Goal: Communication & Community: Participate in discussion

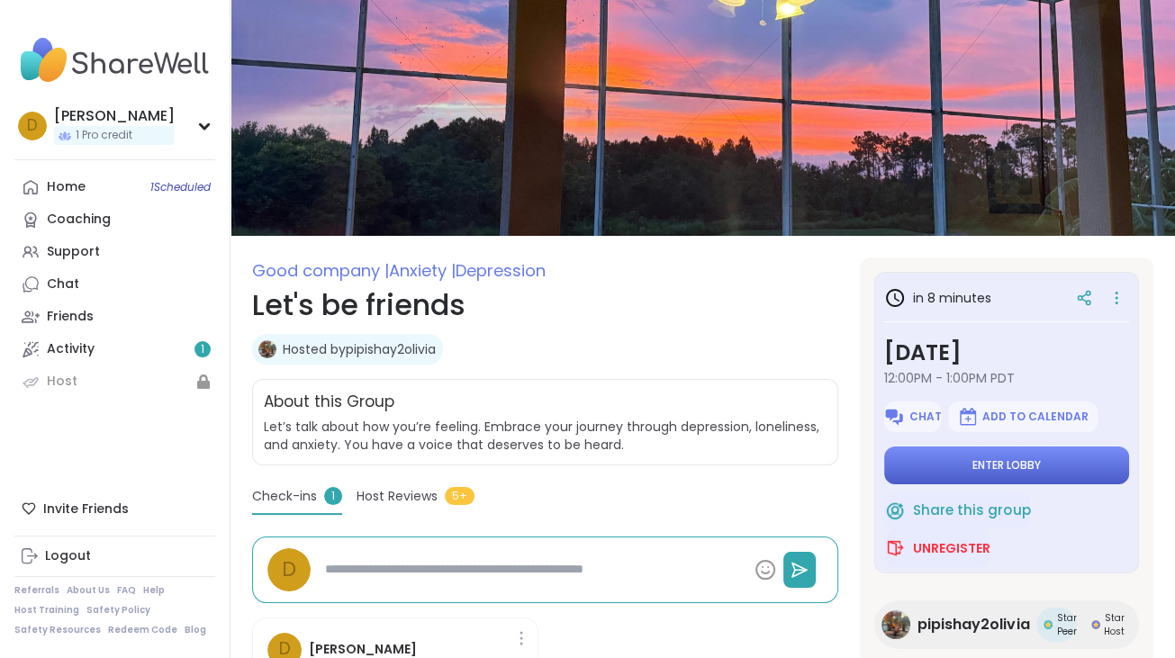
type textarea "*"
click at [958, 537] on button "Unregister" at bounding box center [937, 548] width 106 height 38
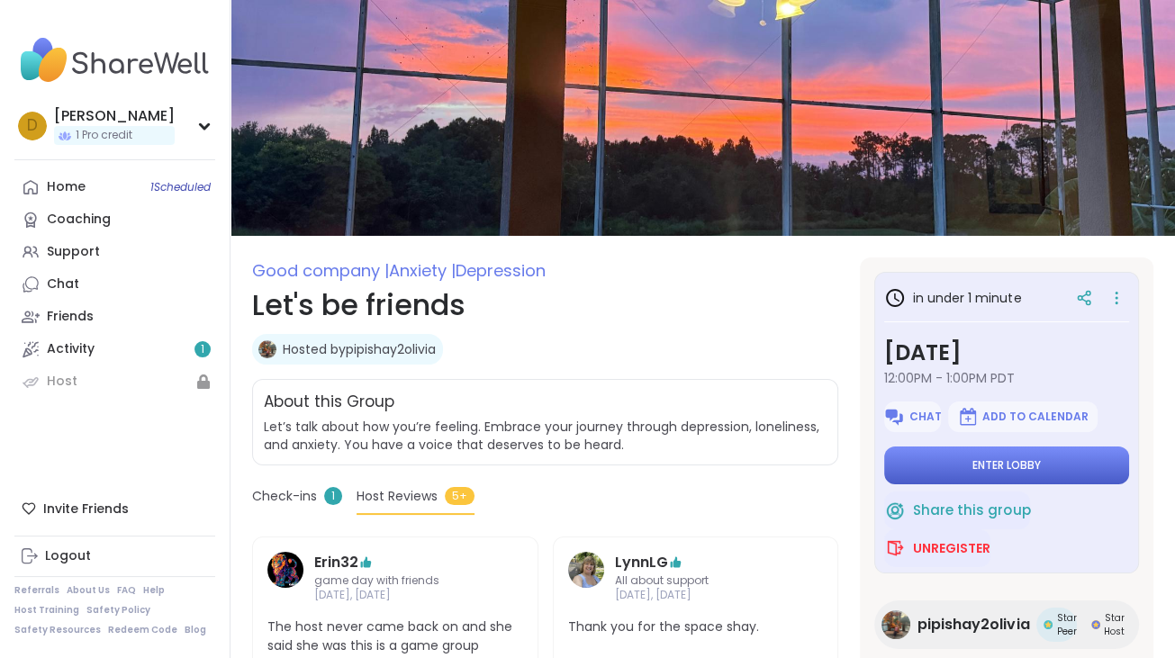
click at [977, 460] on span "Enter lobby" at bounding box center [1006, 465] width 68 height 14
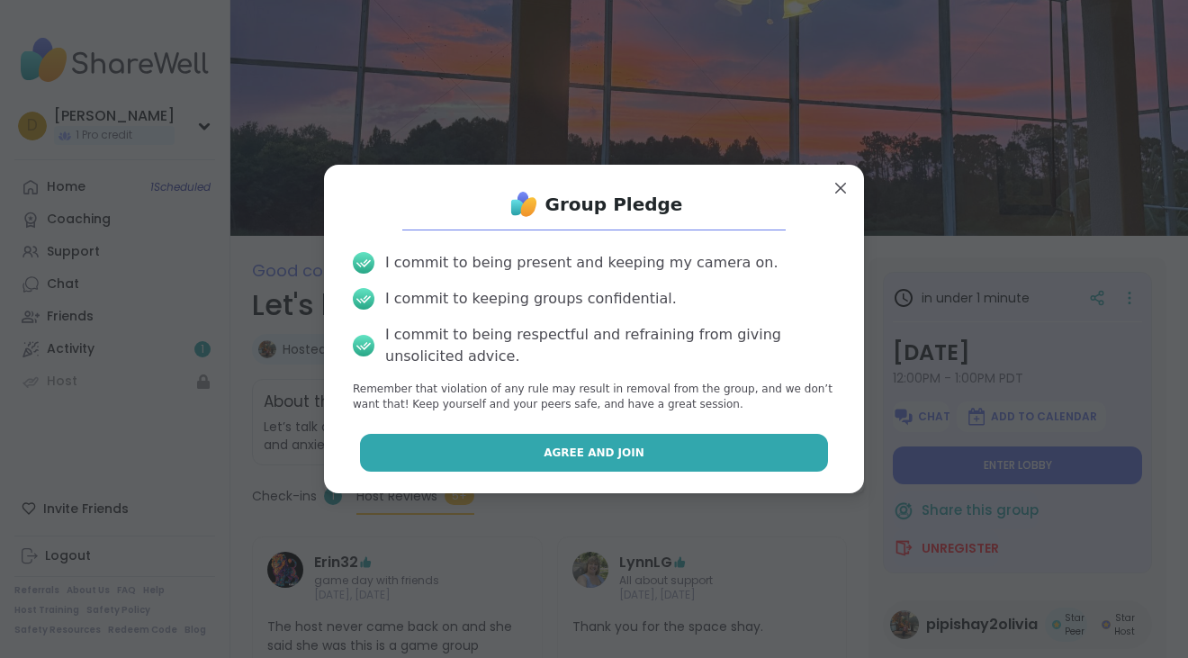
click at [729, 448] on button "Agree and Join" at bounding box center [594, 453] width 469 height 38
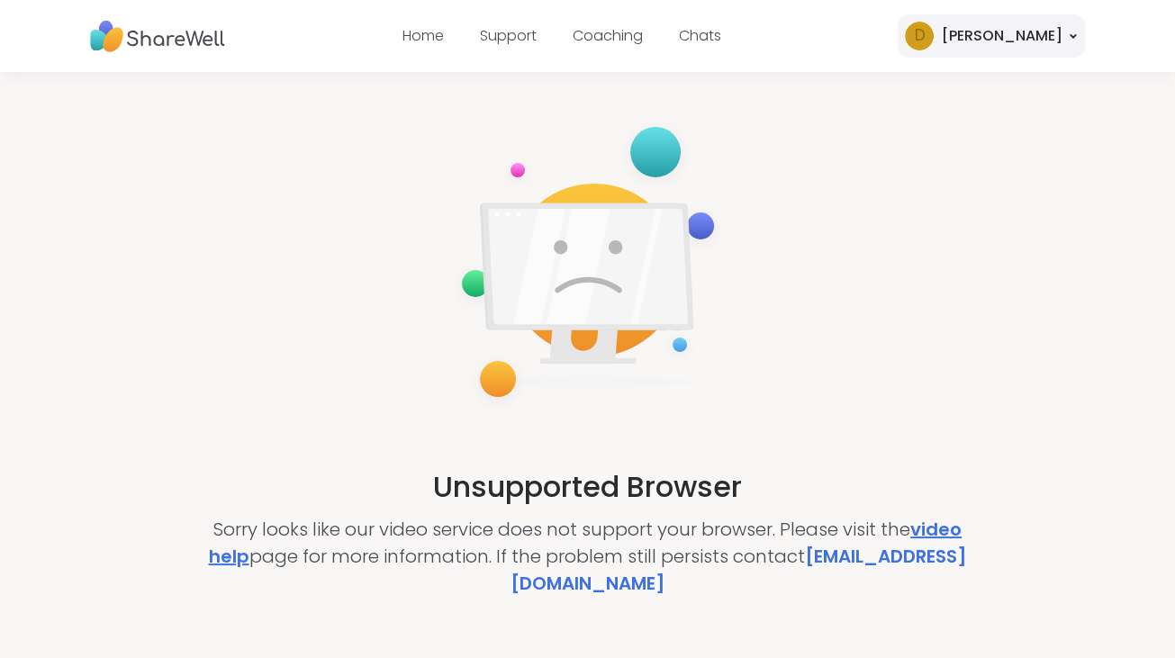
click at [940, 528] on link "video help" at bounding box center [586, 543] width 754 height 52
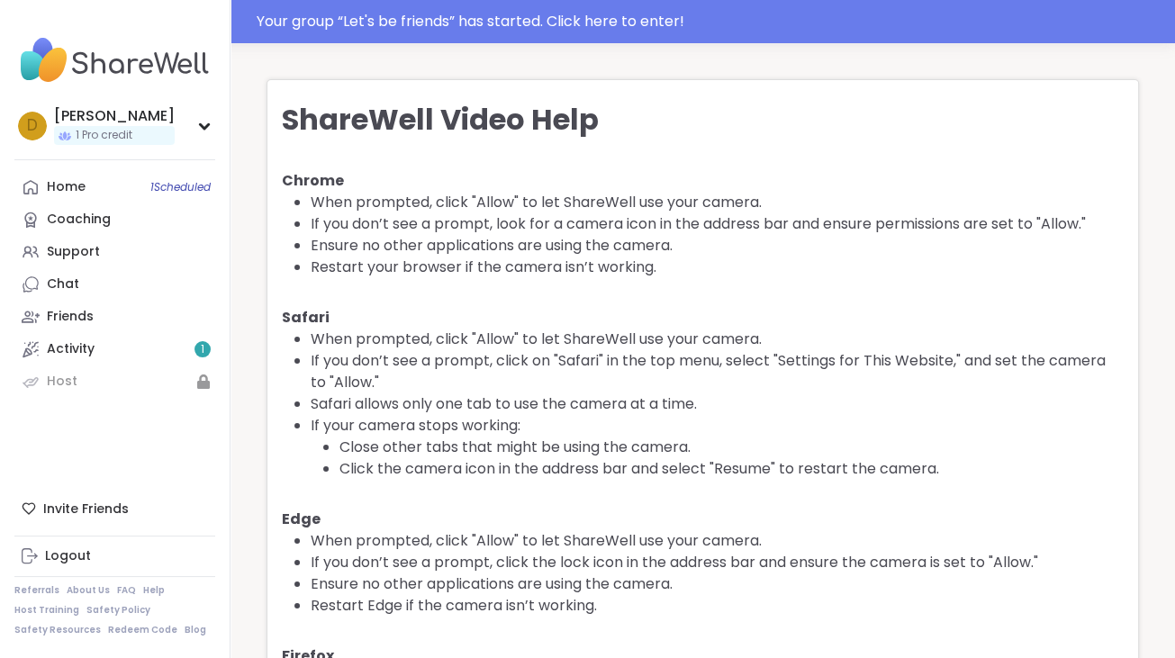
scroll to position [85, 0]
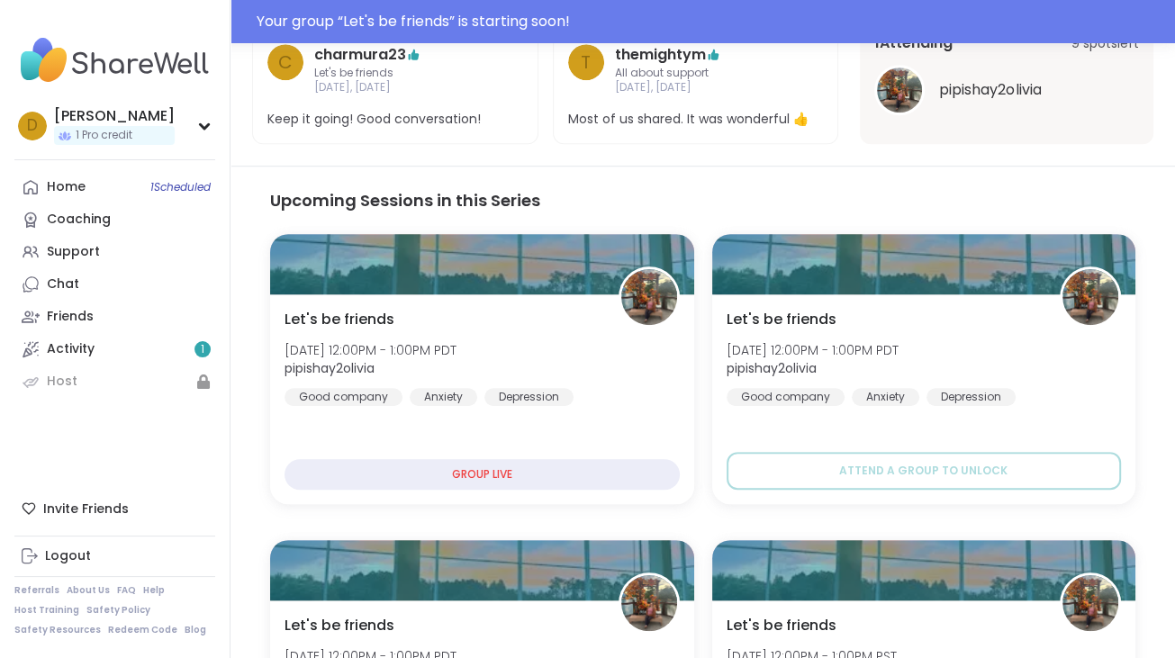
scroll to position [900, 0]
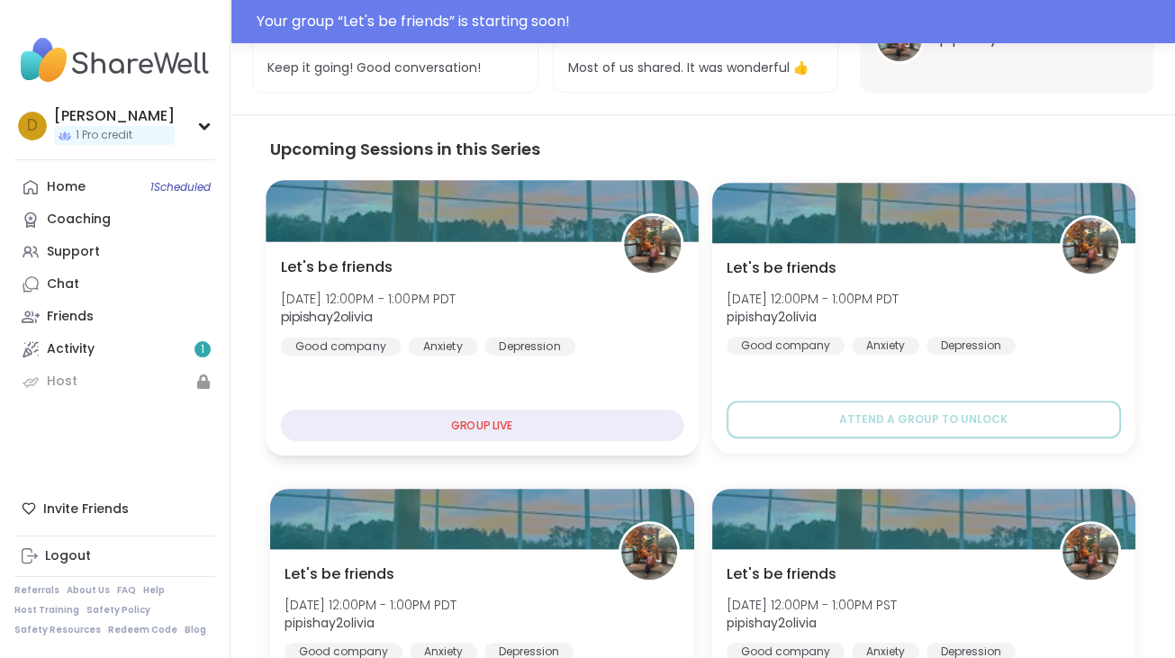
click at [457, 424] on div "GROUP LIVE" at bounding box center [482, 426] width 402 height 32
click at [519, 425] on div "GROUP LIVE" at bounding box center [482, 426] width 402 height 32
click at [626, 362] on div "Let's be friends Thu, Oct 09 | 12:00PM - 1:00PM PDT pipishay2olivia Good compan…" at bounding box center [482, 349] width 432 height 214
click at [429, 433] on div "GROUP LIVE" at bounding box center [482, 426] width 402 height 32
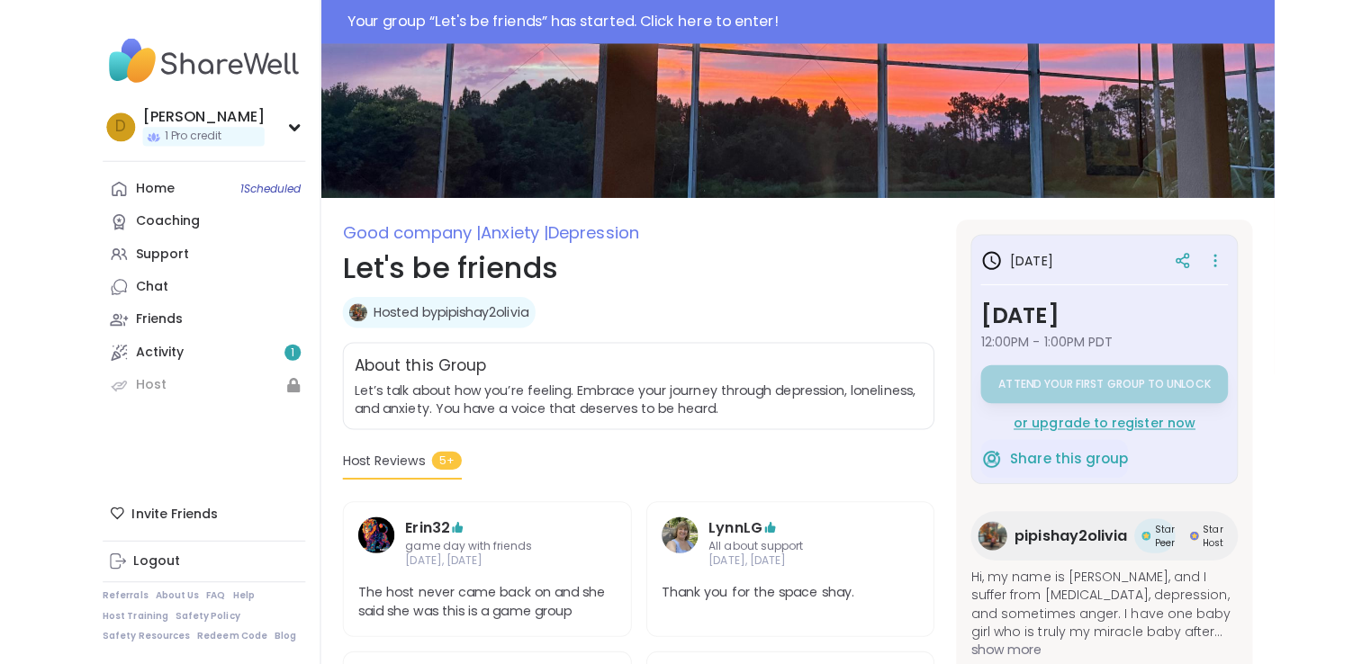
scroll to position [0, 0]
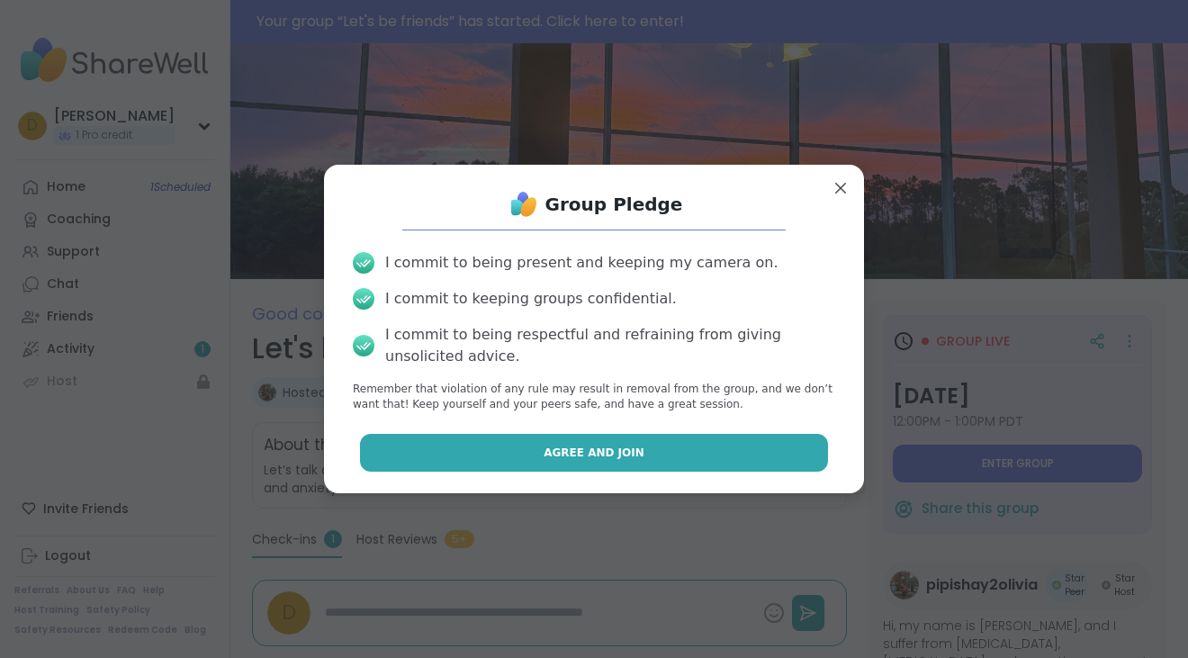
click at [641, 458] on button "Agree and Join" at bounding box center [594, 453] width 469 height 38
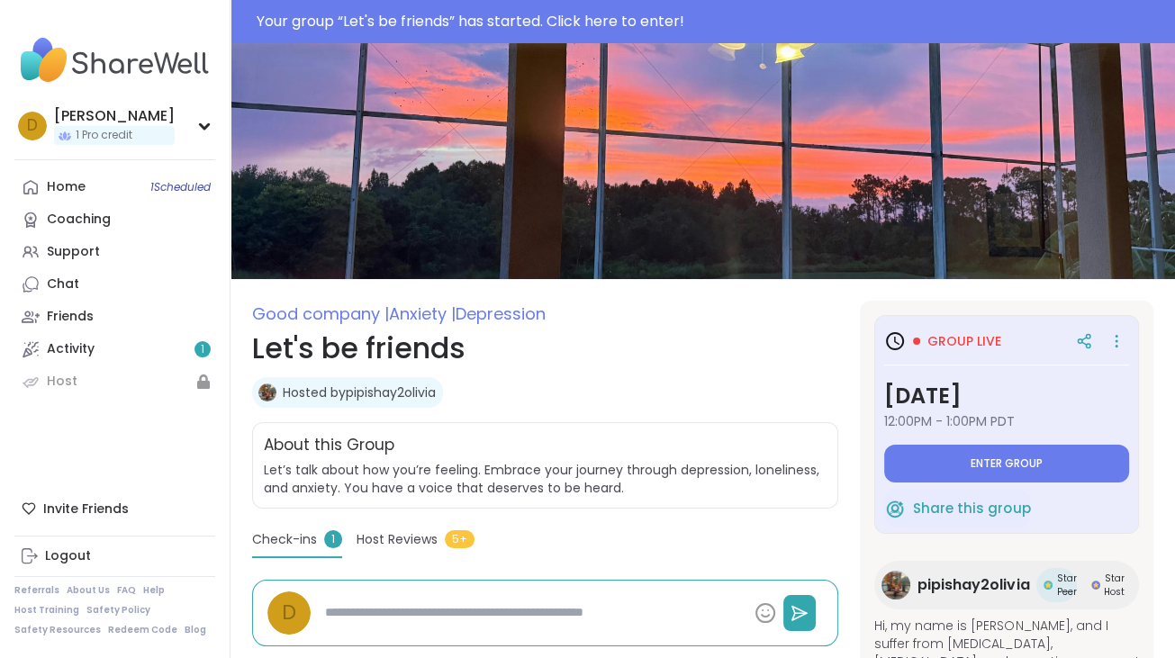
type textarea "*"
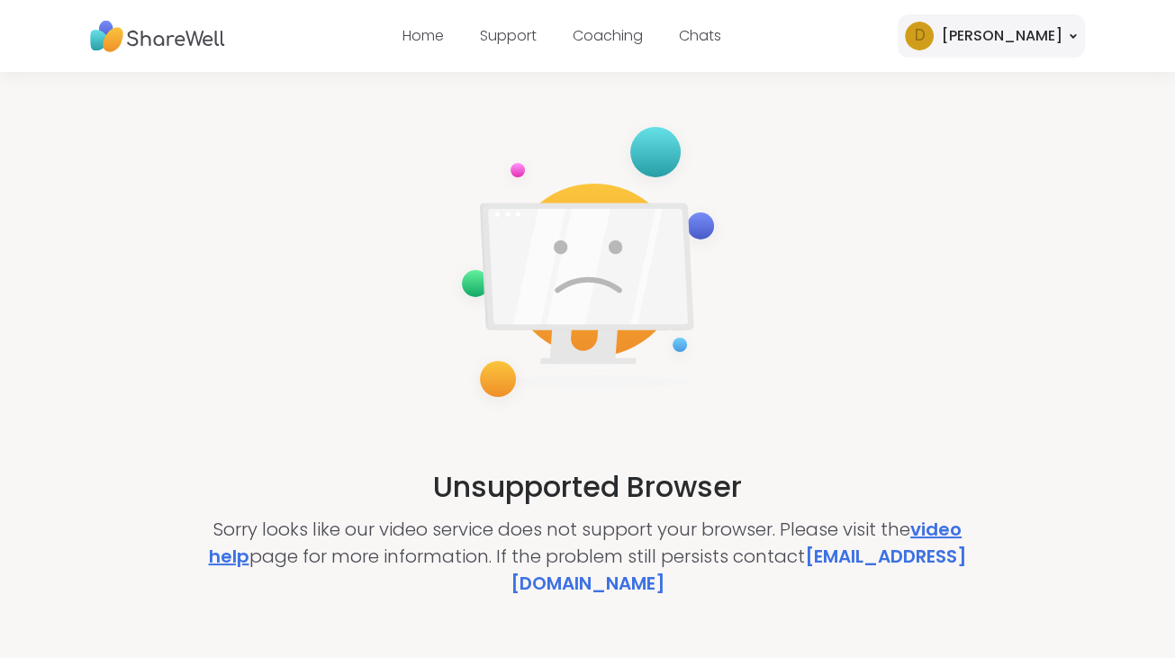
click at [954, 528] on link "video help" at bounding box center [586, 543] width 754 height 52
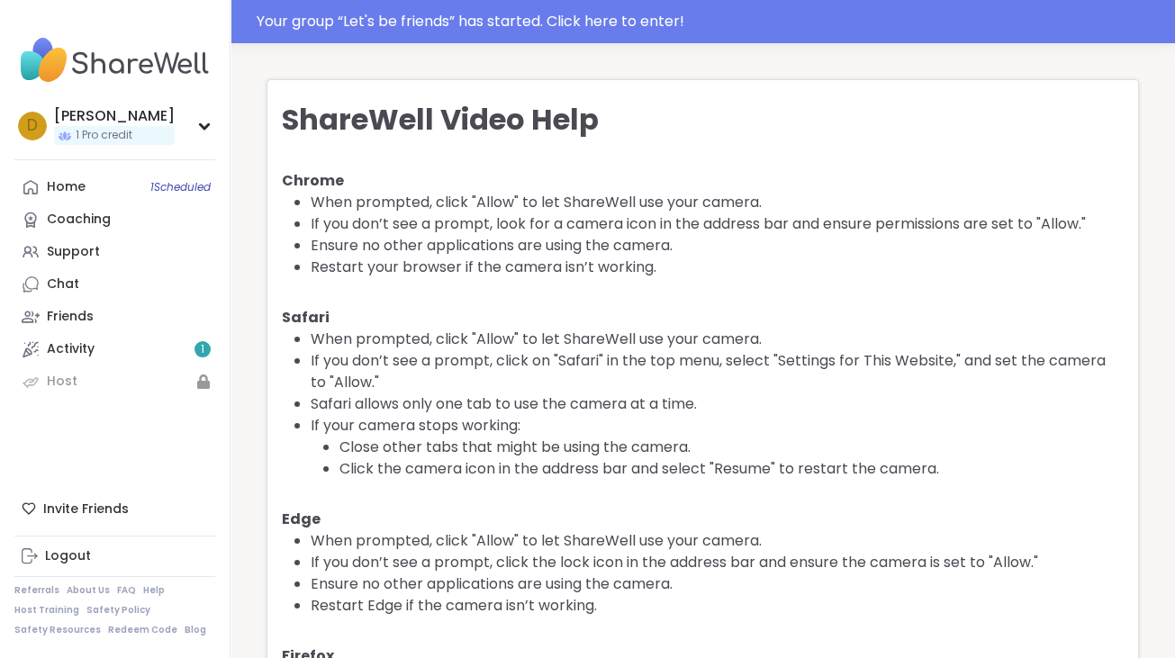
scroll to position [85, 0]
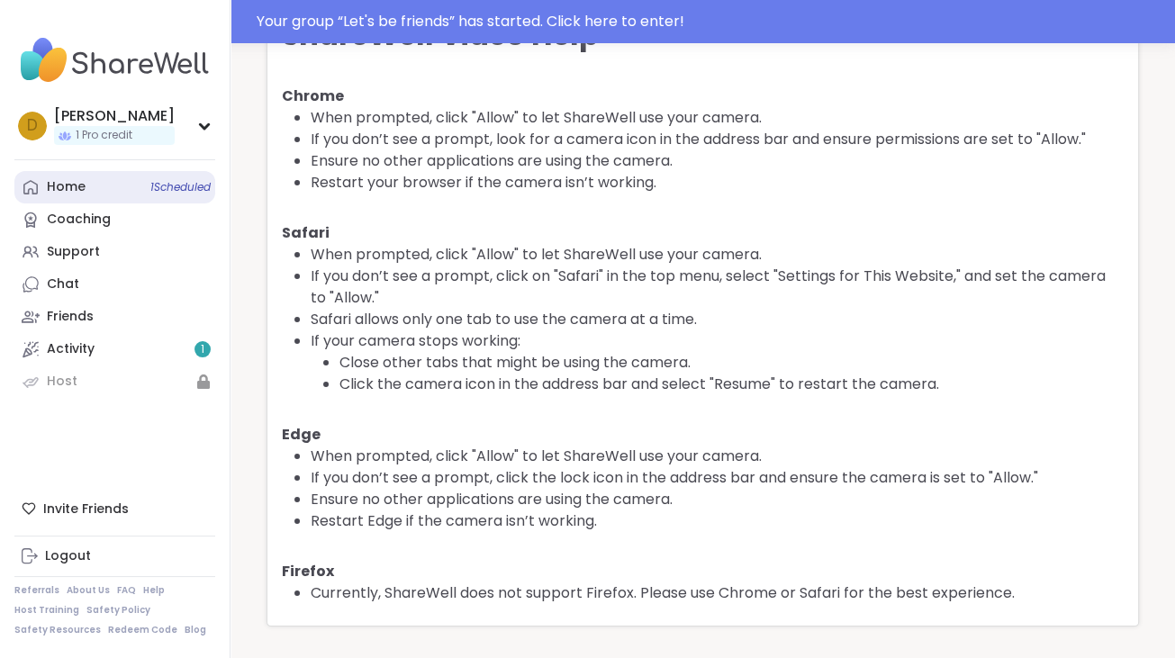
click at [175, 187] on span "1 Scheduled" at bounding box center [180, 187] width 60 height 14
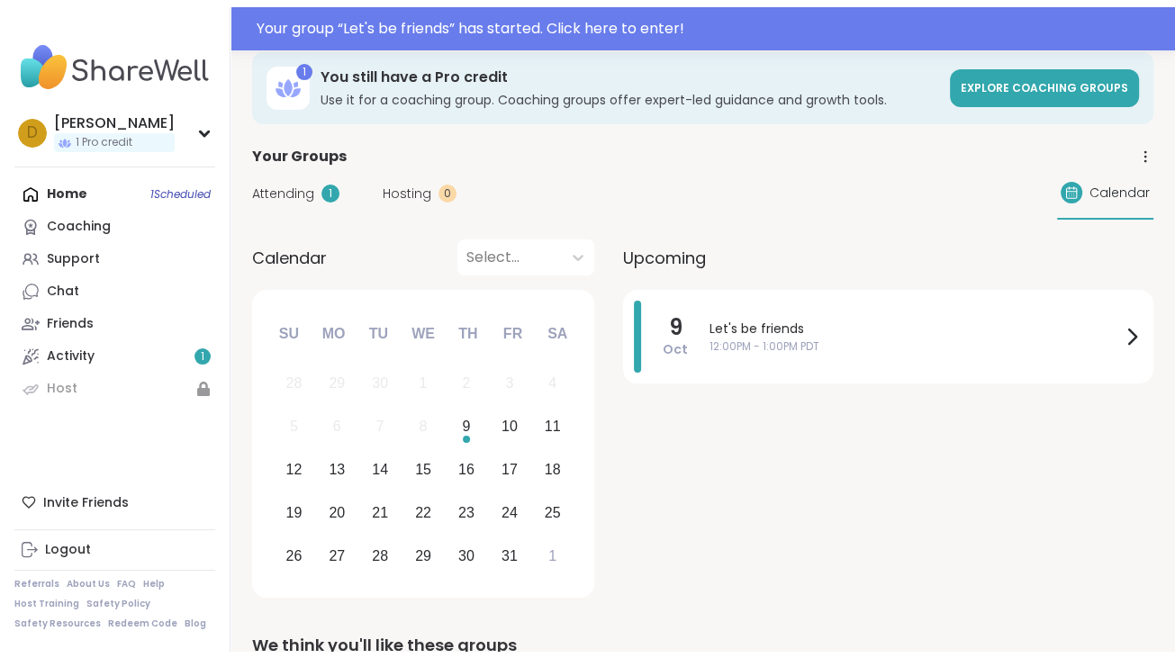
scroll to position [180, 0]
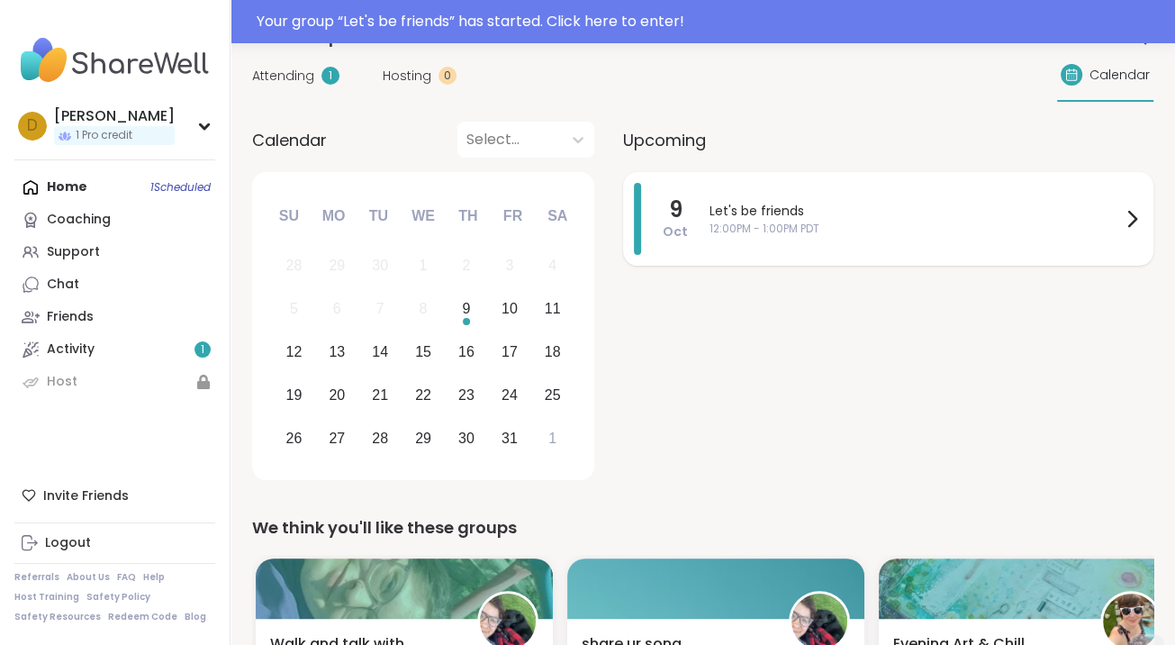
click at [883, 247] on div "Let's be friends 12:00PM - 1:00PM PDT" at bounding box center [925, 219] width 433 height 72
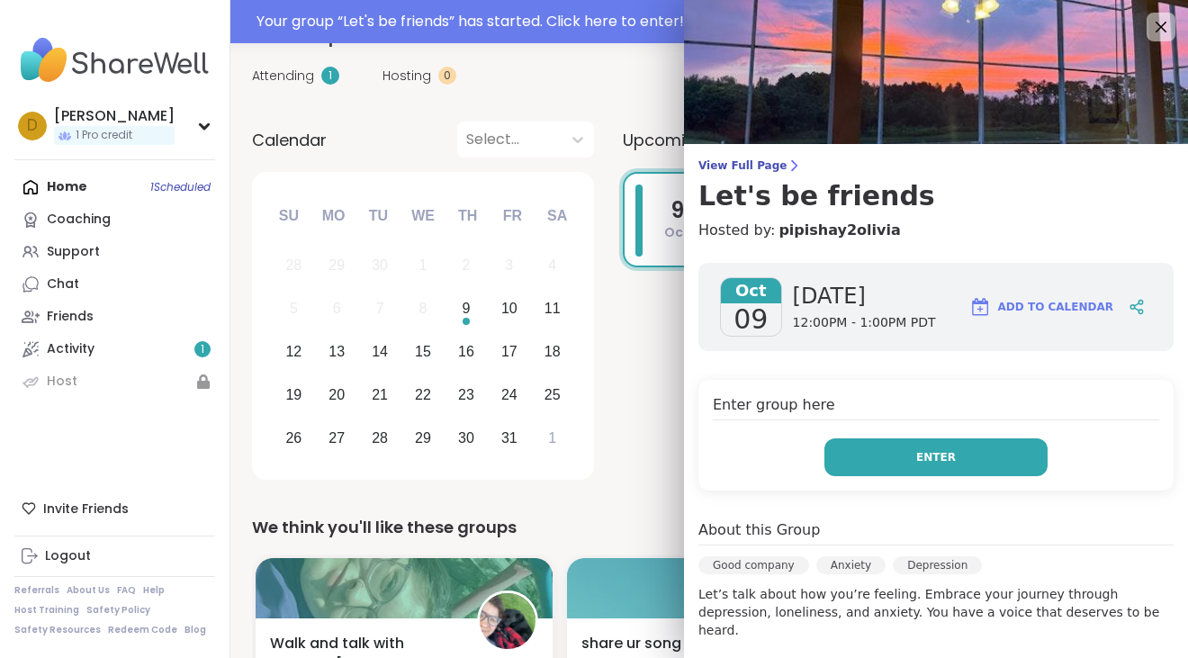
click at [877, 462] on button "Enter" at bounding box center [936, 457] width 223 height 38
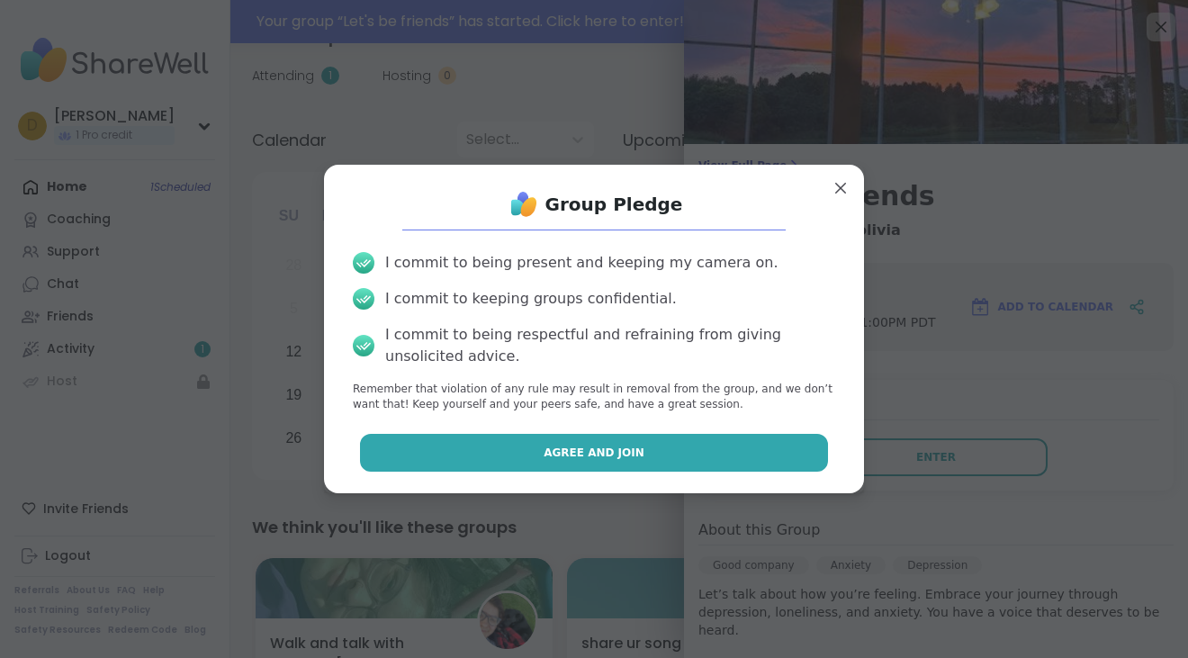
click at [609, 454] on span "Agree and Join" at bounding box center [594, 453] width 101 height 16
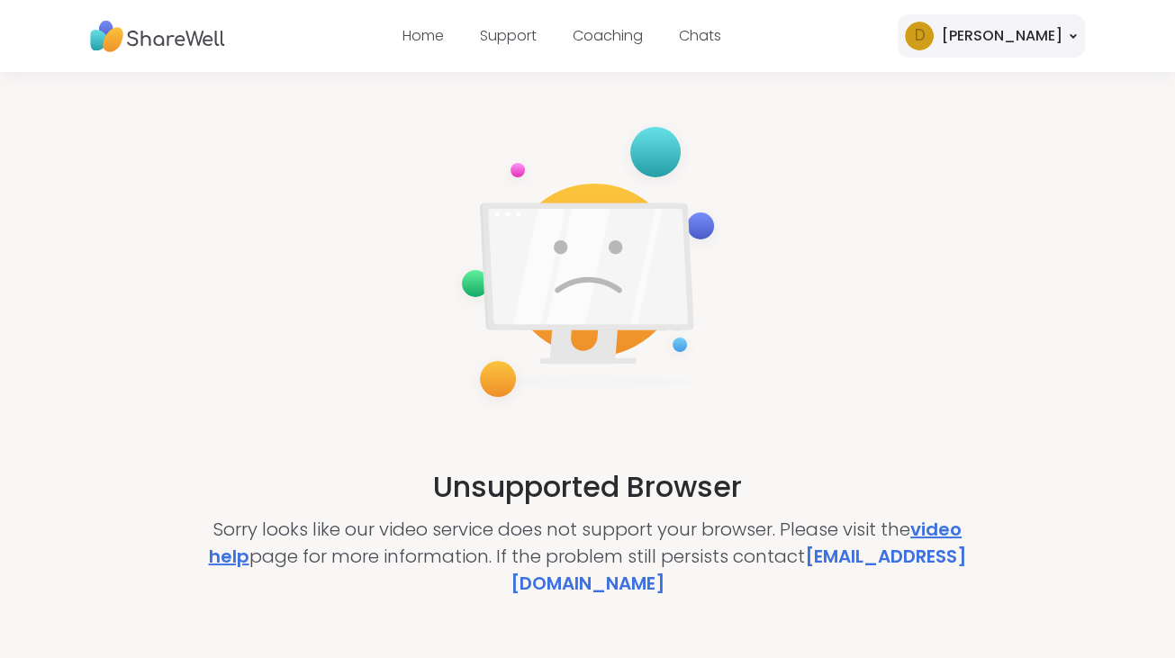
click at [349, 555] on link "video help" at bounding box center [586, 543] width 754 height 52
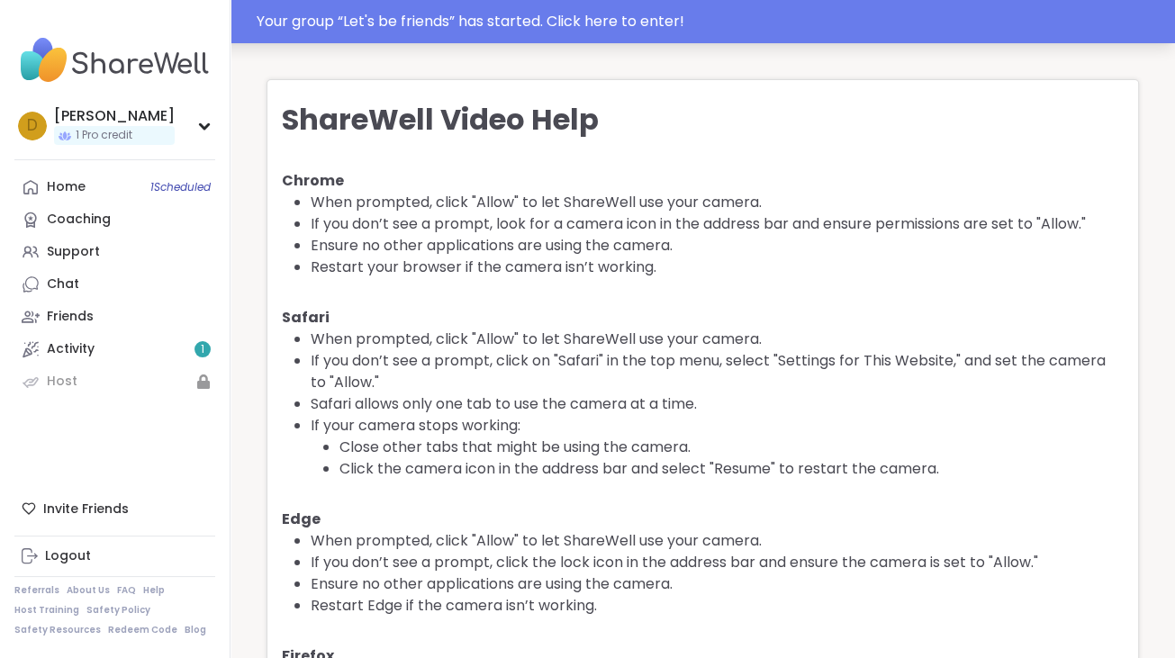
click at [591, 11] on div "Your group “ Let's be friends ” has started. Click here to enter!" at bounding box center [710, 22] width 907 height 22
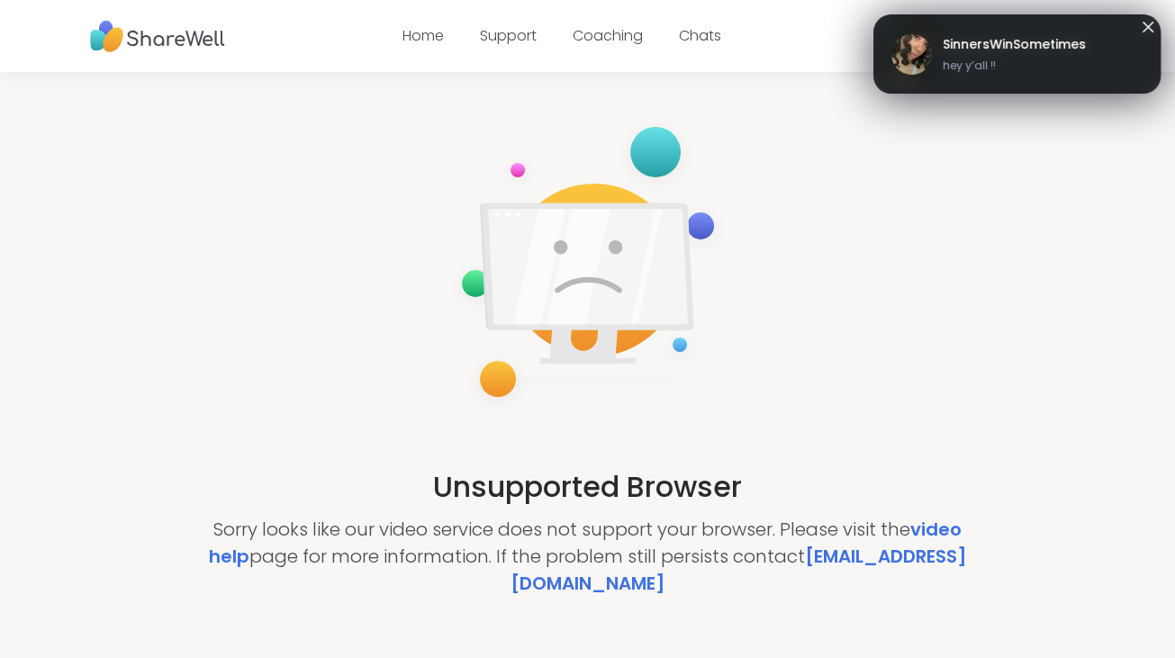
click at [992, 48] on span "SinnersWinSometimes" at bounding box center [1014, 44] width 143 height 19
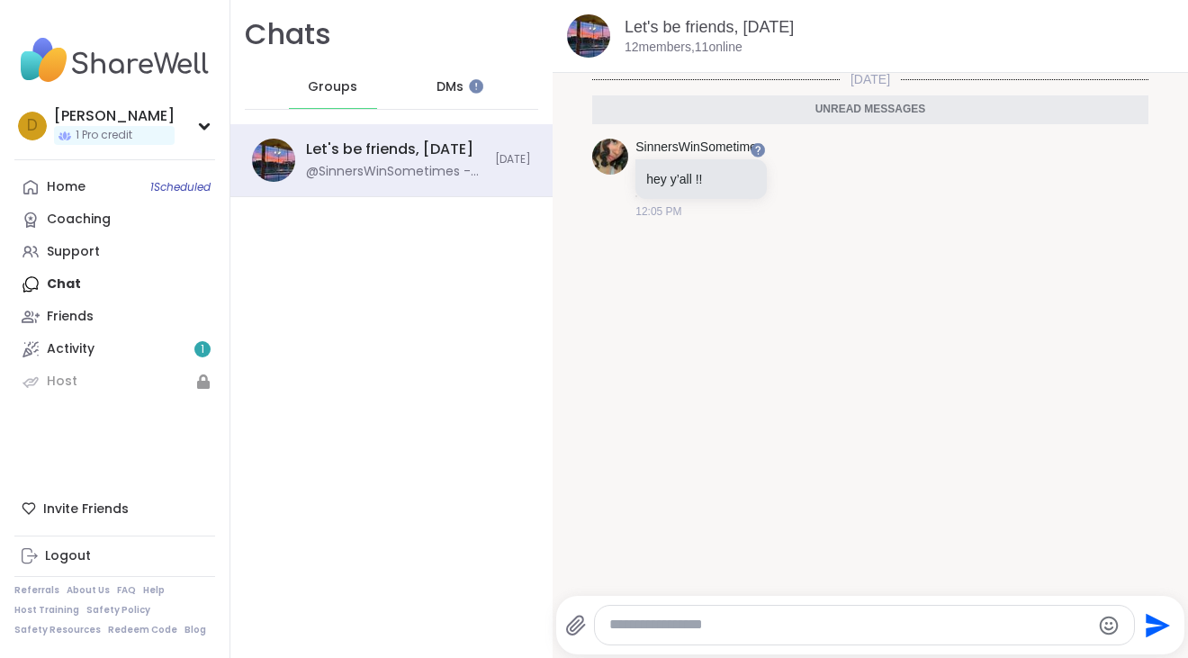
scroll to position [4, 0]
click at [701, 603] on div "Send" at bounding box center [870, 625] width 629 height 59
click at [708, 629] on textarea "Type your message" at bounding box center [850, 625] width 482 height 19
type textarea "*"
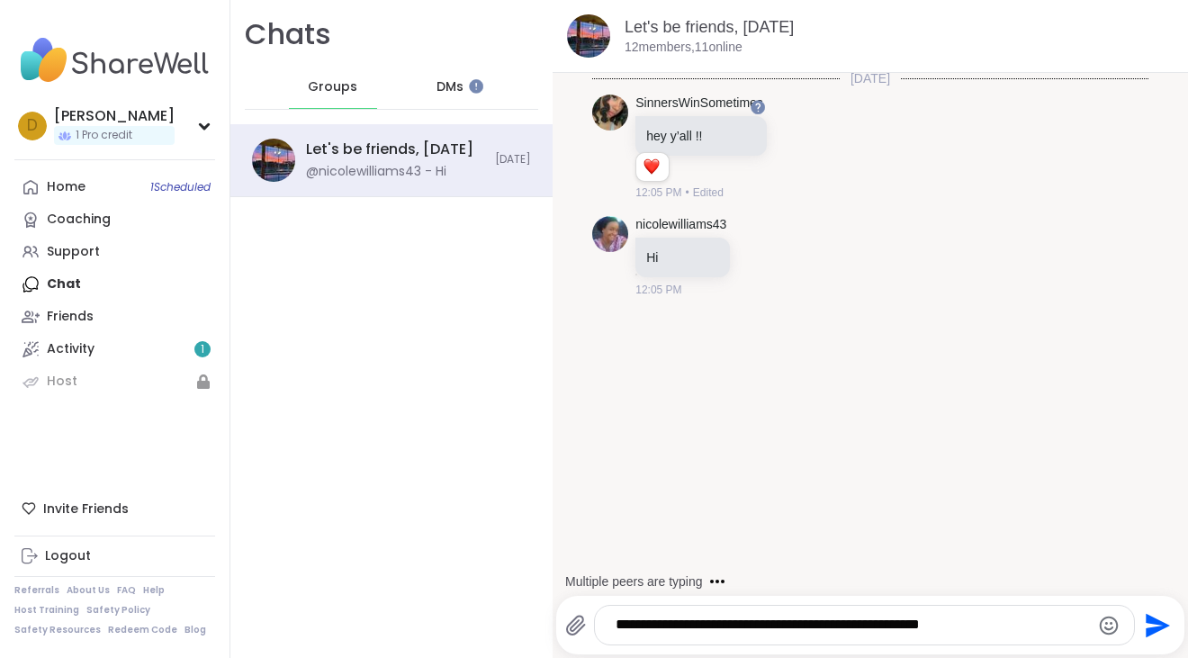
type textarea "**********"
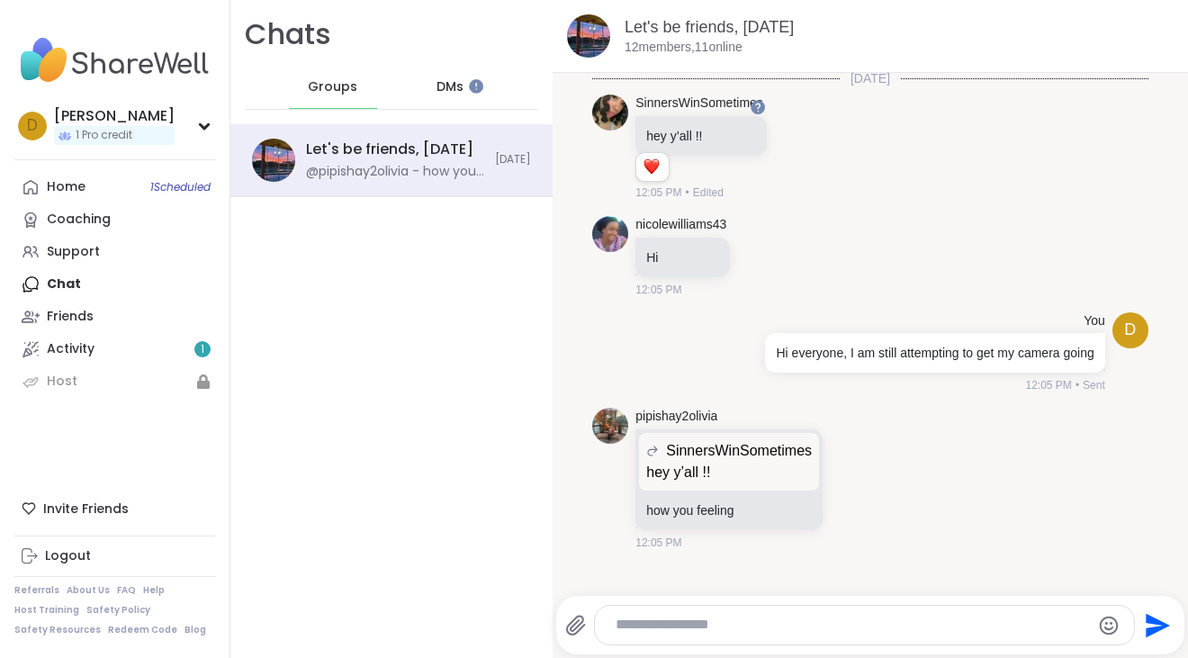
scroll to position [106, 0]
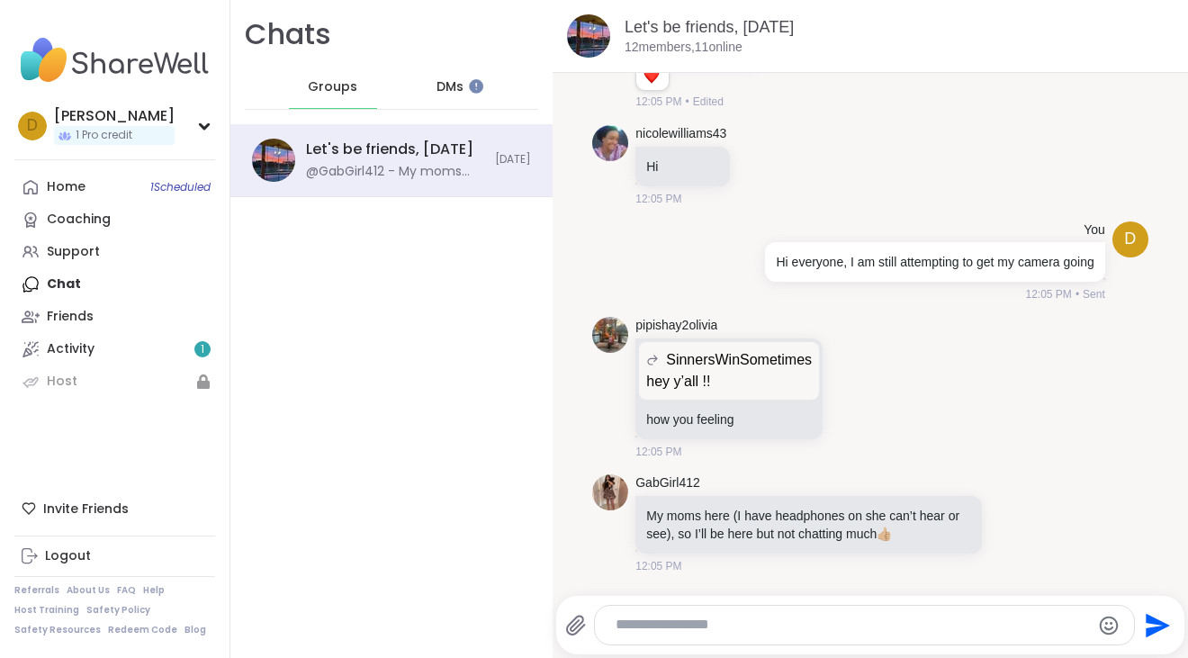
click at [717, 626] on textarea "Type your message" at bounding box center [850, 625] width 468 height 19
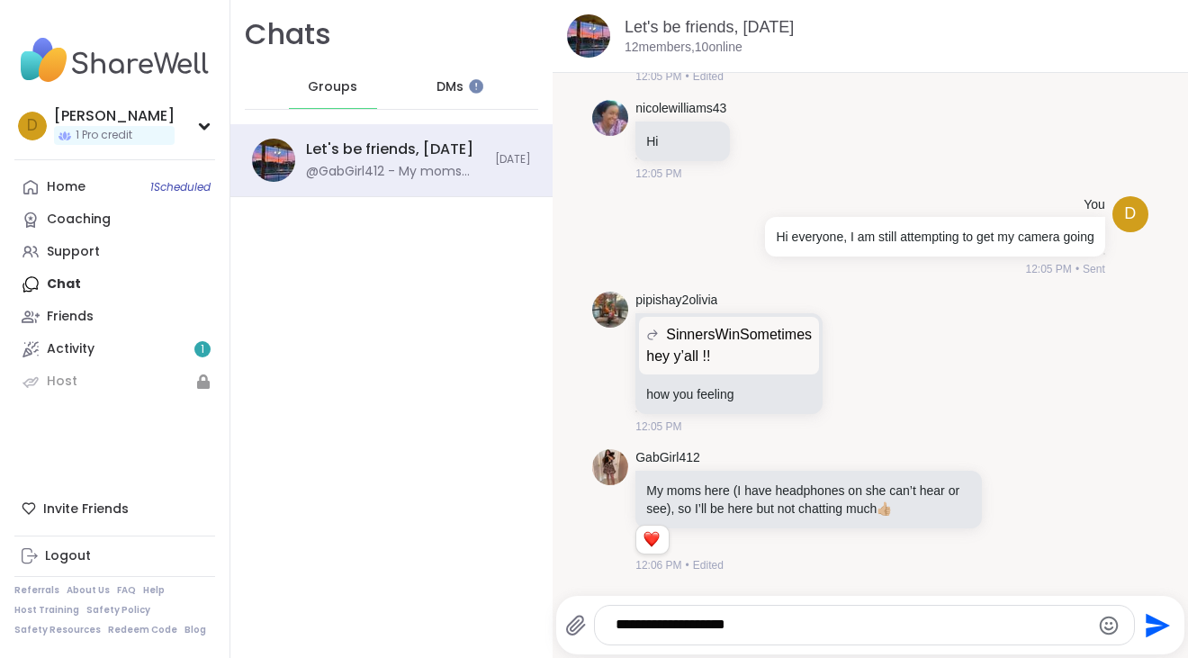
type textarea "**********"
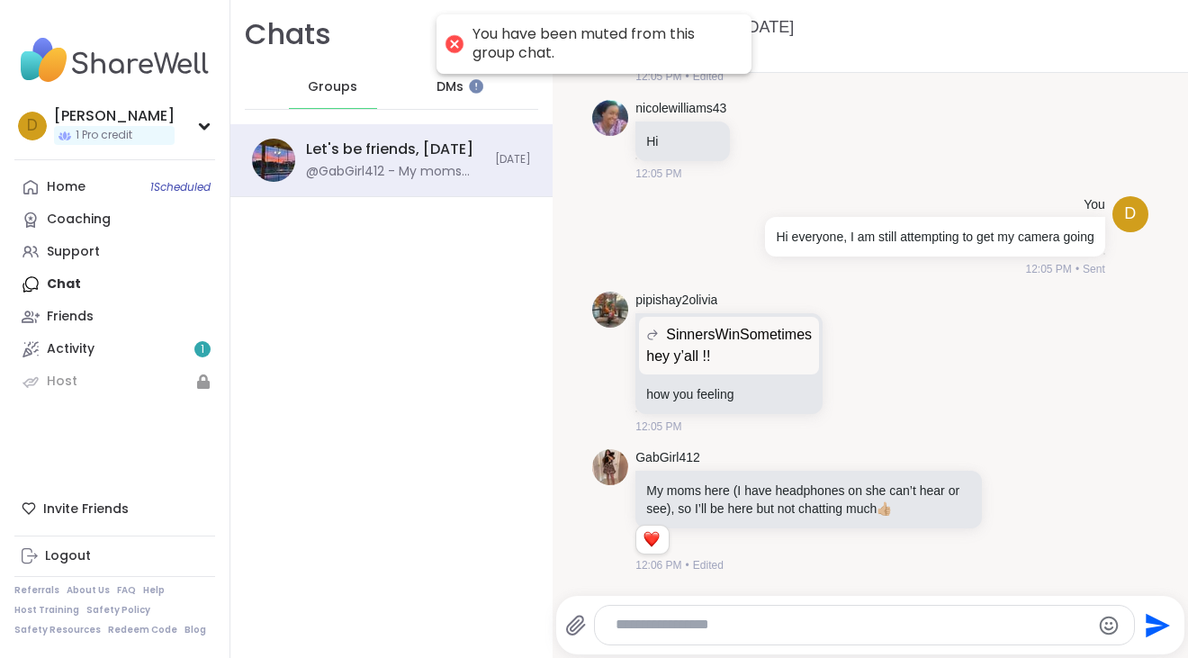
click at [390, 359] on div "Chats Groups DMs Let's be friends, Oct 09 @GabGirl412 - My moms here (I have he…" at bounding box center [391, 329] width 322 height 658
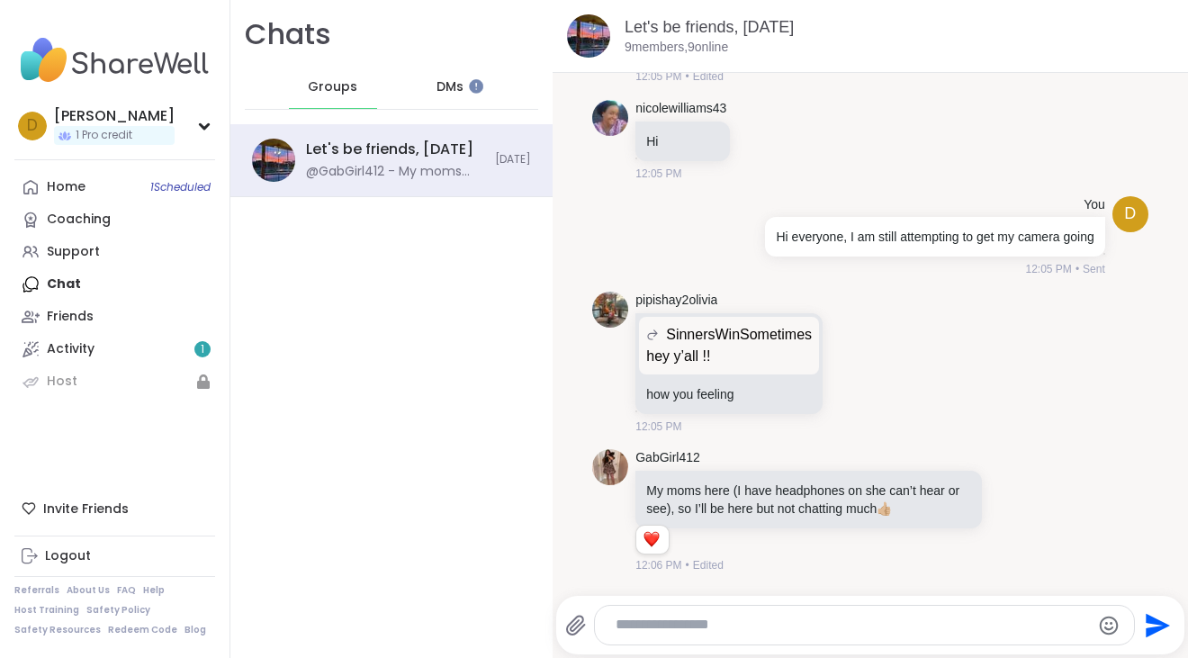
click at [36, 284] on div "Home 1 Scheduled Coaching Support Chat Friends Activity 1 Host" at bounding box center [114, 284] width 201 height 227
click at [421, 151] on div "Let's be friends, Oct 09" at bounding box center [389, 150] width 167 height 20
click at [677, 370] on div "SinnersWinSometimes hey y’all !!" at bounding box center [729, 346] width 180 height 58
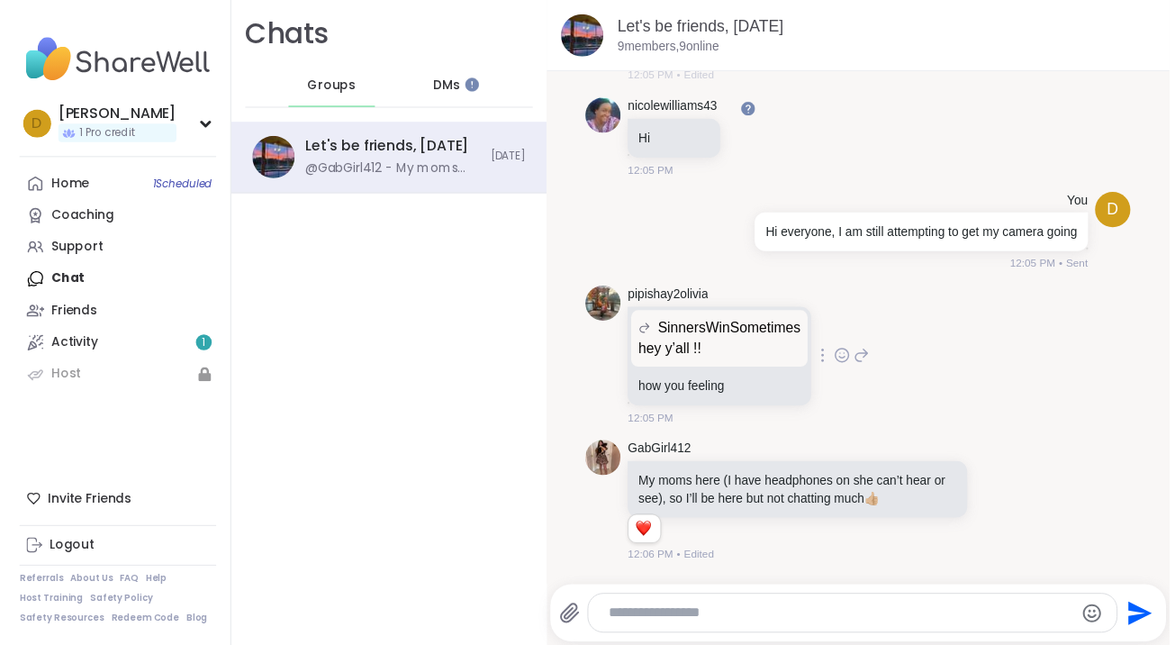
scroll to position [0, 0]
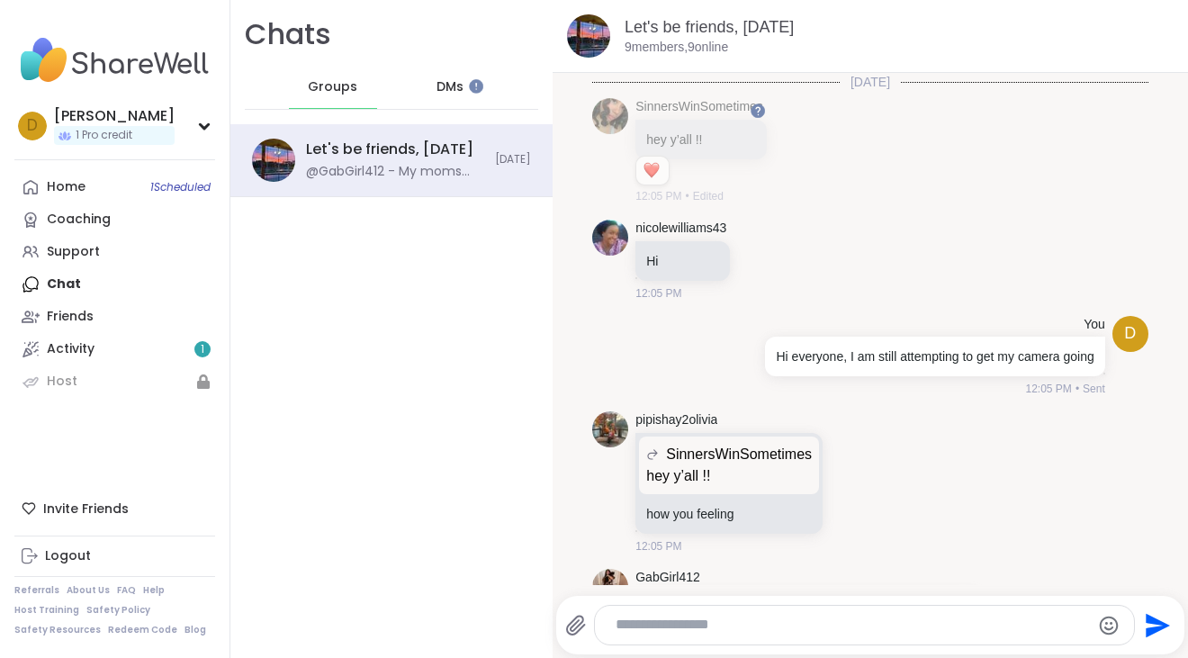
click at [654, 591] on div at bounding box center [874, 594] width 628 height 11
click at [667, 633] on textarea "Type your message" at bounding box center [850, 625] width 468 height 19
type textarea "**********"
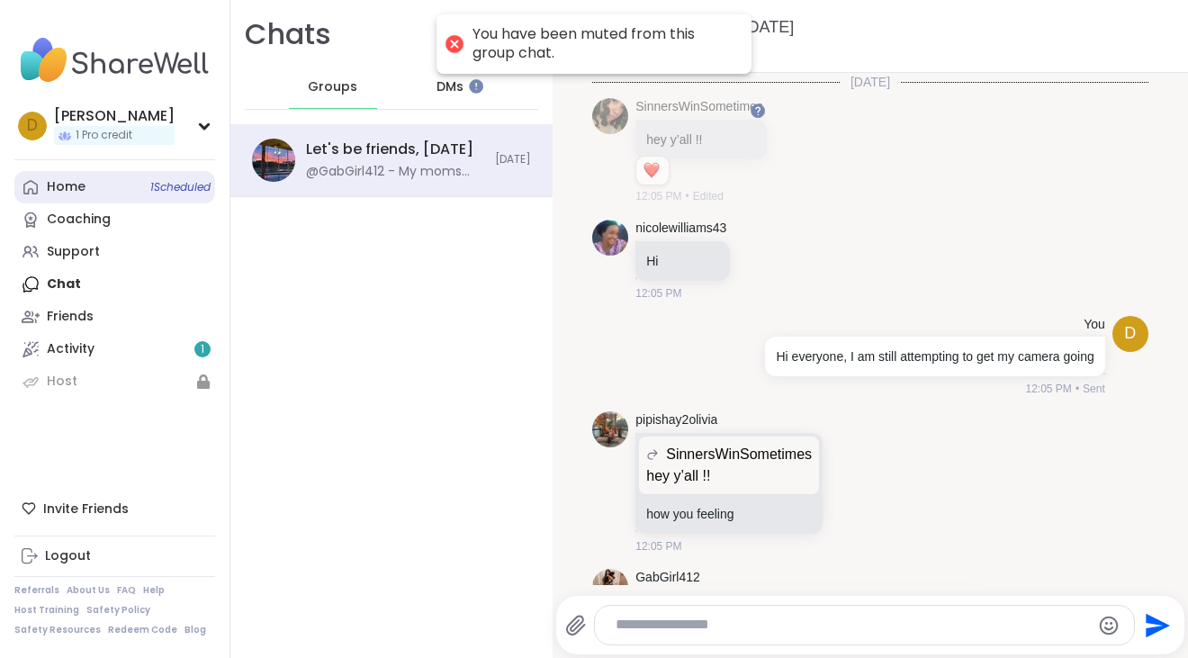
click at [98, 199] on link "Home 1 Scheduled" at bounding box center [114, 187] width 201 height 32
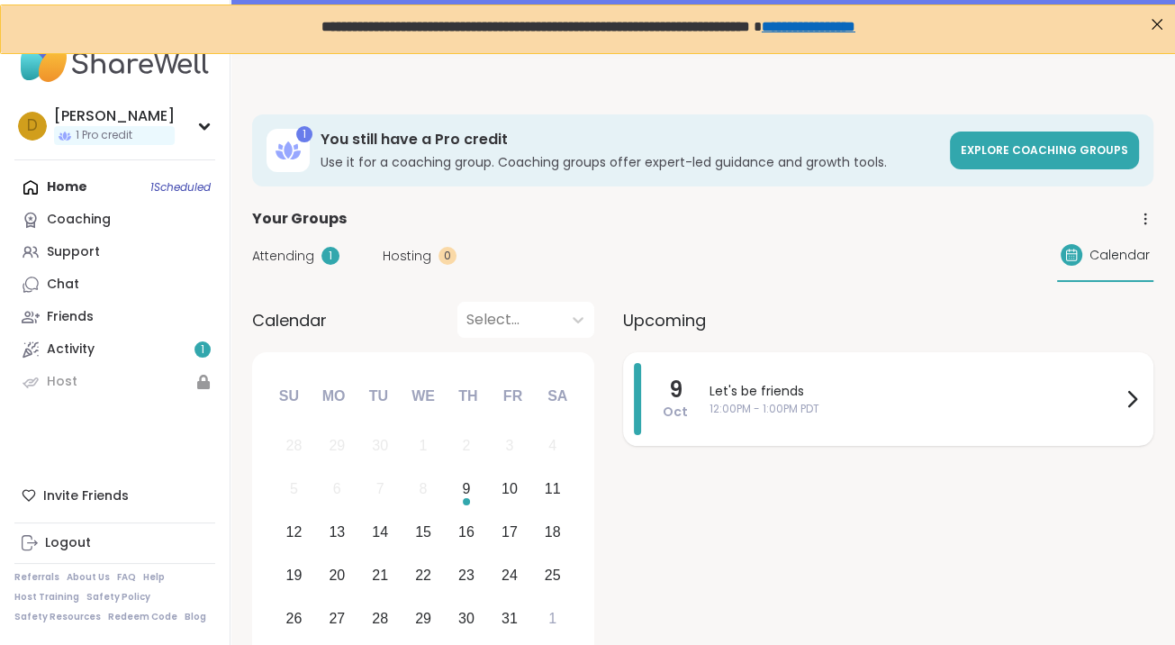
click at [946, 430] on div "Let's be friends 12:00PM - 1:00PM PDT" at bounding box center [925, 399] width 433 height 72
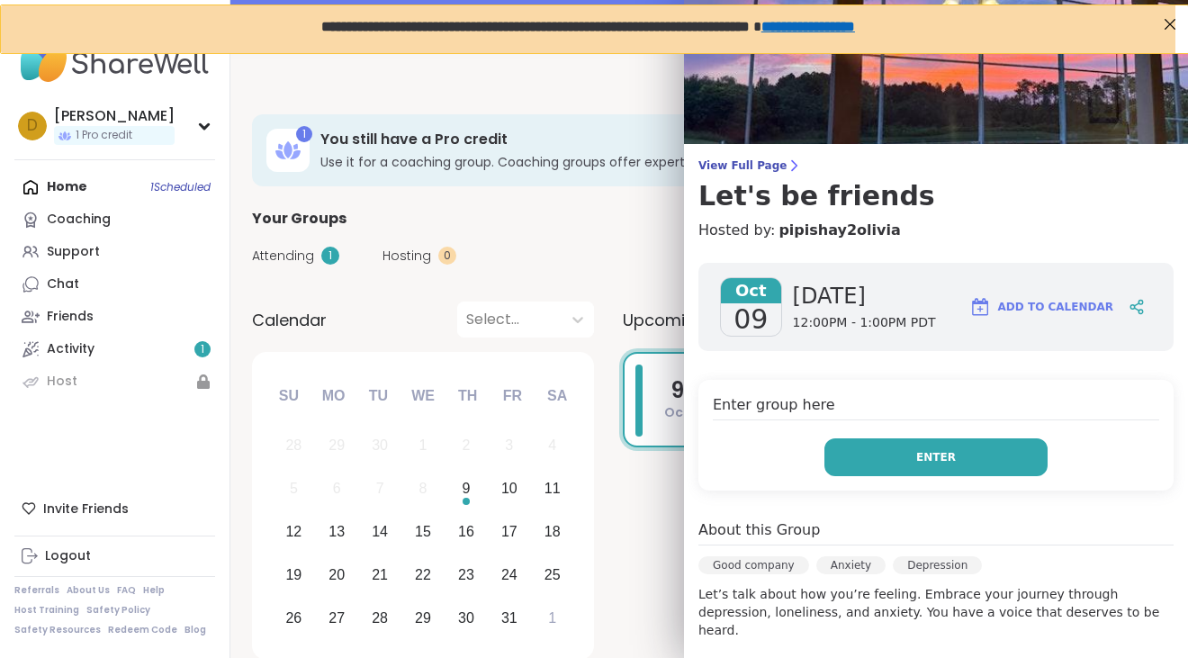
click at [975, 461] on button "Enter" at bounding box center [936, 457] width 223 height 38
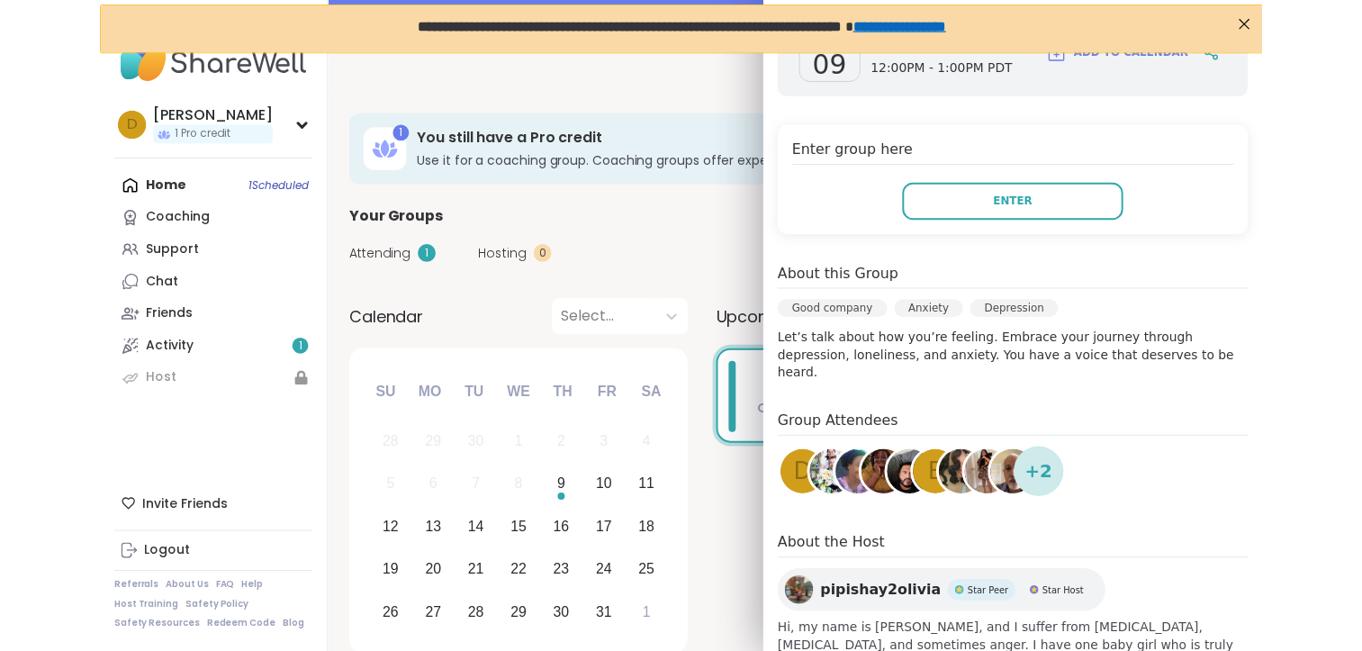
scroll to position [299, 0]
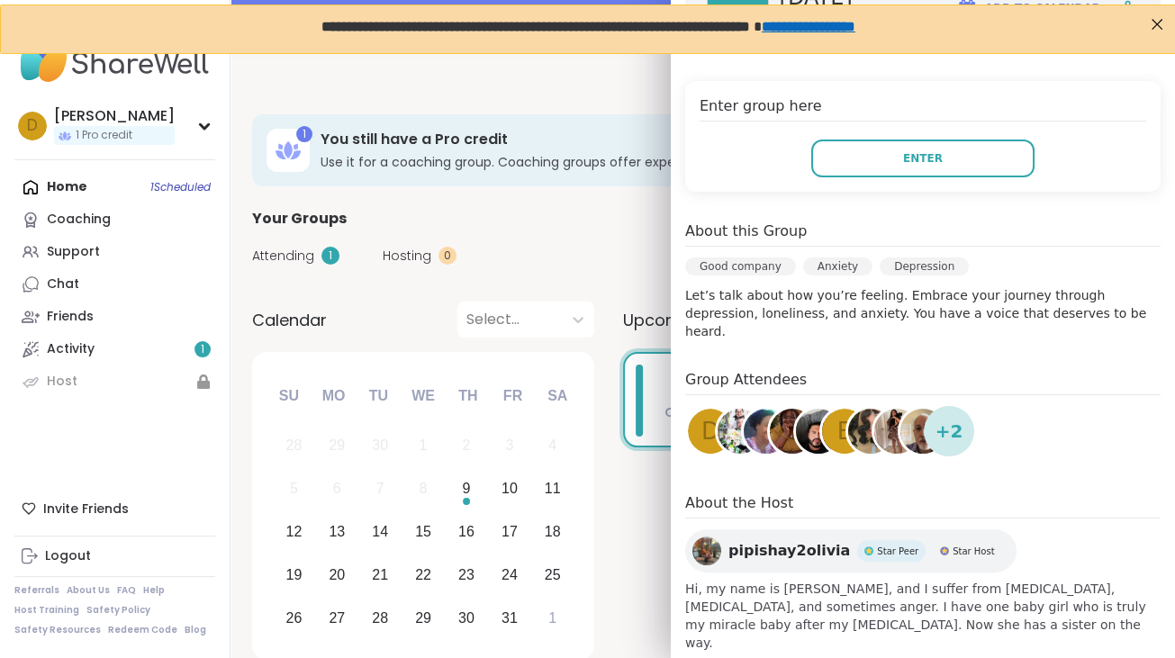
click at [705, 537] on img at bounding box center [706, 551] width 29 height 29
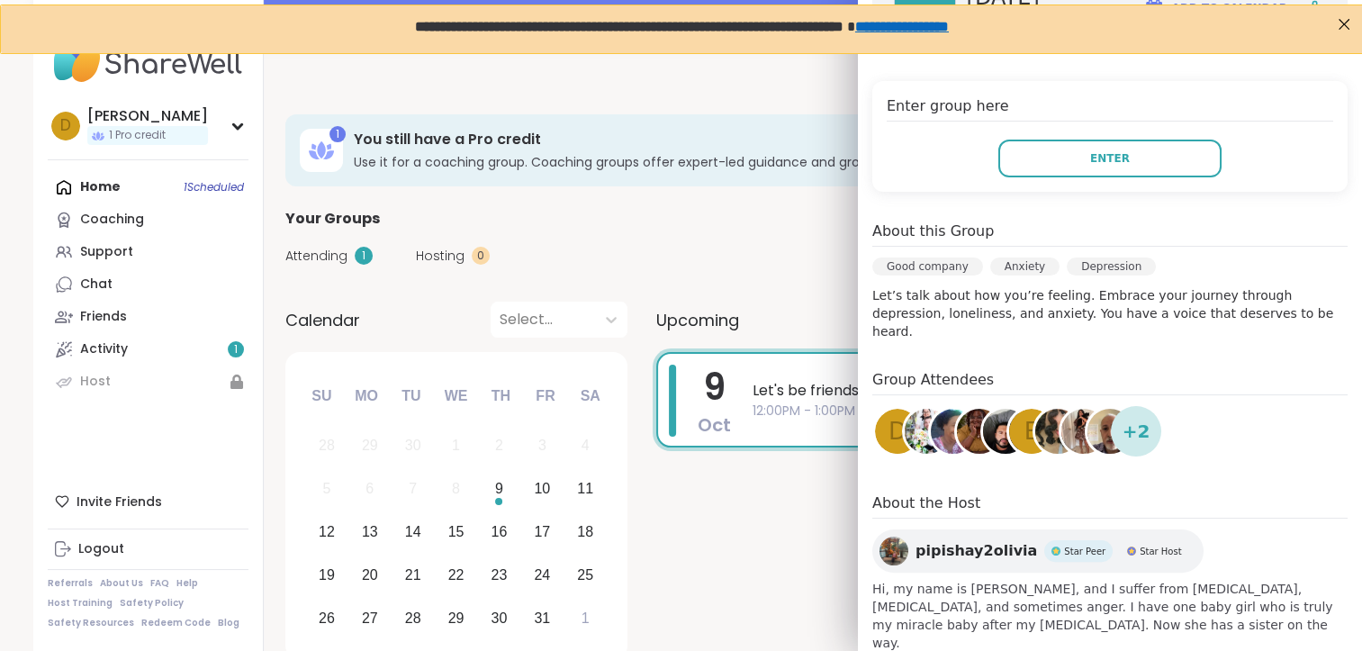
scroll to position [0, 0]
click at [234, 129] on icon at bounding box center [237, 126] width 14 height 9
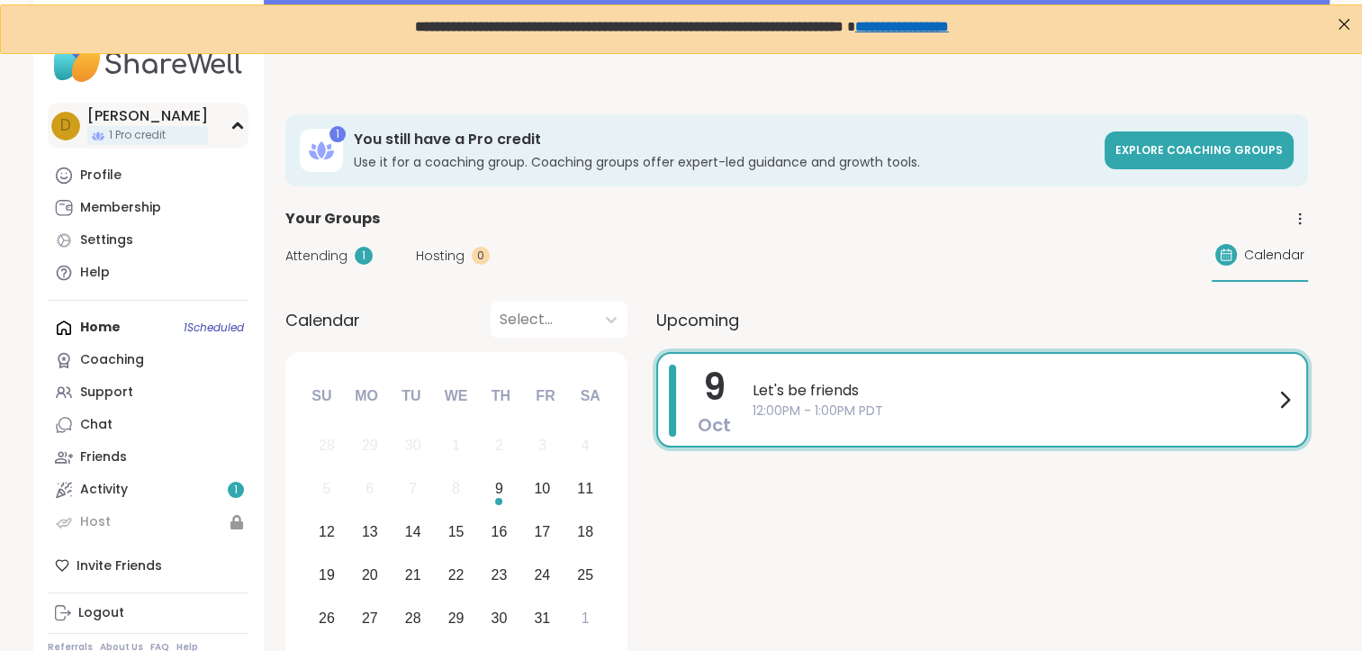
click at [234, 129] on icon at bounding box center [237, 126] width 14 height 9
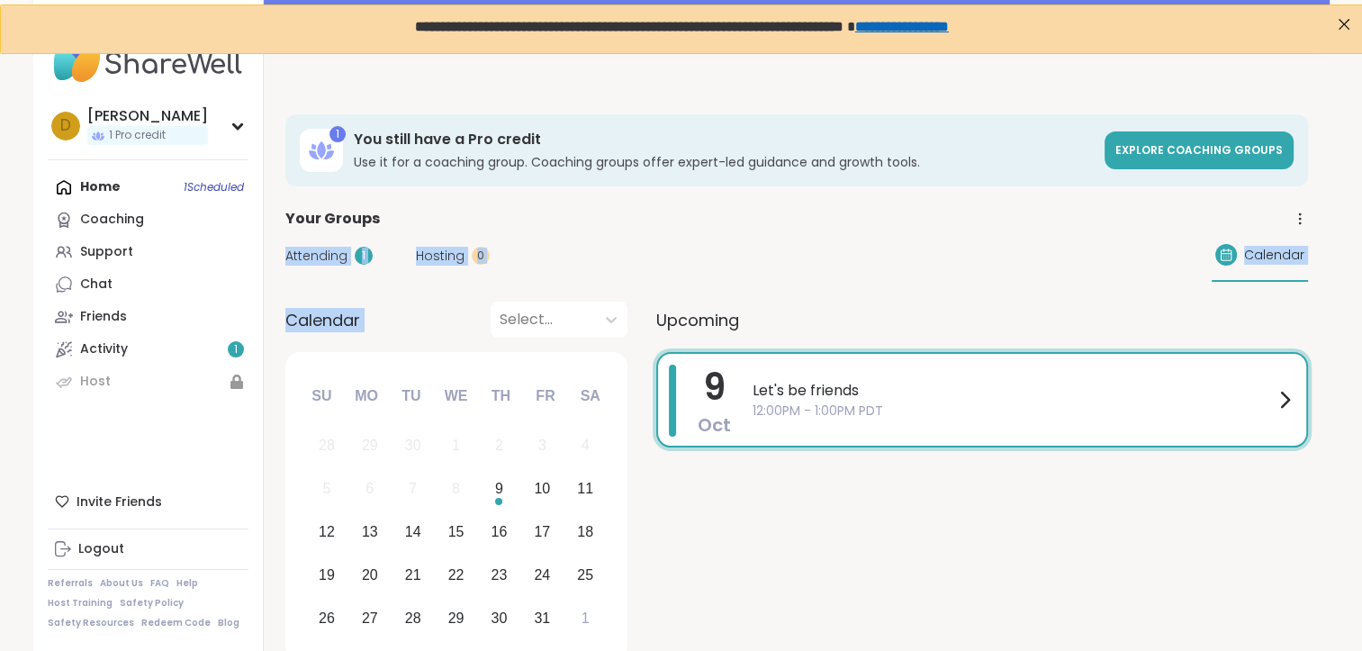
drag, startPoint x: 389, startPoint y: 207, endPoint x: 429, endPoint y: 319, distance: 118.5
click at [429, 319] on div "Calendar Select..." at bounding box center [456, 320] width 342 height 36
click at [428, 319] on div "Calendar Select..." at bounding box center [456, 320] width 342 height 36
drag, startPoint x: 428, startPoint y: 319, endPoint x: 393, endPoint y: 309, distance: 36.5
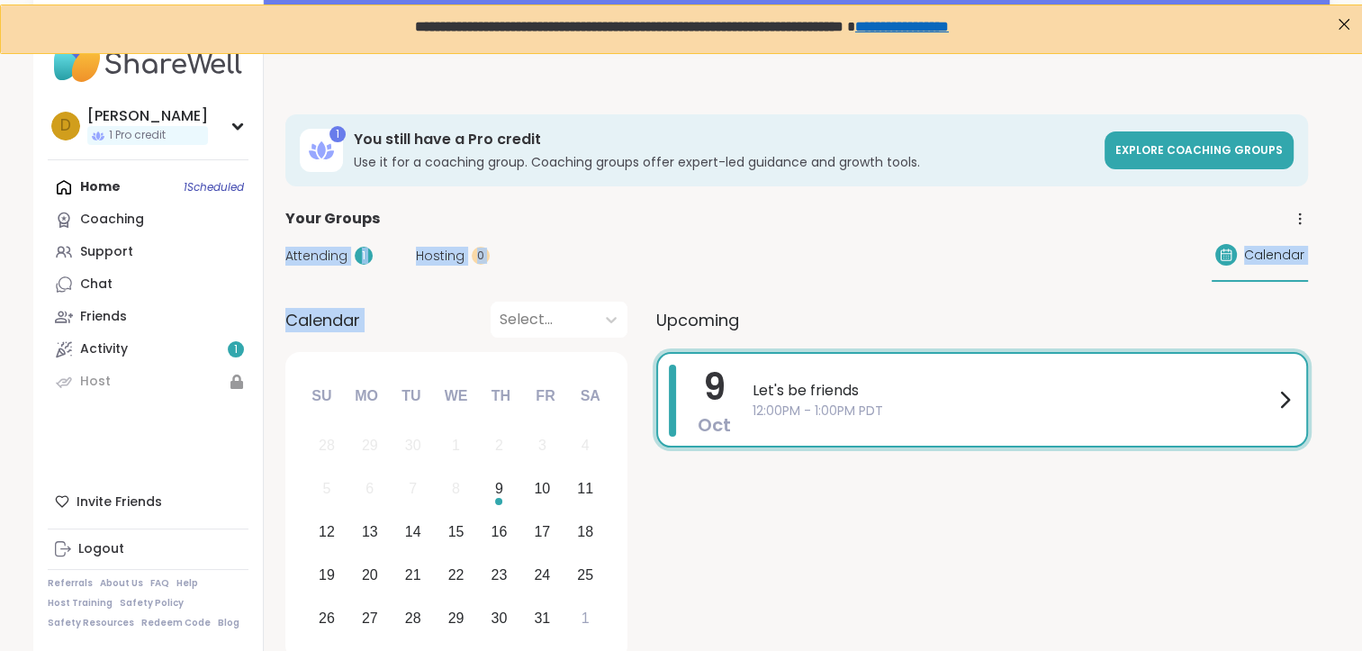
click at [393, 309] on div "Calendar Select..." at bounding box center [456, 320] width 342 height 36
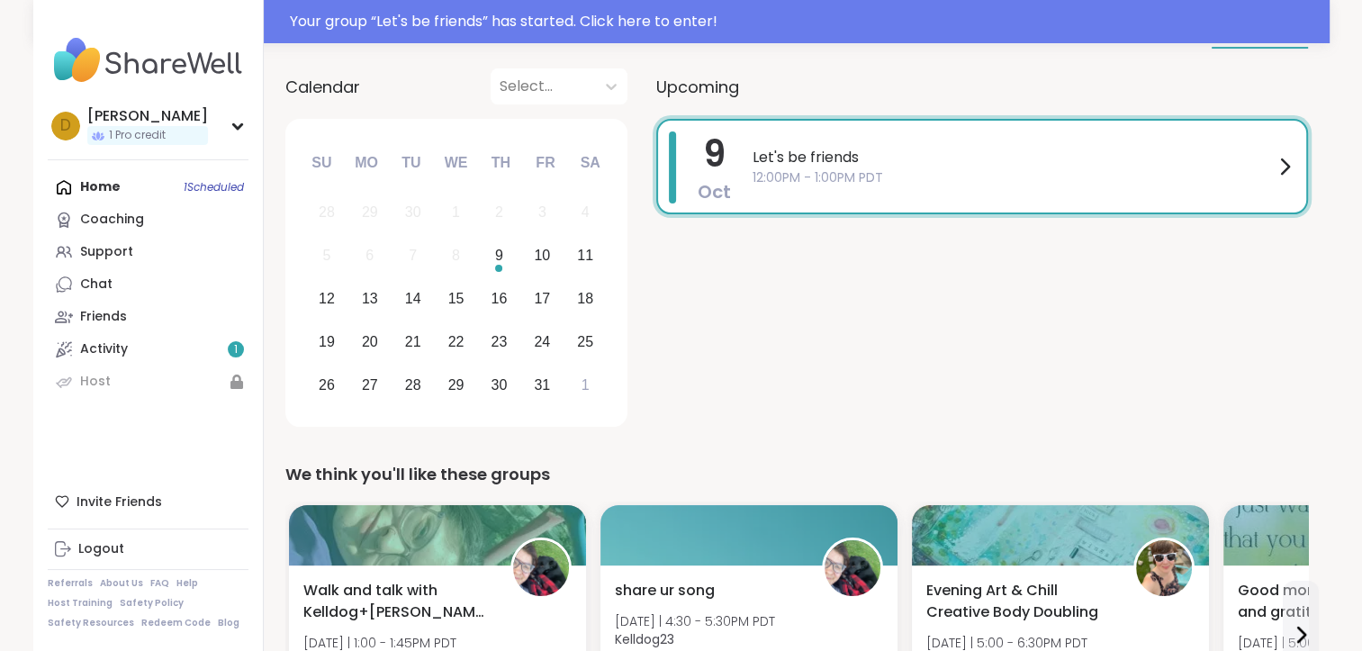
scroll to position [180, 0]
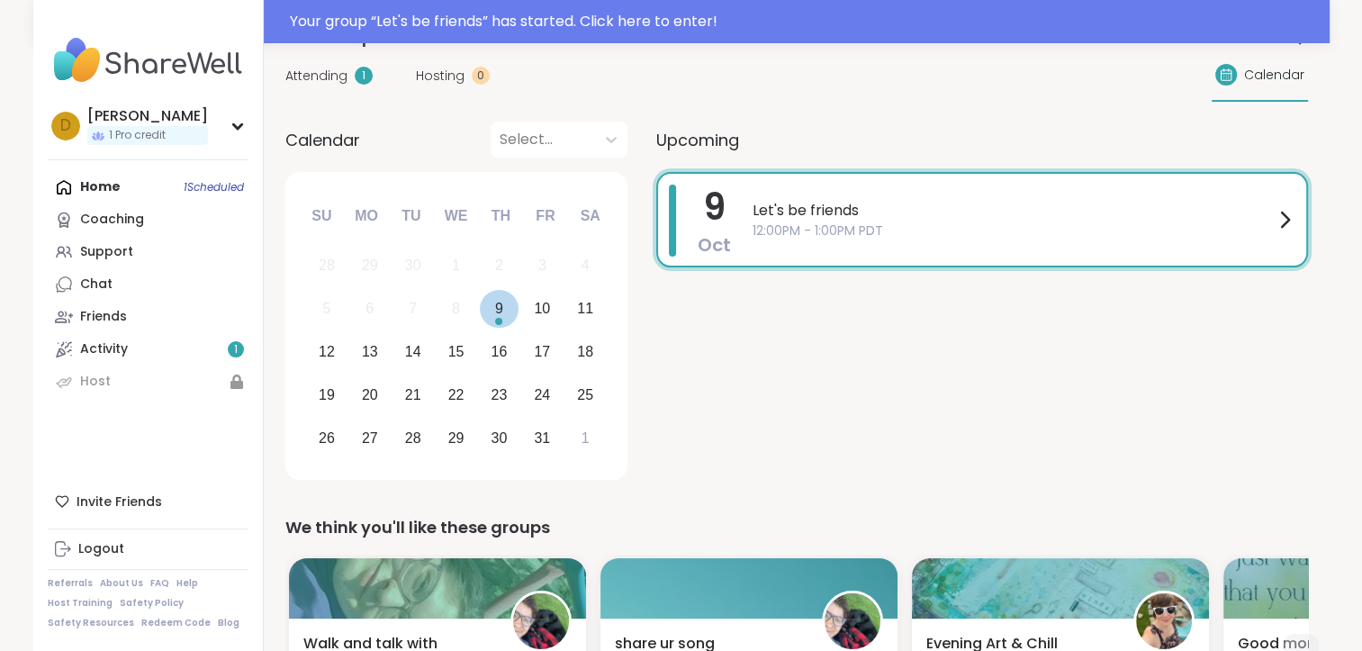
click at [507, 308] on div "9" at bounding box center [499, 309] width 39 height 39
click at [595, 126] on div at bounding box center [611, 139] width 32 height 32
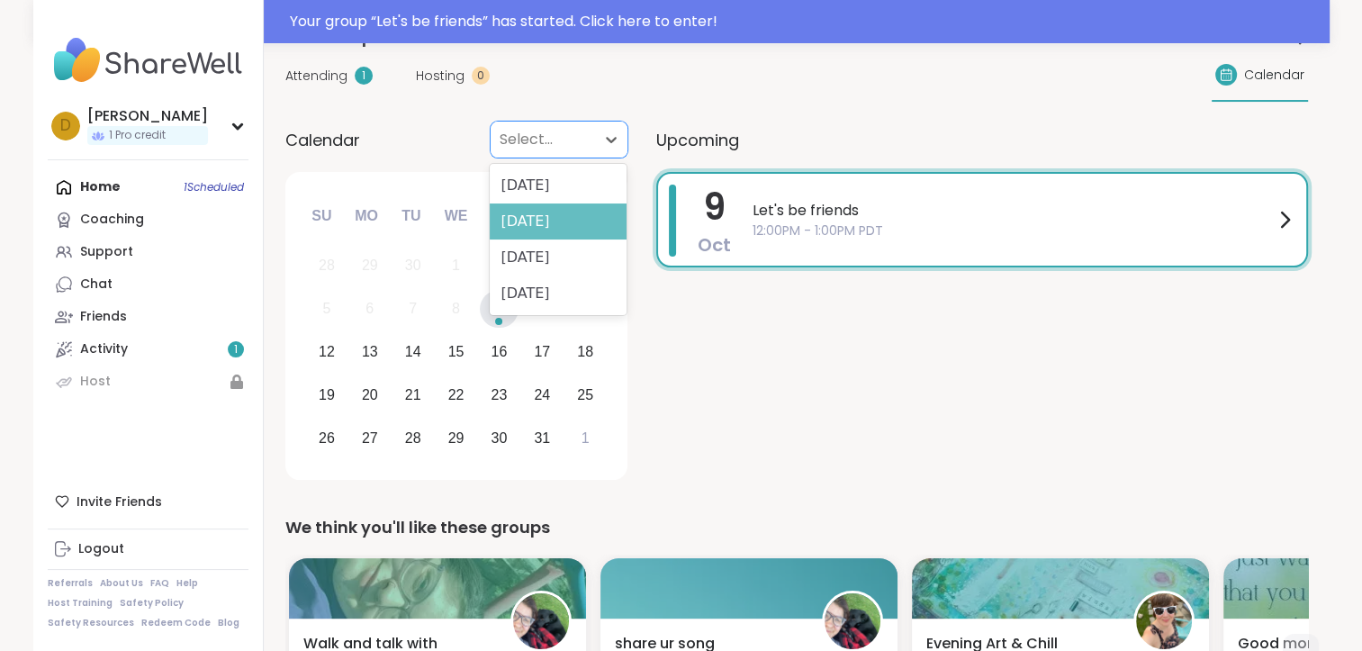
click at [609, 211] on div "November 2025" at bounding box center [558, 221] width 137 height 36
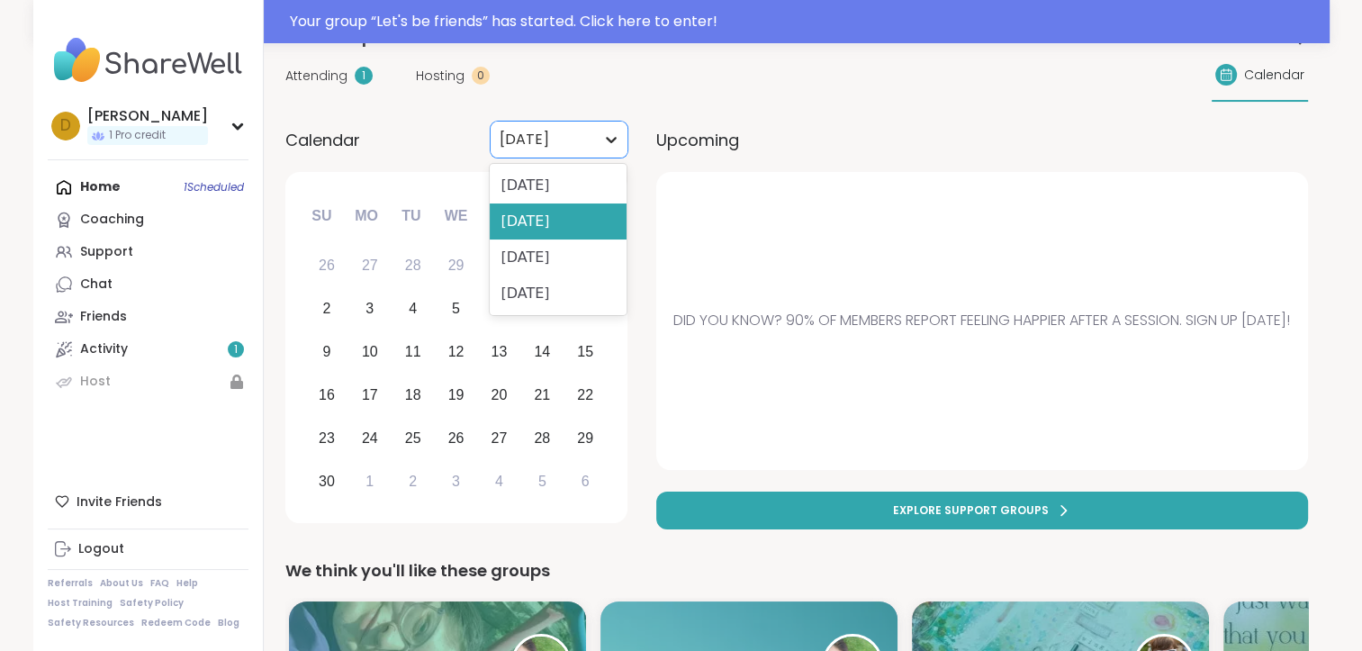
click at [604, 145] on icon at bounding box center [611, 140] width 18 height 18
click at [599, 180] on div "[DATE]" at bounding box center [558, 185] width 137 height 36
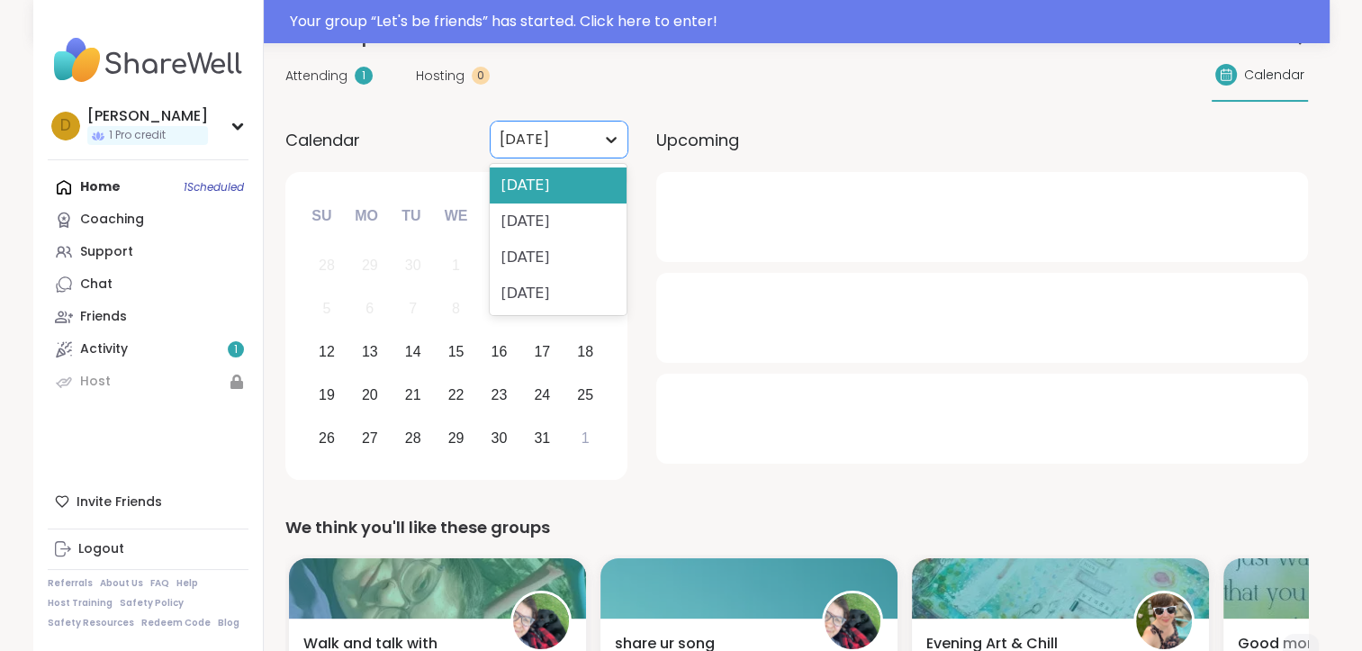
click at [599, 154] on div at bounding box center [611, 139] width 32 height 32
click at [593, 207] on div "November 2025" at bounding box center [558, 221] width 137 height 36
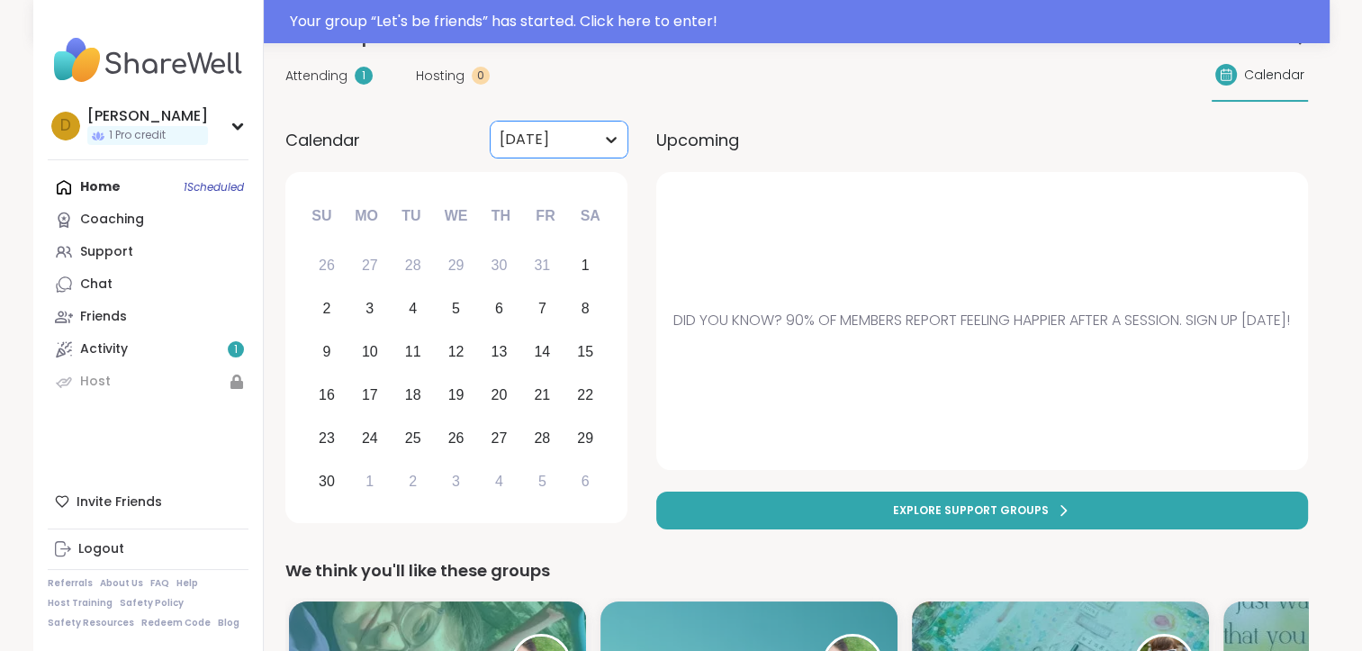
click at [614, 126] on div at bounding box center [611, 139] width 32 height 32
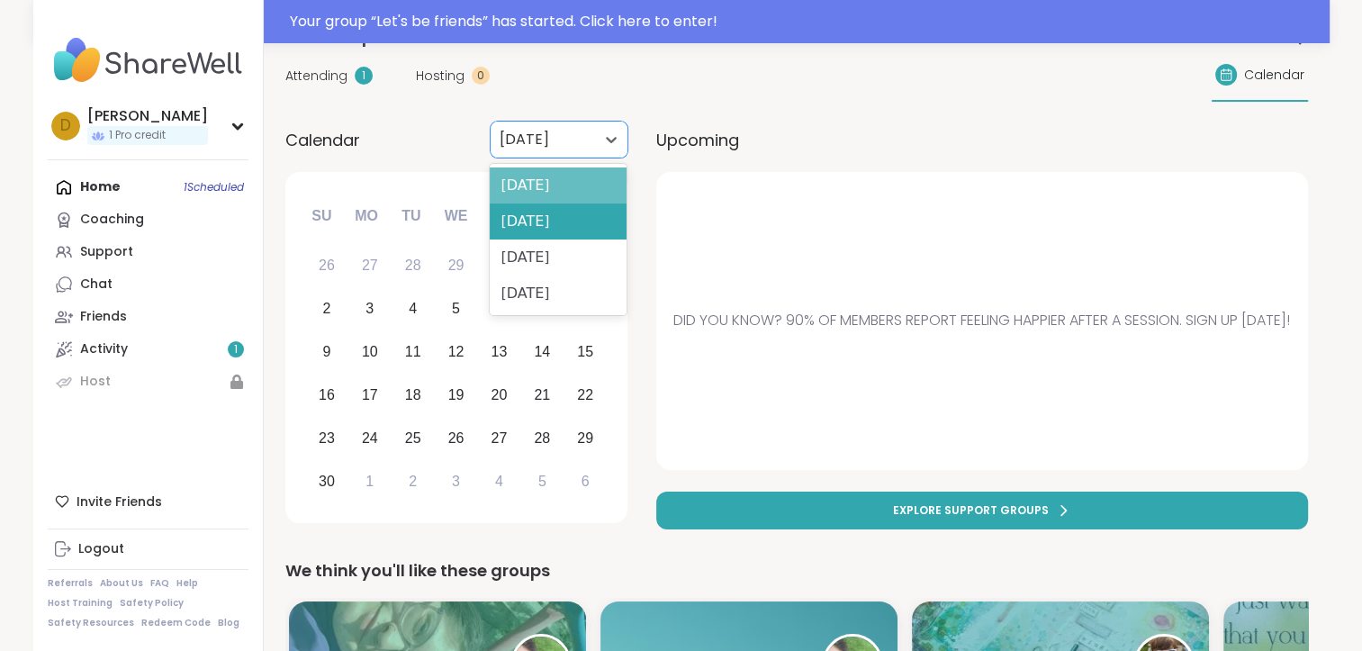
click at [596, 181] on div "[DATE]" at bounding box center [558, 185] width 137 height 36
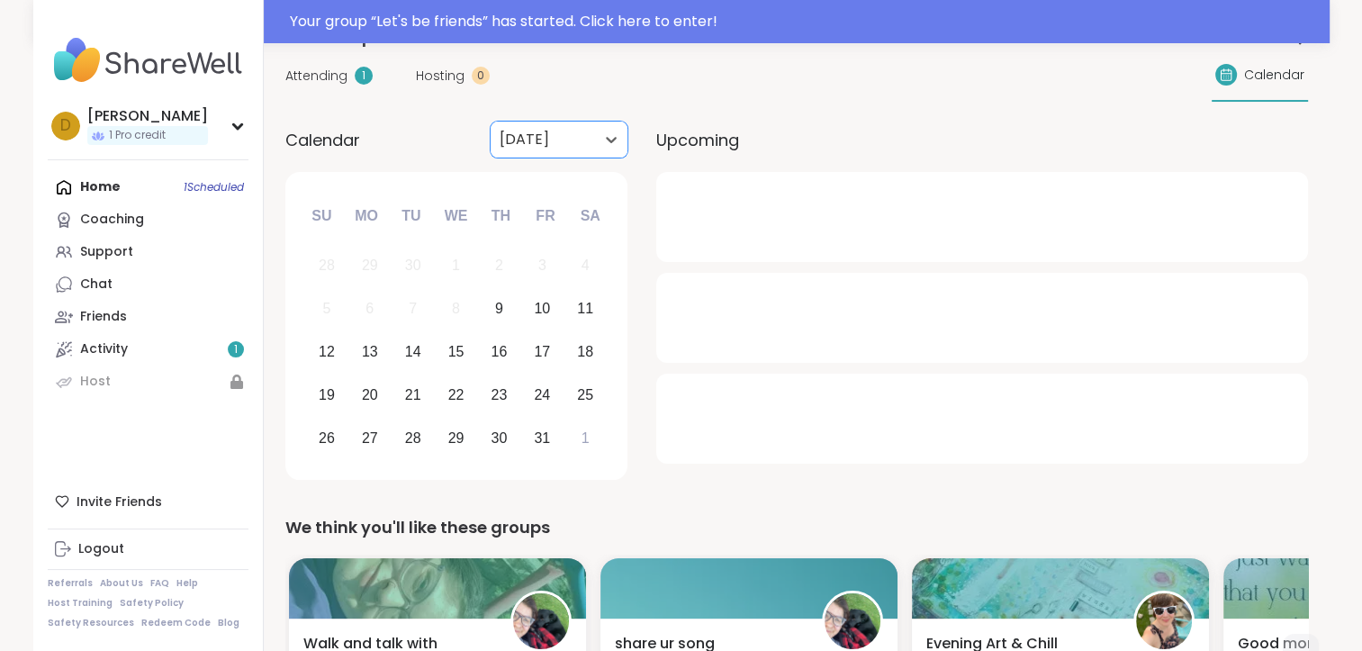
click at [763, 144] on div "Upcoming" at bounding box center [982, 140] width 652 height 36
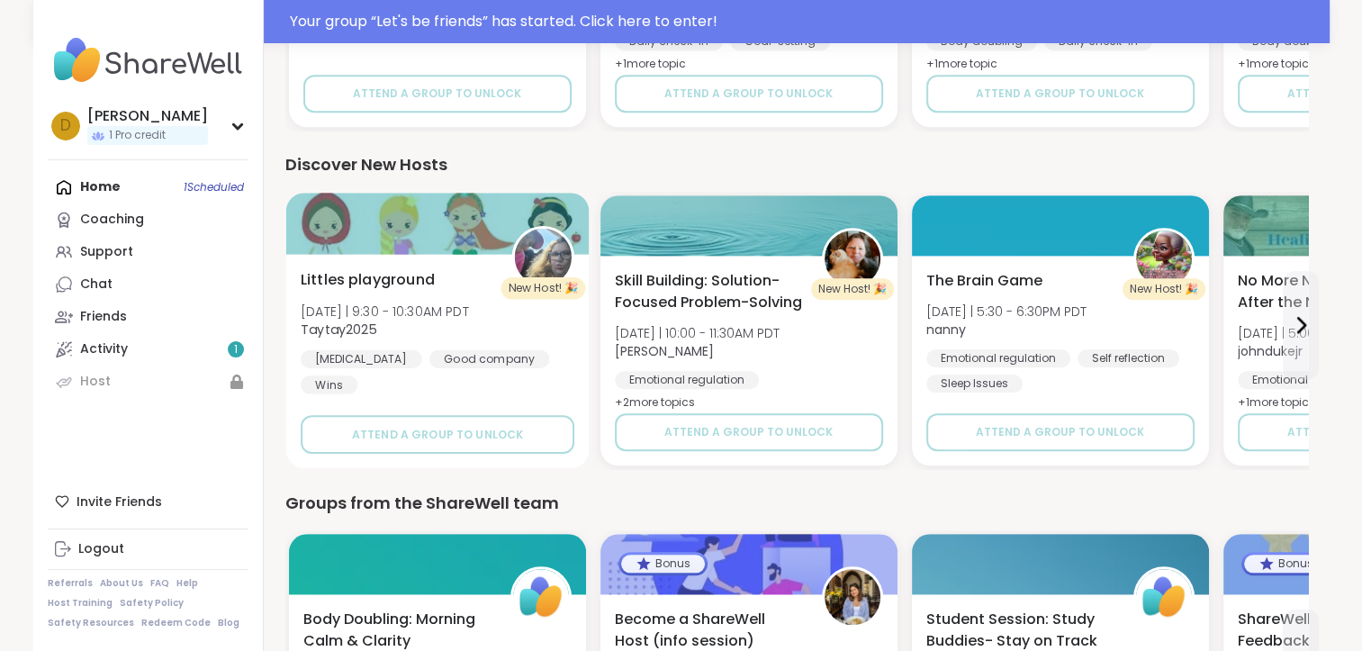
scroll to position [1791, 0]
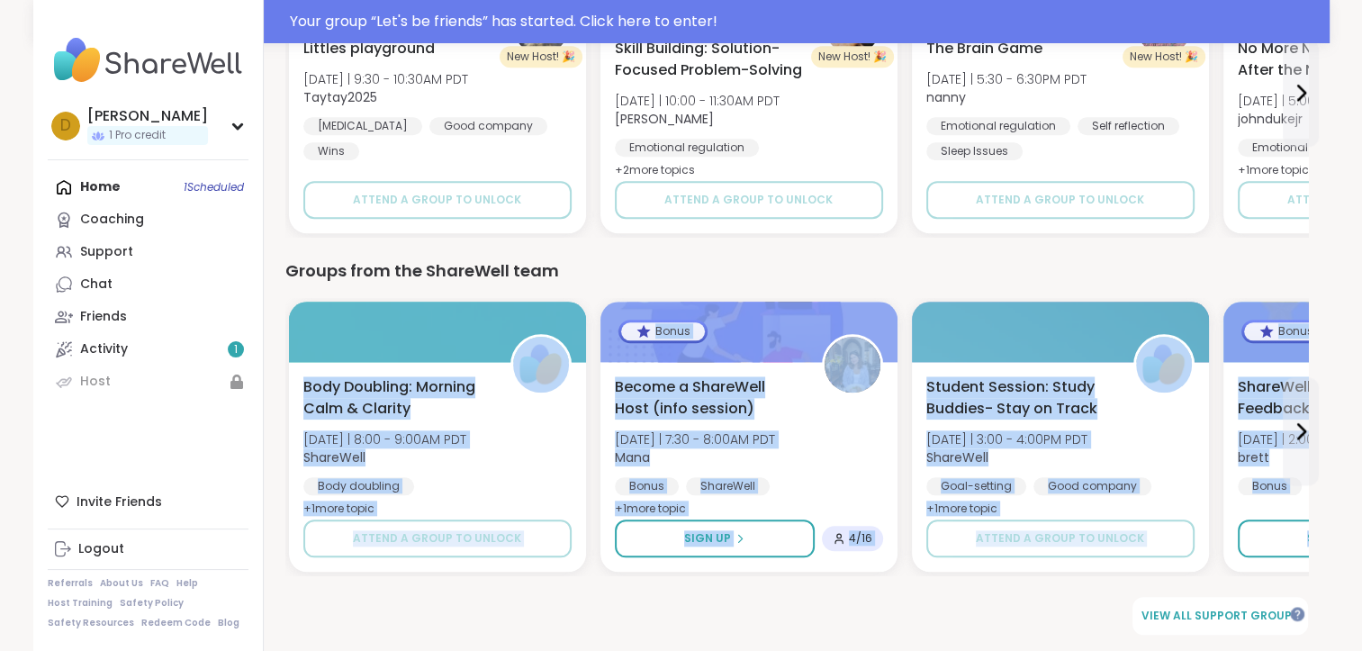
drag, startPoint x: 1024, startPoint y: 268, endPoint x: 1044, endPoint y: 646, distance: 378.6
drag, startPoint x: 1044, startPoint y: 646, endPoint x: 978, endPoint y: 608, distance: 77.0
click at [978, 608] on div "View all support groups" at bounding box center [796, 616] width 1023 height 38
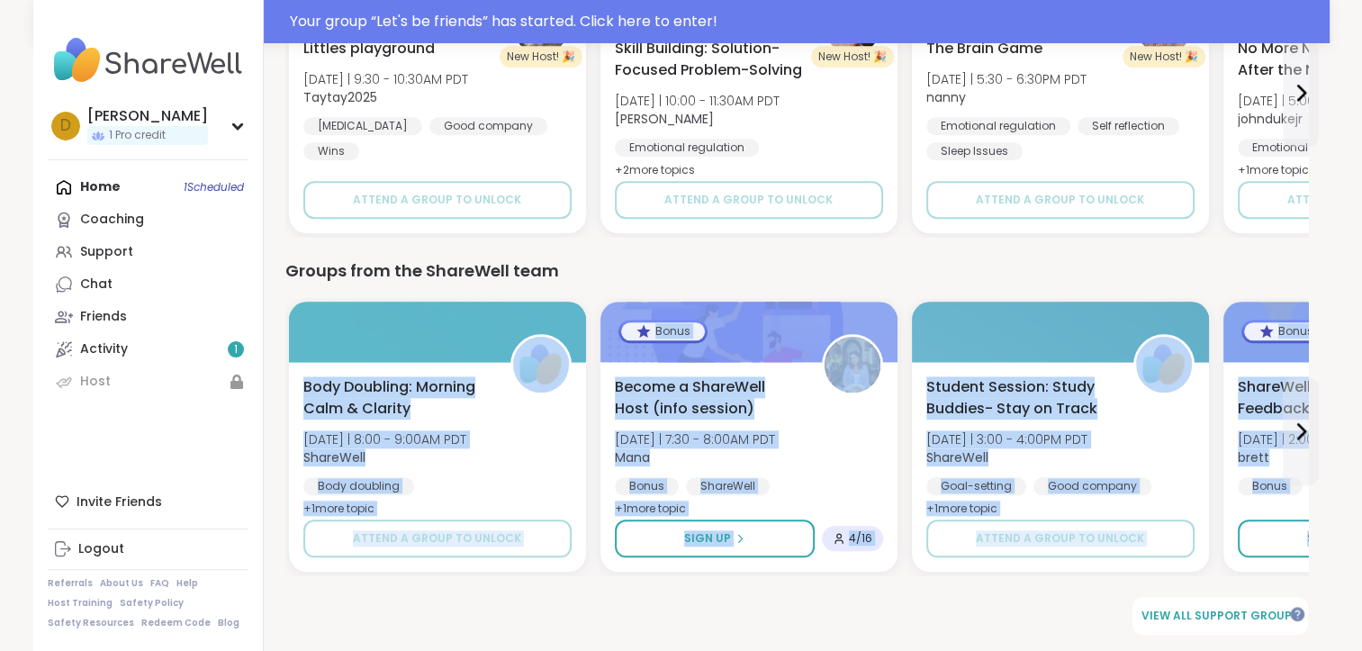
drag, startPoint x: 978, startPoint y: 608, endPoint x: 968, endPoint y: 607, distance: 9.9
click at [968, 607] on div "View all support groups" at bounding box center [796, 616] width 1023 height 38
click at [943, 607] on div "View all support groups" at bounding box center [796, 616] width 1023 height 38
click at [854, 609] on div "View all support groups" at bounding box center [796, 616] width 1023 height 38
click at [844, 602] on div "View all support groups" at bounding box center [796, 616] width 1023 height 38
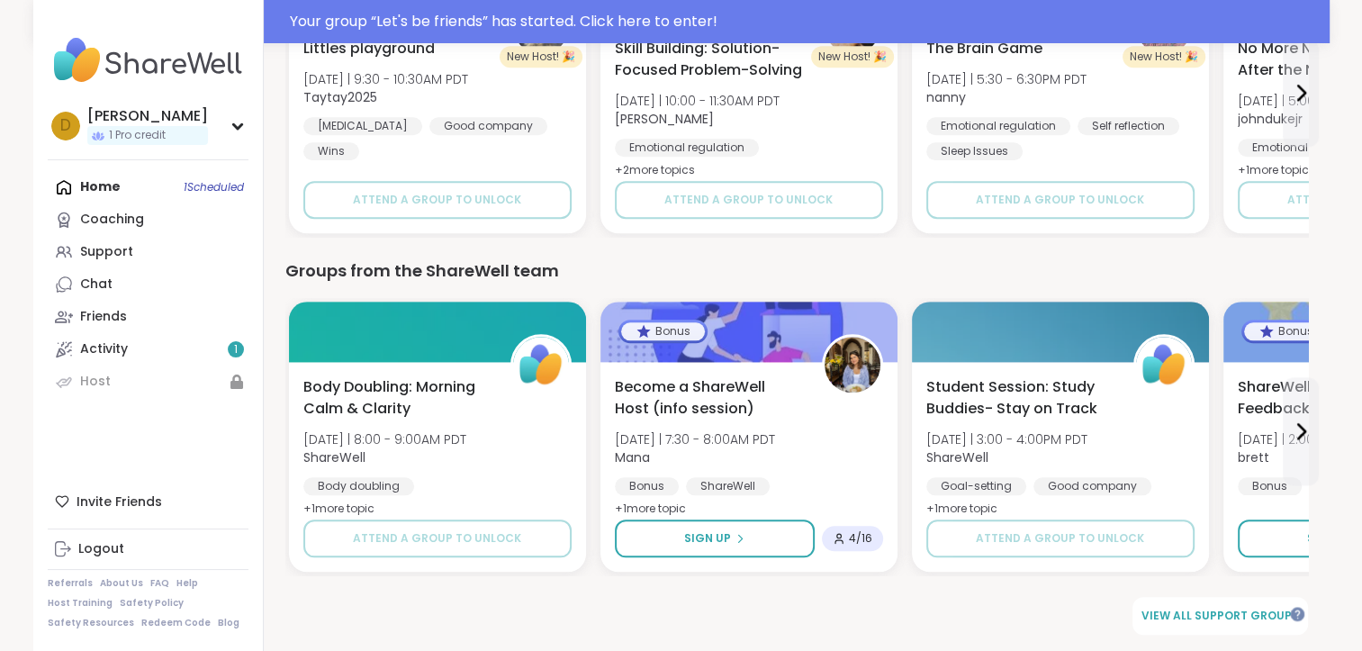
click at [1127, 274] on div "Groups from the ShareWell team" at bounding box center [796, 270] width 1023 height 25
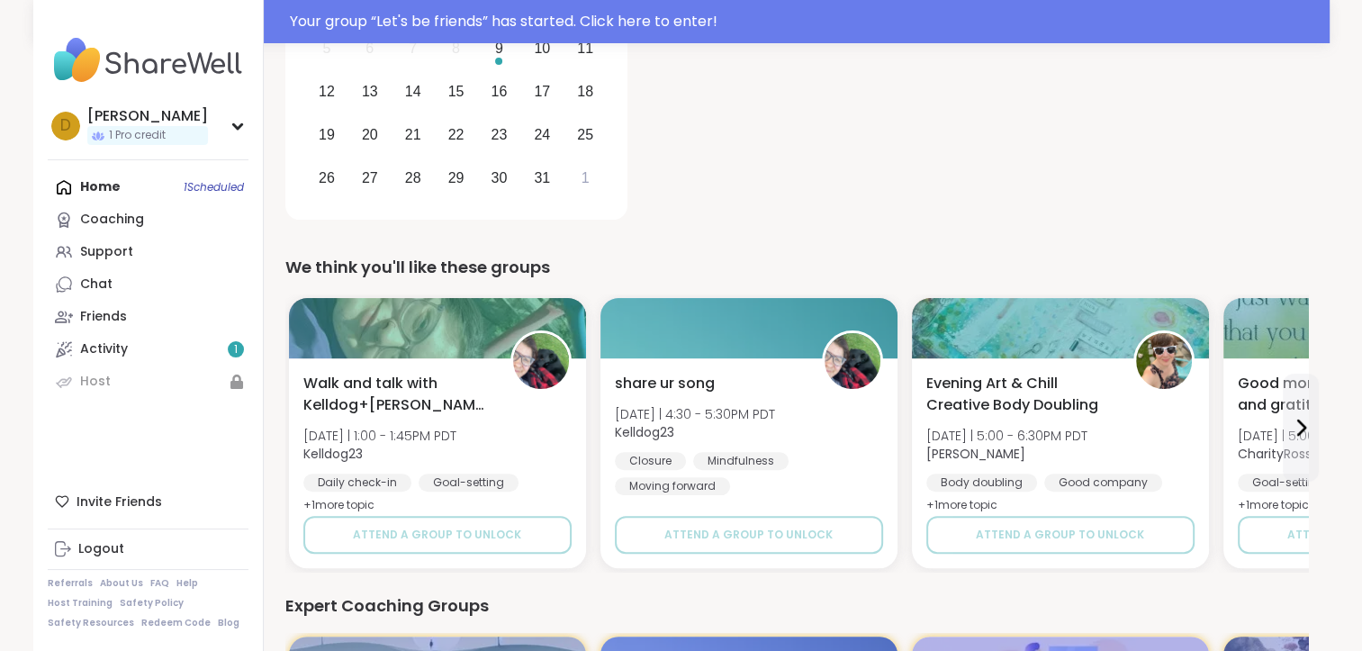
scroll to position [0, 0]
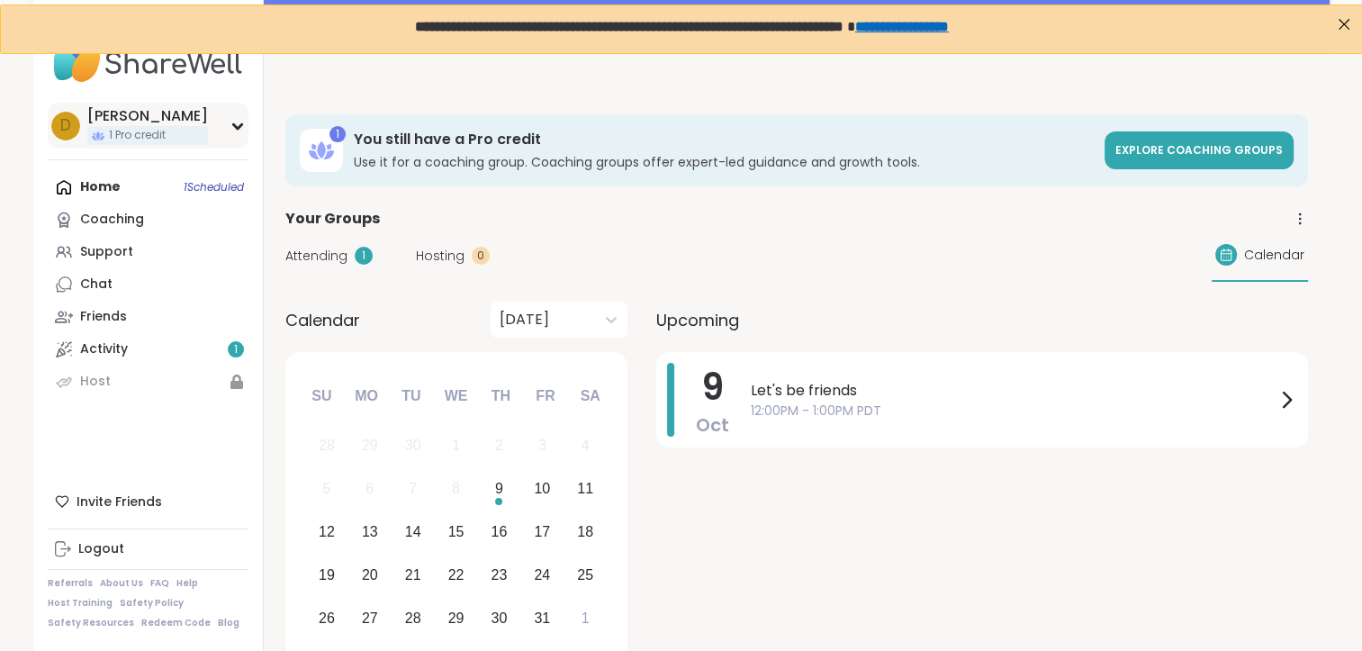
click at [235, 126] on icon at bounding box center [237, 126] width 8 height 5
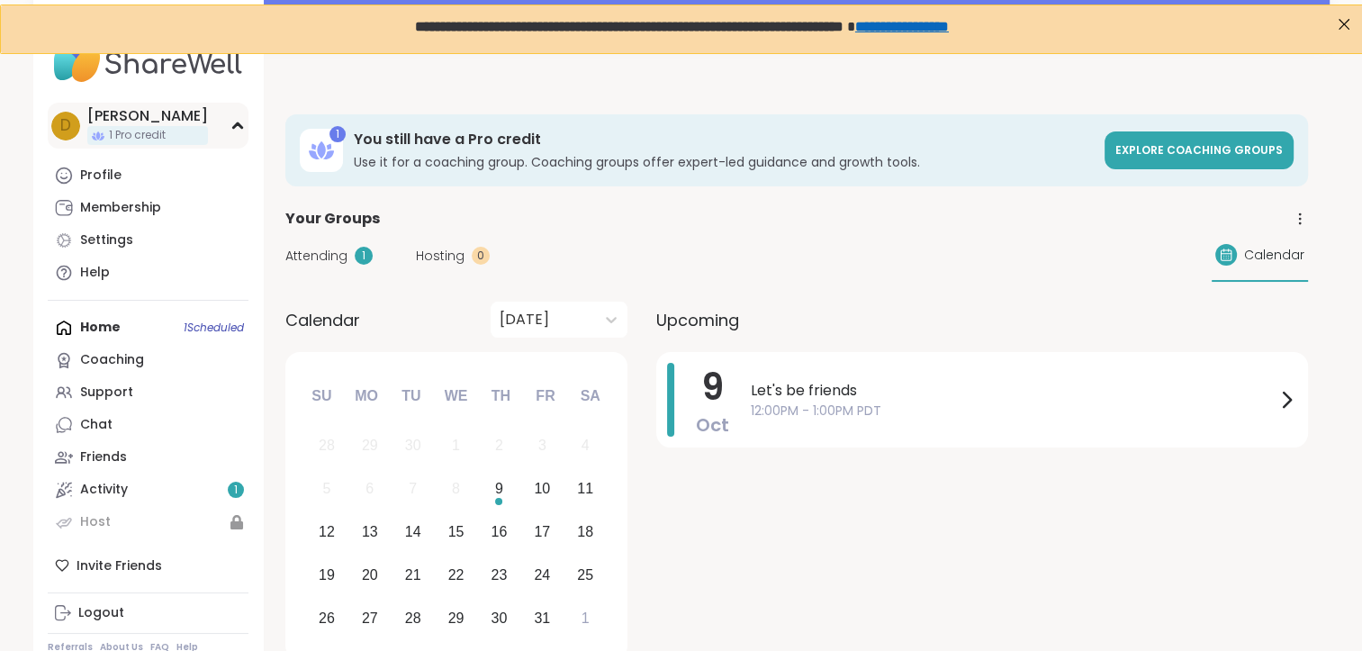
click at [235, 126] on icon at bounding box center [237, 125] width 8 height 5
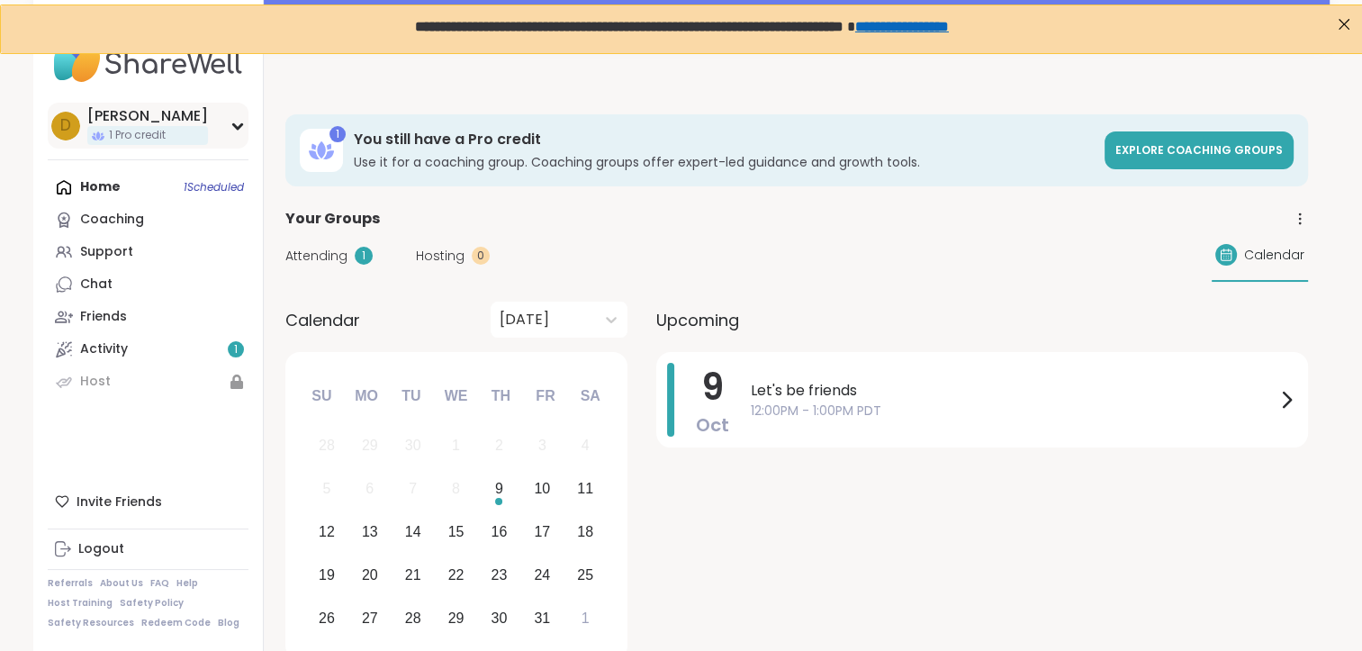
click at [235, 126] on icon at bounding box center [237, 126] width 8 height 5
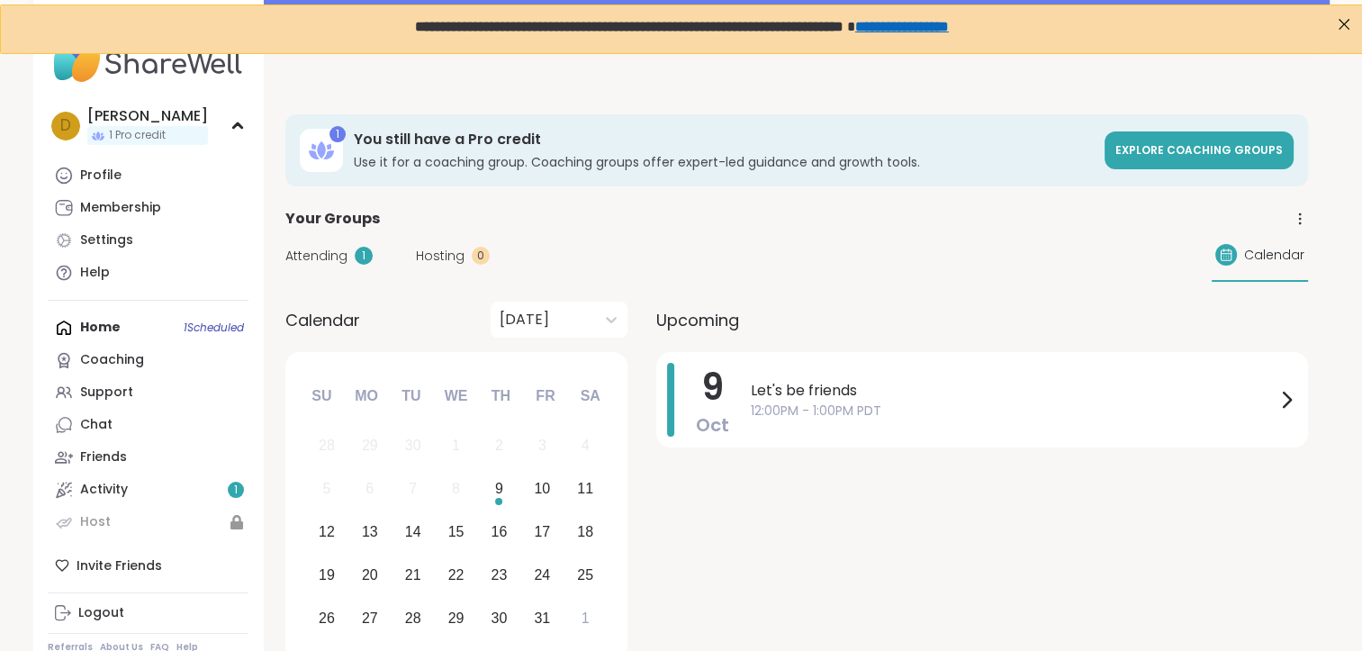
click at [325, 259] on span "Attending" at bounding box center [316, 256] width 62 height 19
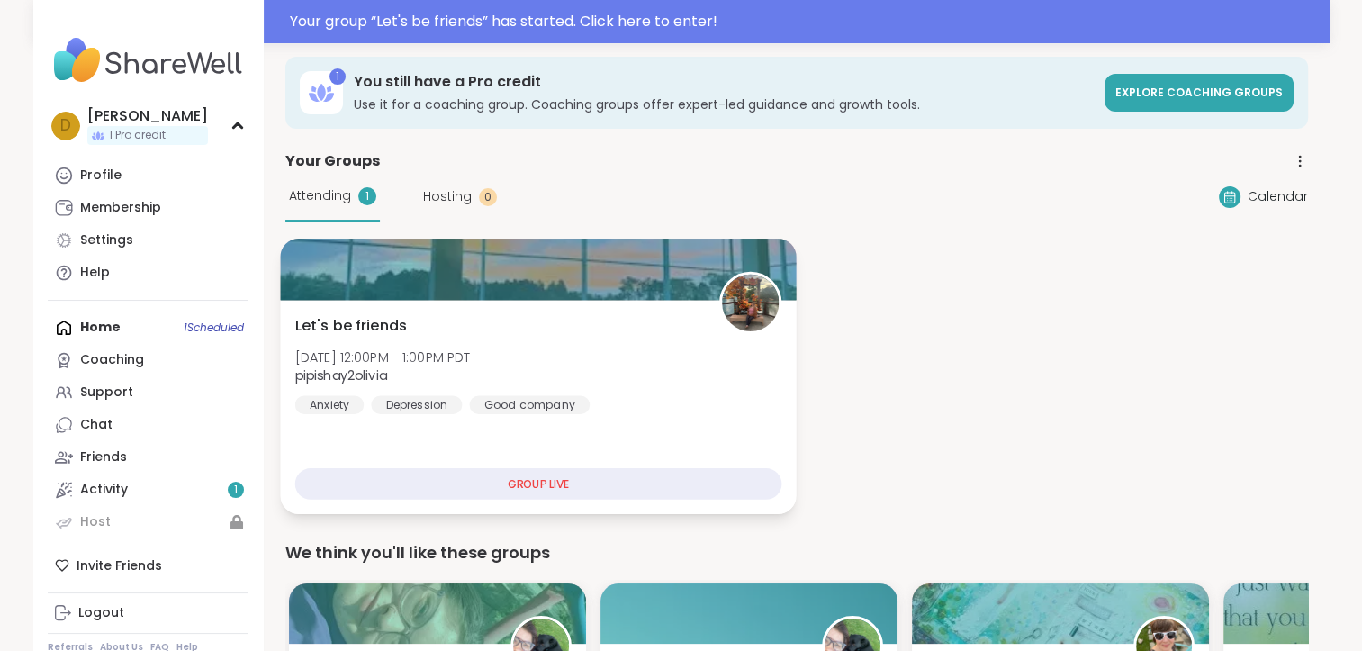
scroll to position [90, 0]
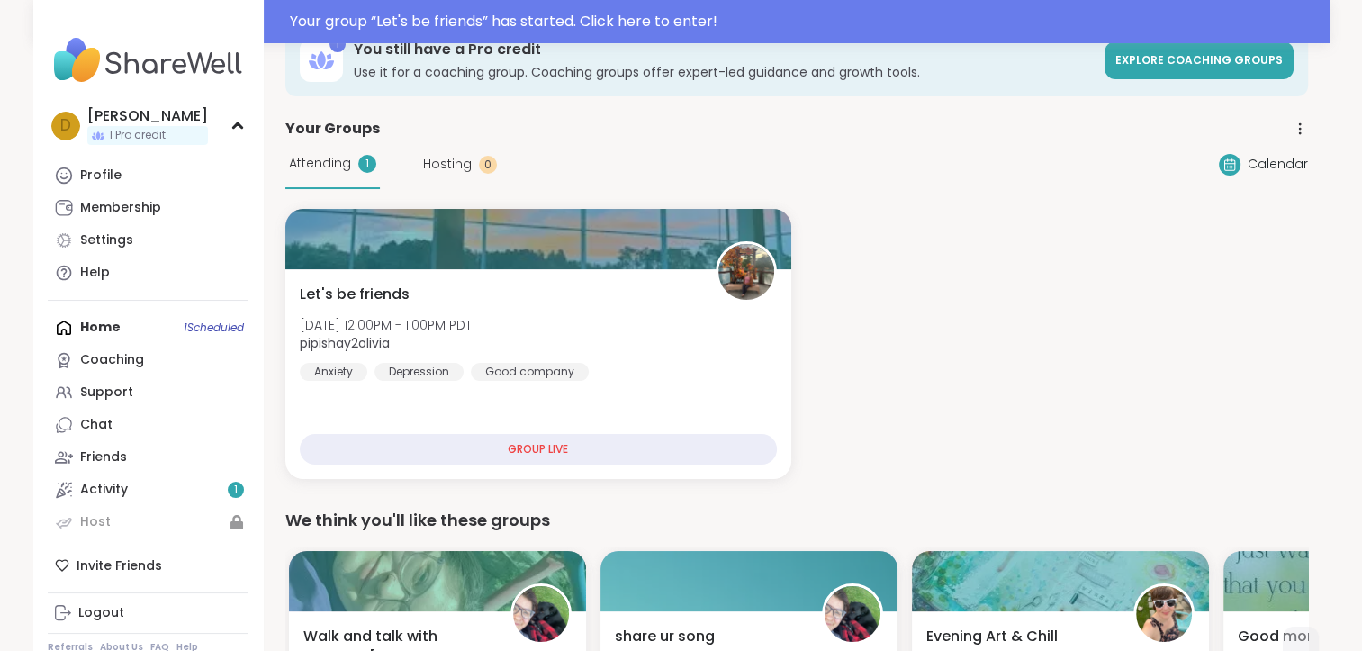
click at [951, 313] on div "Let's be friends Thu, Oct 09 | 12:00PM - 1:00PM PDT pipishay2olivia Anxiety Dep…" at bounding box center [796, 344] width 1023 height 270
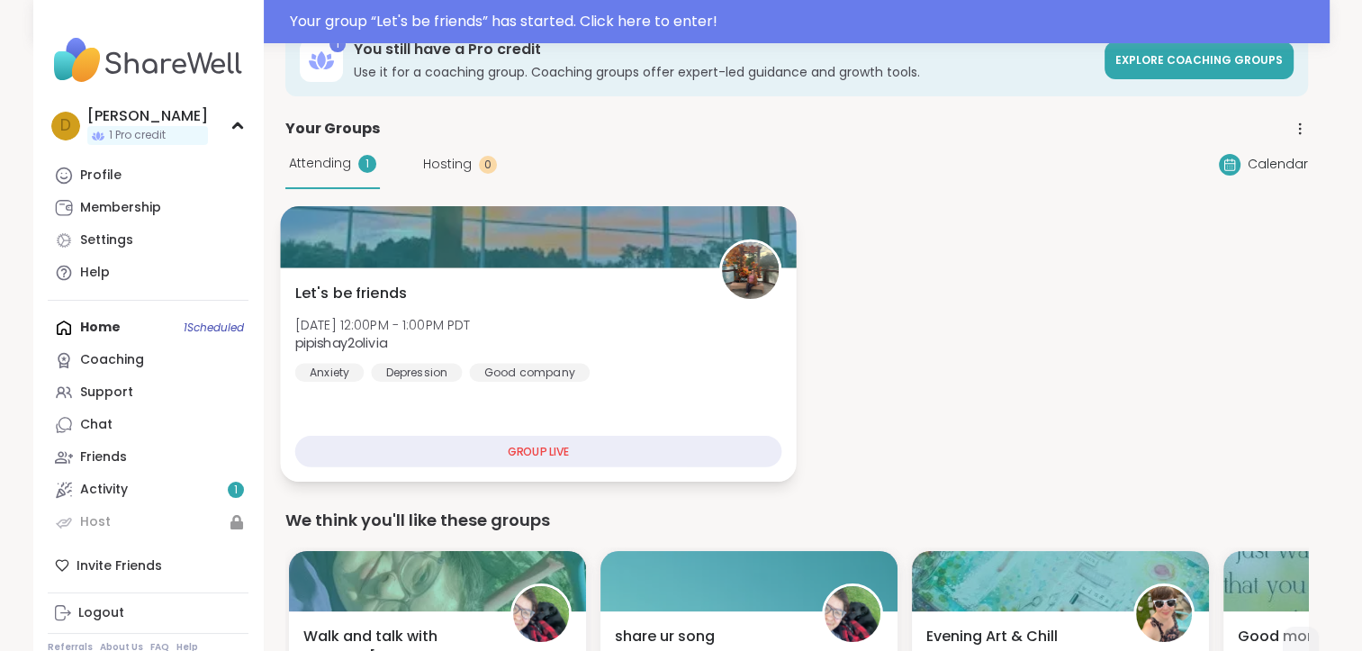
click at [550, 459] on div "GROUP LIVE" at bounding box center [537, 452] width 487 height 32
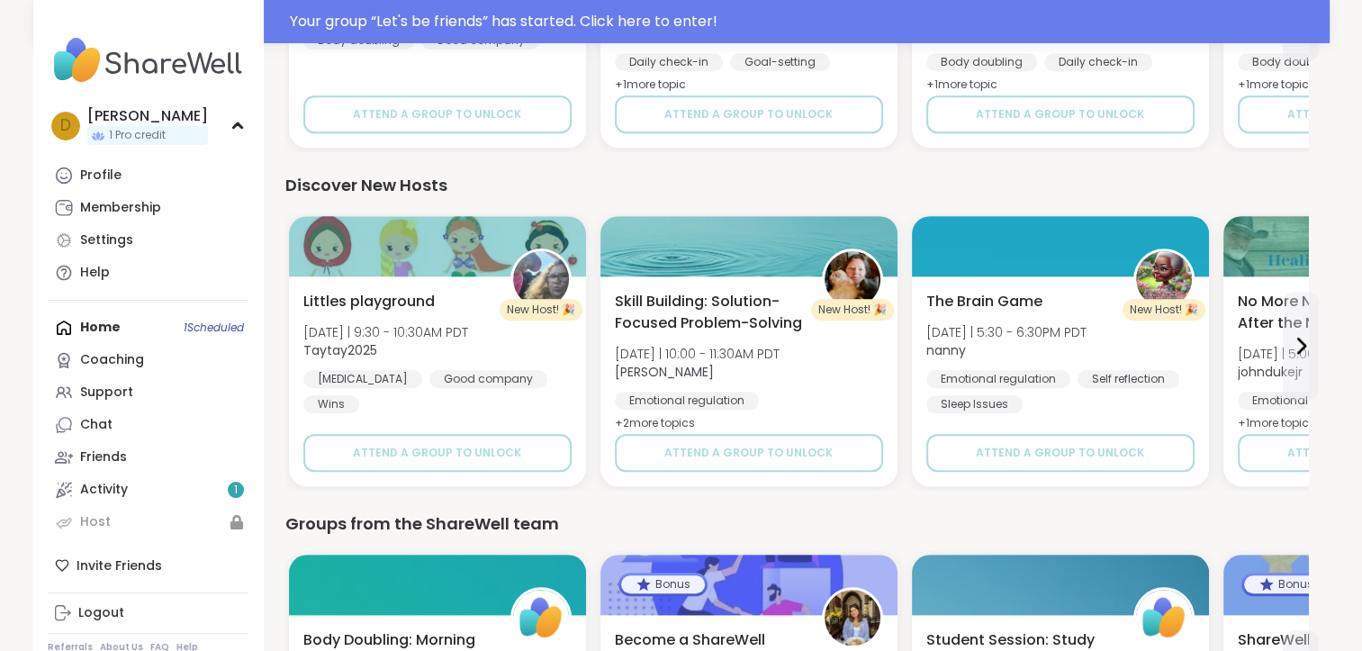
scroll to position [1694, 0]
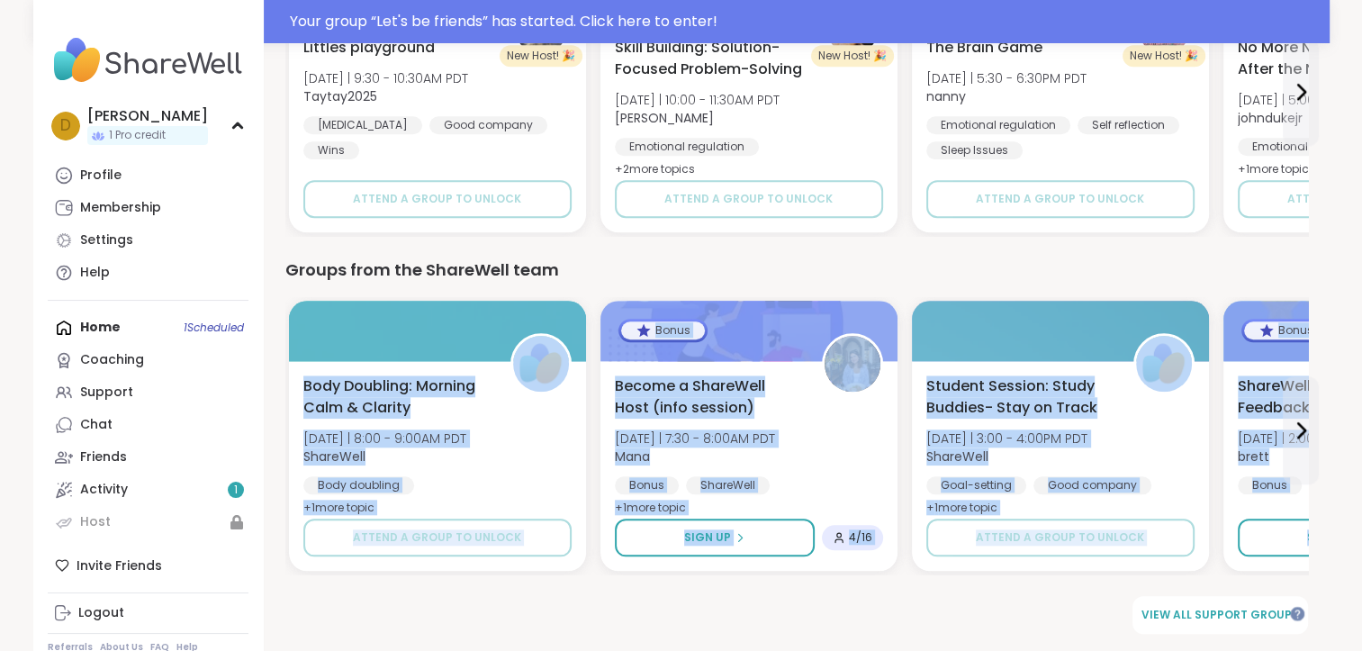
drag, startPoint x: 911, startPoint y: 268, endPoint x: 997, endPoint y: 594, distance: 337.2
drag, startPoint x: 997, startPoint y: 594, endPoint x: 994, endPoint y: 611, distance: 17.5
click at [994, 611] on div "View all support groups" at bounding box center [796, 615] width 1023 height 38
click at [951, 602] on div "View all support groups" at bounding box center [796, 615] width 1023 height 38
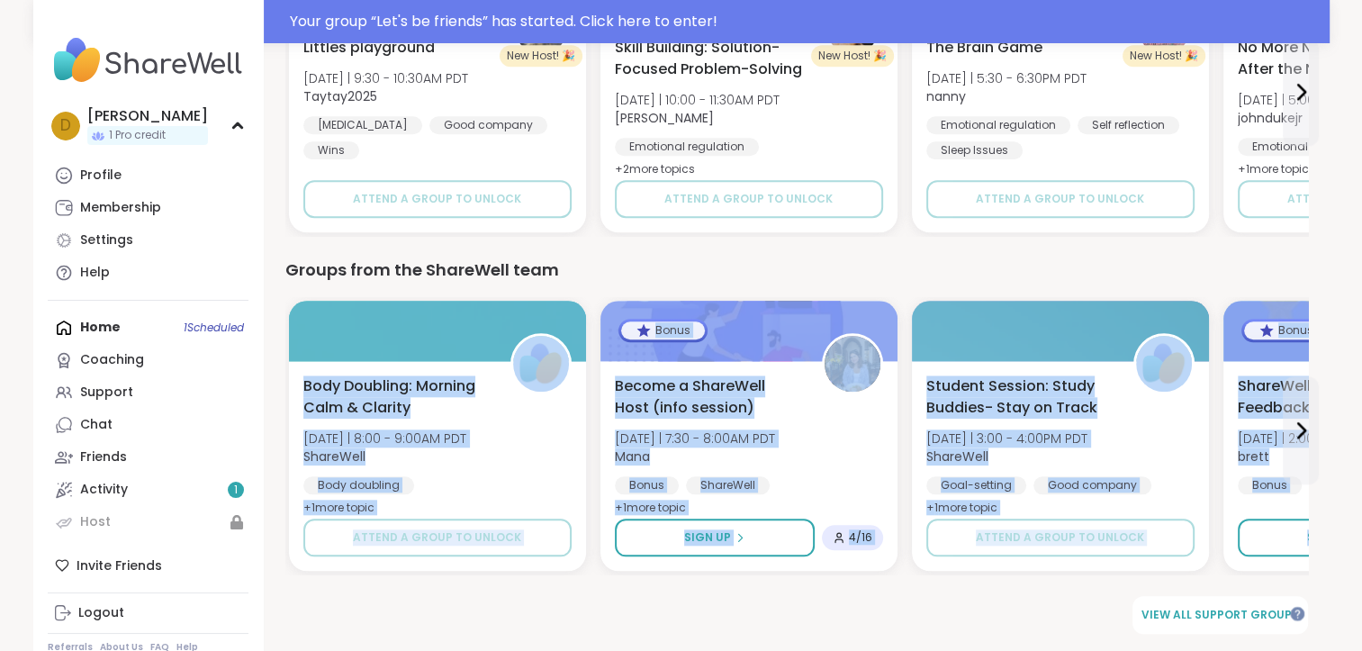
click at [932, 598] on div "View all support groups" at bounding box center [796, 615] width 1023 height 38
click at [922, 596] on div "View all support groups" at bounding box center [796, 615] width 1023 height 38
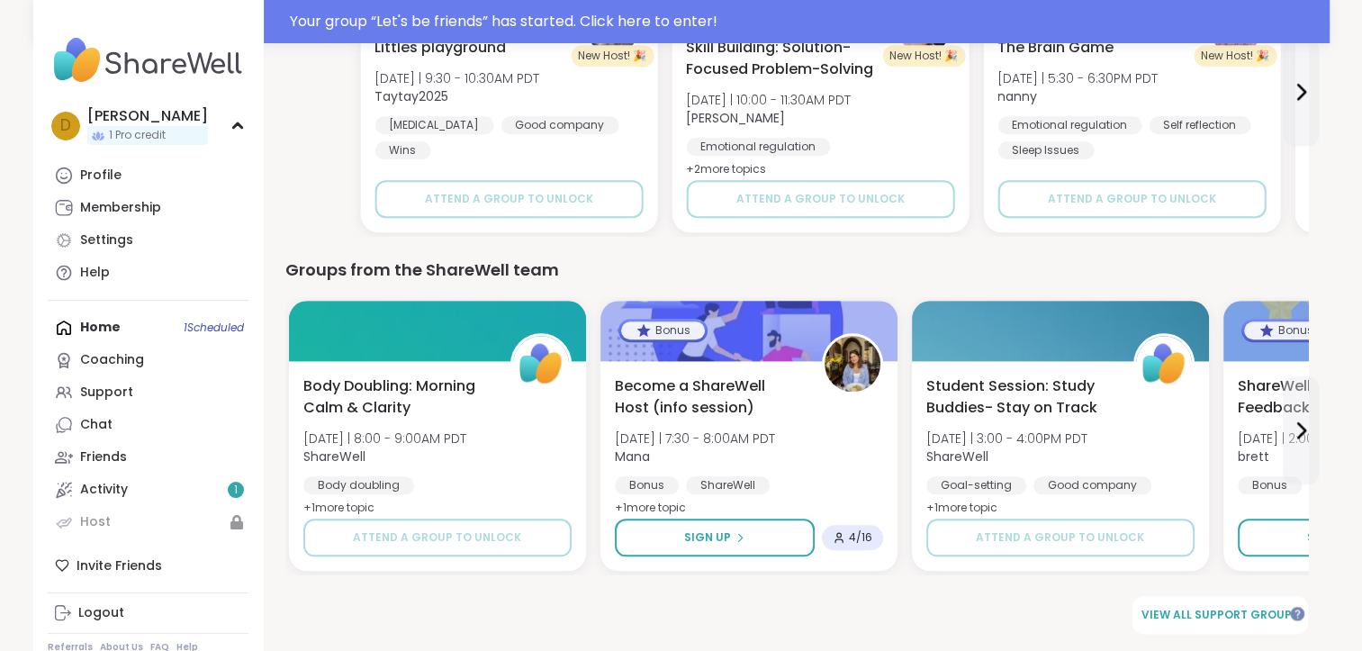
drag, startPoint x: 871, startPoint y: 228, endPoint x: 850, endPoint y: 239, distance: 24.2
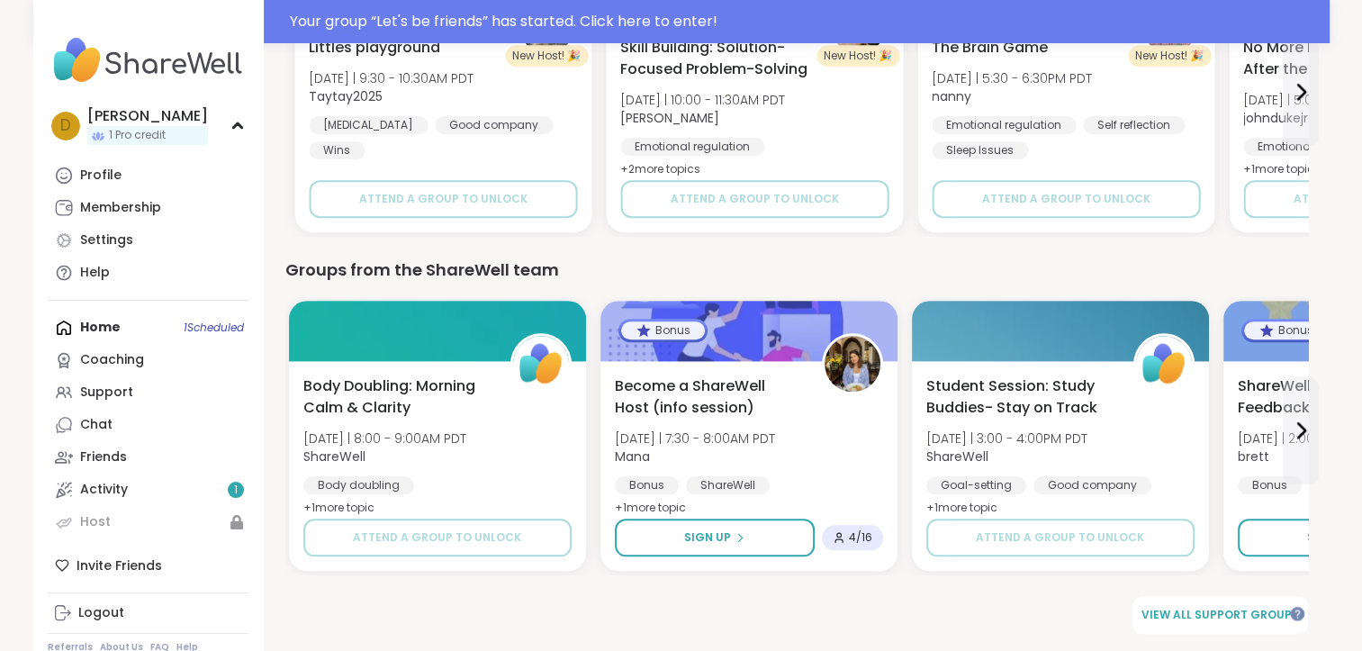
click at [790, 259] on div "Groups from the ShareWell team" at bounding box center [796, 269] width 1023 height 25
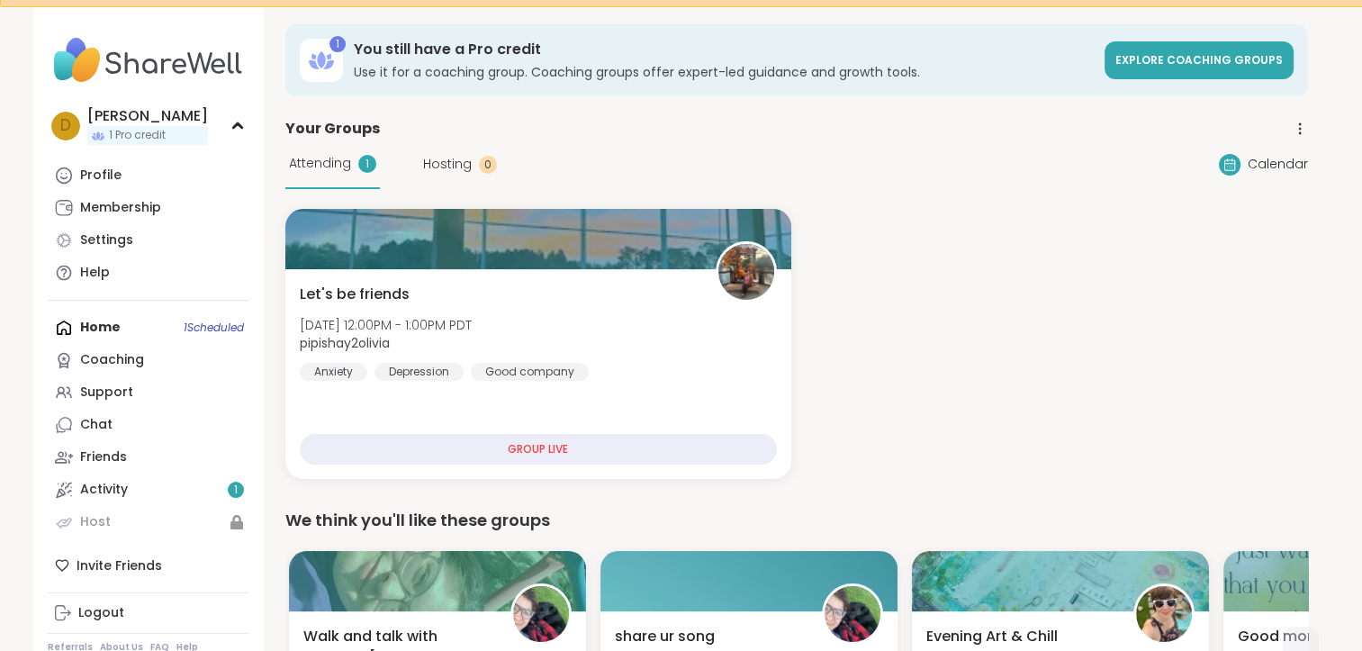
scroll to position [0, 0]
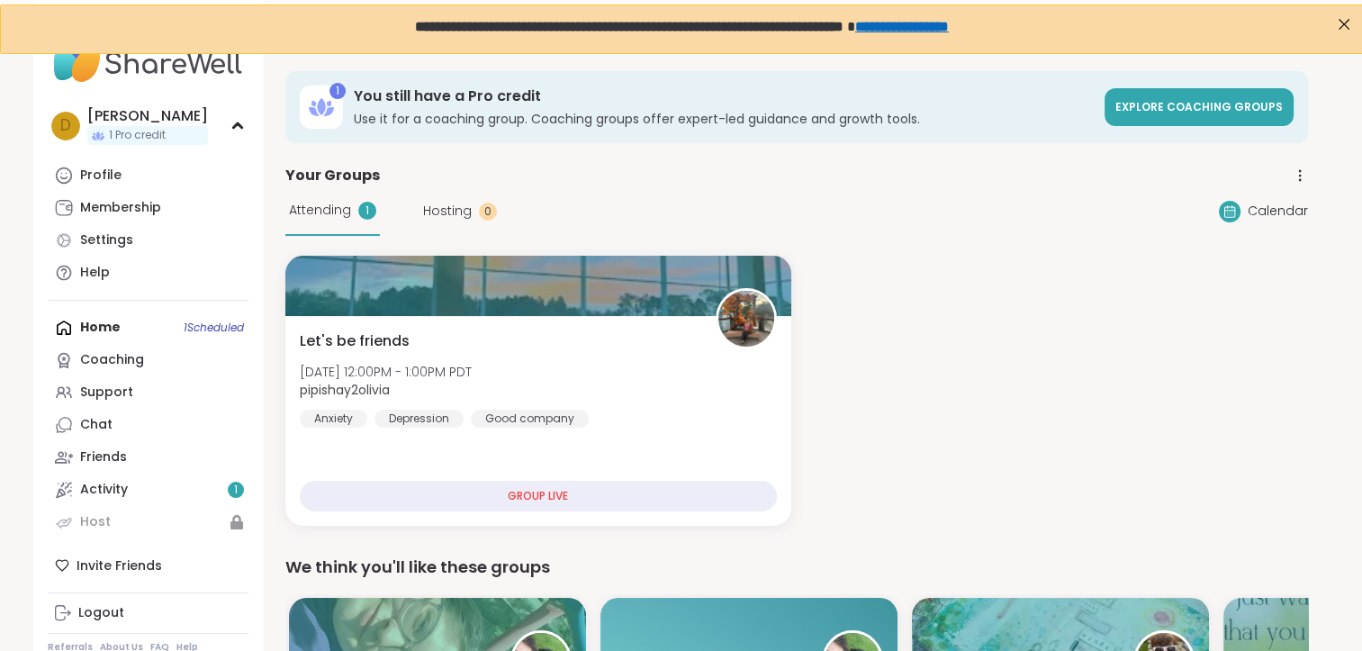
click at [814, 124] on h3 "Use it for a coaching group. Coaching groups offer expert-led guidance and grow…" at bounding box center [724, 119] width 740 height 18
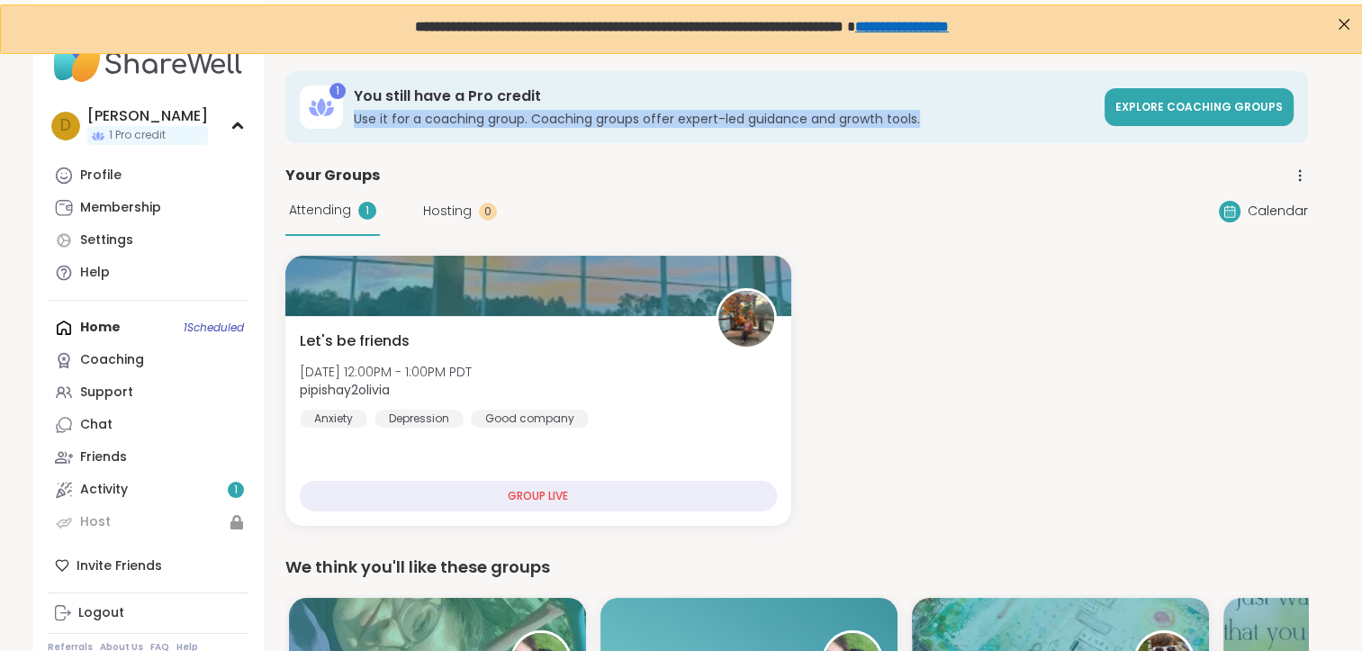
click at [814, 124] on h3 "Use it for a coaching group. Coaching groups offer expert-led guidance and grow…" at bounding box center [724, 119] width 740 height 18
drag, startPoint x: 814, startPoint y: 124, endPoint x: 803, endPoint y: 154, distance: 31.6
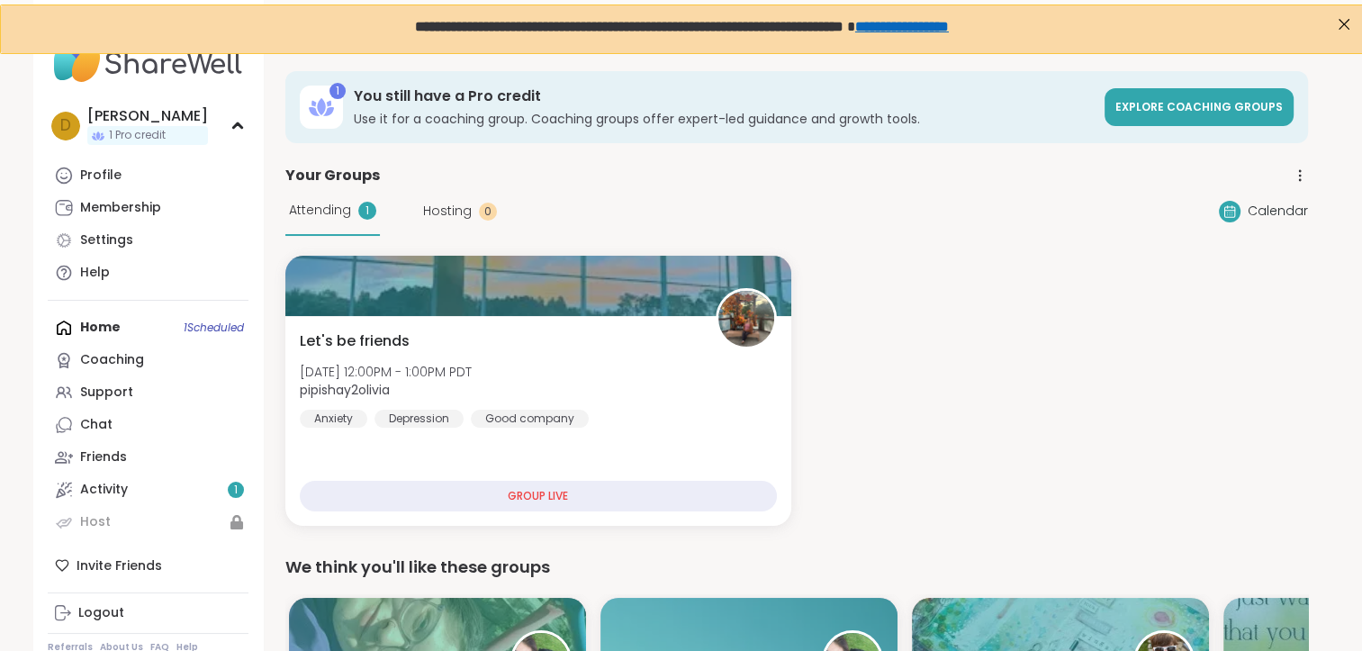
drag, startPoint x: 803, startPoint y: 154, endPoint x: 795, endPoint y: 159, distance: 9.7
click at [475, 214] on div "Hosting 0" at bounding box center [460, 211] width 74 height 19
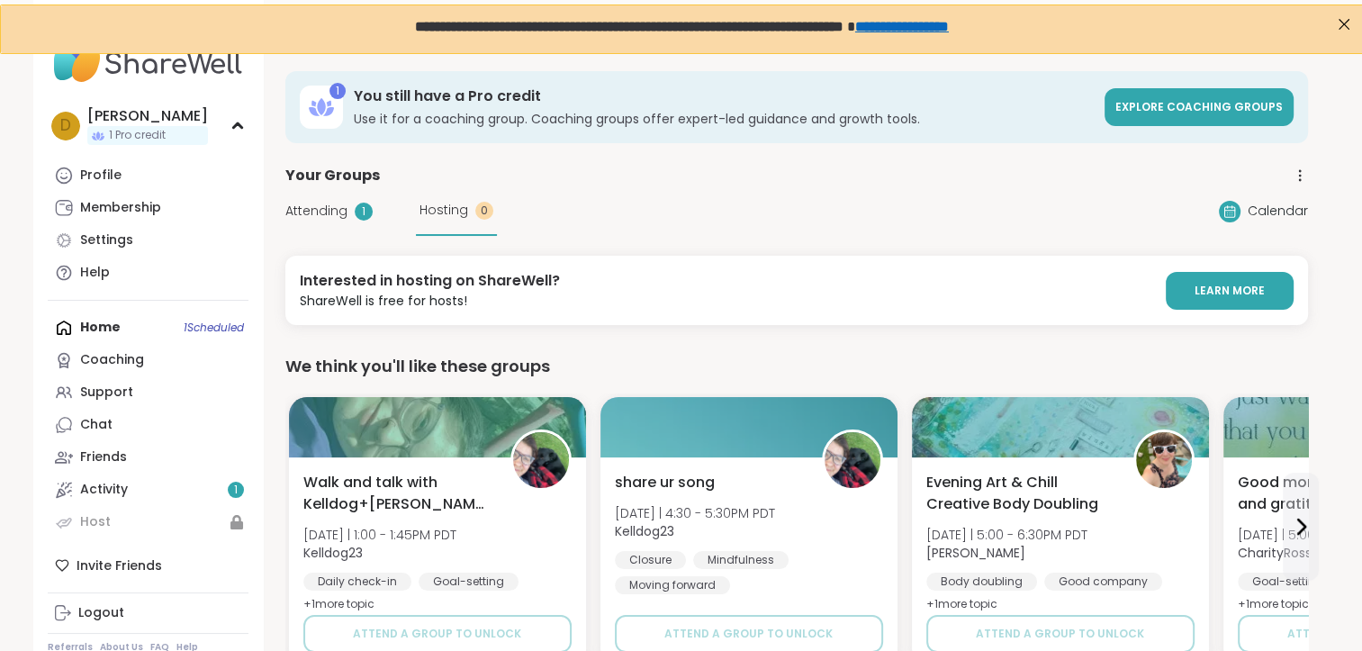
click at [302, 209] on span "Attending" at bounding box center [316, 211] width 62 height 19
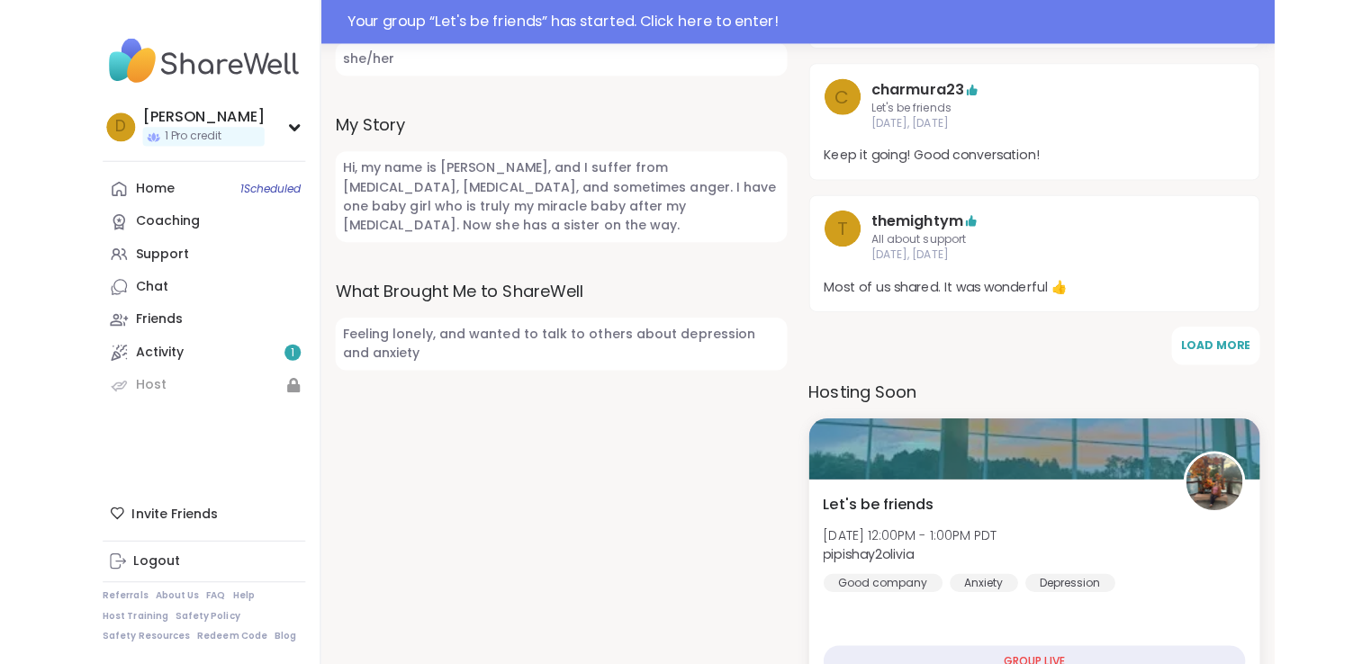
scroll to position [1080, 0]
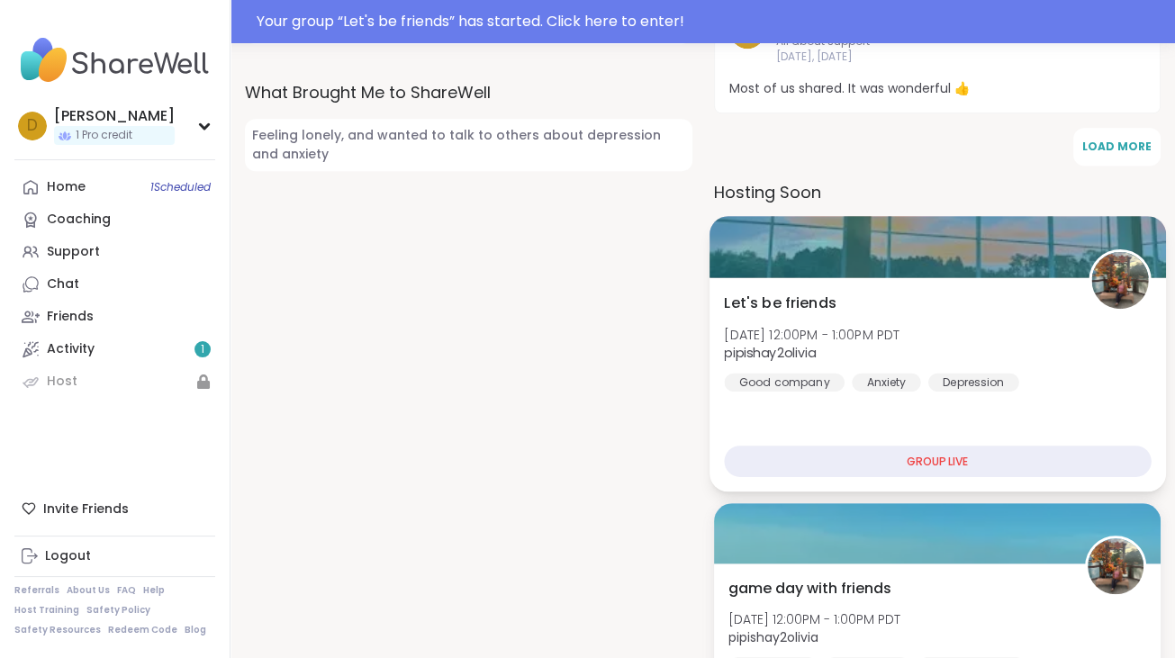
click at [1033, 468] on div "GROUP LIVE" at bounding box center [937, 462] width 427 height 32
click at [821, 301] on span "Let's be friends" at bounding box center [780, 303] width 112 height 22
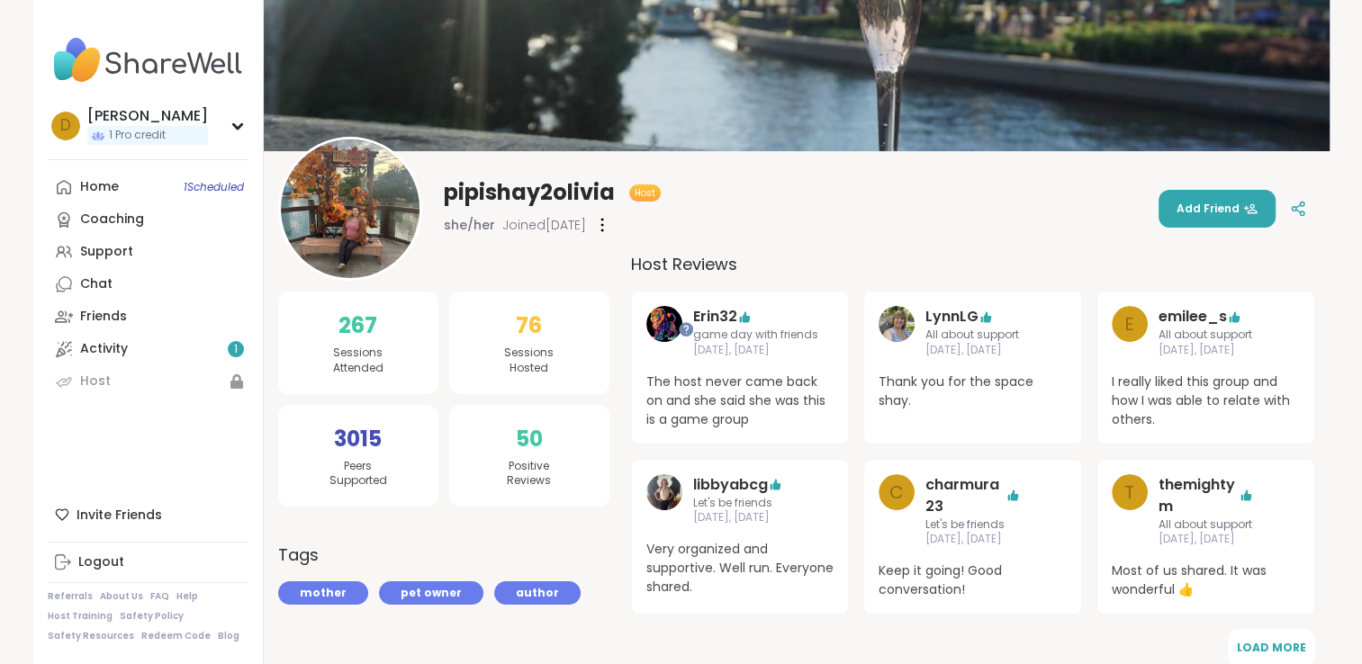
scroll to position [0, 0]
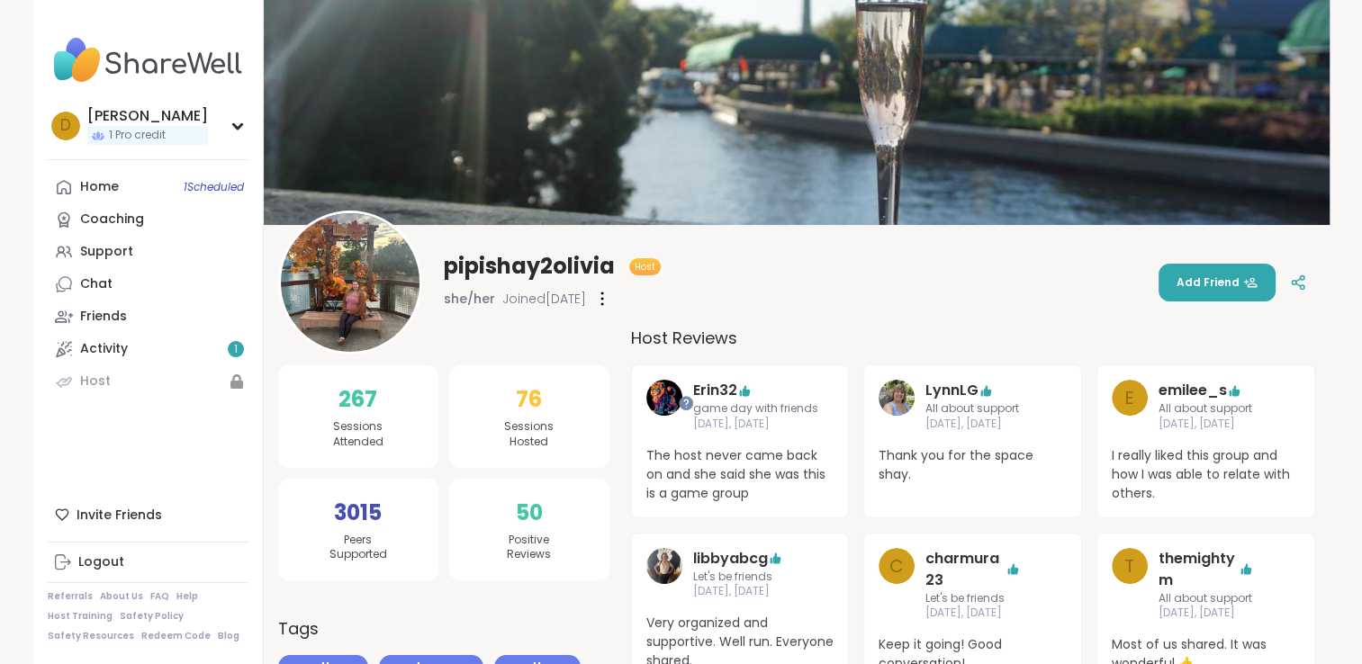
click at [344, 399] on span "267" at bounding box center [357, 400] width 39 height 32
drag, startPoint x: 344, startPoint y: 399, endPoint x: 395, endPoint y: 456, distance: 76.5
click at [395, 456] on div "267 Sessions Attended" at bounding box center [358, 417] width 160 height 103
click at [244, 134] on div "D Deann 1 Pro credit" at bounding box center [148, 126] width 201 height 46
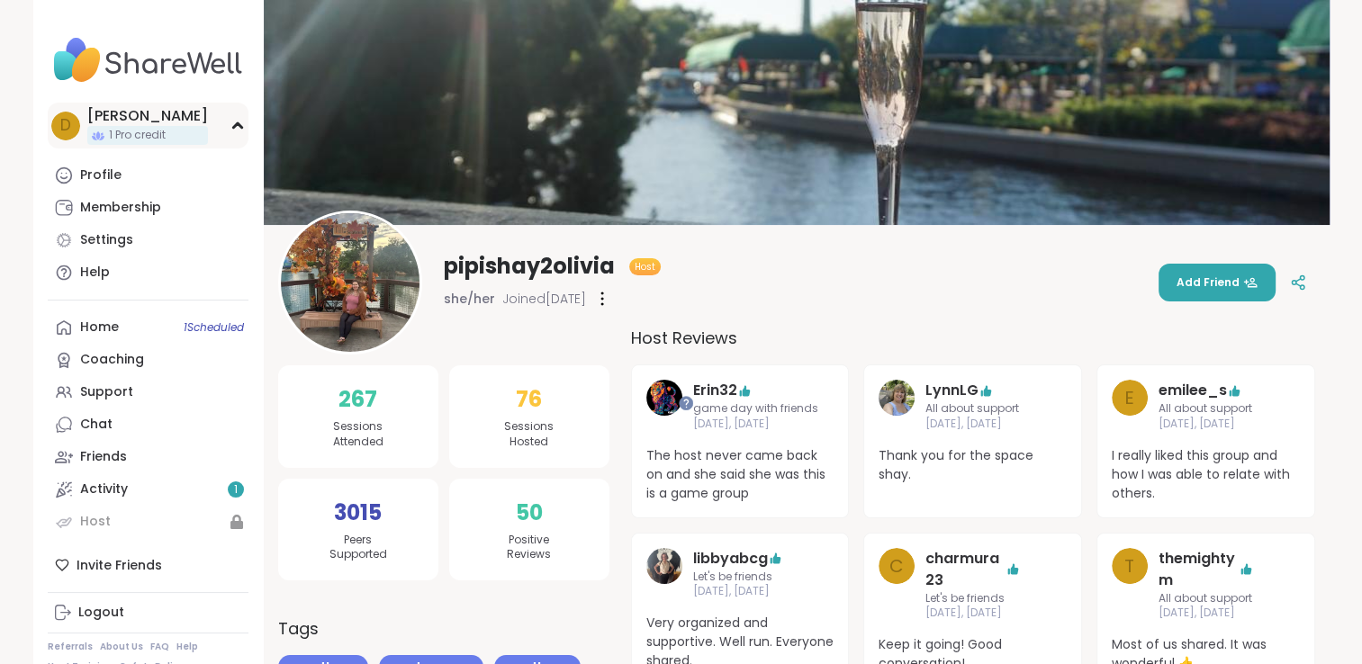
click at [242, 134] on div "D Deann 1 Pro credit" at bounding box center [148, 126] width 201 height 46
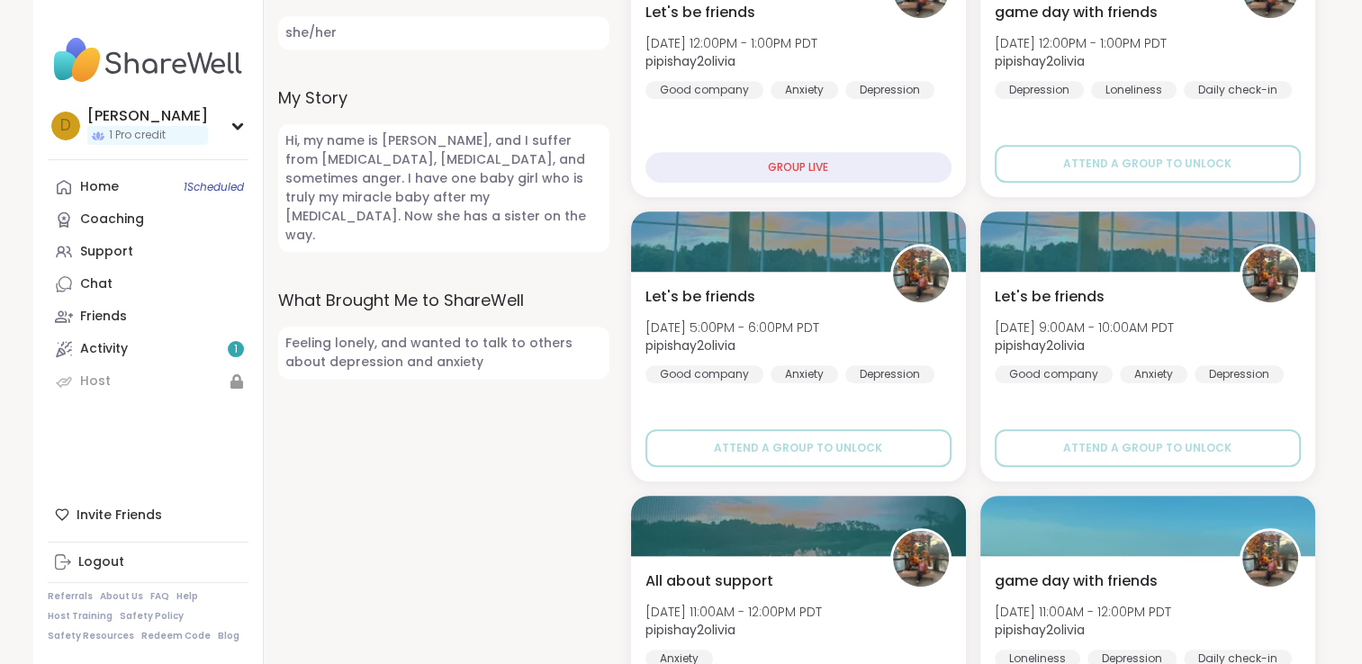
scroll to position [810, 0]
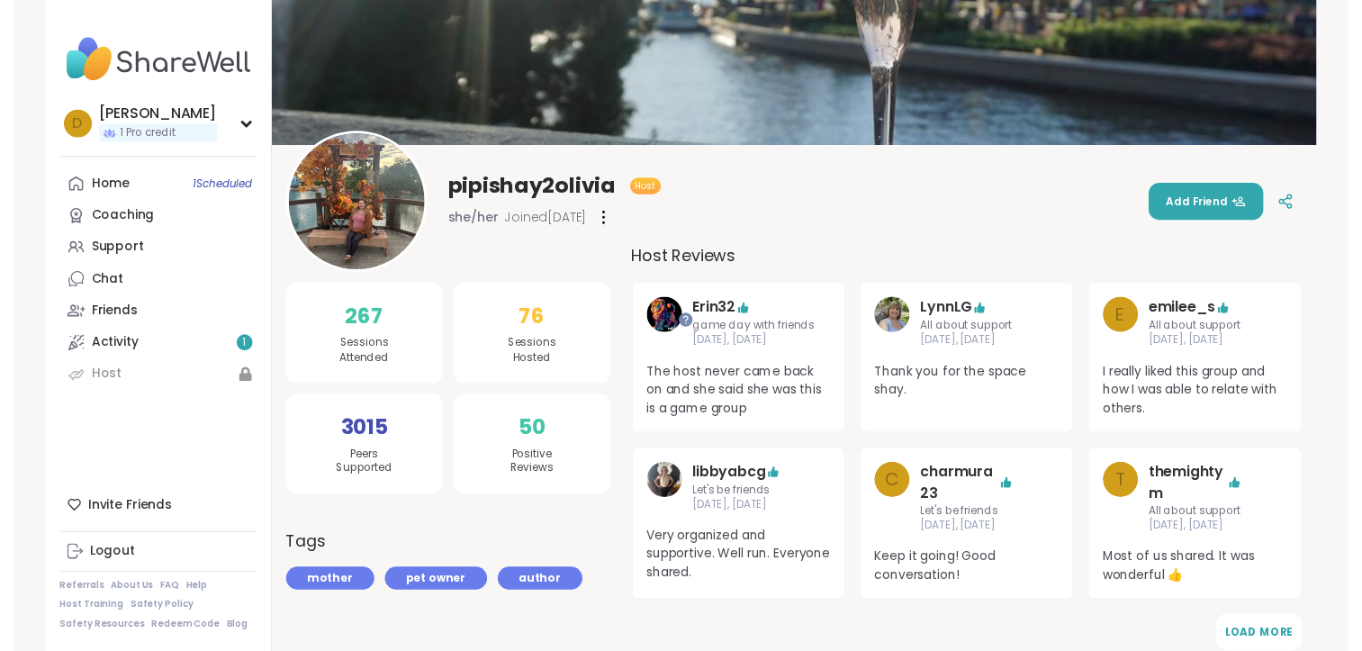
scroll to position [0, 0]
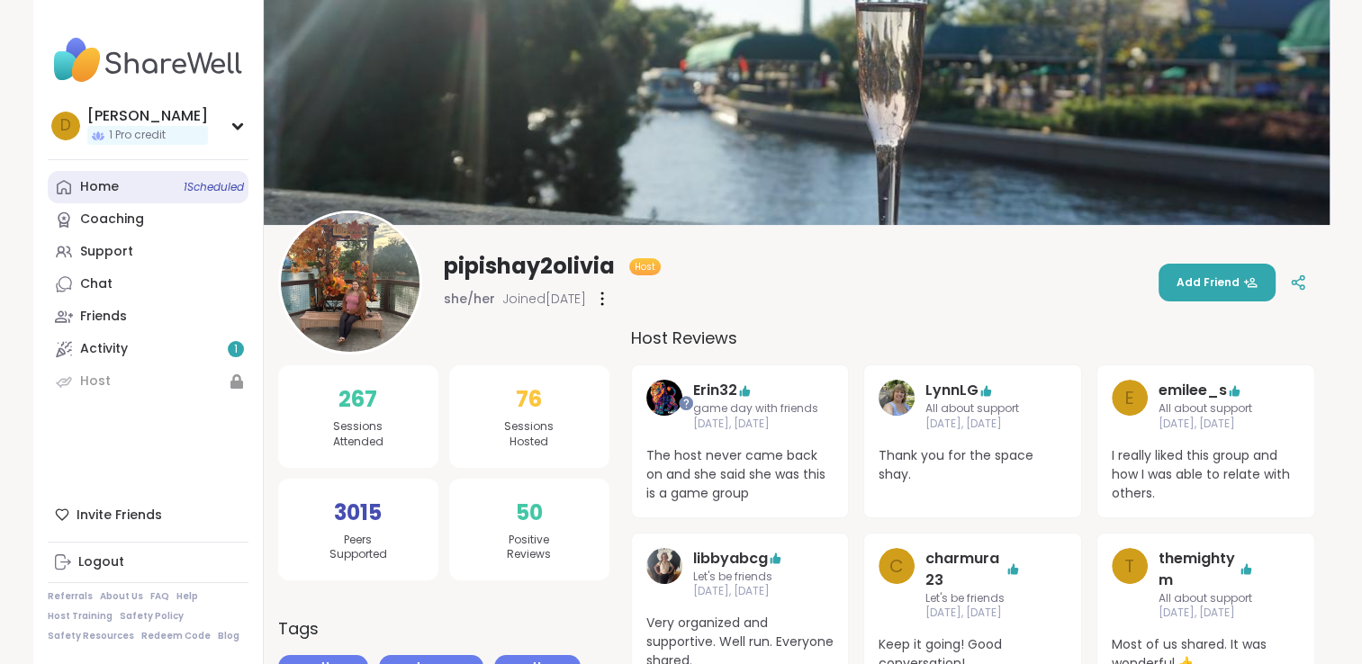
click at [148, 178] on link "Home 1 Scheduled" at bounding box center [148, 187] width 201 height 32
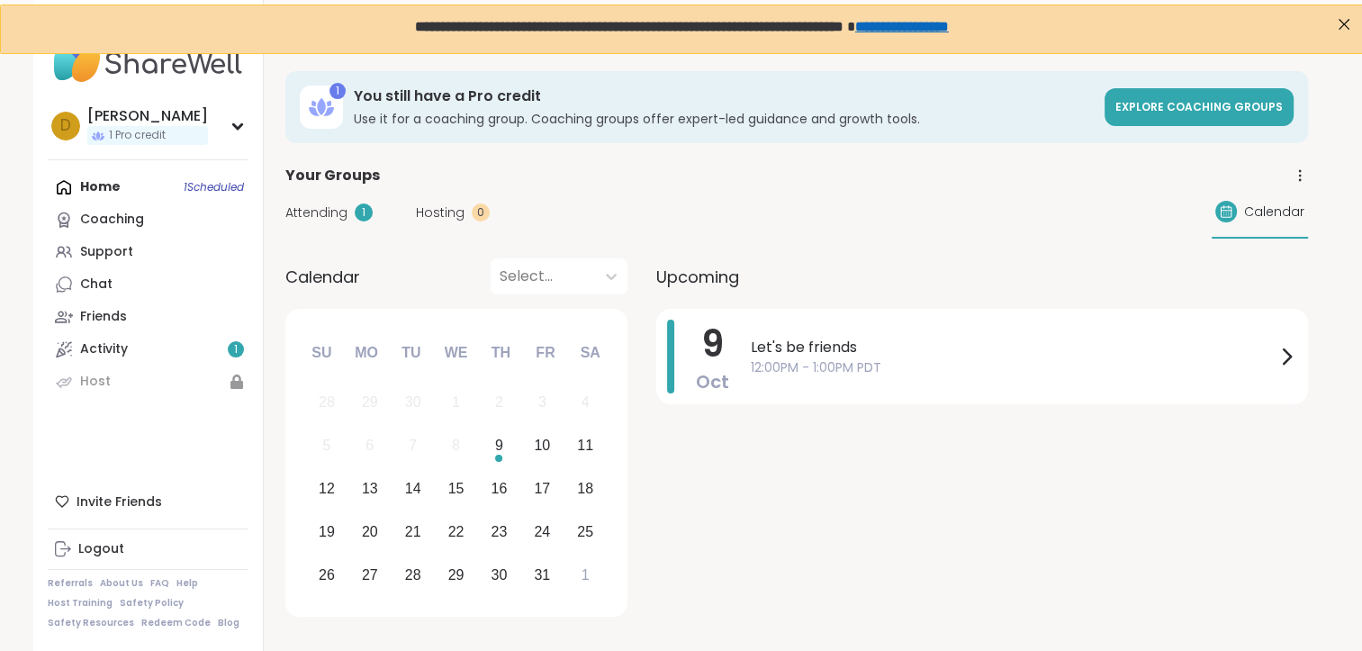
click at [1174, 175] on icon at bounding box center [1300, 175] width 16 height 16
click at [1102, 180] on div "Your Groups" at bounding box center [796, 176] width 1023 height 22
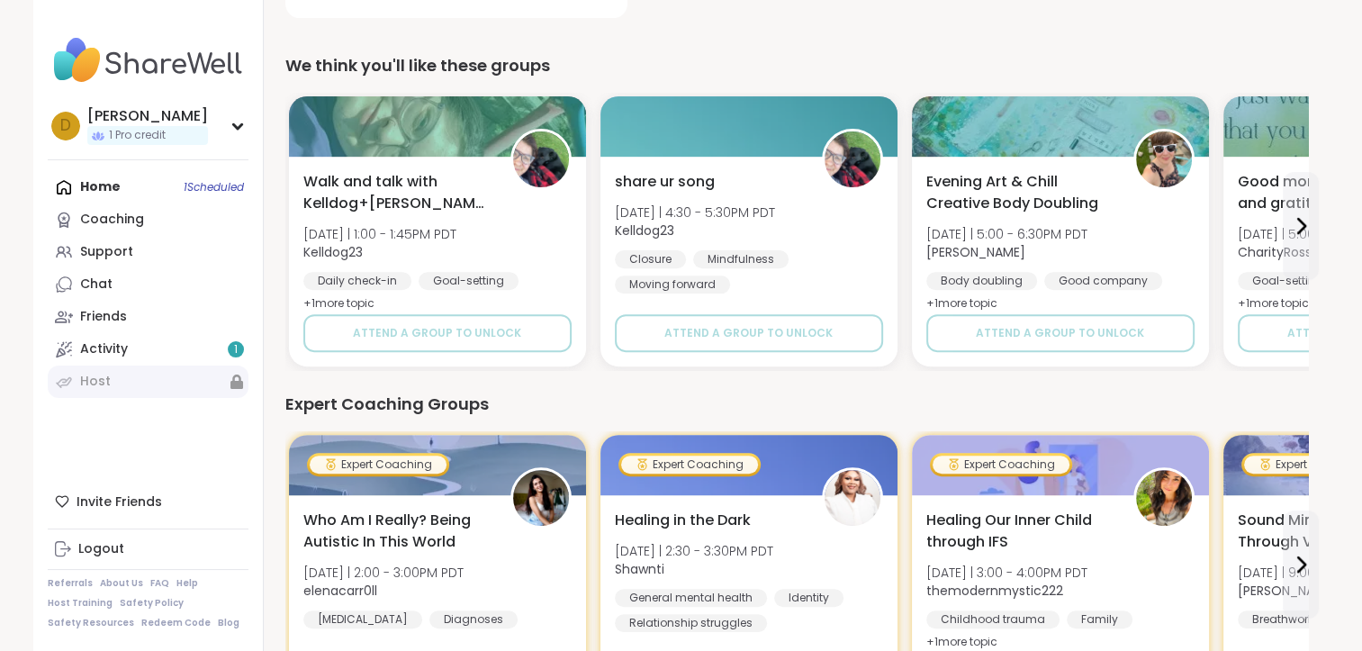
scroll to position [630, 0]
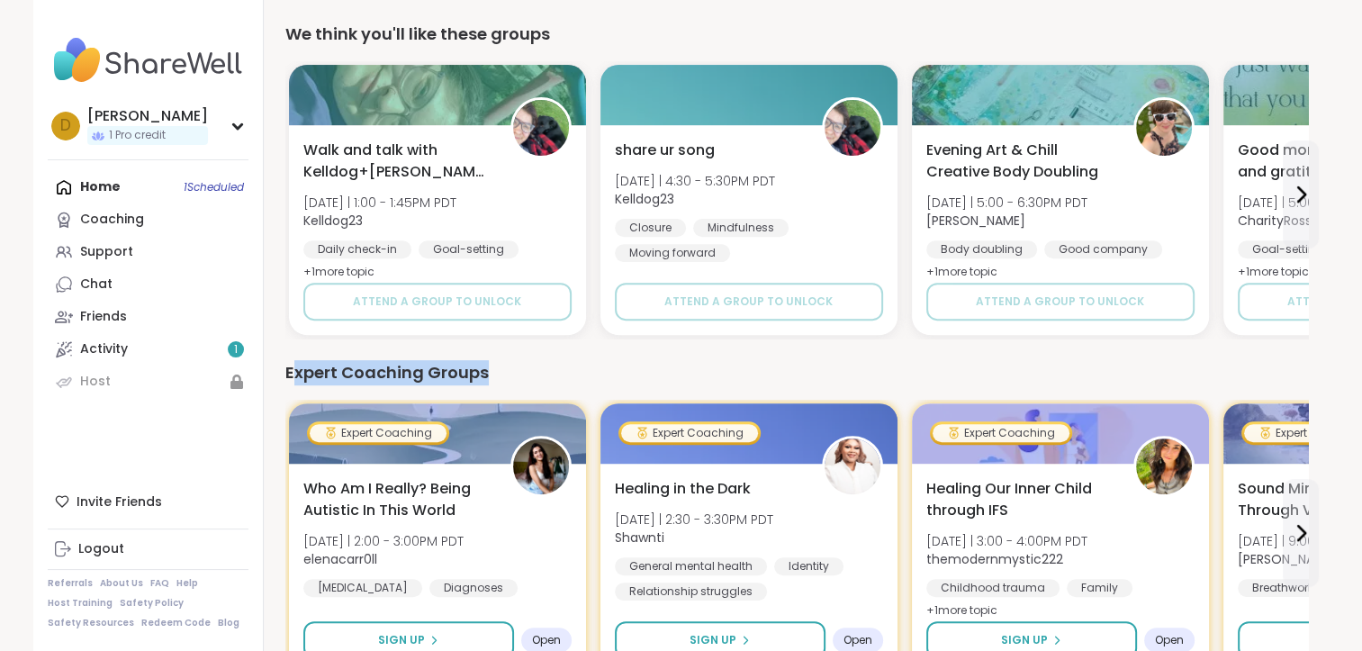
drag, startPoint x: 292, startPoint y: 350, endPoint x: 527, endPoint y: 358, distance: 235.1
drag, startPoint x: 527, startPoint y: 358, endPoint x: 508, endPoint y: 364, distance: 19.7
click at [508, 364] on div "Expert Coaching Groups" at bounding box center [796, 372] width 1023 height 25
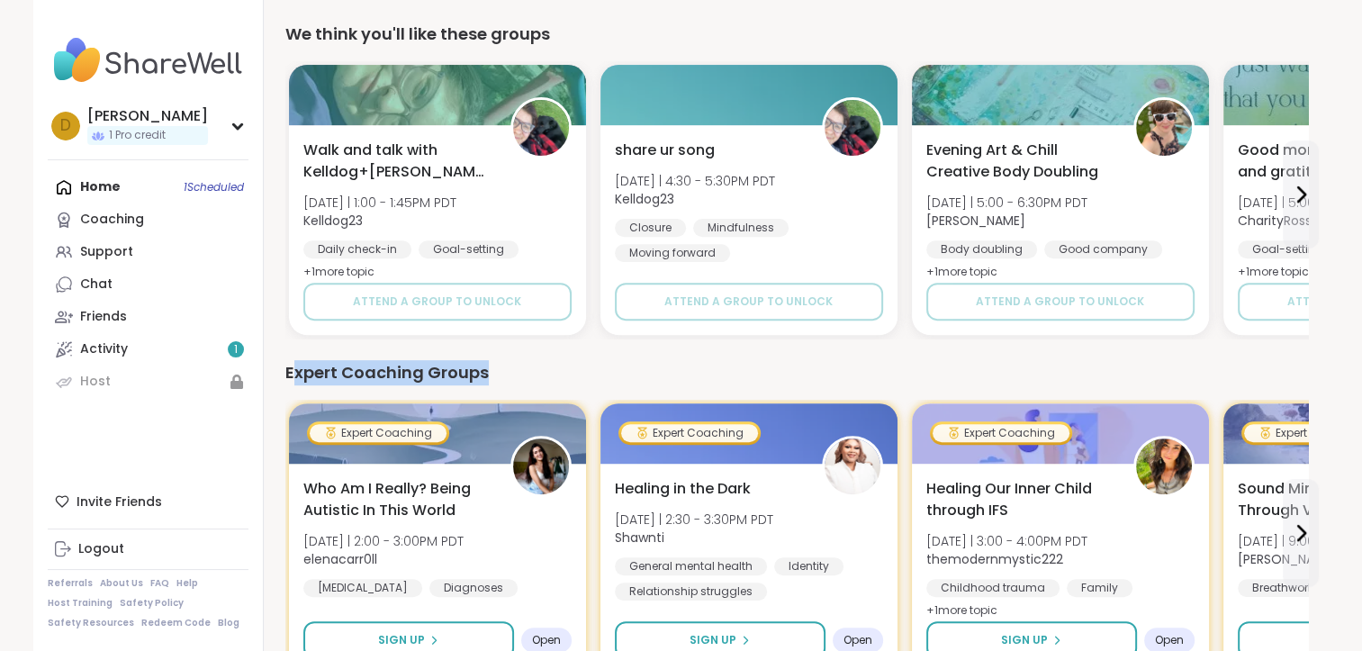
click at [465, 369] on div "Expert Coaching Groups" at bounding box center [796, 372] width 1023 height 25
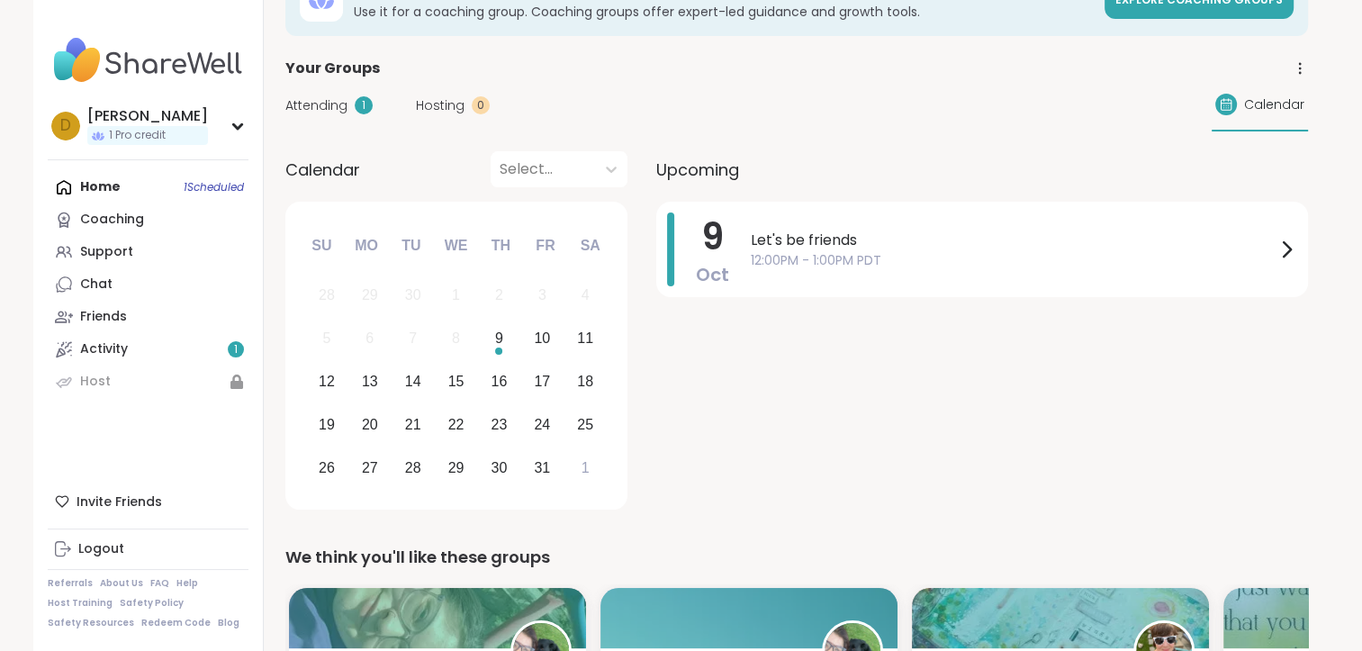
scroll to position [108, 0]
click at [623, 168] on div at bounding box center [611, 168] width 32 height 32
click at [802, 178] on div "Upcoming" at bounding box center [982, 168] width 652 height 36
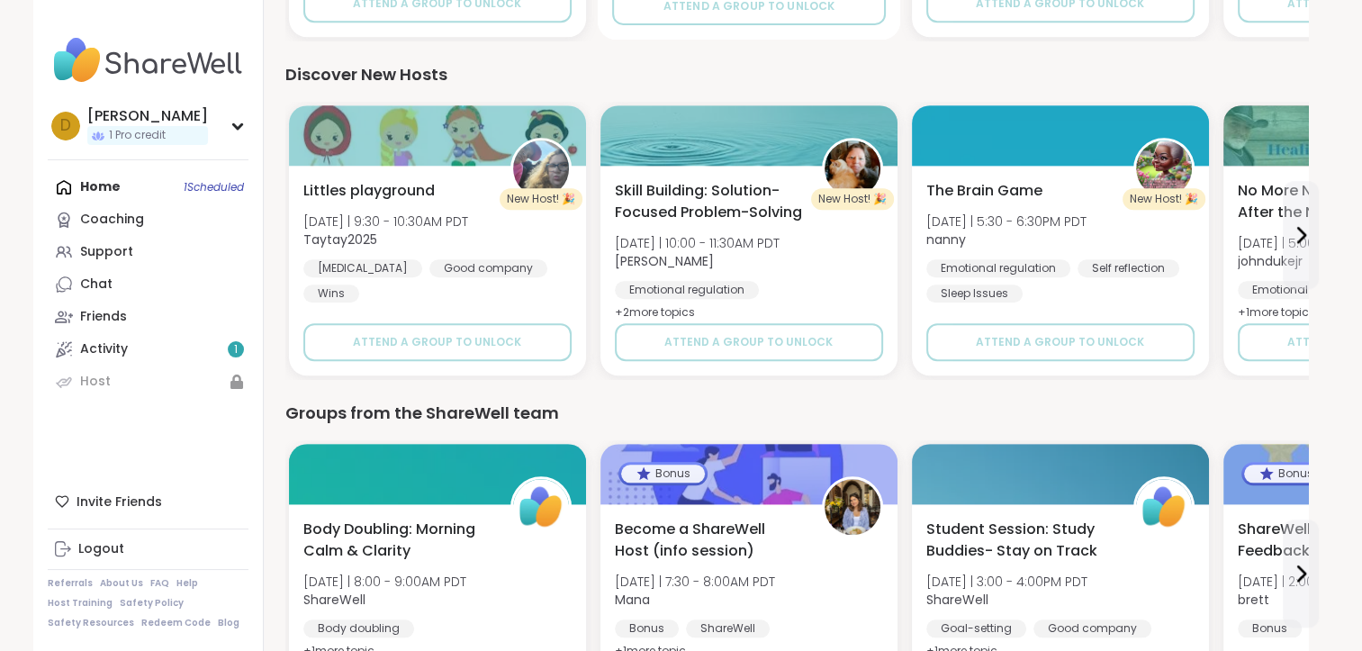
scroll to position [1620, 0]
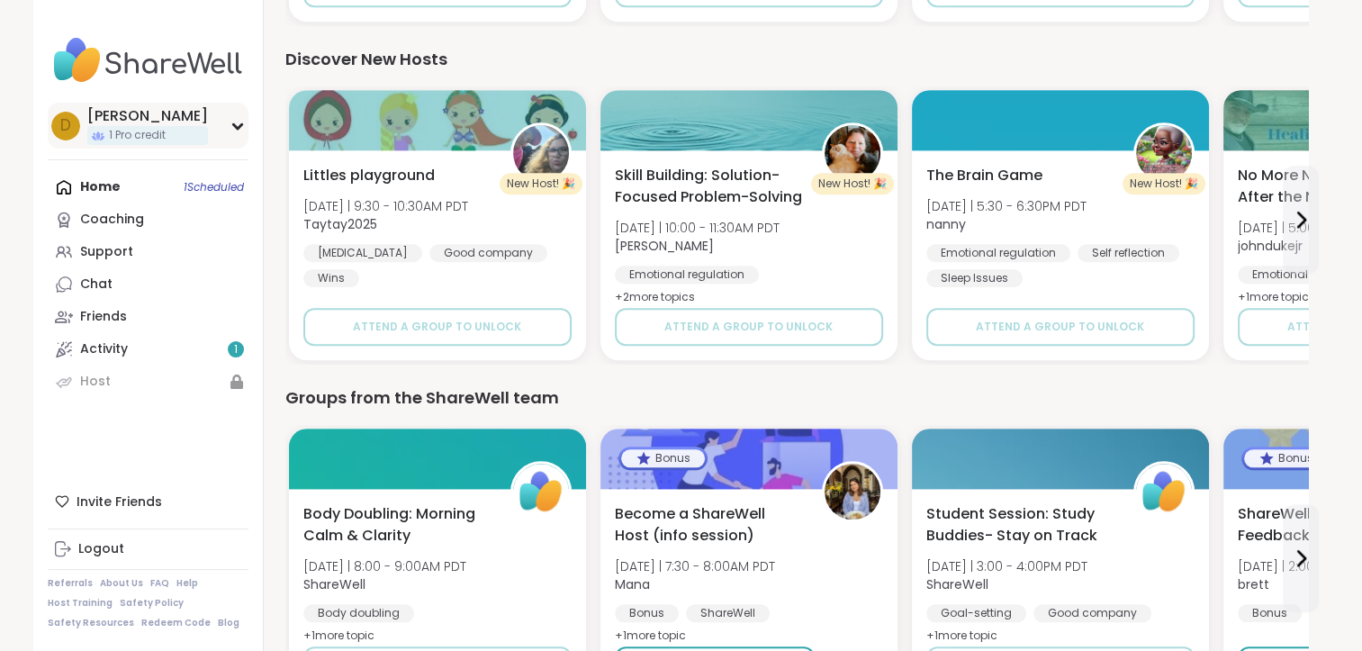
click at [243, 131] on div "D [PERSON_NAME] 1 Pro credit" at bounding box center [148, 126] width 201 height 46
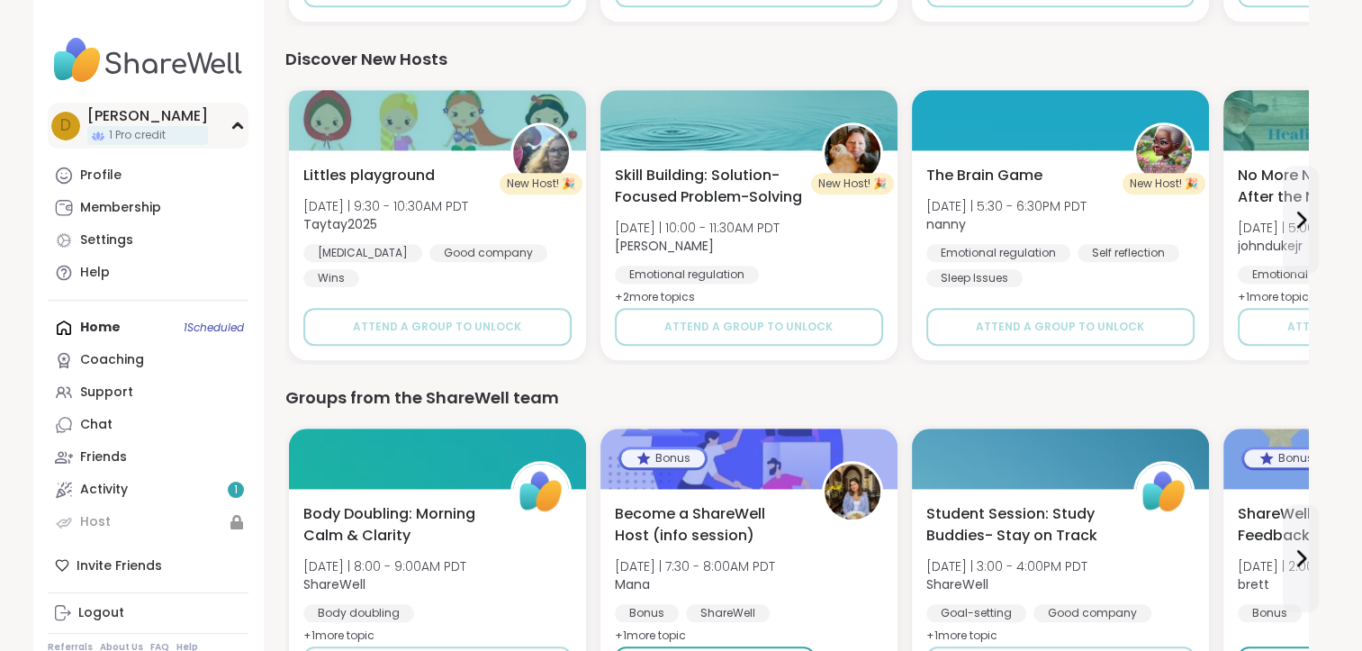
click at [243, 131] on div "D [PERSON_NAME] 1 Pro credit" at bounding box center [148, 126] width 201 height 46
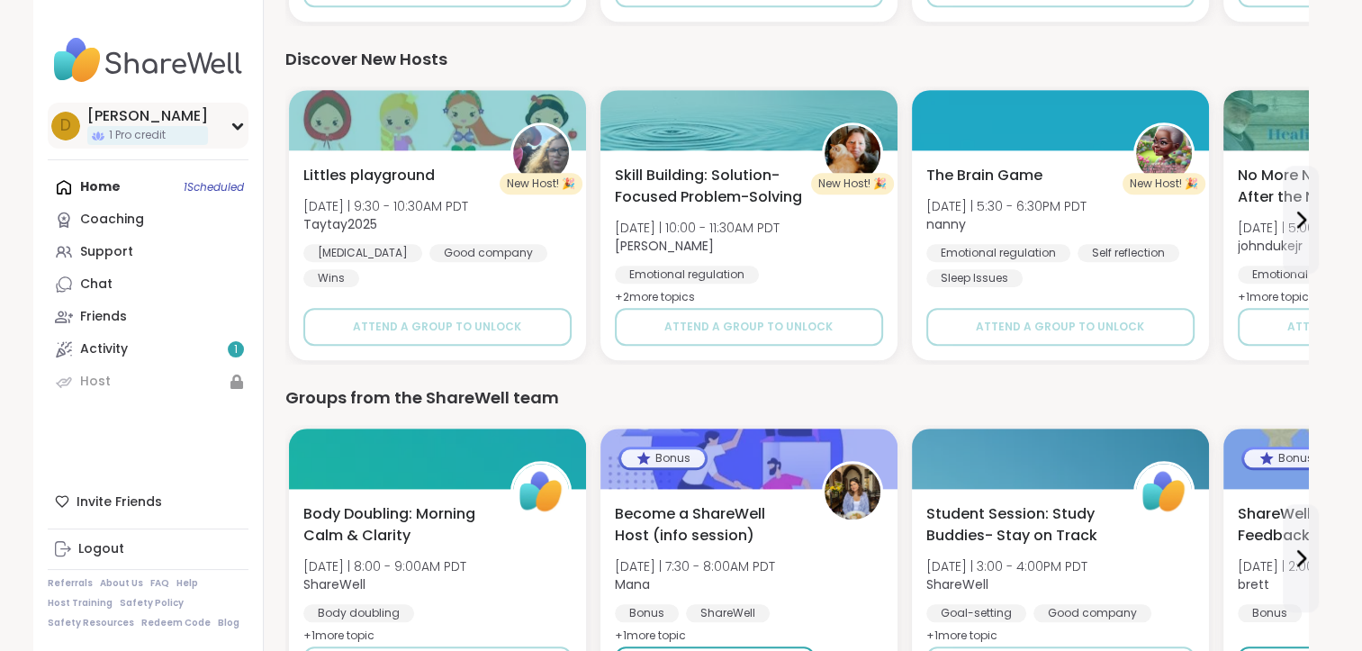
click at [243, 131] on div "D [PERSON_NAME] 1 Pro credit" at bounding box center [148, 126] width 201 height 46
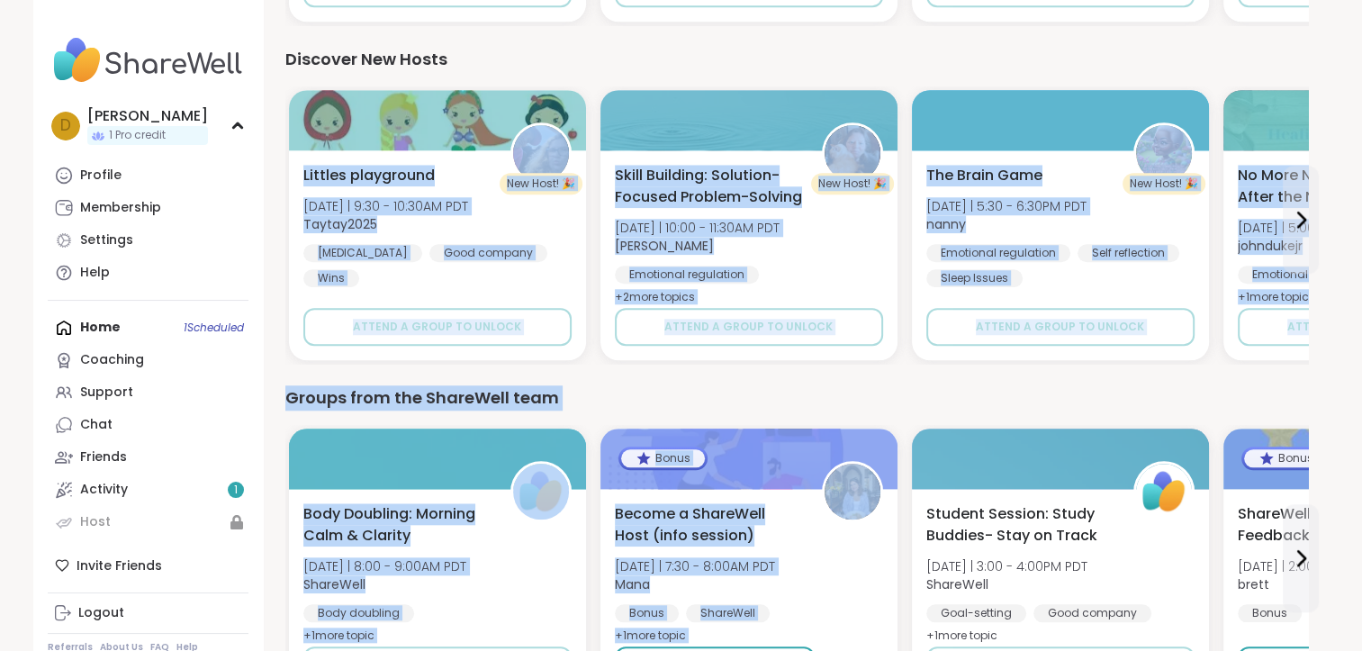
drag, startPoint x: 270, startPoint y: 93, endPoint x: 923, endPoint y: 420, distance: 730.3
drag, startPoint x: 923, startPoint y: 420, endPoint x: 851, endPoint y: 394, distance: 76.6
click at [851, 394] on div "Groups from the ShareWell team" at bounding box center [796, 397] width 1023 height 25
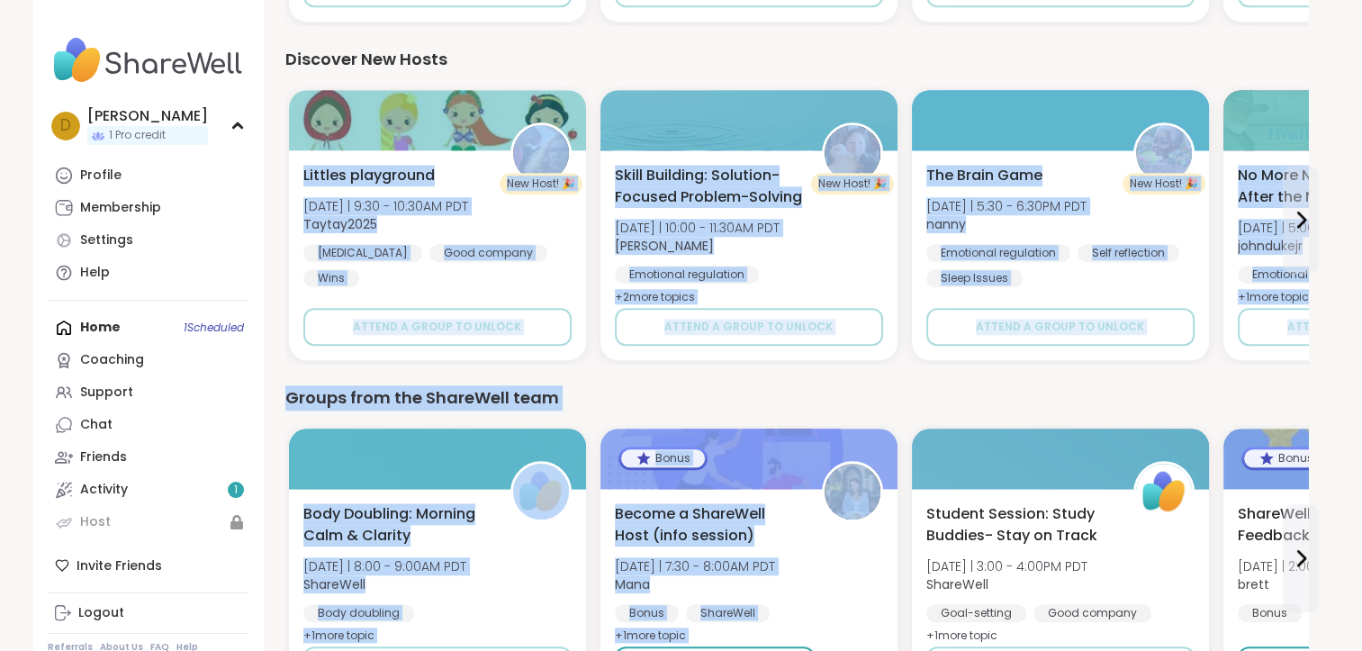
drag, startPoint x: 851, startPoint y: 394, endPoint x: 771, endPoint y: 403, distance: 80.6
click at [771, 403] on div "Groups from the ShareWell team" at bounding box center [796, 397] width 1023 height 25
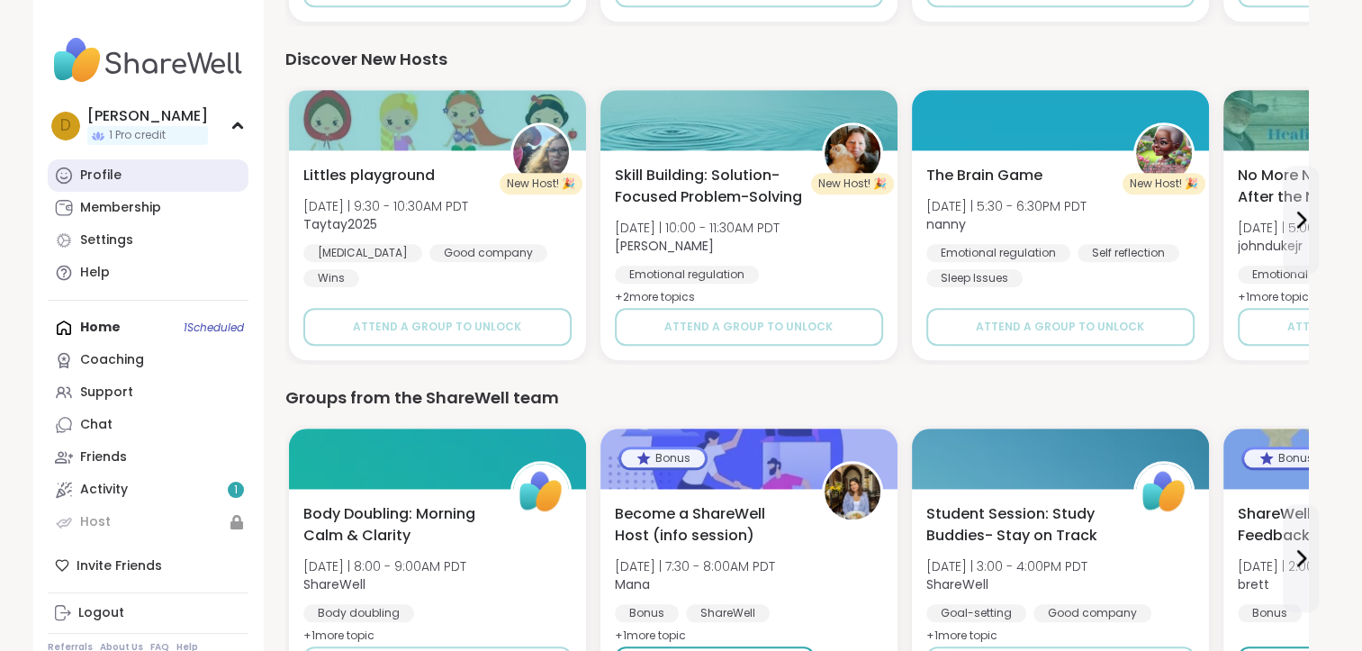
click at [208, 167] on link "Profile" at bounding box center [148, 175] width 201 height 32
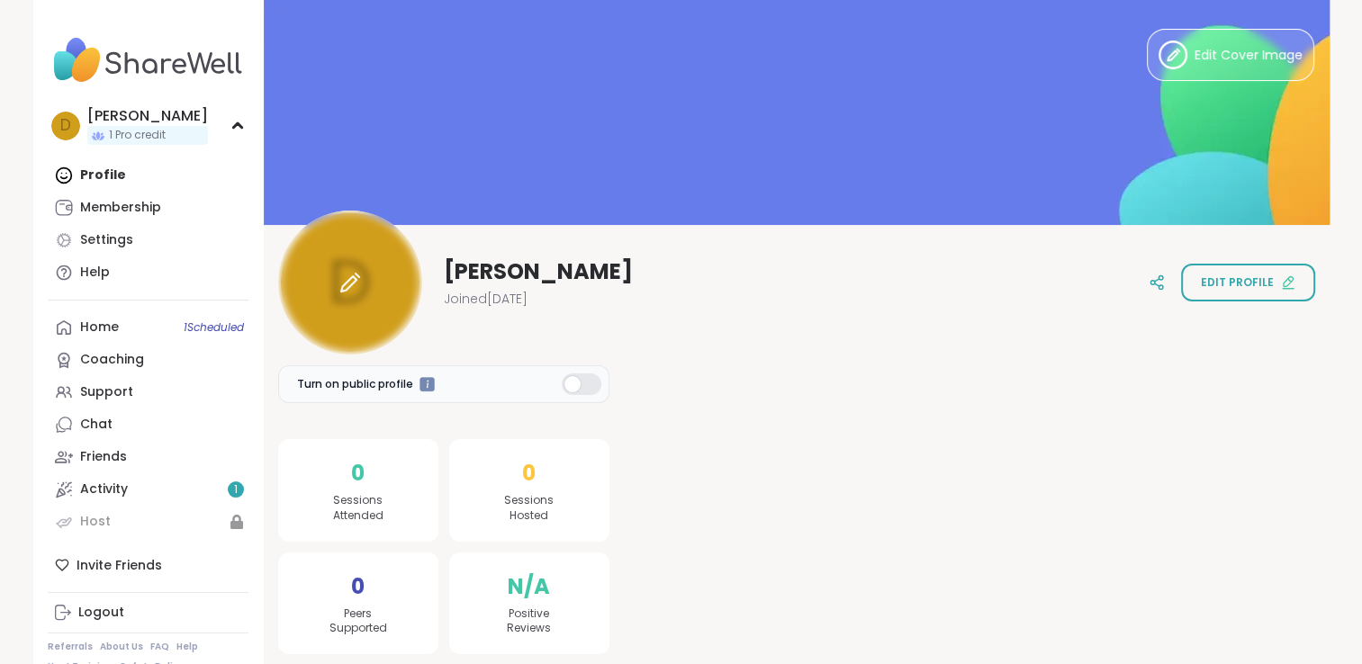
click at [343, 300] on div at bounding box center [350, 283] width 144 height 144
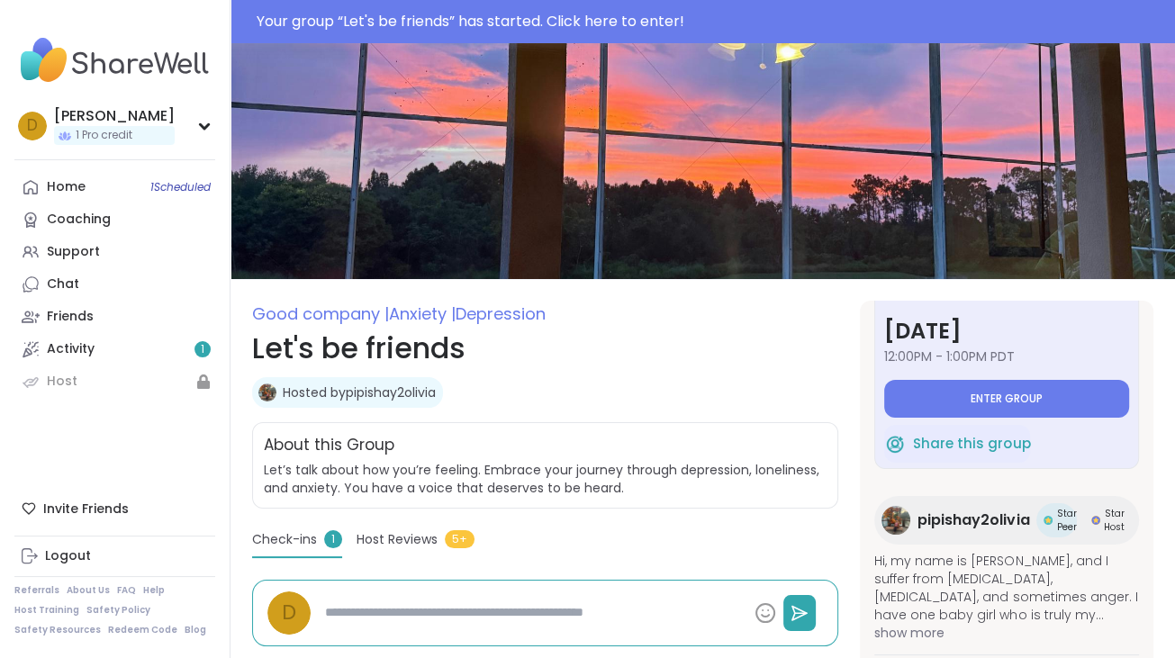
click at [593, 216] on img at bounding box center [702, 161] width 944 height 236
click at [478, 207] on img at bounding box center [702, 161] width 944 height 236
drag, startPoint x: 478, startPoint y: 207, endPoint x: 655, endPoint y: 373, distance: 242.7
click at [655, 373] on div "Good company | Anxiety | [MEDICAL_DATA] Let's be friends Hosted by pipishay2oli…" at bounding box center [545, 351] width 586 height 100
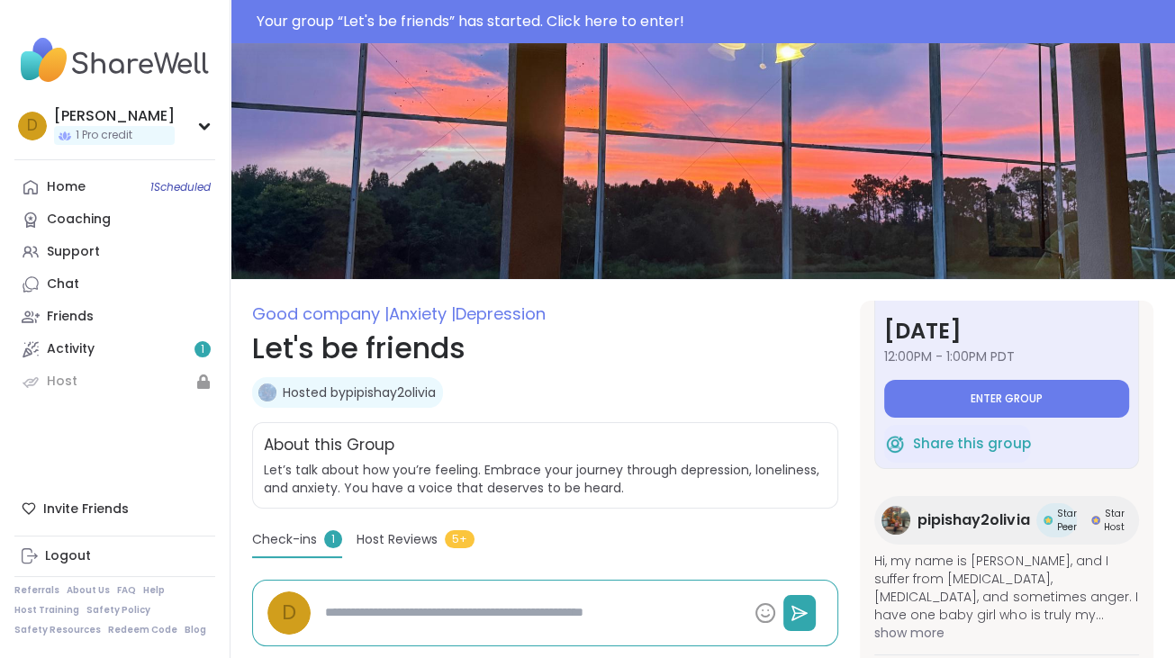
click at [655, 373] on div "Good company | Anxiety | Depression Let's be friends Hosted by pipishay2olivia …" at bounding box center [545, 351] width 586 height 100
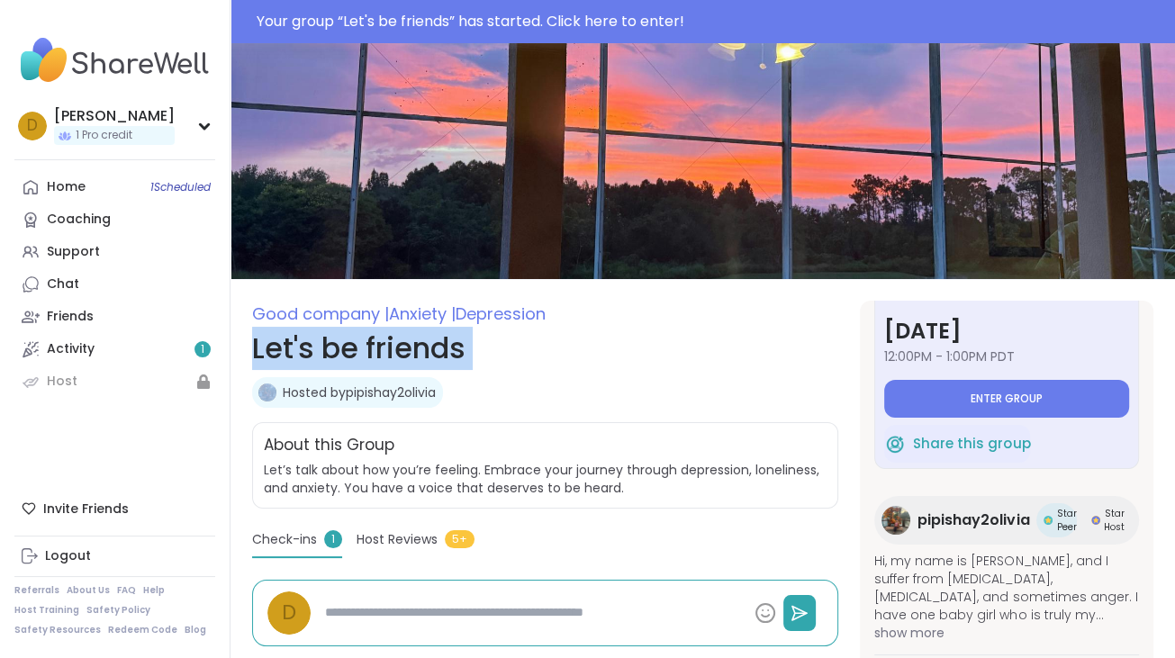
click at [655, 373] on div "Good company | Anxiety | Depression Let's be friends Hosted by pipishay2olivia …" at bounding box center [545, 351] width 586 height 100
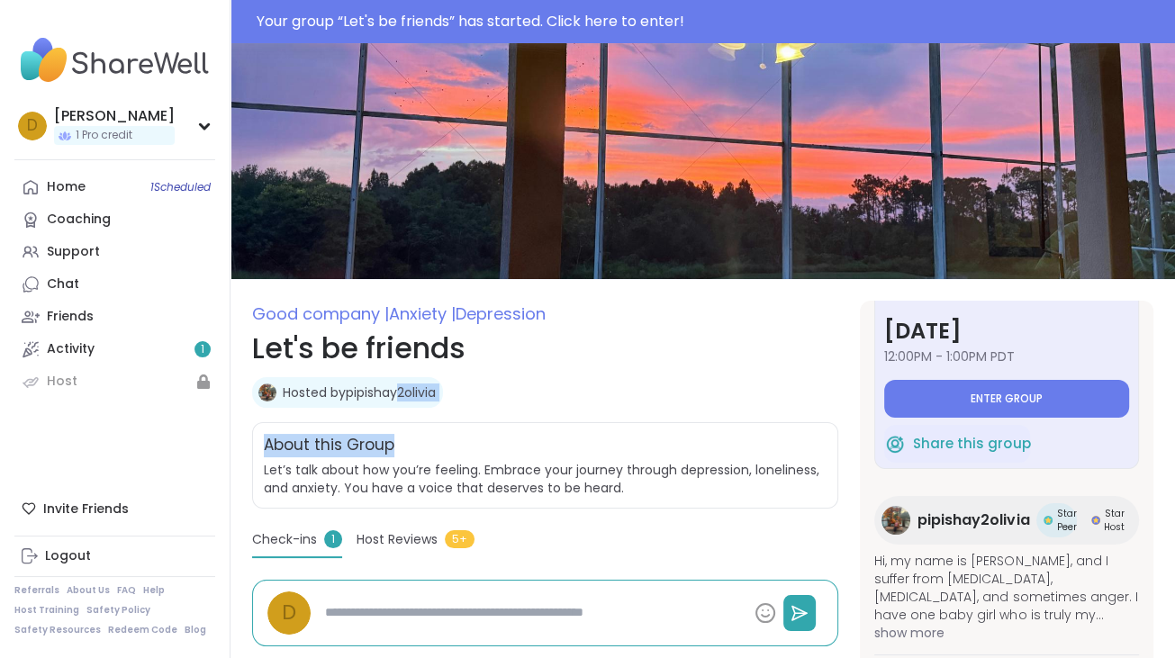
drag, startPoint x: 655, startPoint y: 373, endPoint x: 406, endPoint y: 411, distance: 252.4
click at [406, 411] on div "Good company | Anxiety | Depression Let's be friends Hosted by pipishay2olivia …" at bounding box center [545, 616] width 586 height 631
drag, startPoint x: 406, startPoint y: 411, endPoint x: 556, endPoint y: 426, distance: 151.0
click at [556, 426] on div "About this Group Let’s talk about how you’re feeling. Embrace your journey thro…" at bounding box center [545, 465] width 586 height 86
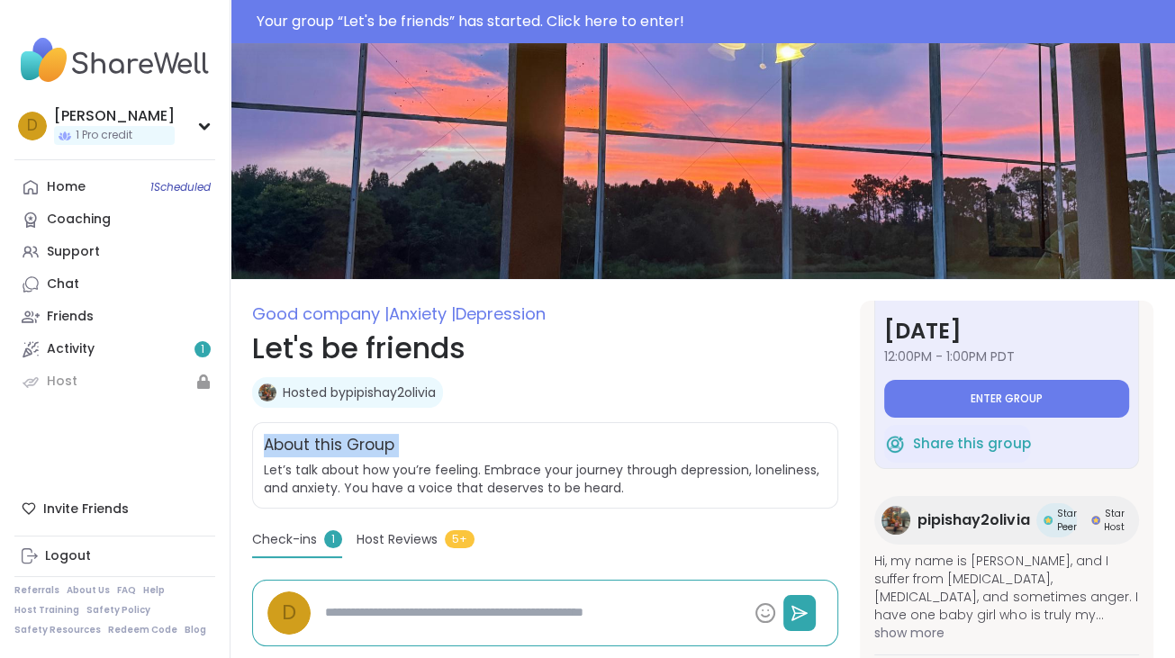
click at [556, 426] on div "About this Group Let’s talk about how you’re feeling. Embrace your journey thro…" at bounding box center [545, 465] width 586 height 86
drag, startPoint x: 556, startPoint y: 426, endPoint x: 517, endPoint y: 384, distance: 57.3
click at [517, 384] on div "Hosted by pipishay2olivia" at bounding box center [545, 392] width 586 height 31
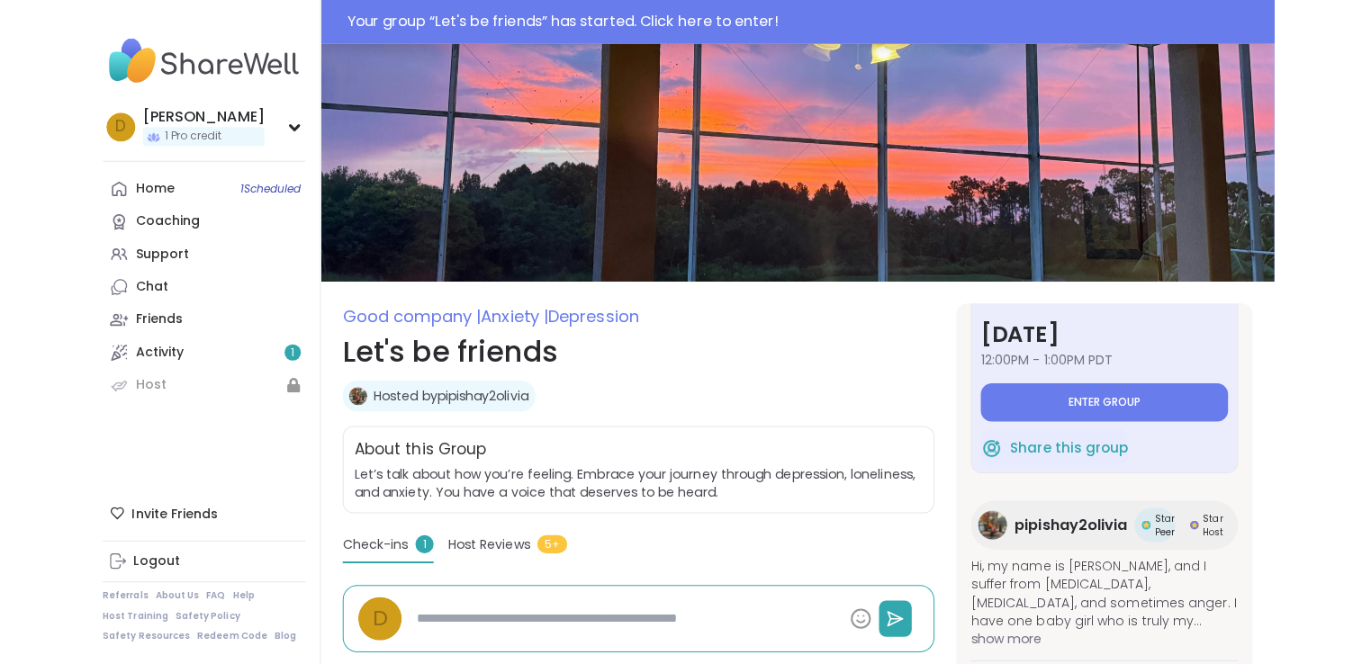
scroll to position [59, 0]
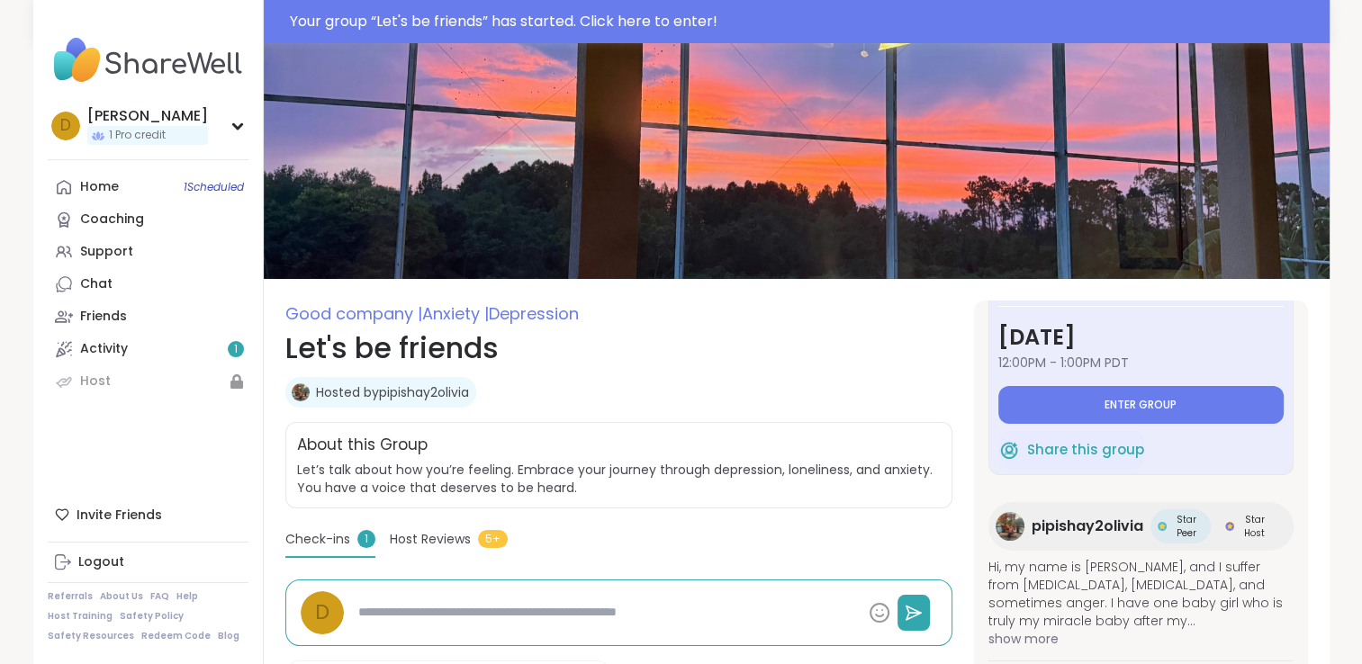
click at [1174, 530] on div "Star Peer" at bounding box center [1181, 527] width 60 height 34
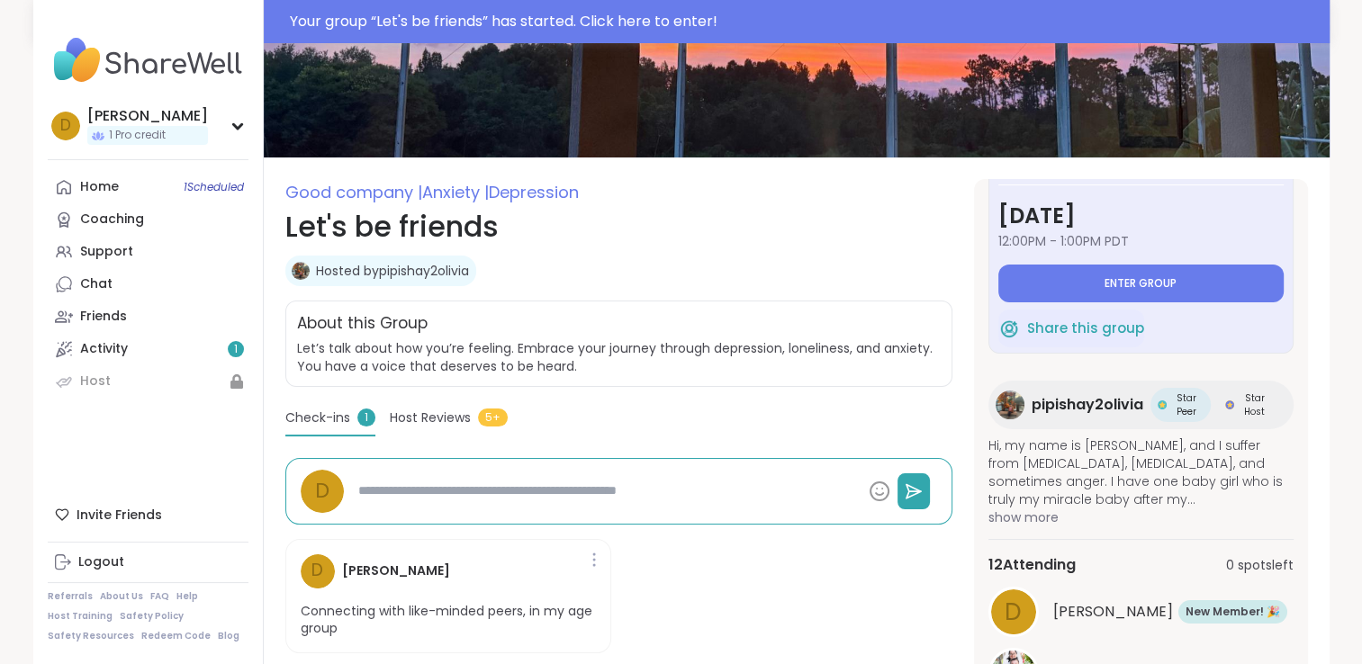
scroll to position [119, 0]
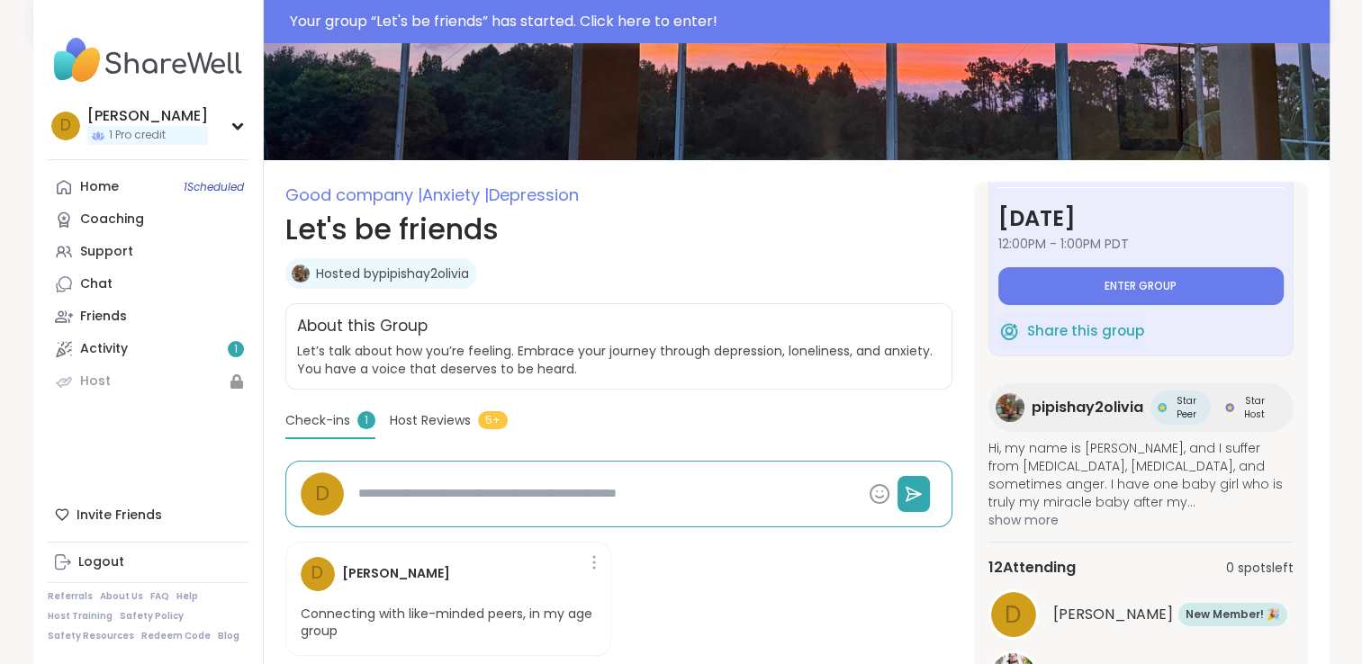
click at [414, 418] on span "Host Reviews" at bounding box center [430, 420] width 81 height 19
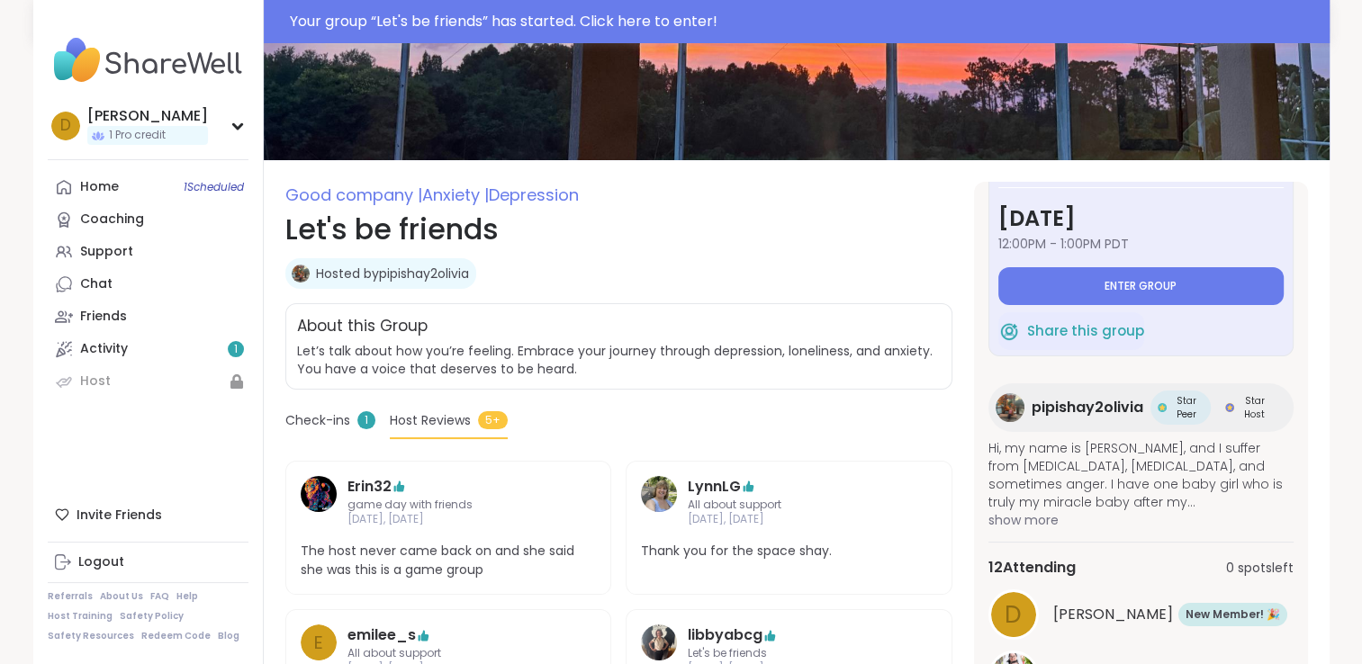
click at [335, 427] on span "Check-ins" at bounding box center [317, 420] width 65 height 19
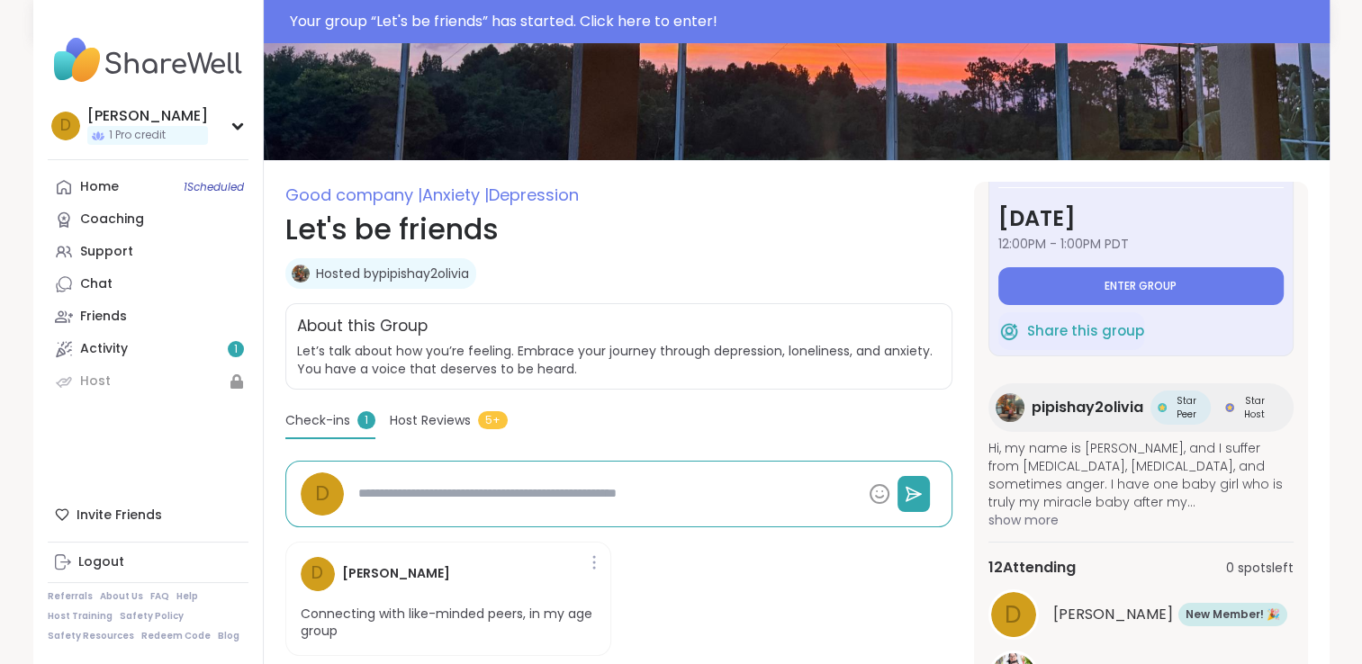
click at [429, 420] on span "Host Reviews" at bounding box center [430, 420] width 81 height 19
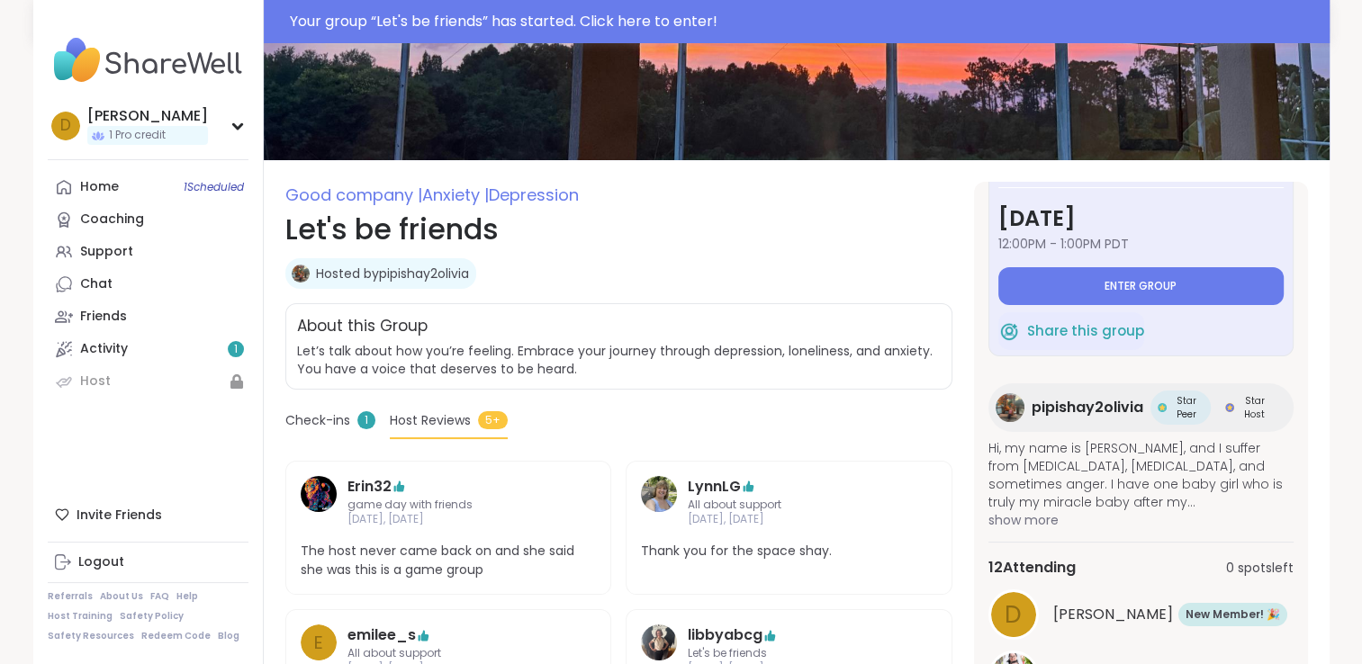
click at [285, 429] on div "Check-ins 1" at bounding box center [330, 424] width 90 height 26
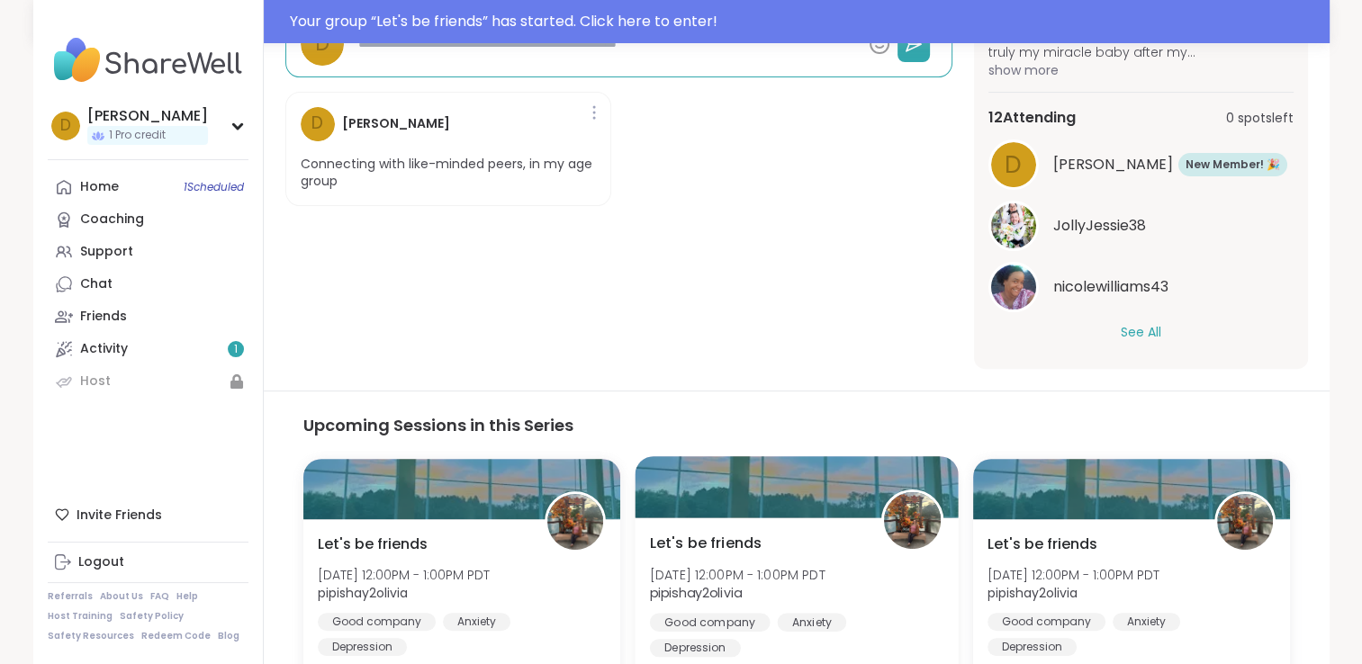
scroll to position [1019, 0]
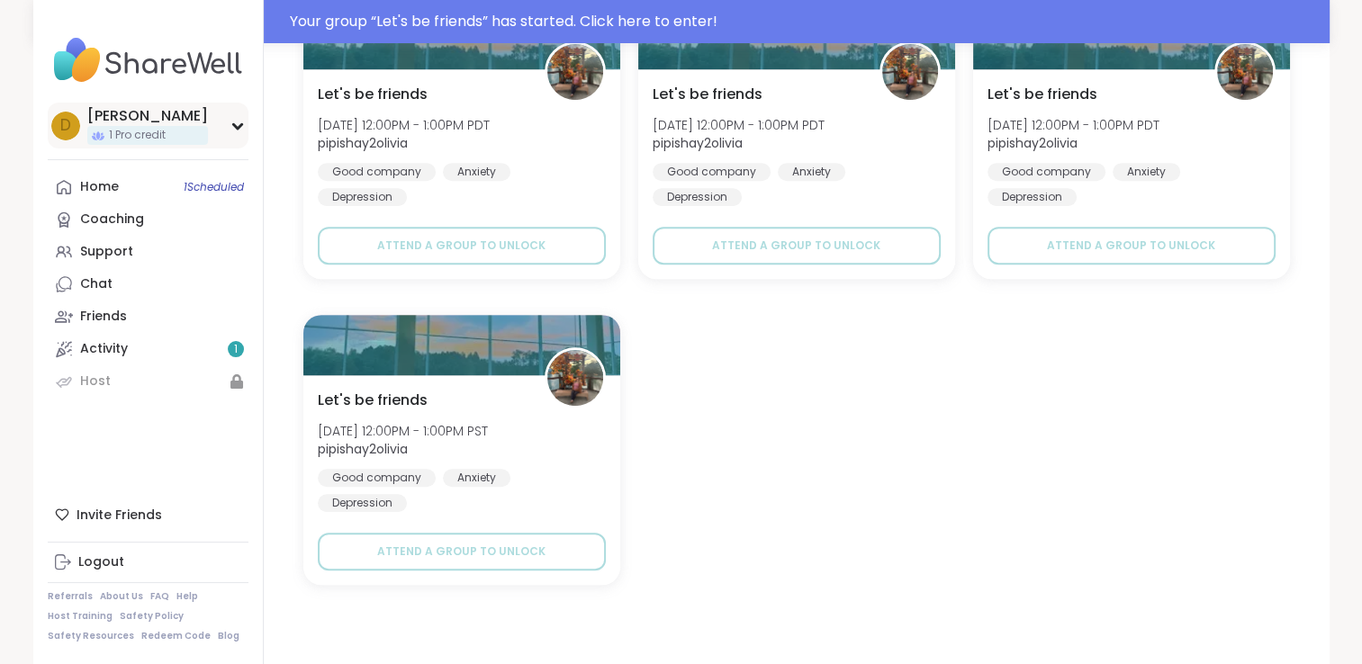
click at [237, 123] on icon at bounding box center [237, 126] width 14 height 9
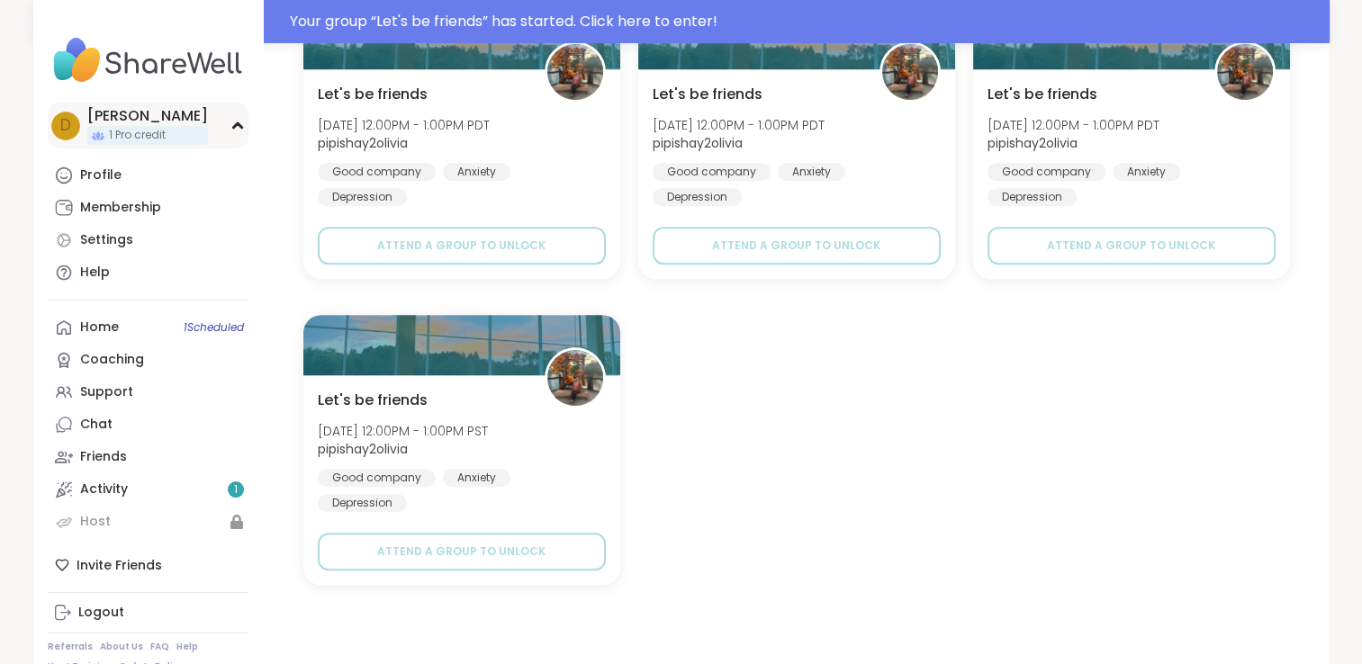
click at [236, 123] on icon at bounding box center [237, 125] width 8 height 5
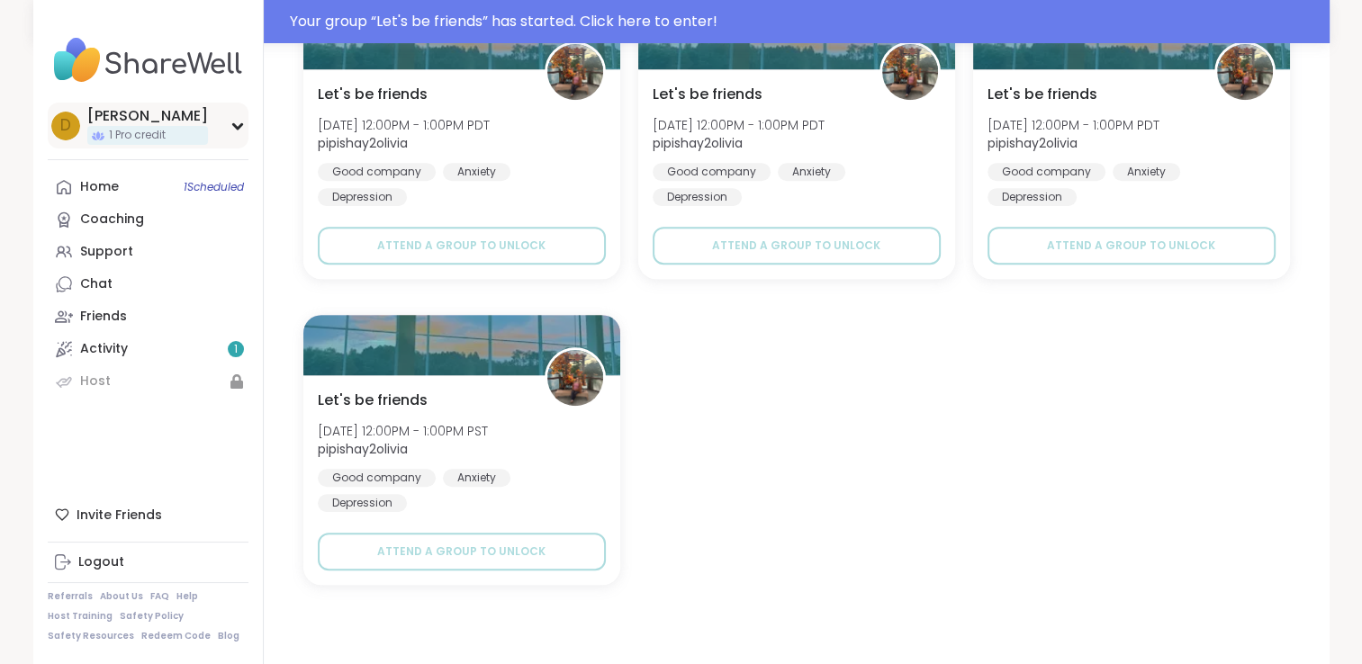
click at [236, 124] on icon at bounding box center [237, 126] width 14 height 9
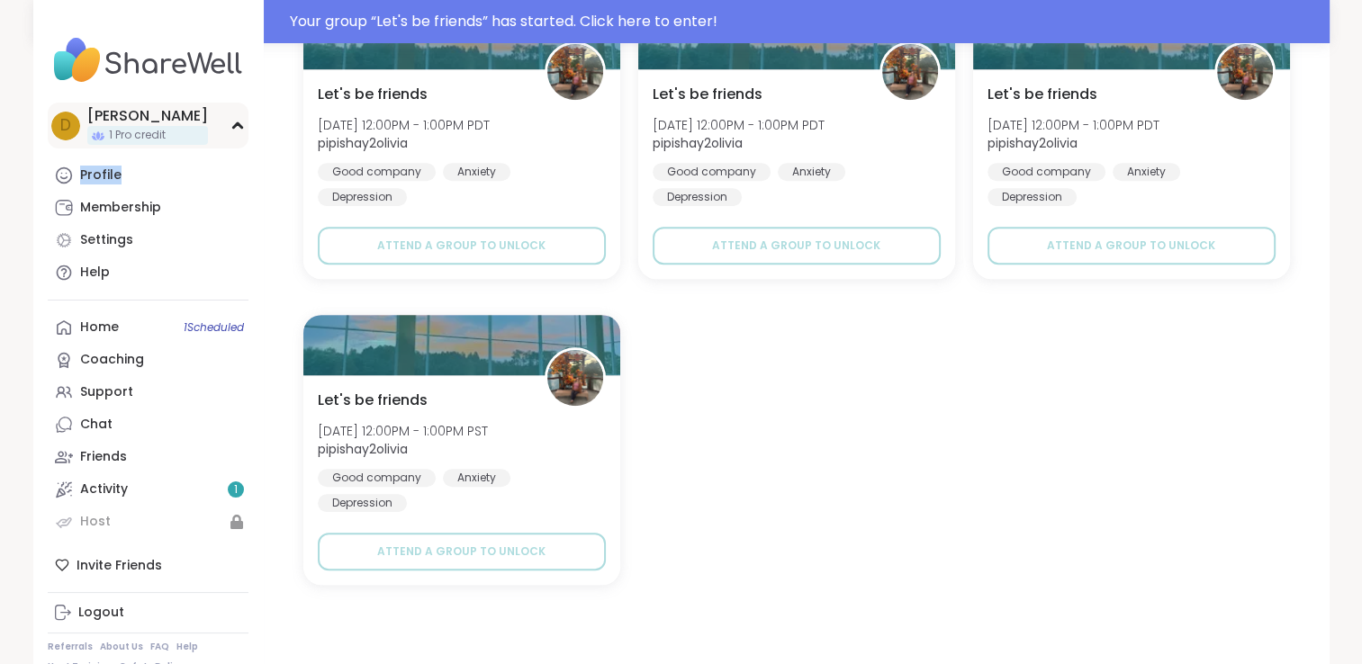
click at [236, 124] on icon at bounding box center [237, 125] width 8 height 5
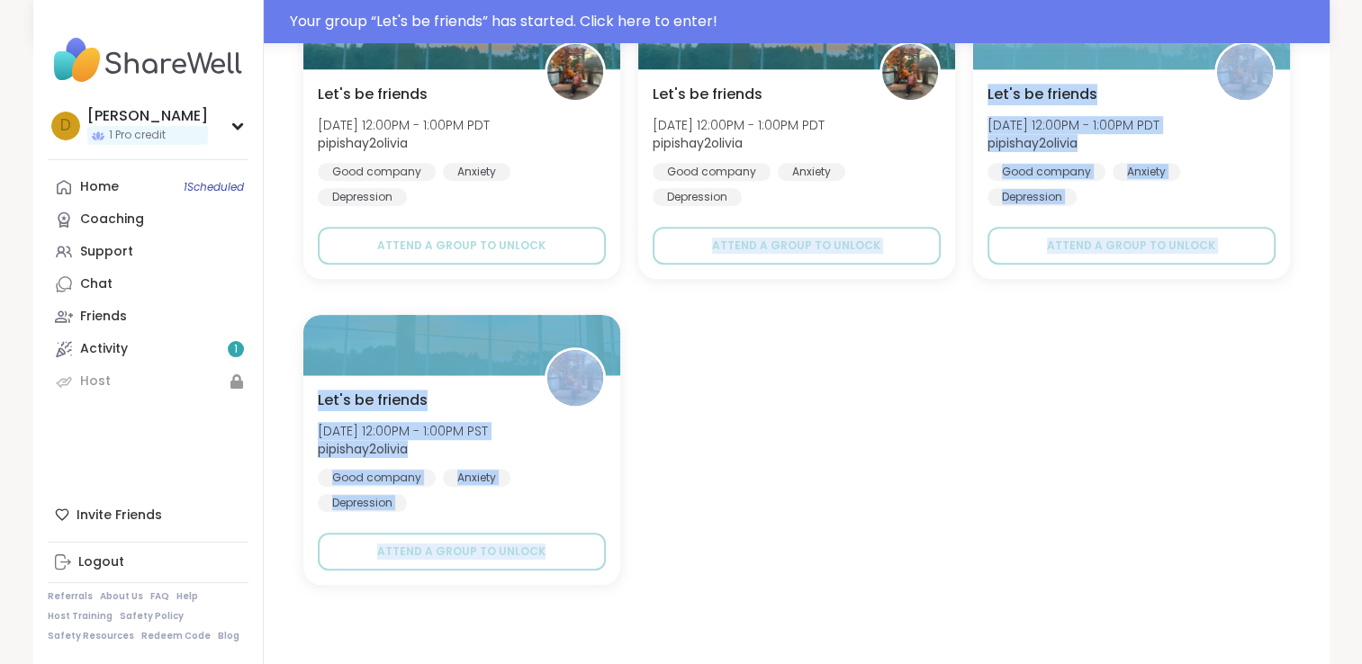
drag, startPoint x: 709, startPoint y: 357, endPoint x: 817, endPoint y: 522, distance: 197.0
click at [817, 522] on div "Let's be friends Thu, Oct 16 | 12:00PM - 1:00PM PDT pipishay2olivia Good compan…" at bounding box center [796, 297] width 987 height 576
click at [817, 520] on div "Let's be friends Thu, Oct 16 | 12:00PM - 1:00PM PDT pipishay2olivia Good compan…" at bounding box center [796, 297] width 987 height 576
click at [761, 565] on div "Let's be friends Thu, Oct 16 | 12:00PM - 1:00PM PDT pipishay2olivia Good compan…" at bounding box center [796, 297] width 987 height 576
click at [727, 528] on div "Let's be friends Thu, Oct 16 | 12:00PM - 1:00PM PDT pipishay2olivia Good compan…" at bounding box center [796, 297] width 987 height 576
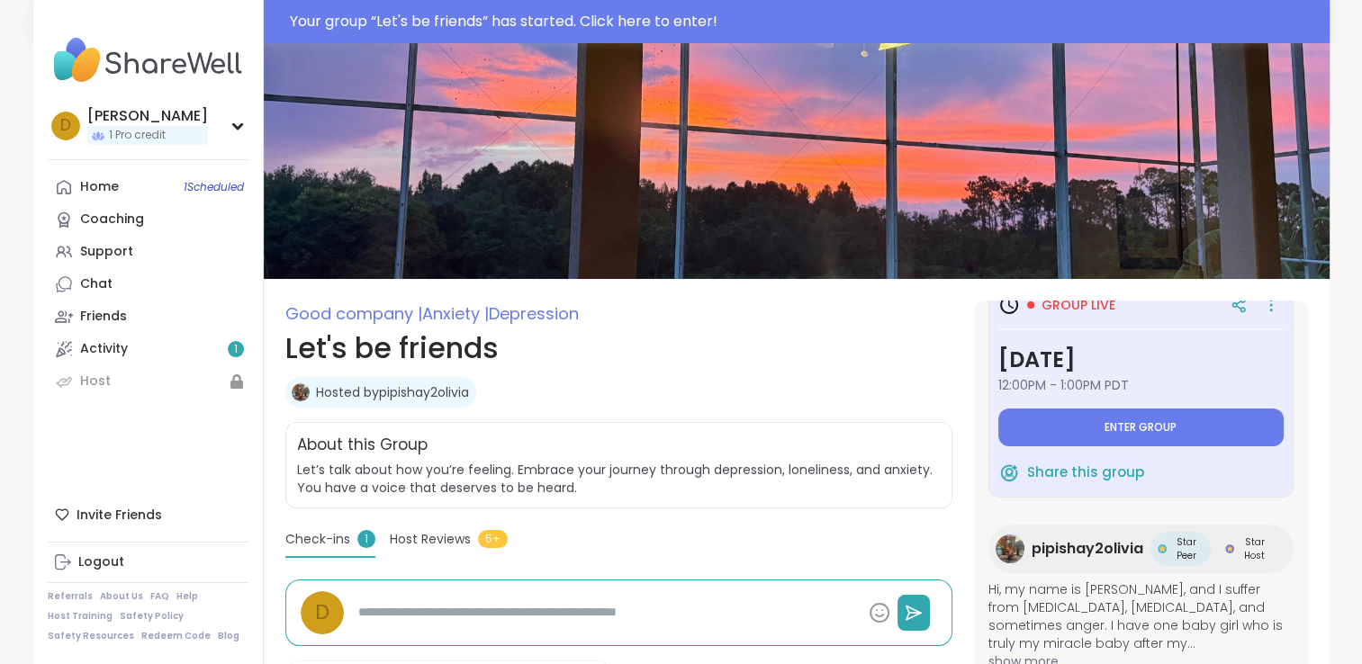
scroll to position [0, 0]
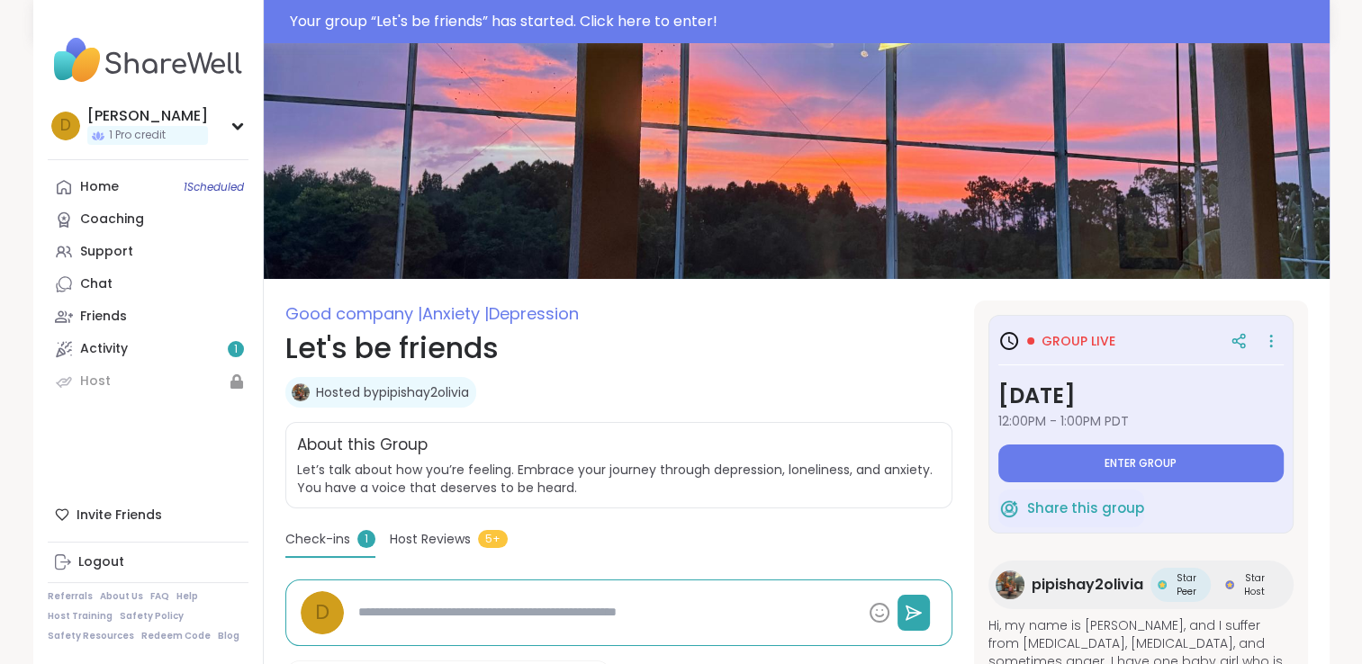
click at [1077, 335] on span "Group live" at bounding box center [1079, 341] width 74 height 18
click at [850, 383] on div "Hosted by pipishay2olivia" at bounding box center [618, 392] width 667 height 31
click at [1093, 473] on button "Enter group" at bounding box center [1140, 464] width 285 height 38
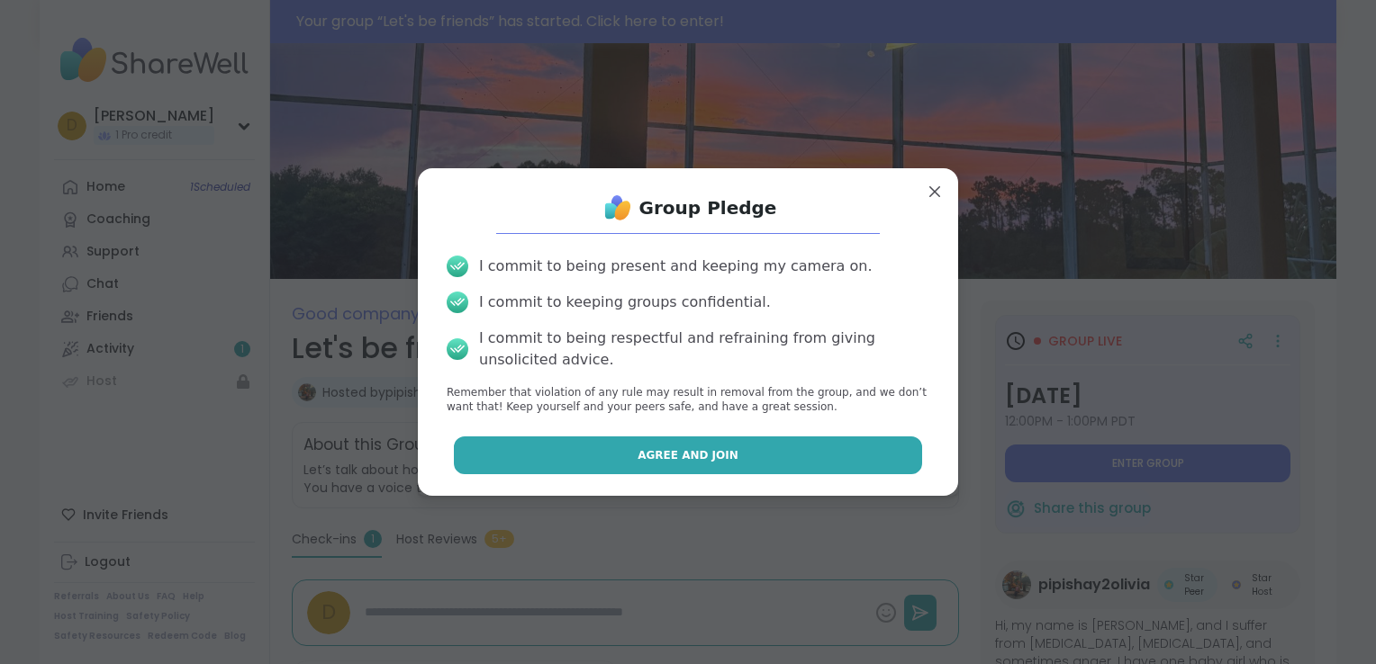
click at [806, 471] on button "Agree and Join" at bounding box center [688, 456] width 469 height 38
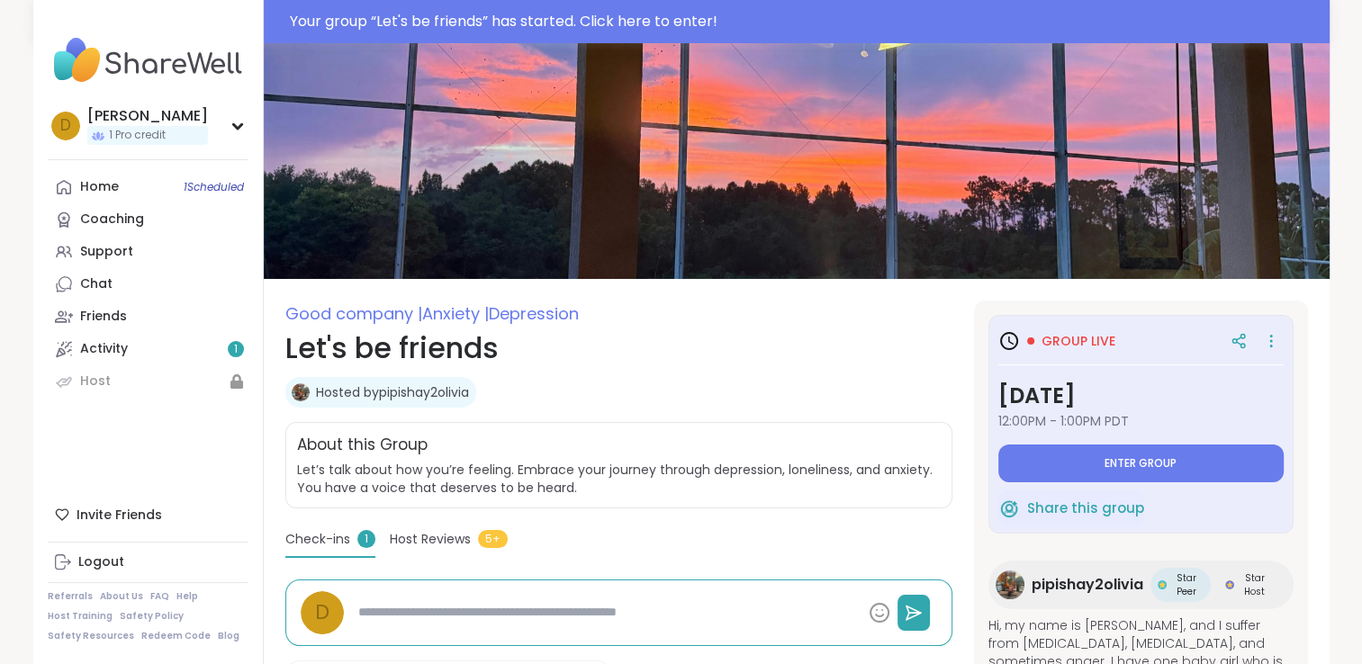
type textarea "*"
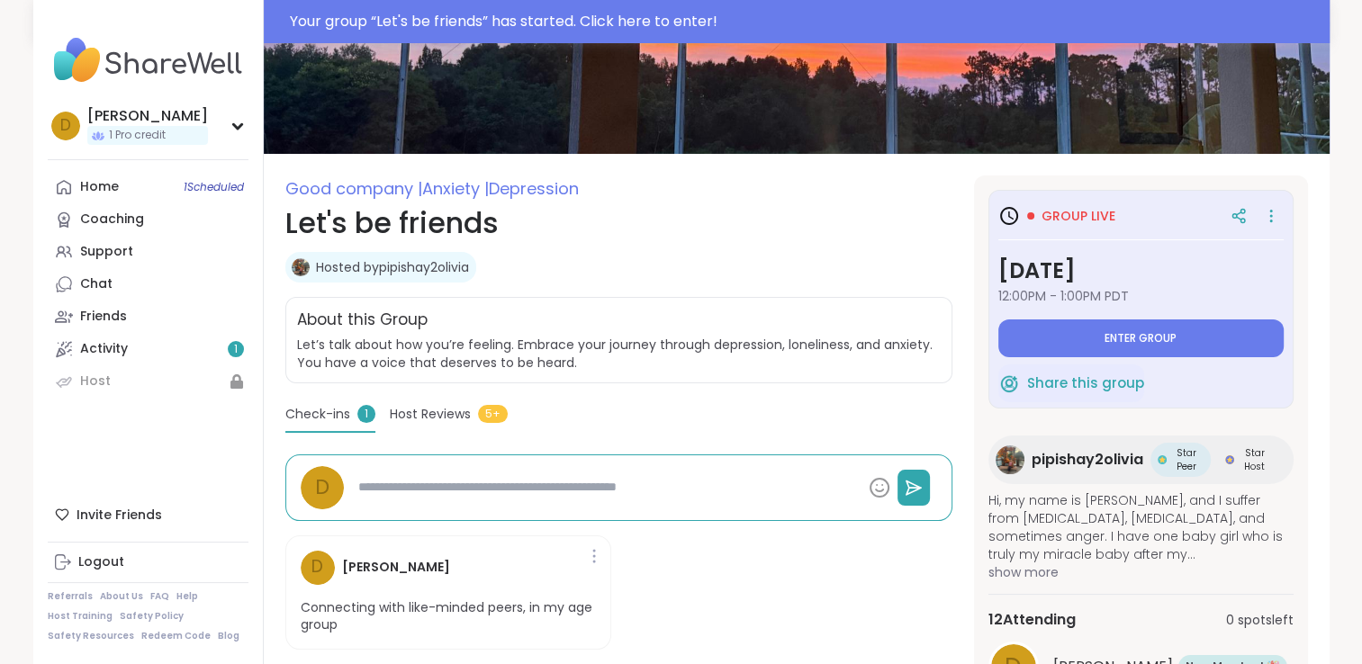
scroll to position [360, 0]
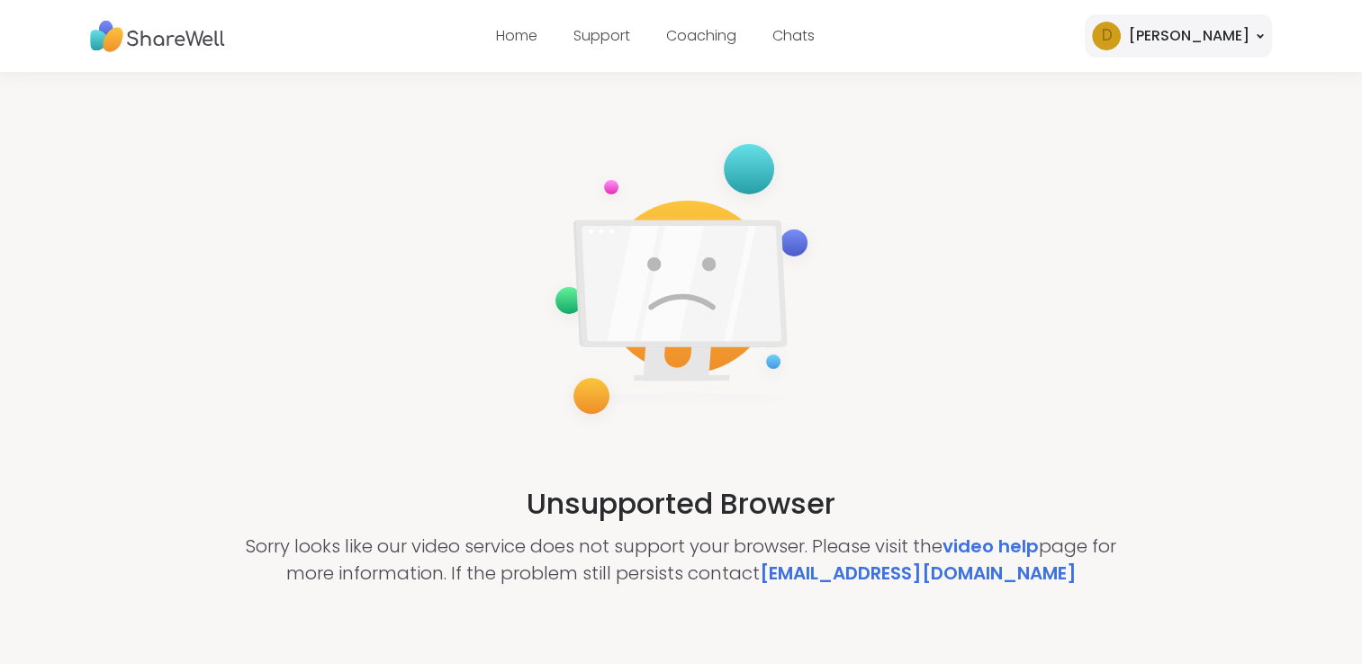
click at [1174, 35] on div "D Deann" at bounding box center [1178, 35] width 187 height 43
click at [918, 132] on div "Unsupported Browser Sorry looks like our video service does not support your br…" at bounding box center [681, 359] width 1362 height 574
click at [1174, 47] on div "D Deann" at bounding box center [1178, 35] width 187 height 43
click at [879, 201] on div "Unsupported Browser Sorry looks like our video service does not support your br…" at bounding box center [681, 359] width 1362 height 574
click at [1174, 27] on div "[PERSON_NAME]" at bounding box center [1188, 36] width 121 height 22
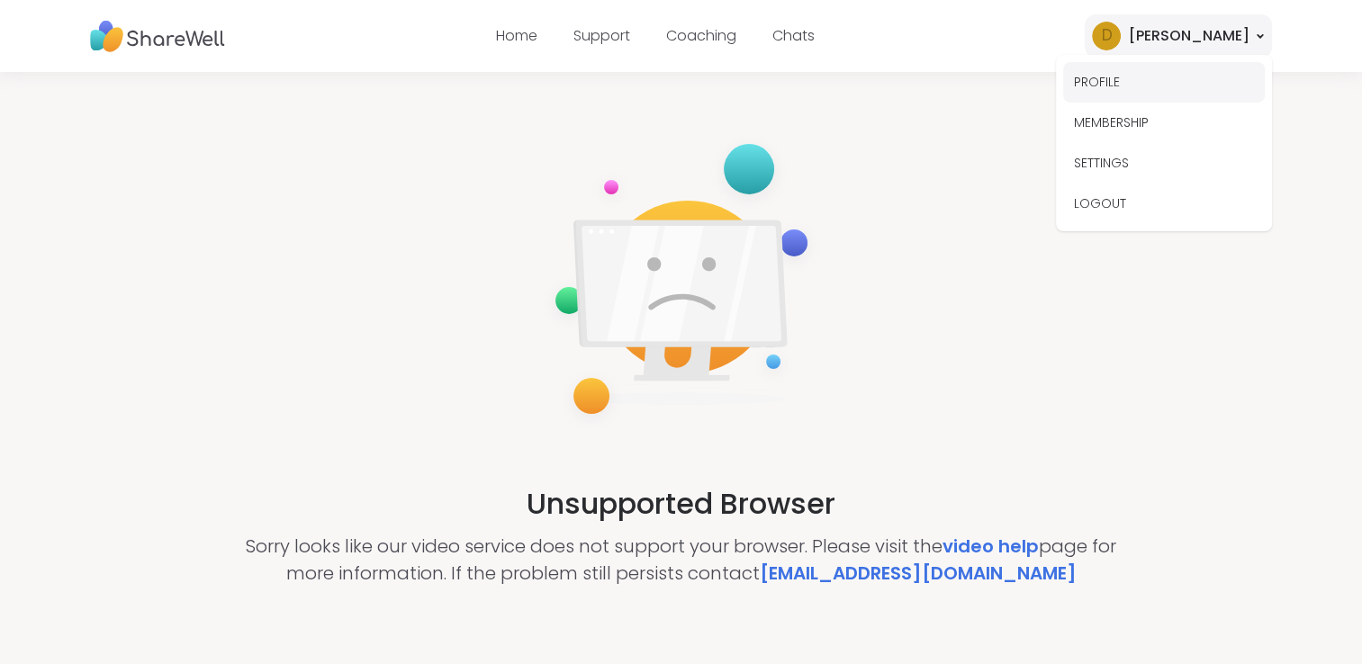
click at [1116, 80] on button "PROFILE" at bounding box center [1164, 82] width 202 height 41
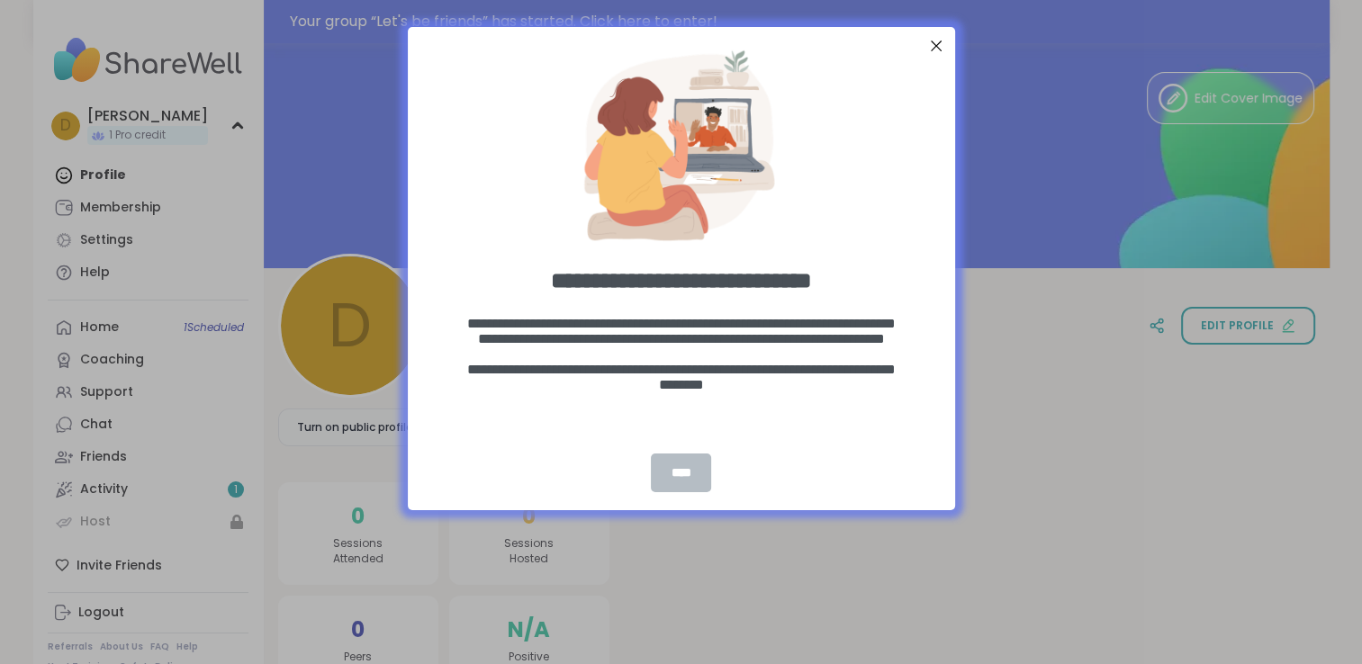
click at [682, 271] on div "**********" at bounding box center [681, 268] width 547 height 484
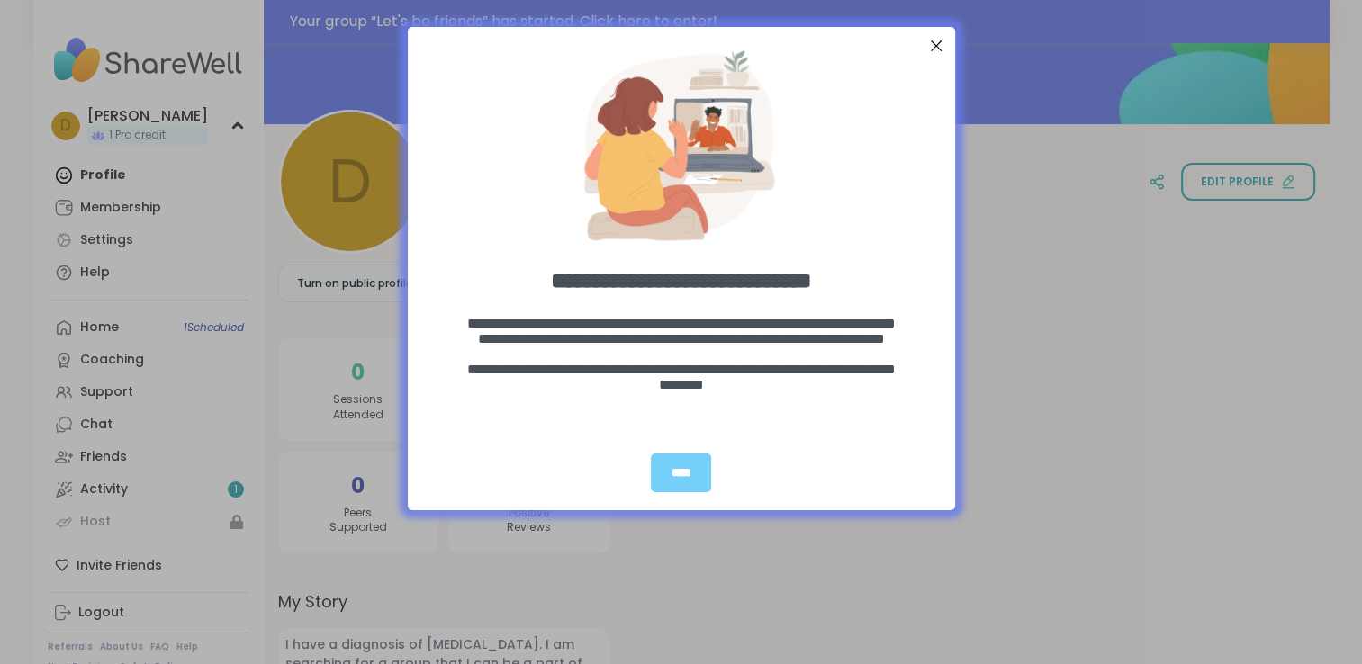
scroll to position [234, 0]
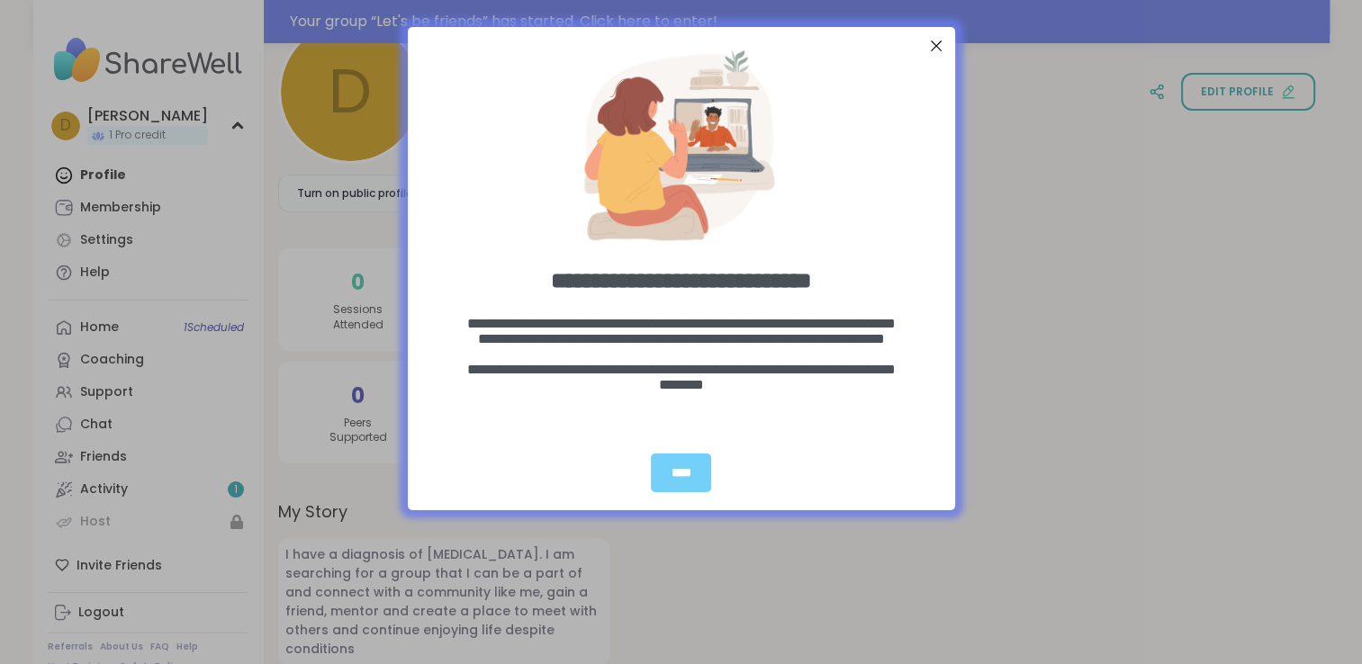
click at [1160, 347] on div "**********" at bounding box center [681, 332] width 1362 height 664
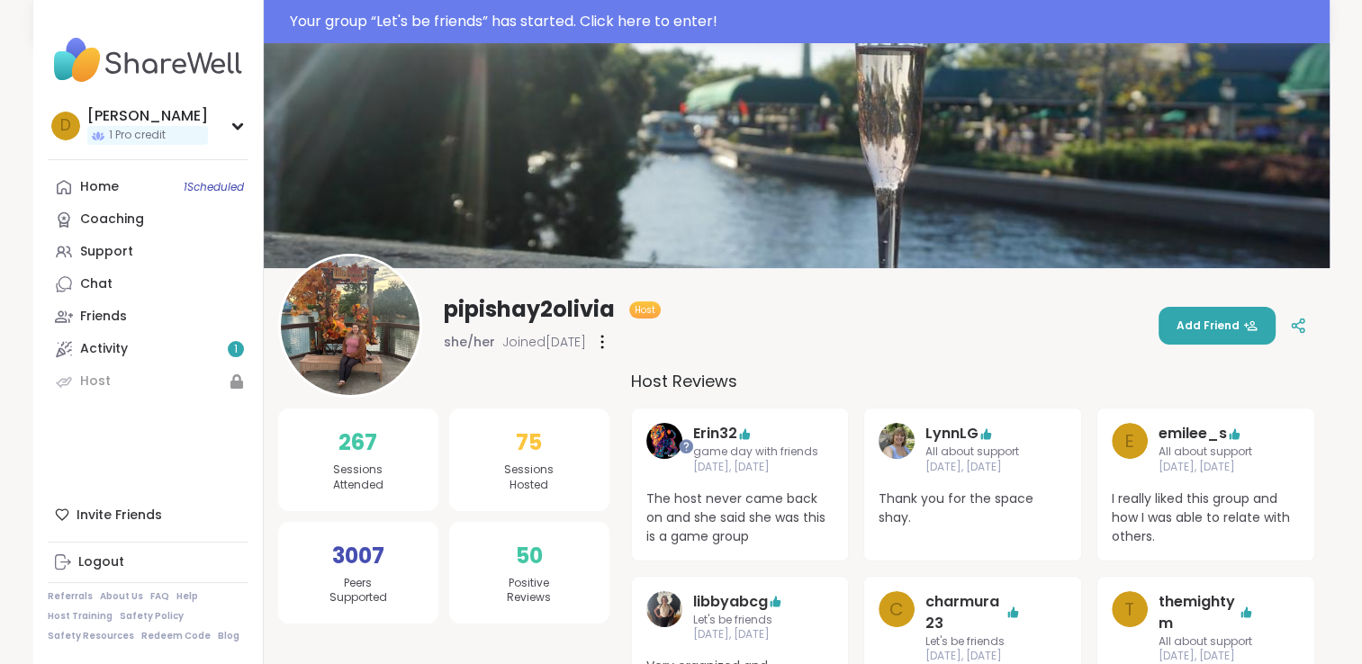
click at [908, 120] on img at bounding box center [797, 155] width 1066 height 225
click at [299, 347] on img at bounding box center [350, 326] width 139 height 139
click at [302, 347] on img at bounding box center [350, 326] width 139 height 139
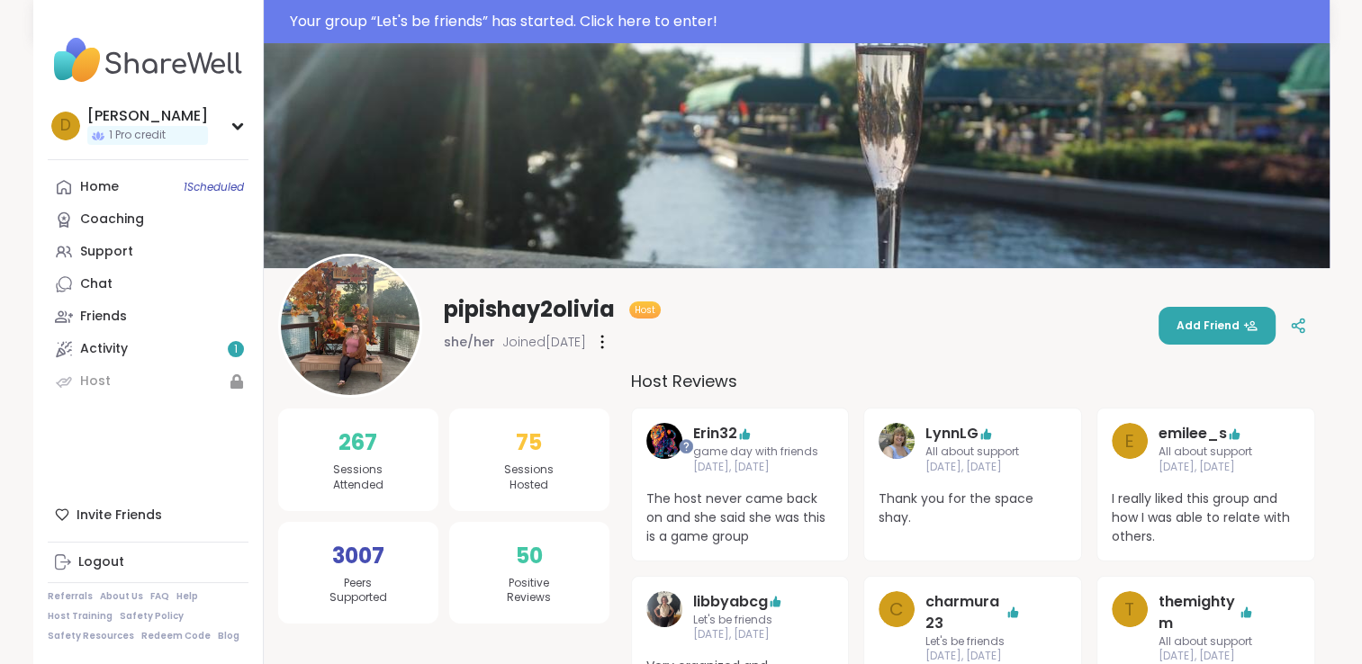
click at [970, 320] on div "pipishay2olivia Host she/her Joined Jul 2025 Add Friend" at bounding box center [796, 326] width 1037 height 144
click at [976, 323] on div "pipishay2olivia Host she/her Joined Jul 2025 Add Friend" at bounding box center [796, 326] width 1037 height 144
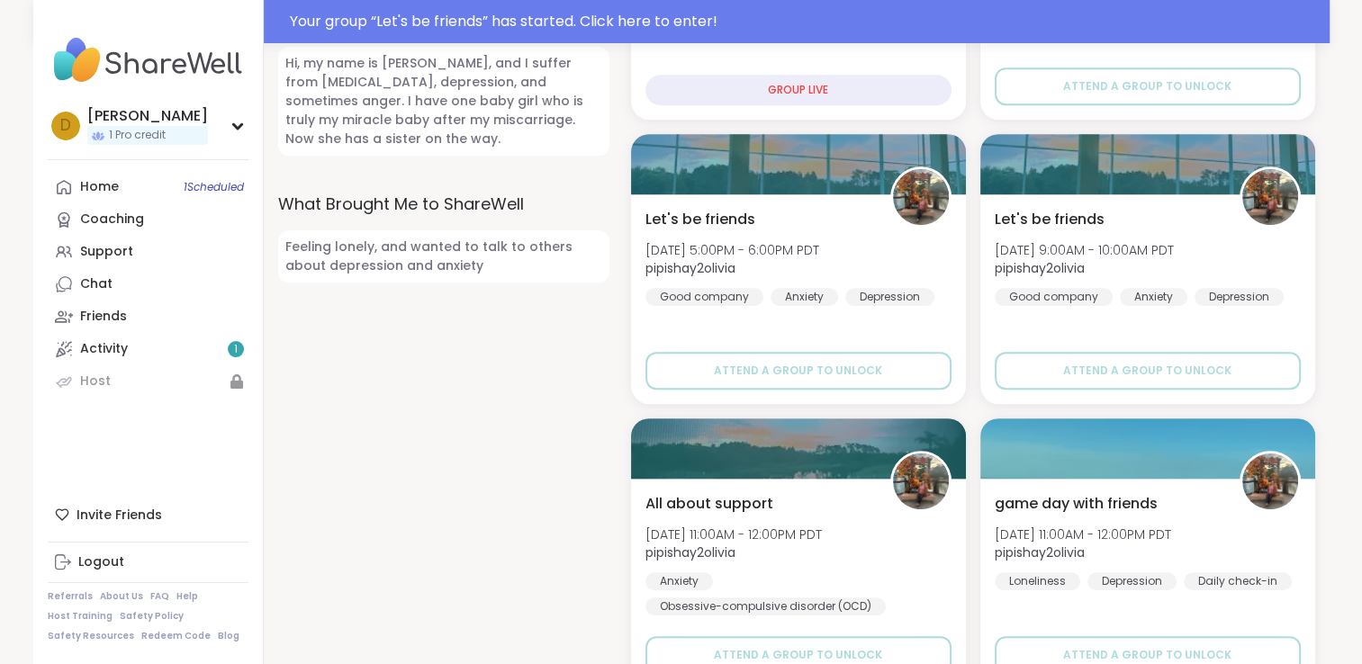
scroll to position [900, 0]
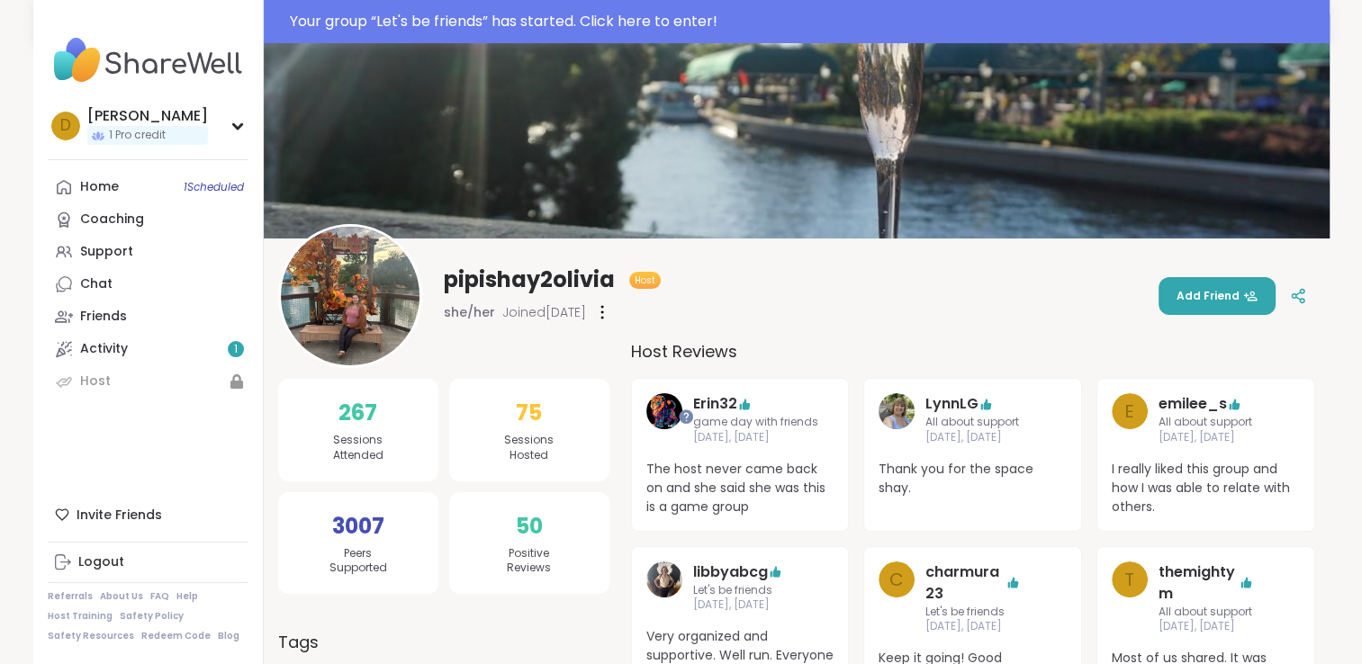
scroll to position [0, 0]
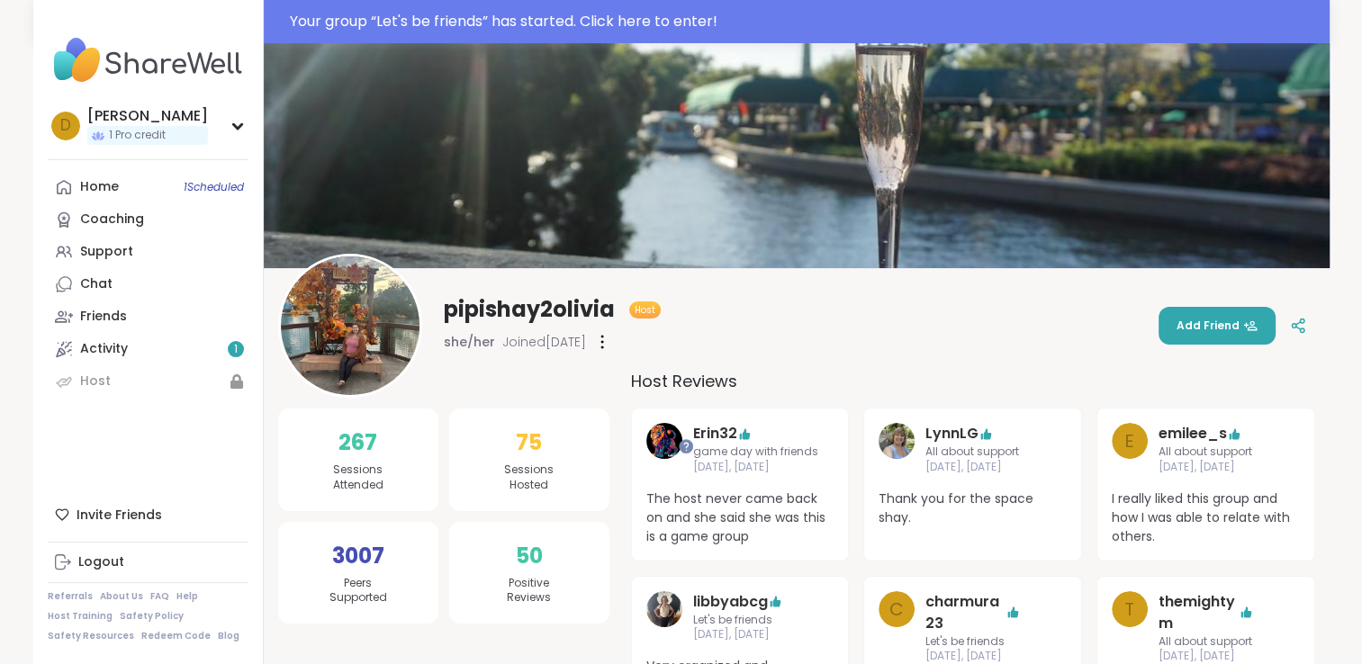
click at [668, 28] on div "Your group “ Let's be friends ” has started. Click here to enter!" at bounding box center [804, 22] width 1029 height 22
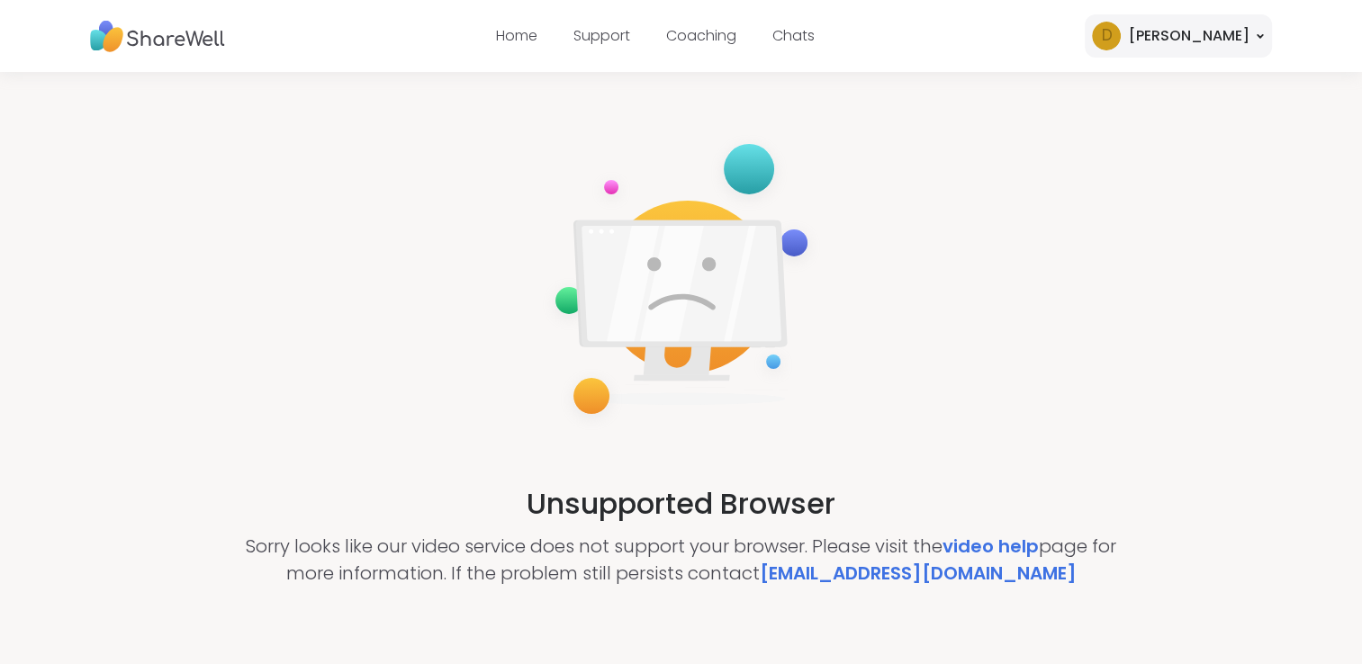
click at [465, 510] on div "Unsupported Browser Sorry looks like our video service does not support your br…" at bounding box center [681, 359] width 1362 height 574
click at [476, 510] on div "Unsupported Browser Sorry looks like our video service does not support your br…" at bounding box center [681, 359] width 1362 height 574
click at [1199, 338] on div "Unsupported Browser Sorry looks like our video service does not support your br…" at bounding box center [681, 359] width 1362 height 574
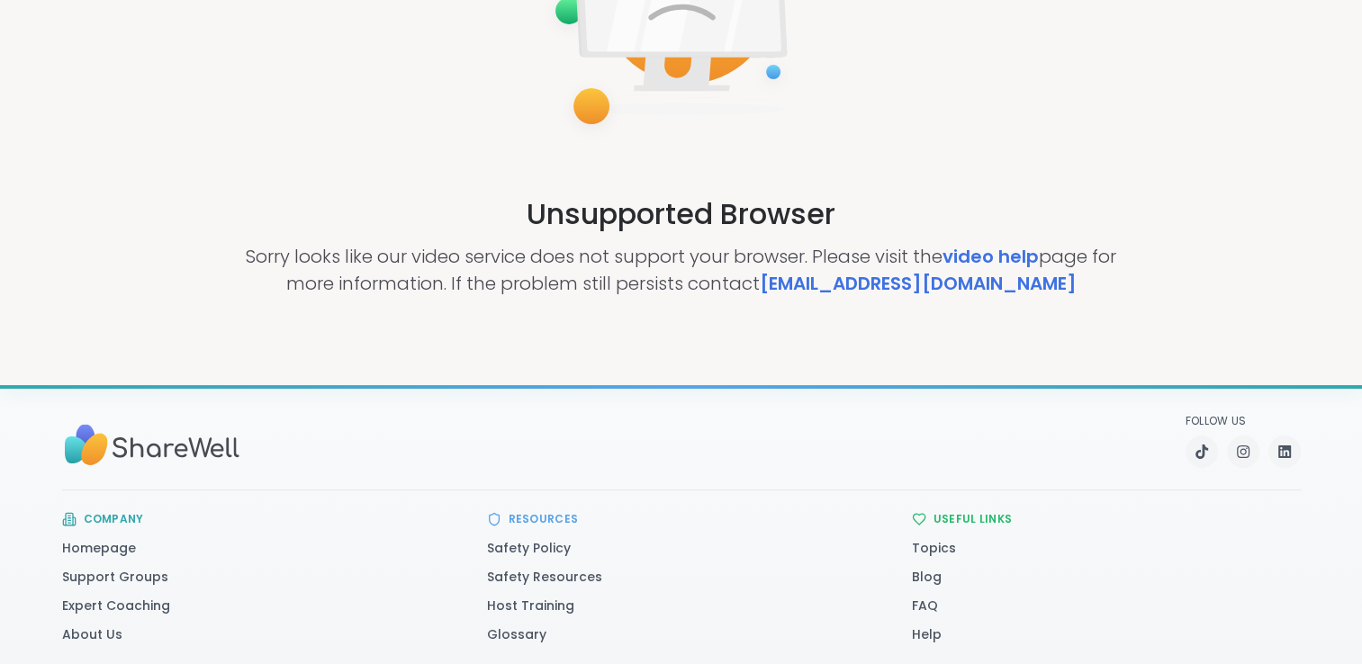
scroll to position [146, 0]
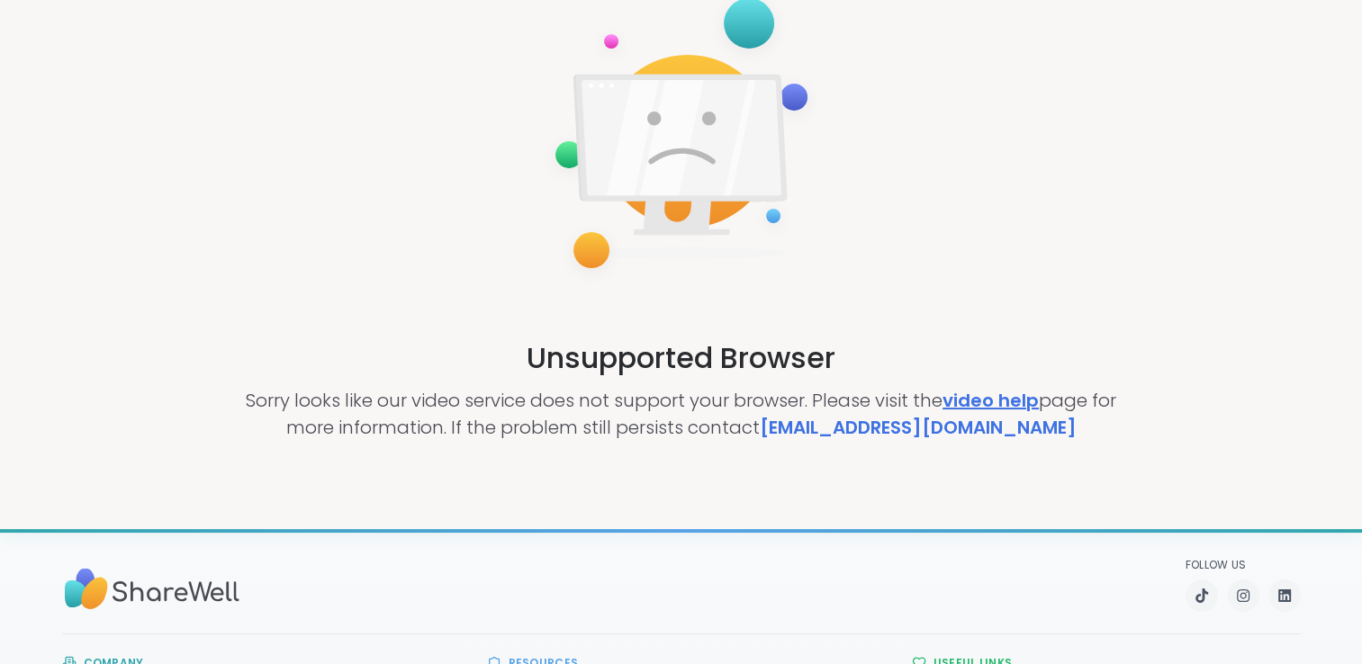
click at [1028, 393] on link "video help" at bounding box center [991, 400] width 96 height 25
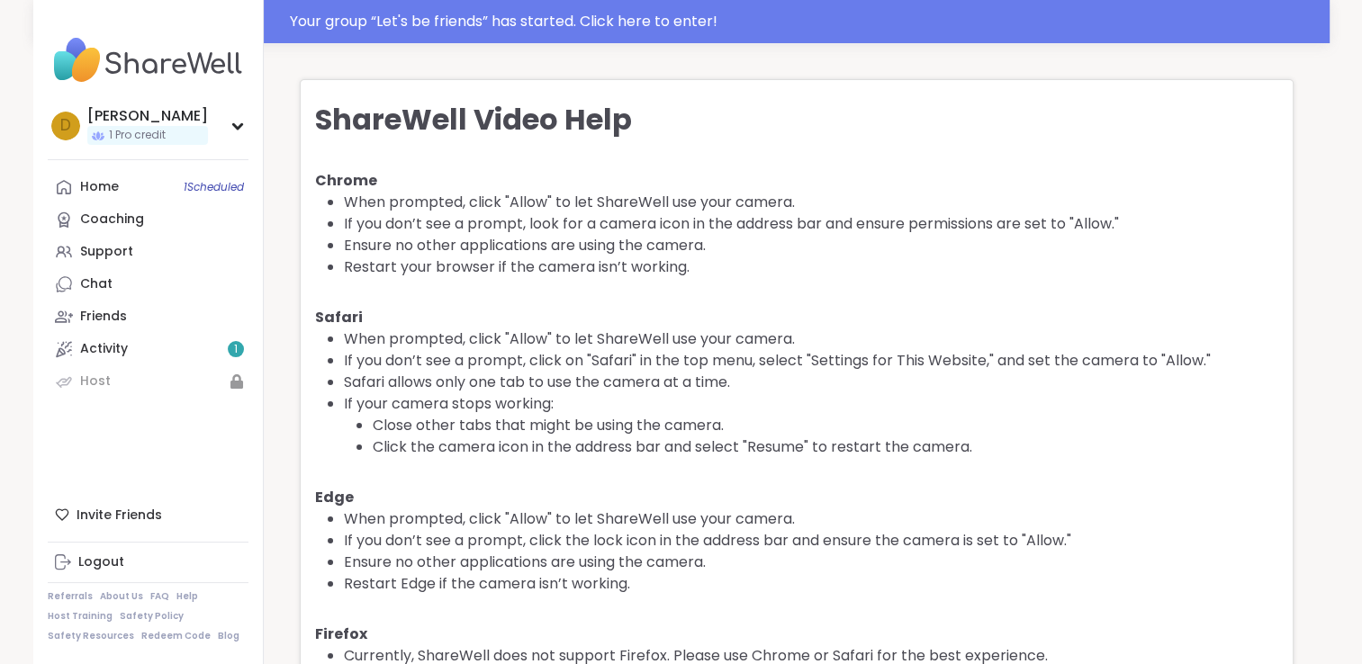
scroll to position [61, 0]
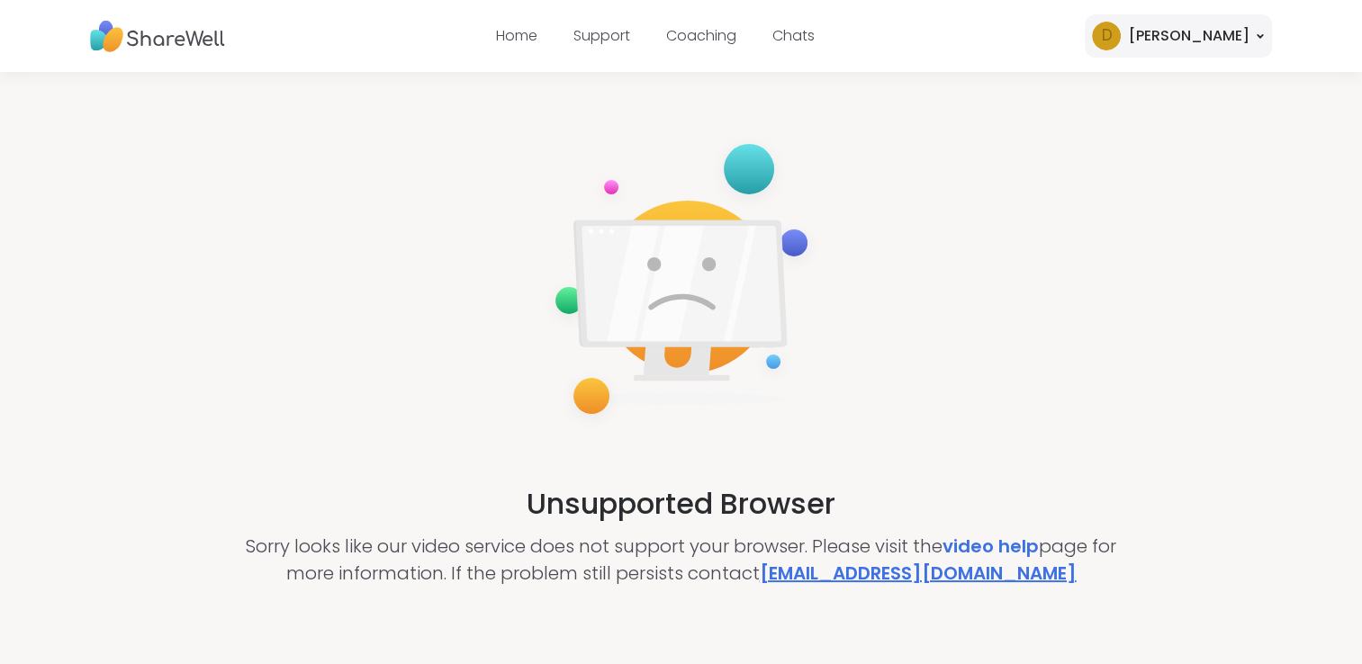
click at [948, 581] on link "[EMAIL_ADDRESS][DOMAIN_NAME]" at bounding box center [918, 573] width 317 height 25
click at [1065, 229] on div "Unsupported Browser Sorry looks like our video service does not support your br…" at bounding box center [681, 359] width 1362 height 574
drag, startPoint x: 483, startPoint y: 166, endPoint x: 900, endPoint y: 432, distance: 495.5
click at [900, 432] on div "Unsupported Browser Sorry looks like our video service does not support your br…" at bounding box center [681, 359] width 1362 height 574
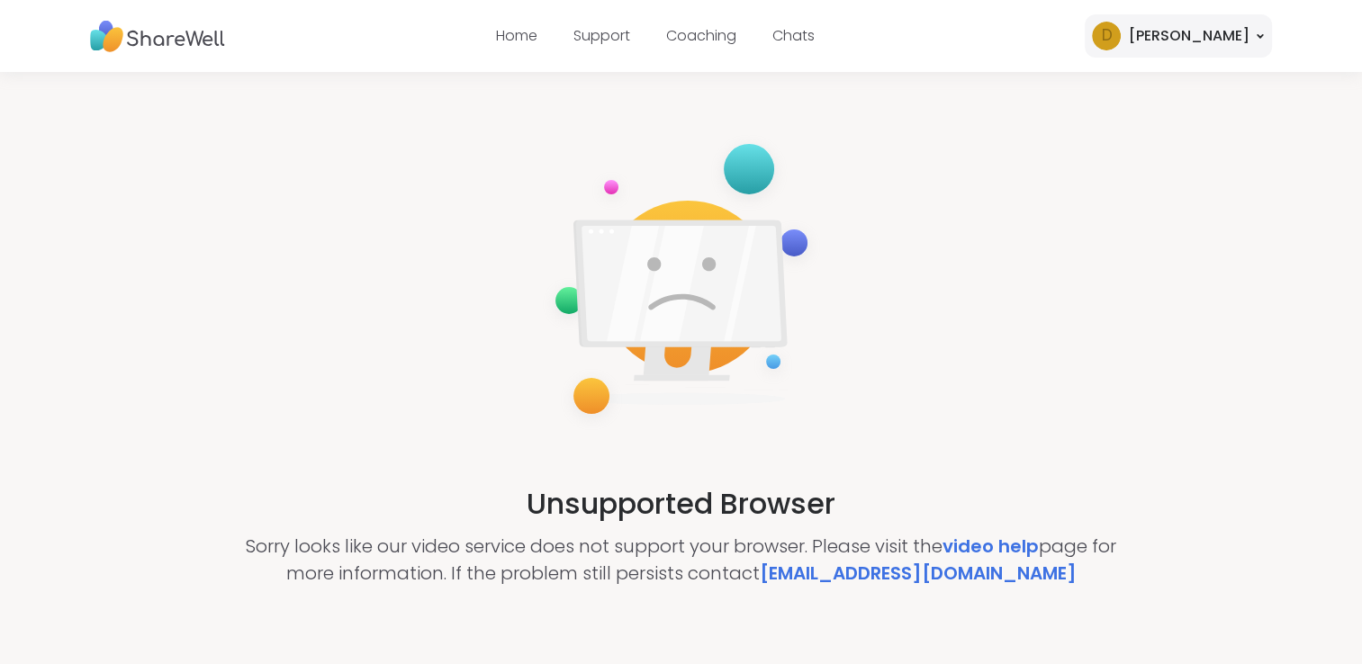
drag, startPoint x: 898, startPoint y: 430, endPoint x: 357, endPoint y: 203, distance: 585.9
click at [357, 203] on div "Unsupported Browser Sorry looks like our video service does not support your br…" at bounding box center [681, 359] width 1362 height 574
click at [353, 203] on div "Unsupported Browser Sorry looks like our video service does not support your br…" at bounding box center [681, 359] width 1362 height 574
click at [375, 267] on div "Unsupported Browser Sorry looks like our video service does not support your br…" at bounding box center [681, 359] width 1362 height 574
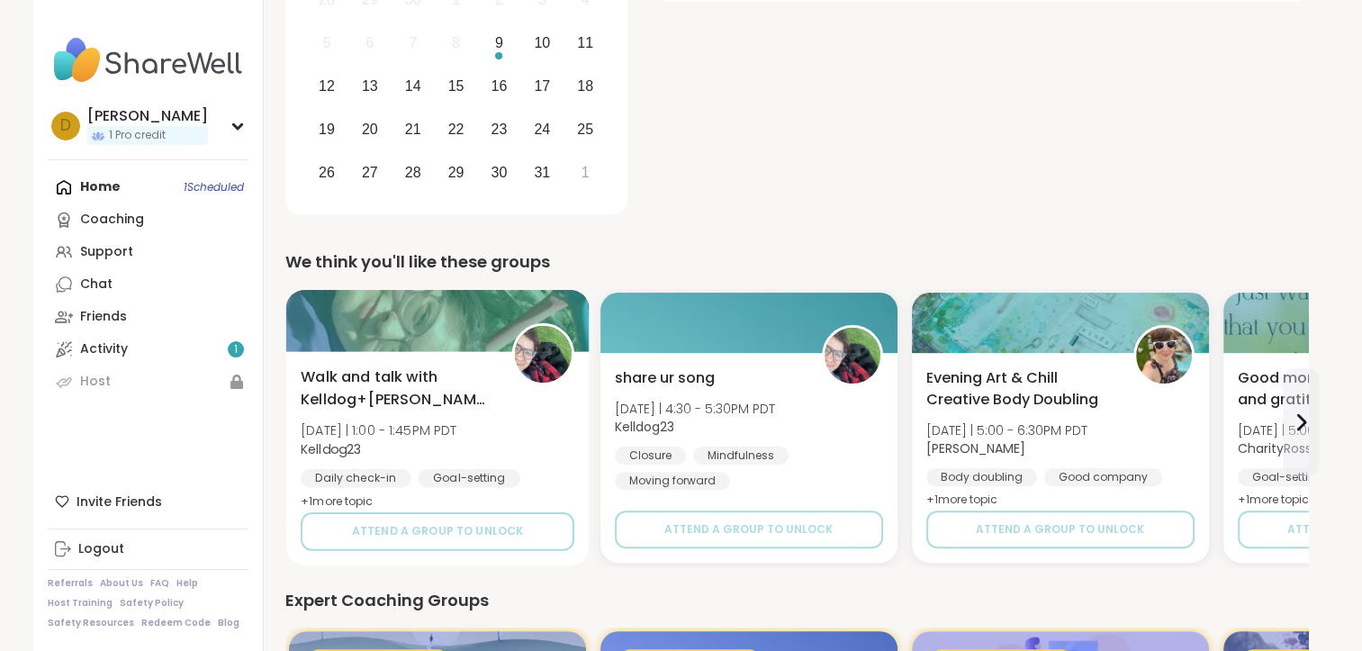
scroll to position [360, 0]
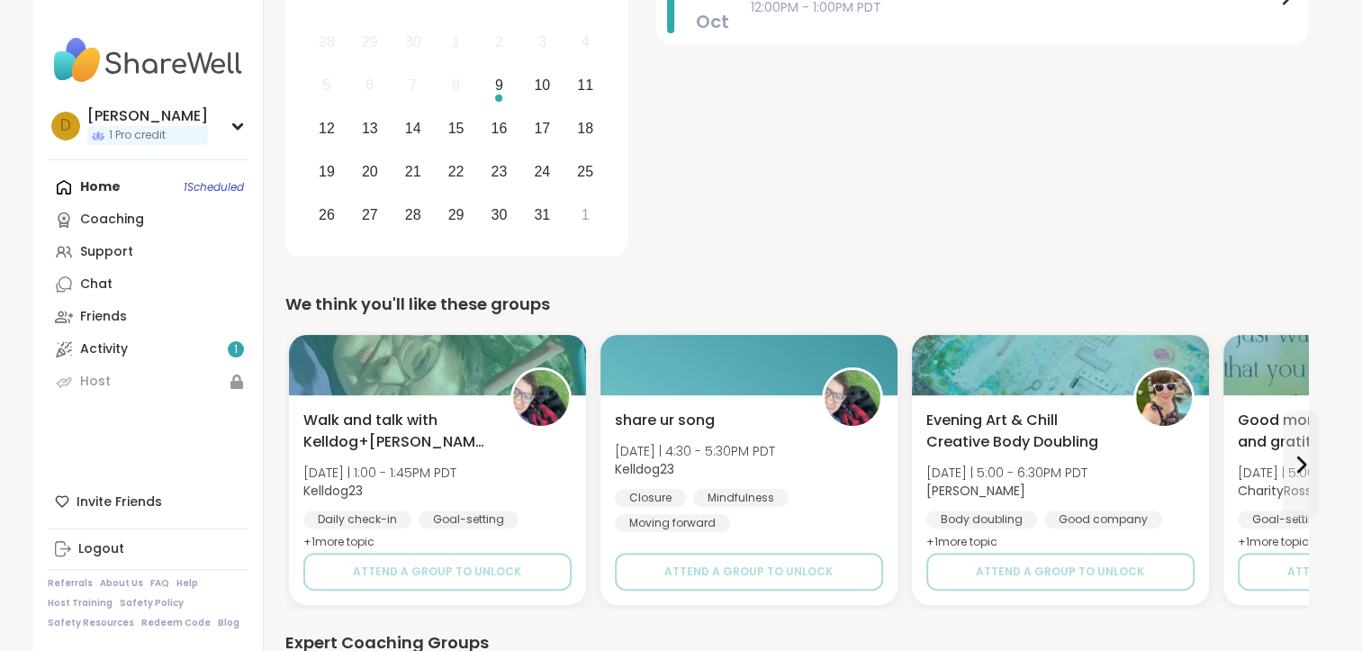
drag, startPoint x: 925, startPoint y: 212, endPoint x: 1203, endPoint y: 253, distance: 280.2
click at [1203, 253] on div "[DATE] Let's be friends 12:00PM - 1:00PM PDT" at bounding box center [982, 106] width 652 height 314
click at [1133, 648] on div "Expert Coaching Groups" at bounding box center [796, 642] width 1023 height 25
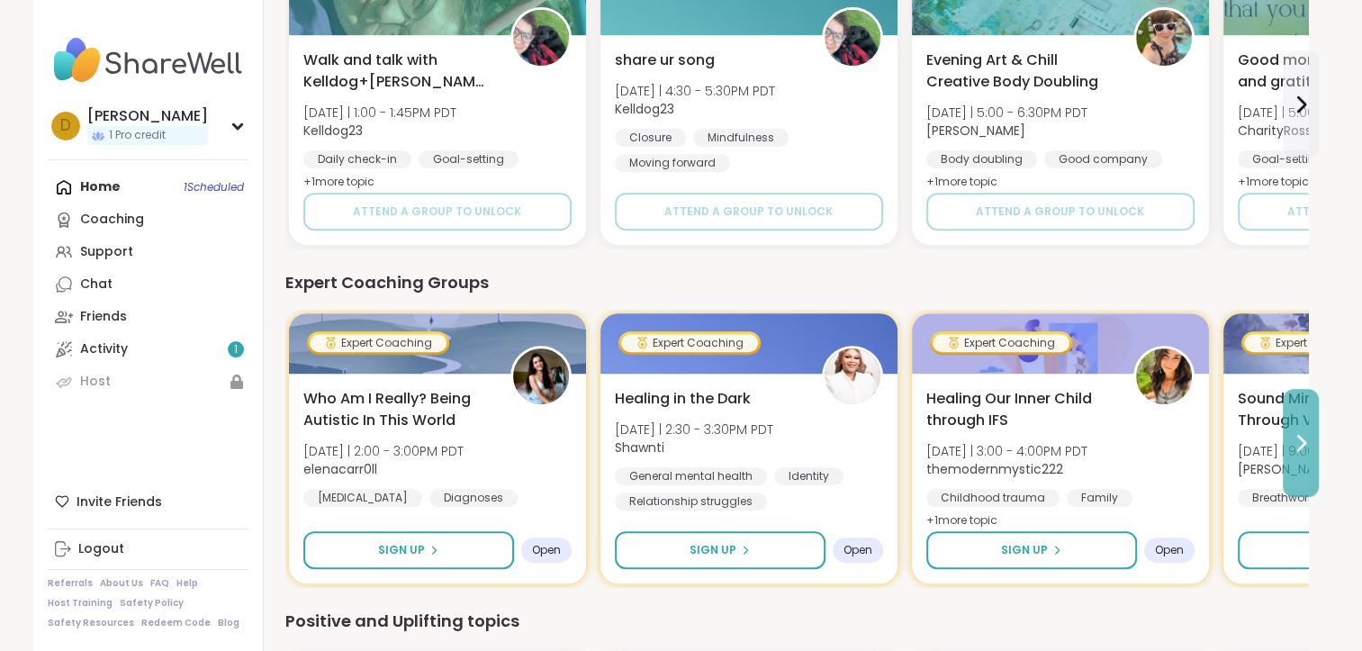
click at [1310, 438] on icon at bounding box center [1301, 443] width 22 height 22
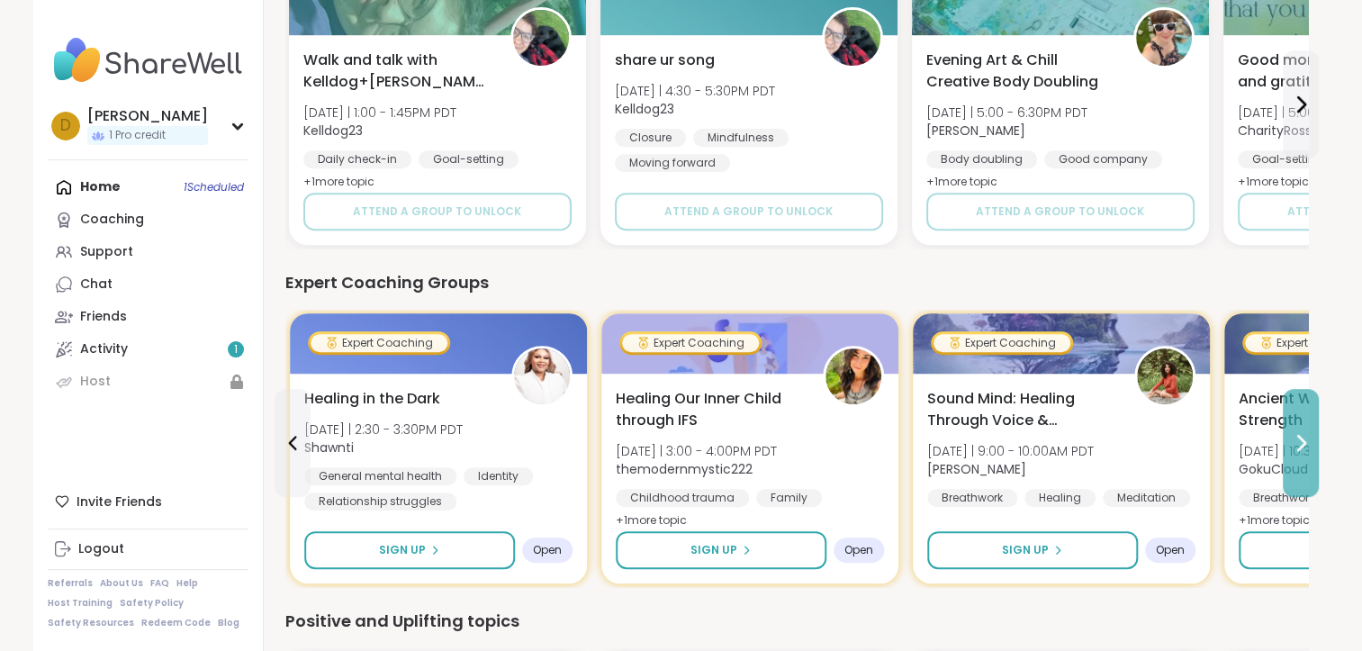
click at [1310, 438] on icon at bounding box center [1301, 443] width 22 height 22
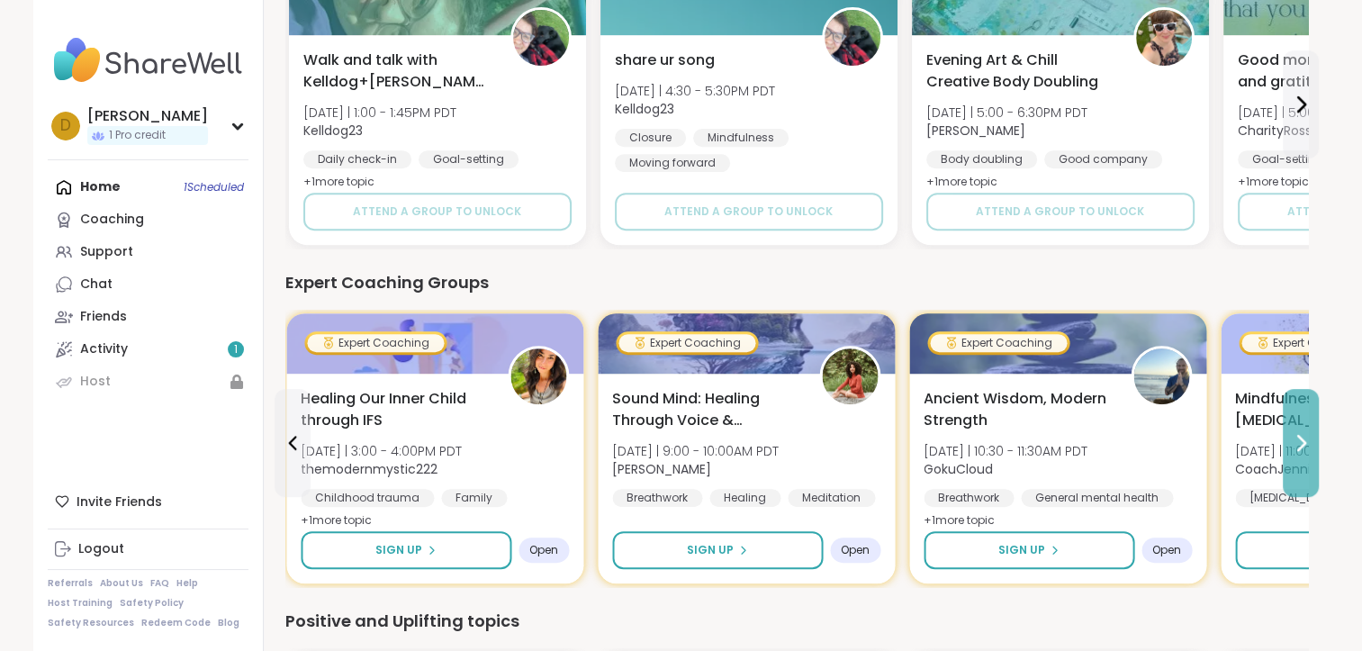
click at [1310, 438] on icon at bounding box center [1301, 443] width 22 height 22
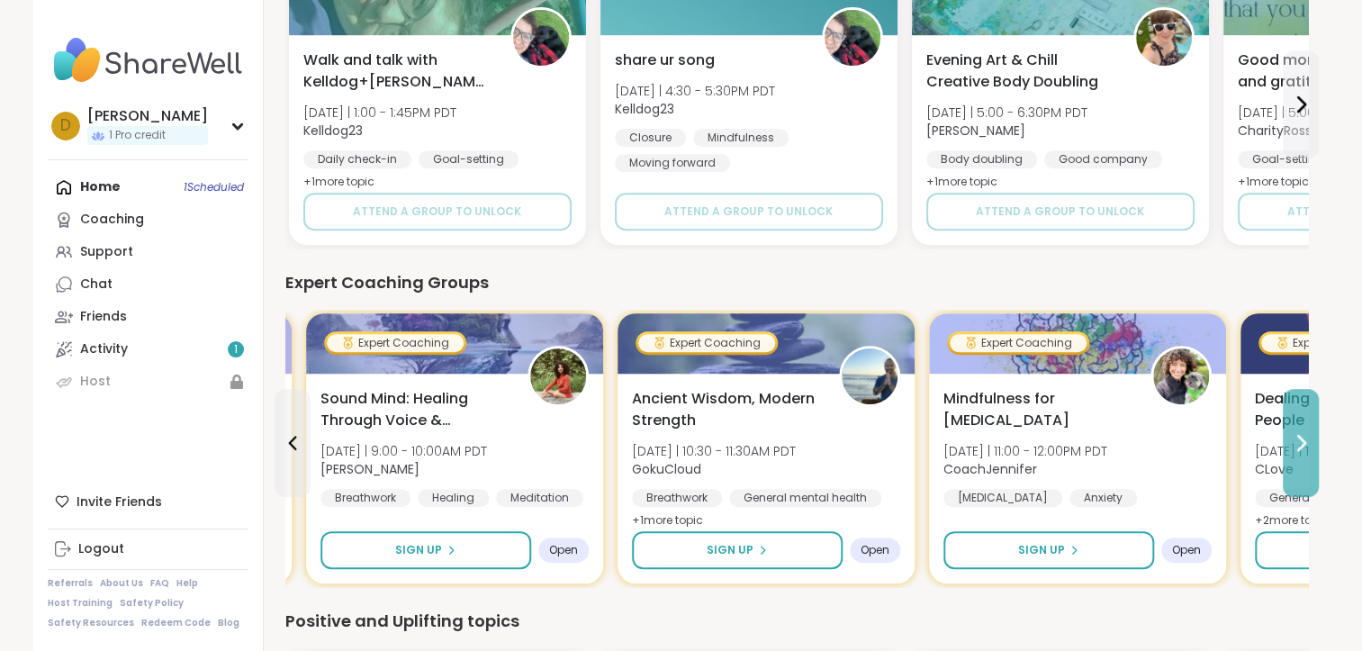
click at [1311, 438] on button at bounding box center [1301, 443] width 36 height 108
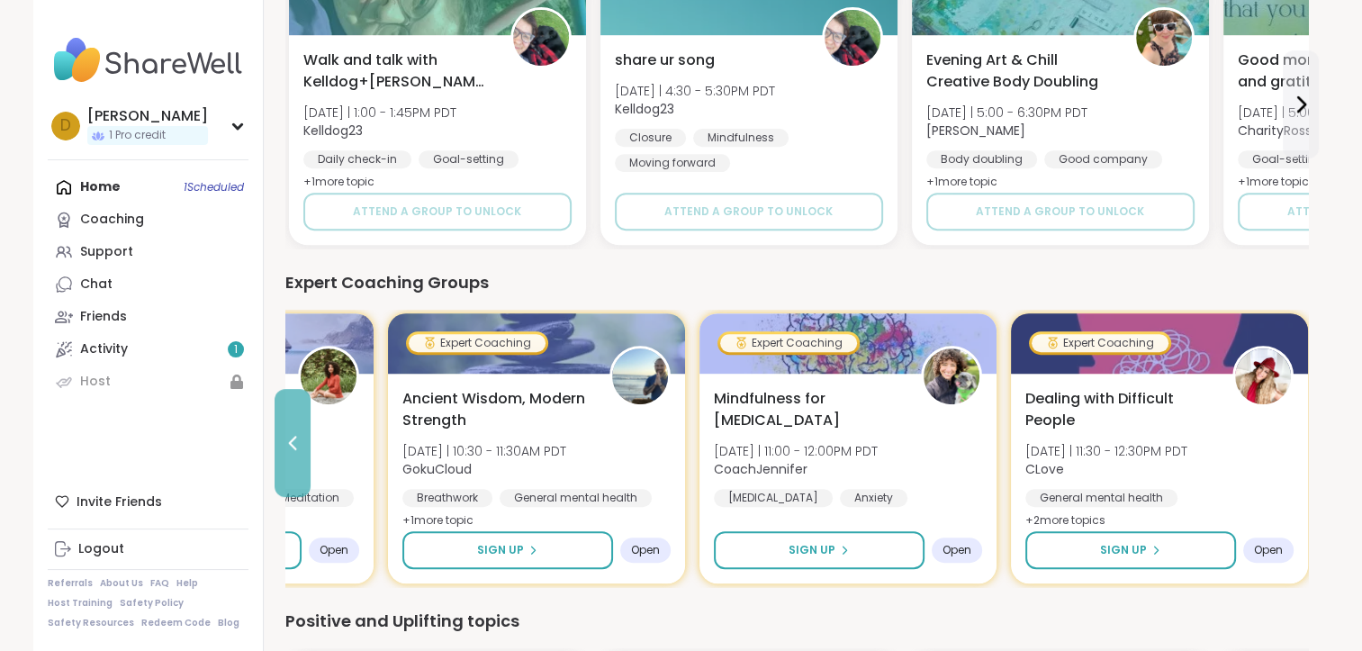
click at [293, 448] on icon at bounding box center [293, 443] width 22 height 22
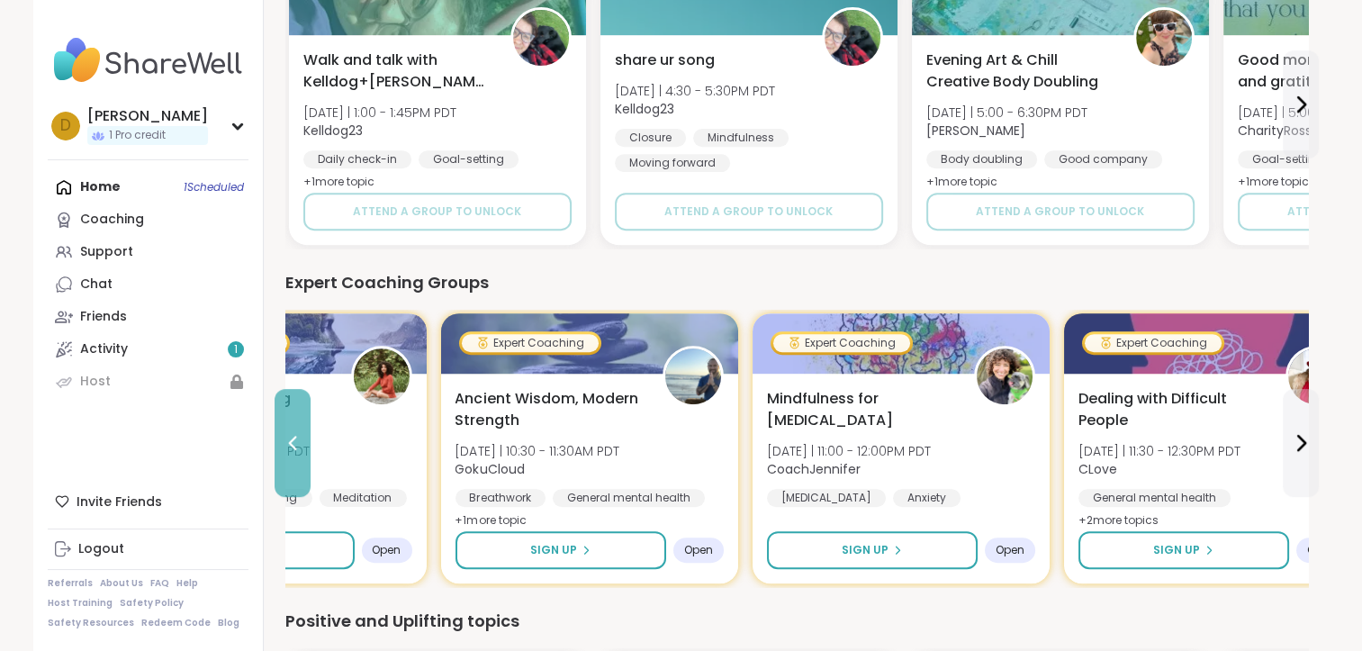
click at [293, 448] on icon at bounding box center [293, 443] width 22 height 22
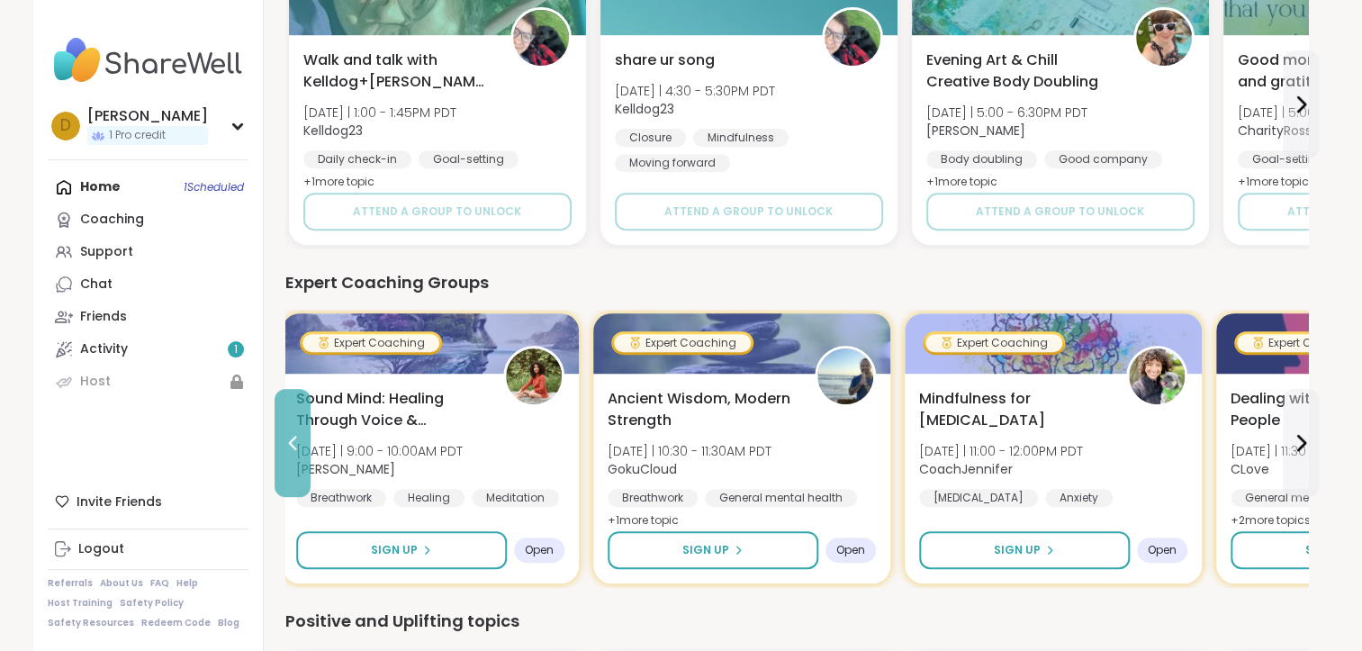
click at [293, 448] on icon at bounding box center [293, 443] width 22 height 22
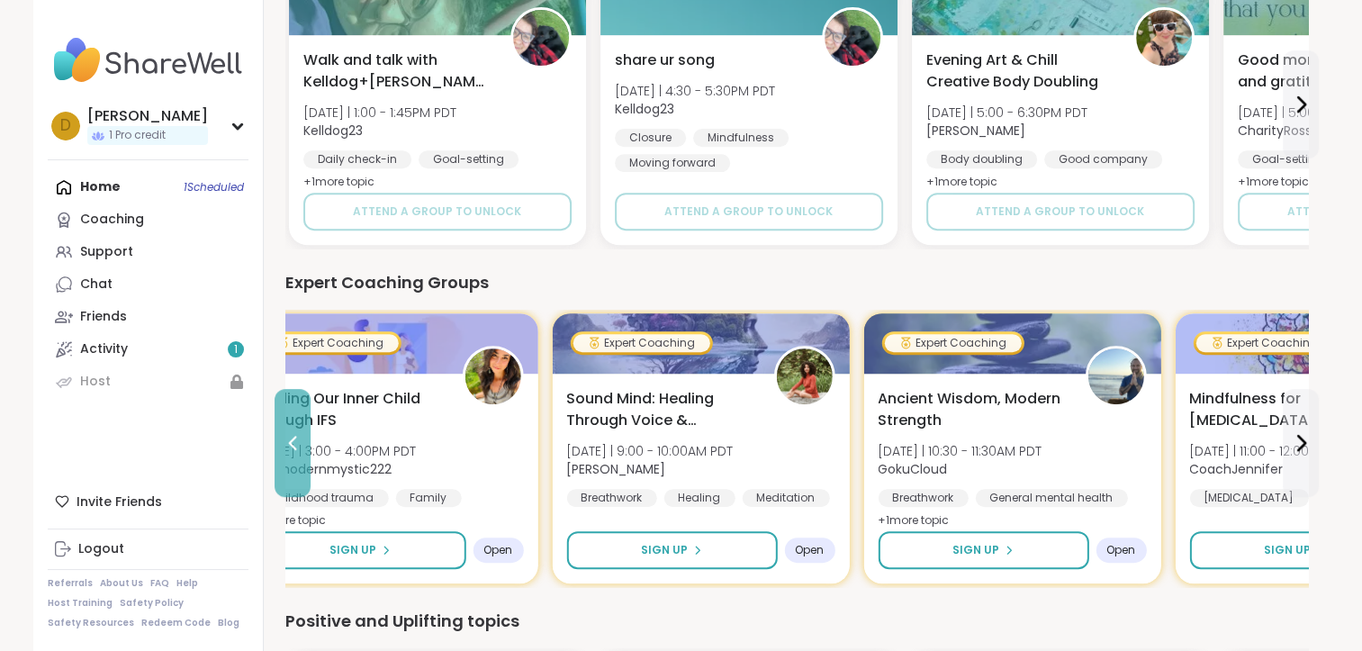
click at [293, 448] on icon at bounding box center [293, 443] width 22 height 22
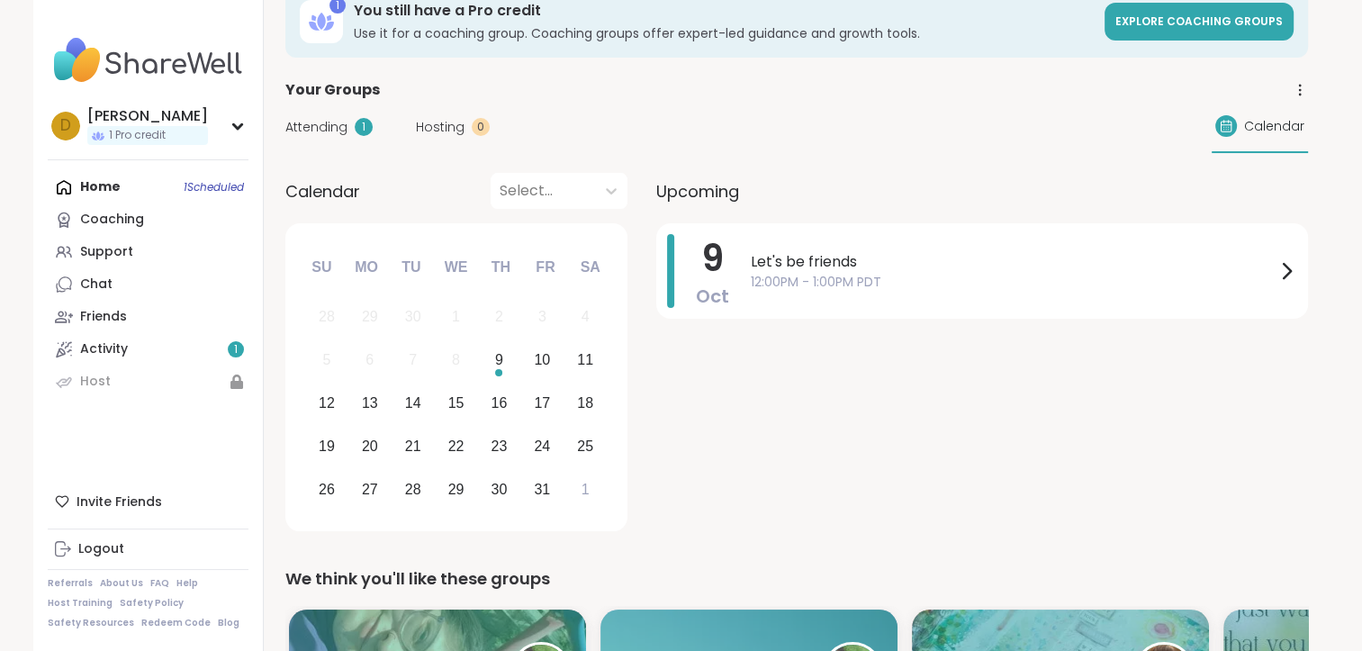
scroll to position [0, 0]
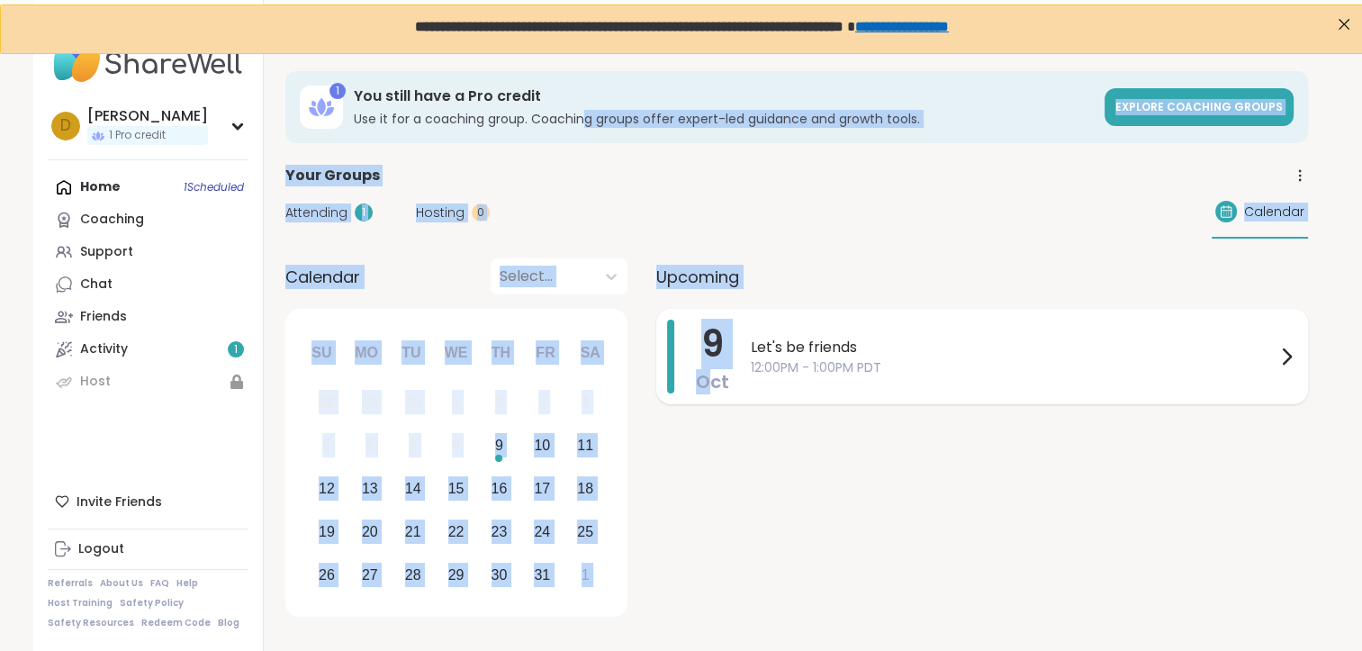
drag, startPoint x: 581, startPoint y: 117, endPoint x: 708, endPoint y: 376, distance: 289.1
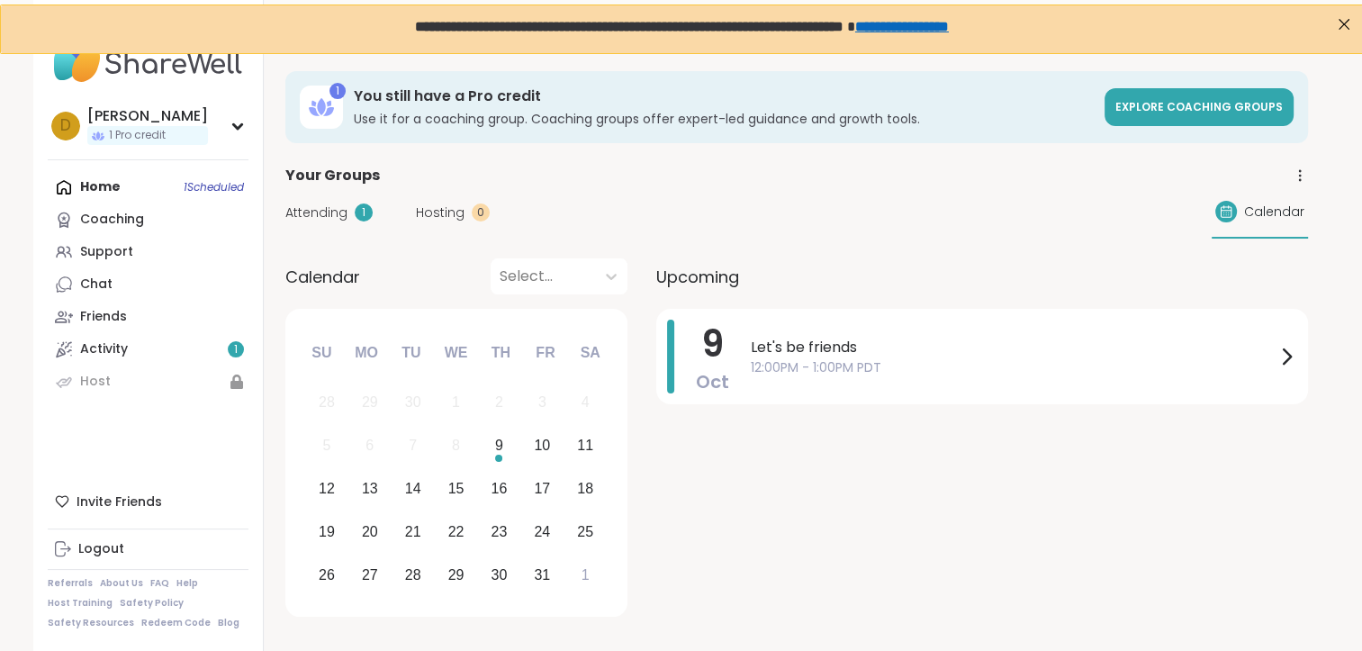
drag, startPoint x: 708, startPoint y: 376, endPoint x: 864, endPoint y: 546, distance: 230.7
click at [864, 546] on div "[DATE] Let's be friends 12:00PM - 1:00PM PDT" at bounding box center [982, 466] width 652 height 314
click at [715, 531] on div "[DATE] Let's be friends 12:00PM - 1:00PM PDT" at bounding box center [982, 466] width 652 height 314
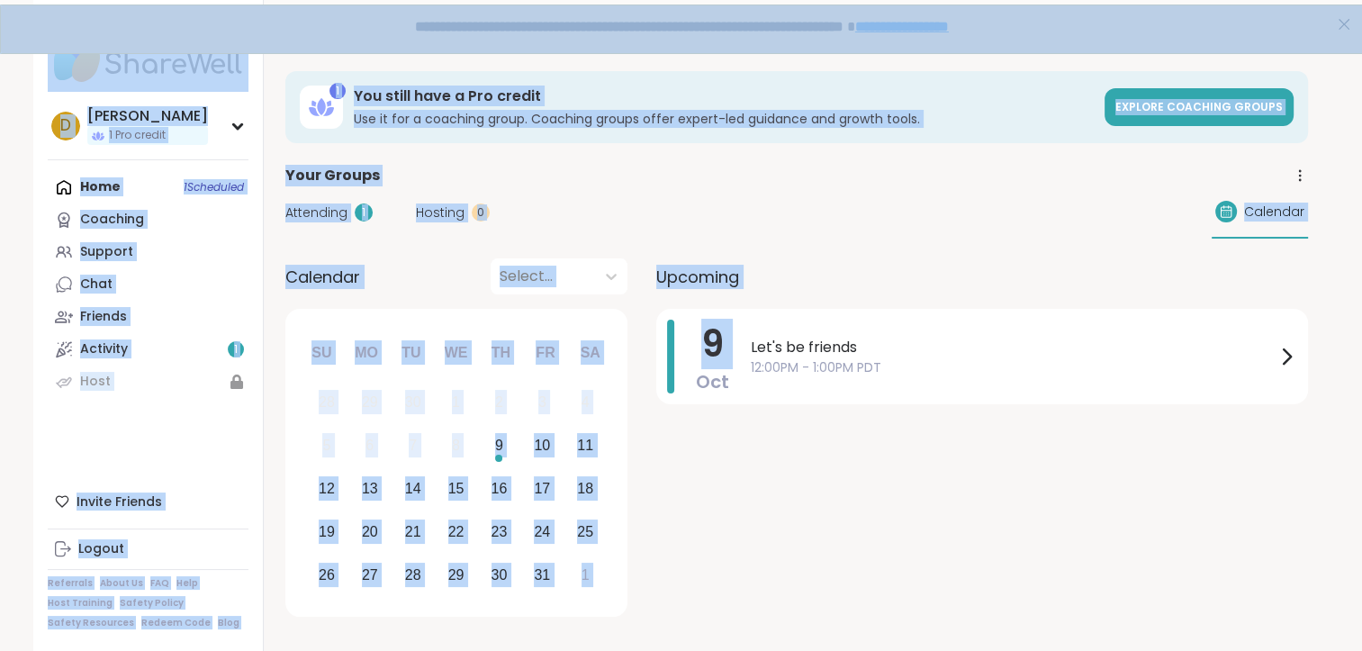
drag, startPoint x: 625, startPoint y: 341, endPoint x: 501, endPoint y: 7, distance: 356.0
click at [655, 189] on div "Attending 1 Hosting 0 Calendar" at bounding box center [796, 212] width 1023 height 52
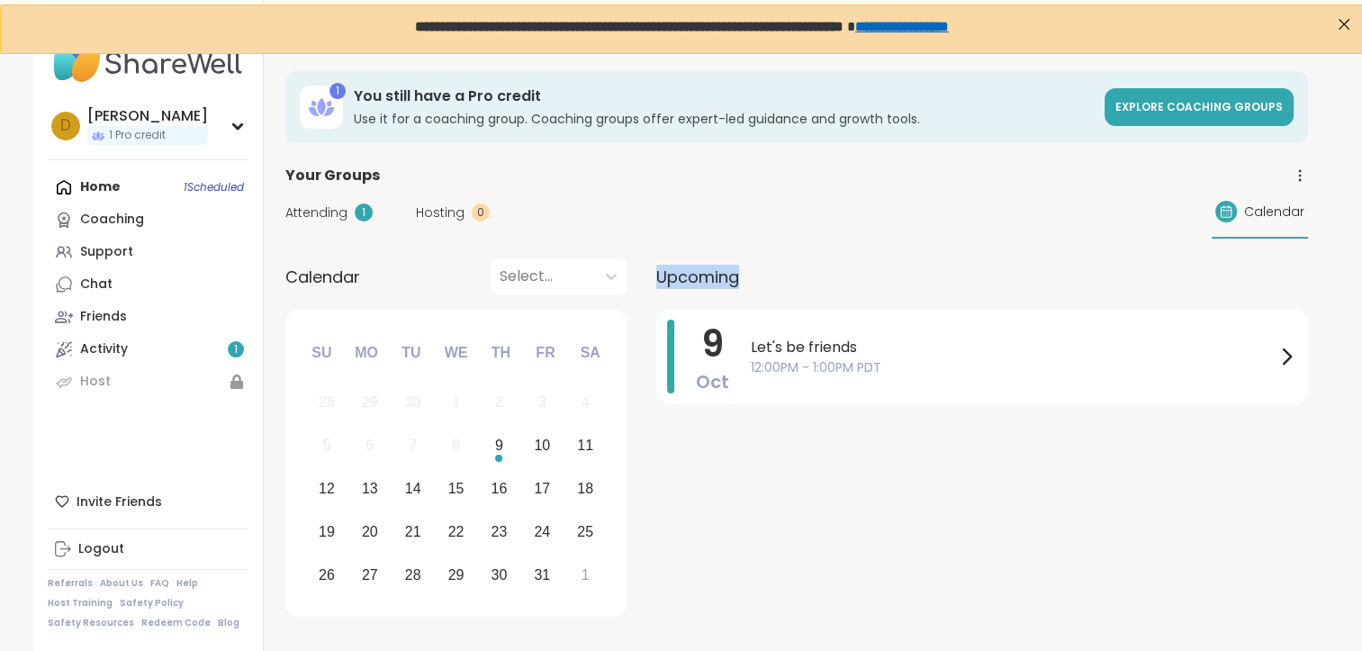
drag, startPoint x: 922, startPoint y: 265, endPoint x: 657, endPoint y: 261, distance: 264.7
click at [657, 261] on div "Upcoming" at bounding box center [982, 276] width 652 height 36
drag, startPoint x: 657, startPoint y: 261, endPoint x: 898, endPoint y: 160, distance: 260.7
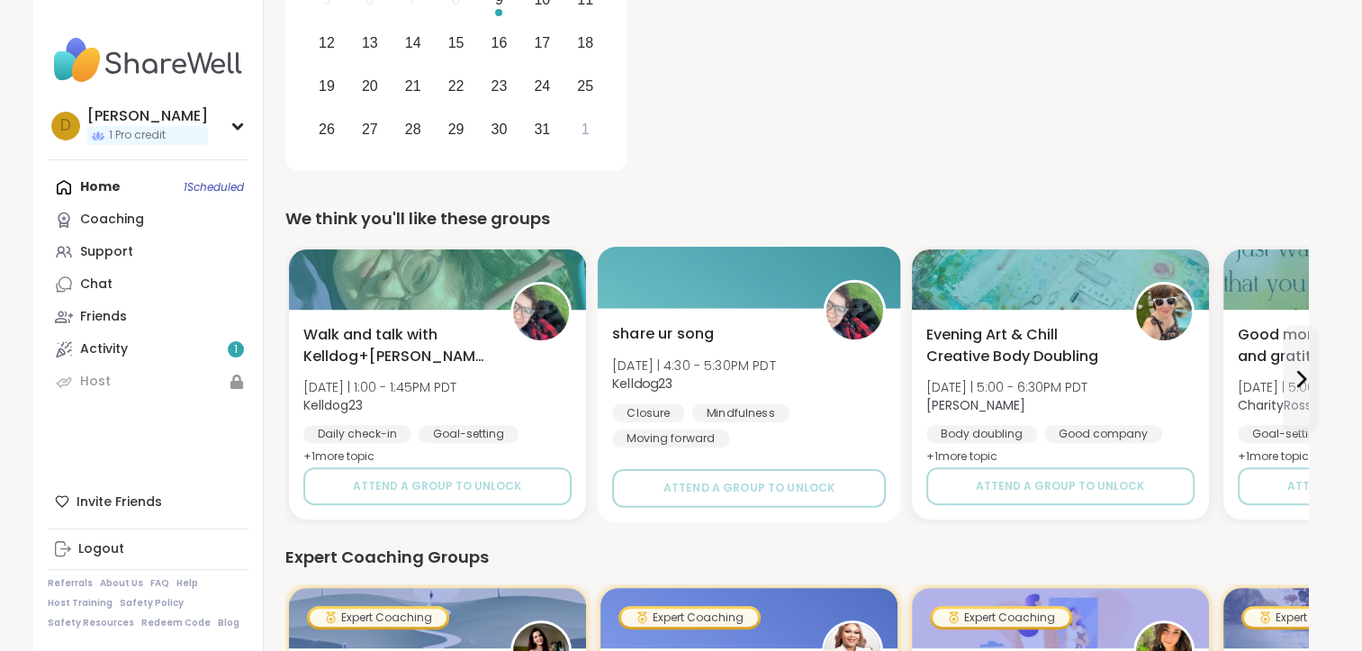
scroll to position [450, 0]
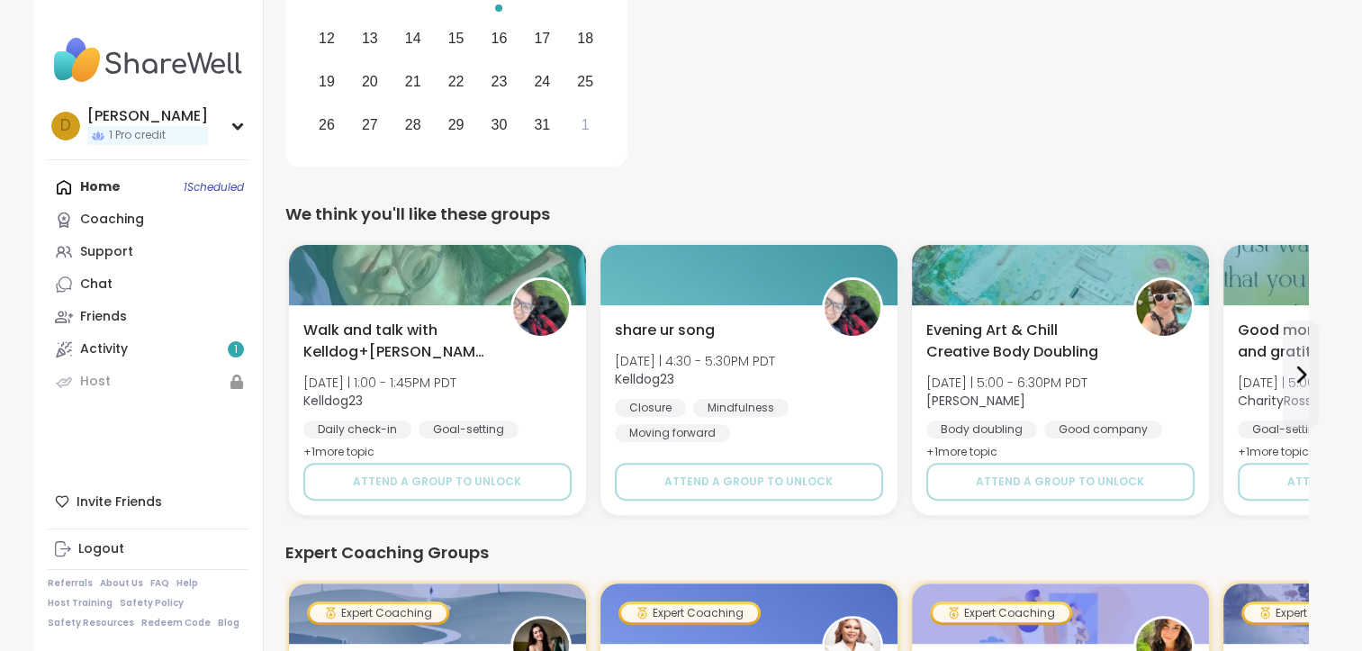
drag, startPoint x: 853, startPoint y: 316, endPoint x: 1027, endPoint y: 90, distance: 285.0
click at [1027, 90] on div "[DATE] Let's be friends 12:00PM - 1:00PM PDT" at bounding box center [982, 16] width 652 height 314
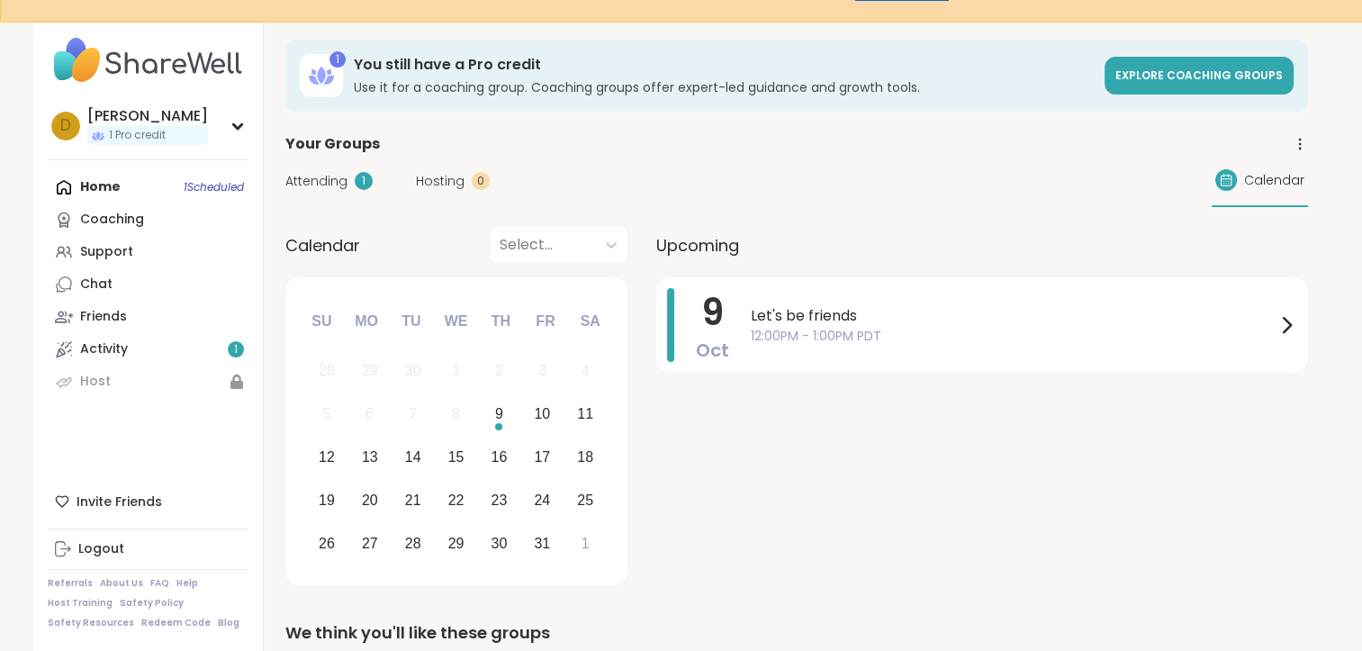
scroll to position [0, 0]
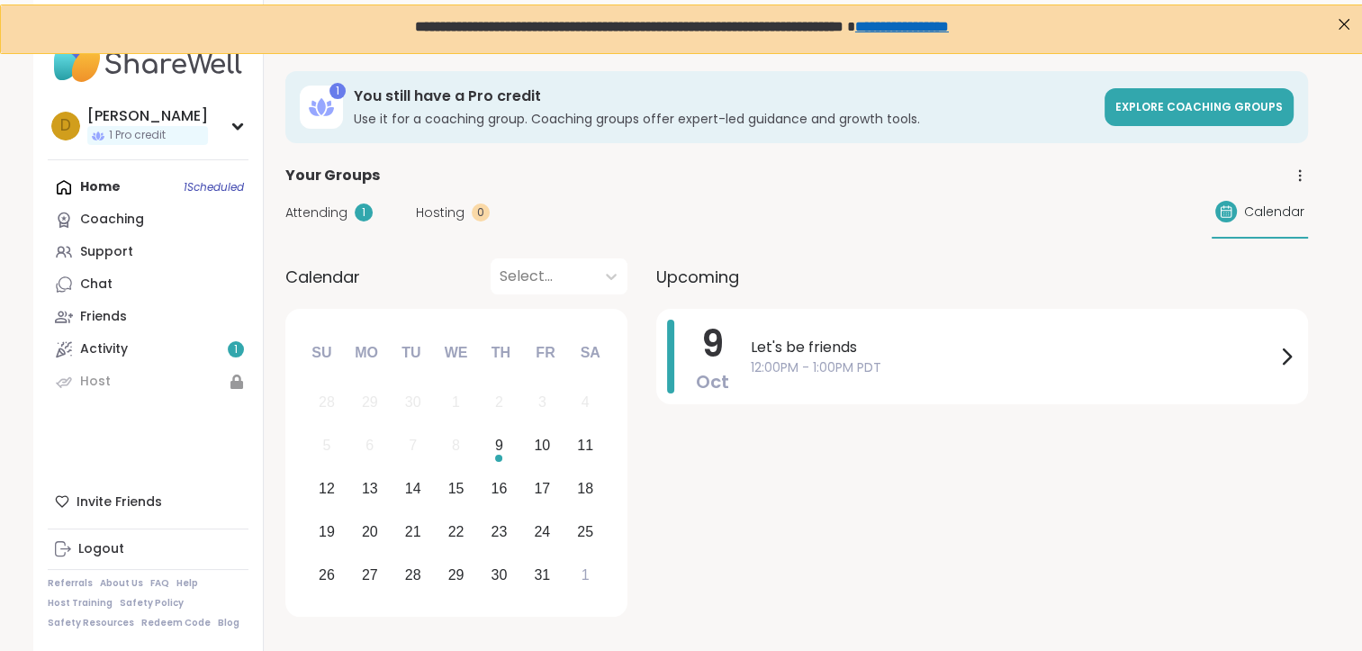
click at [969, 260] on div "Upcoming" at bounding box center [982, 276] width 652 height 36
click at [518, 32] on span "**********" at bounding box center [628, 26] width 429 height 14
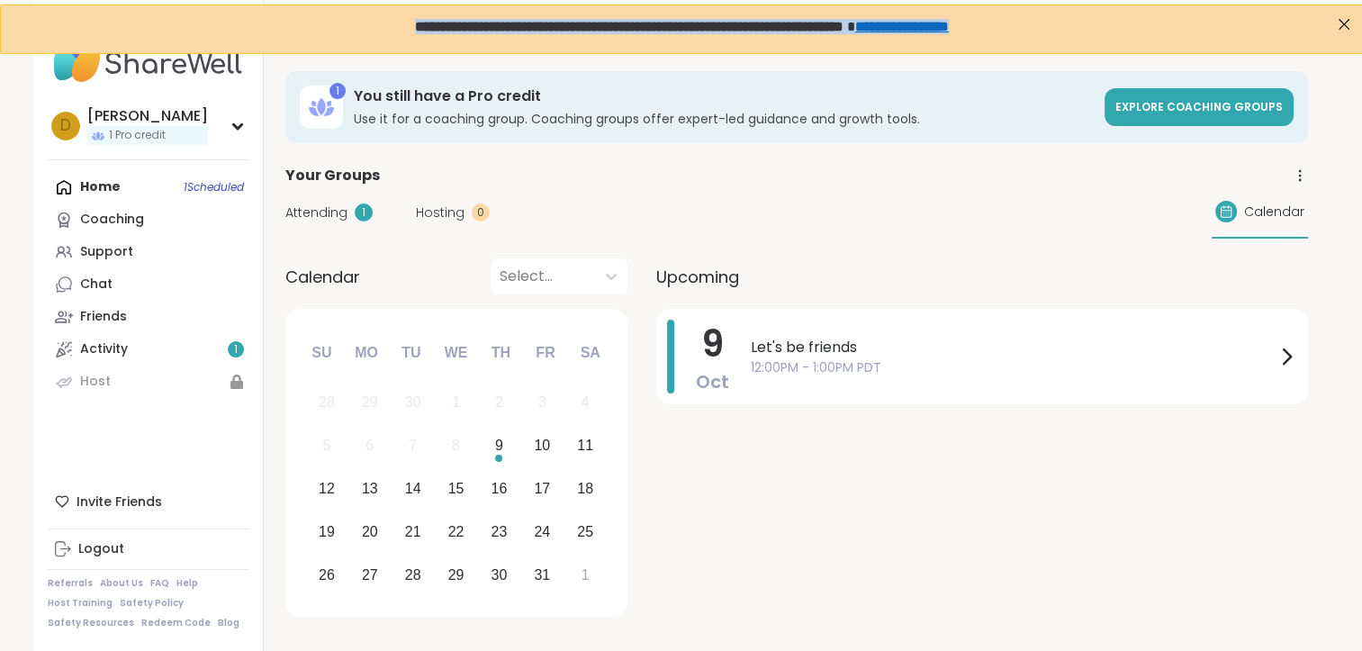
click at [518, 32] on span "**********" at bounding box center [628, 26] width 429 height 14
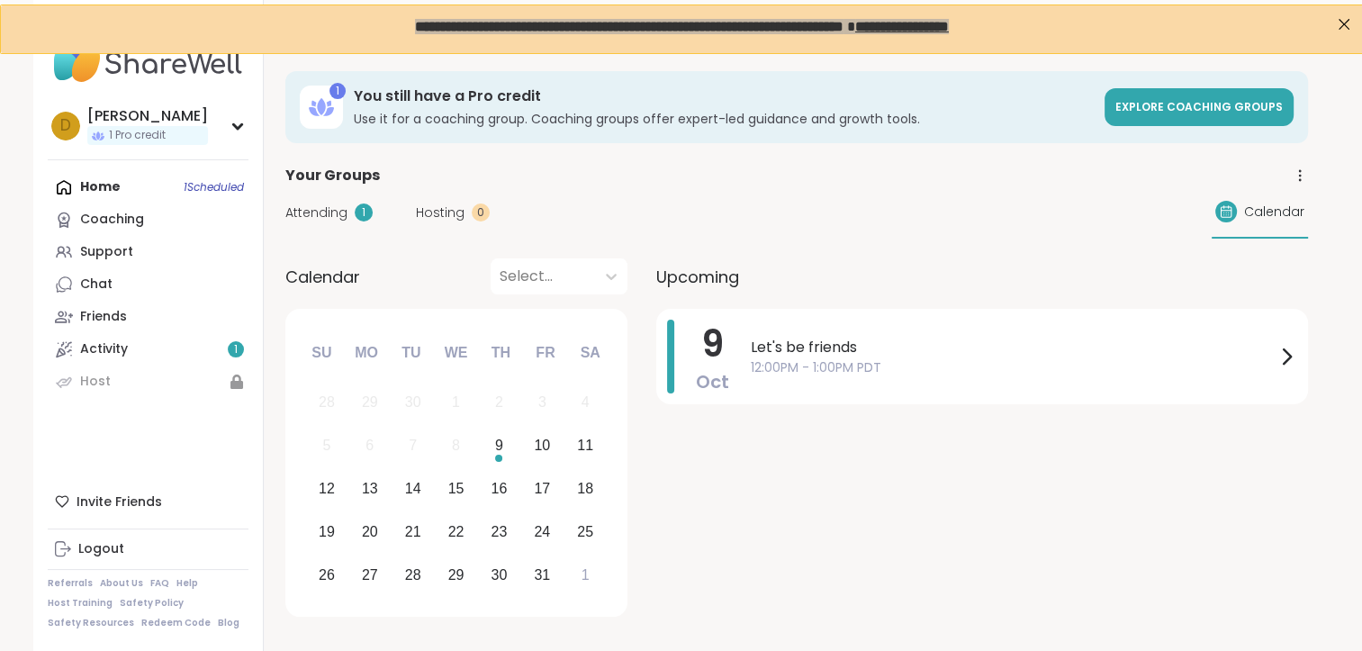
drag, startPoint x: 518, startPoint y: 30, endPoint x: 460, endPoint y: 104, distance: 93.6
click at [460, 104] on h3 "You still have a Pro credit" at bounding box center [724, 96] width 740 height 20
click at [473, 112] on h3 "Use it for a coaching group. Coaching groups offer expert-led guidance and grow…" at bounding box center [724, 119] width 740 height 18
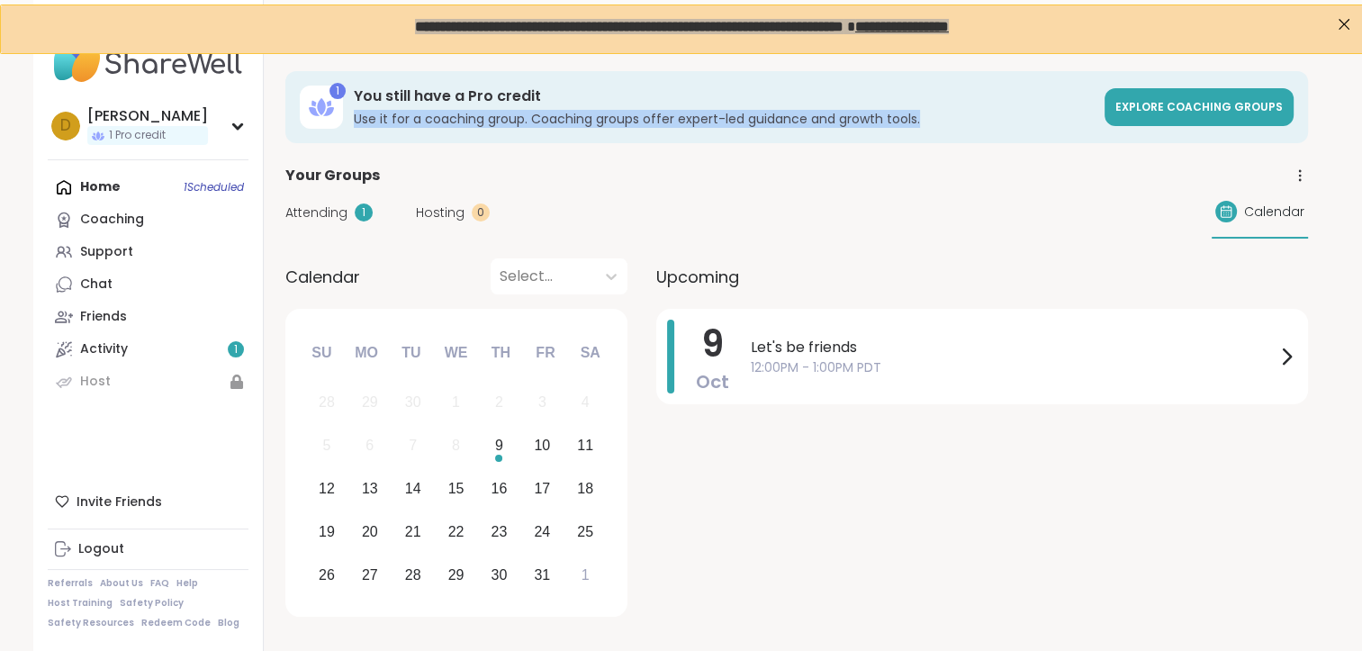
click at [473, 112] on h3 "Use it for a coaching group. Coaching groups offer expert-led guidance and grow…" at bounding box center [724, 119] width 740 height 18
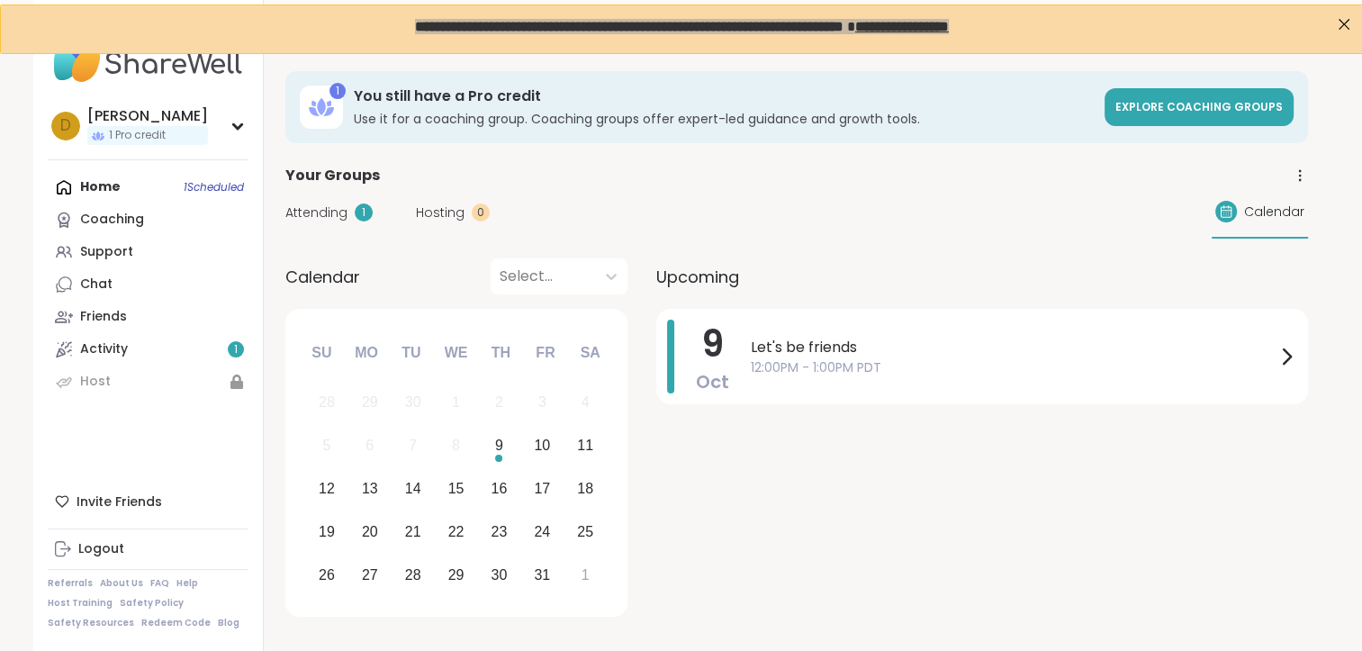
drag, startPoint x: 473, startPoint y: 112, endPoint x: 599, endPoint y: 170, distance: 139.0
click at [599, 170] on div "Your Groups" at bounding box center [796, 176] width 1023 height 22
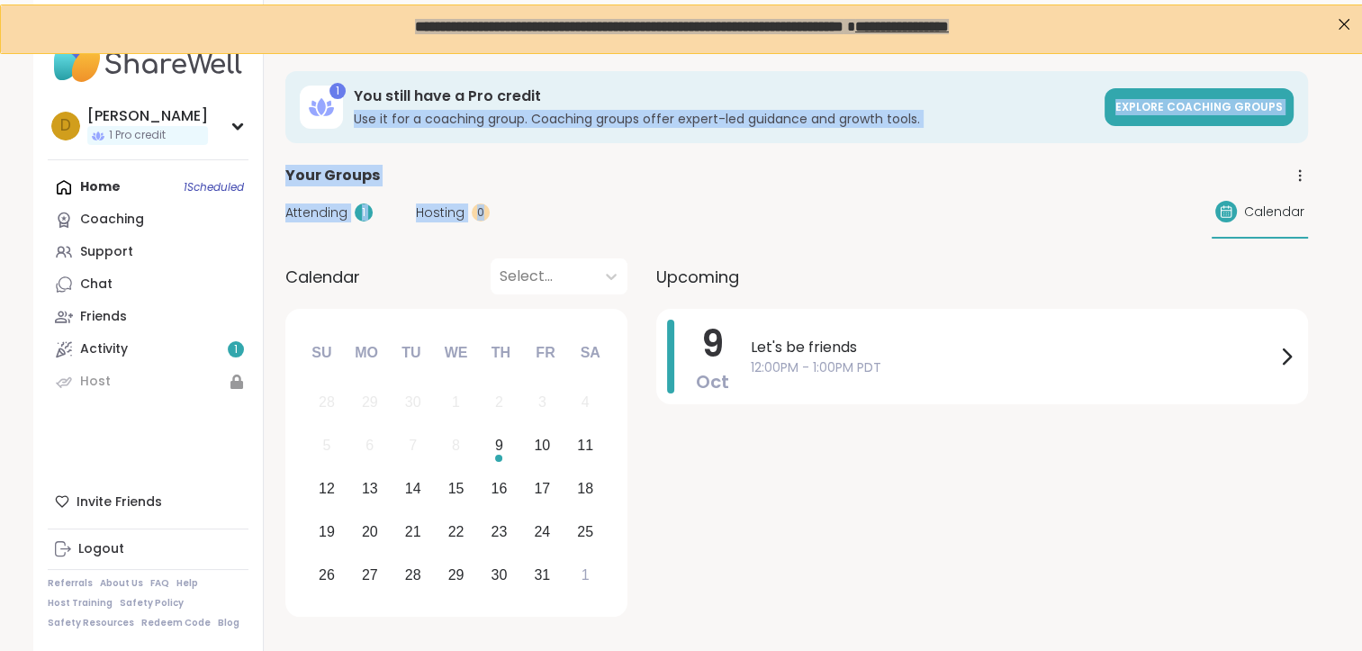
drag, startPoint x: 770, startPoint y: 71, endPoint x: 791, endPoint y: 236, distance: 166.2
click at [791, 236] on div "Attending 1 Hosting 0 Calendar" at bounding box center [796, 212] width 1023 height 52
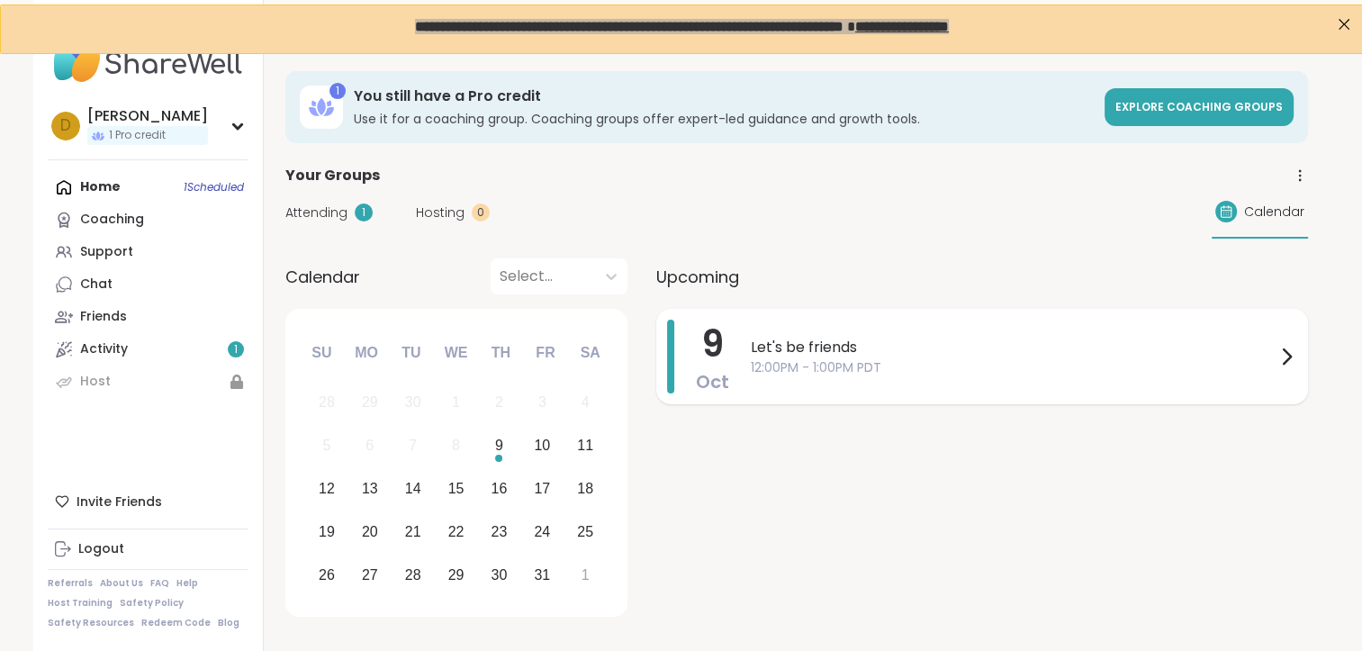
click at [809, 322] on div "Let's be friends 12:00PM - 1:00PM PDT" at bounding box center [1024, 357] width 546 height 74
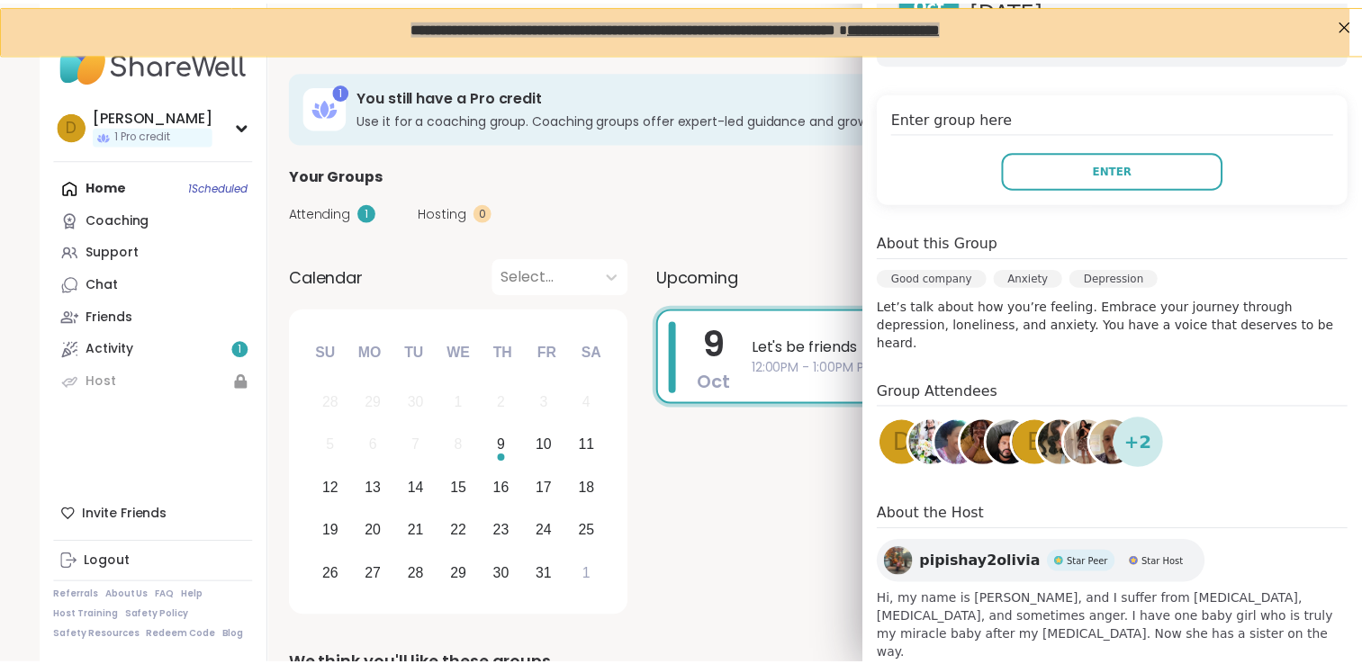
scroll to position [292, 0]
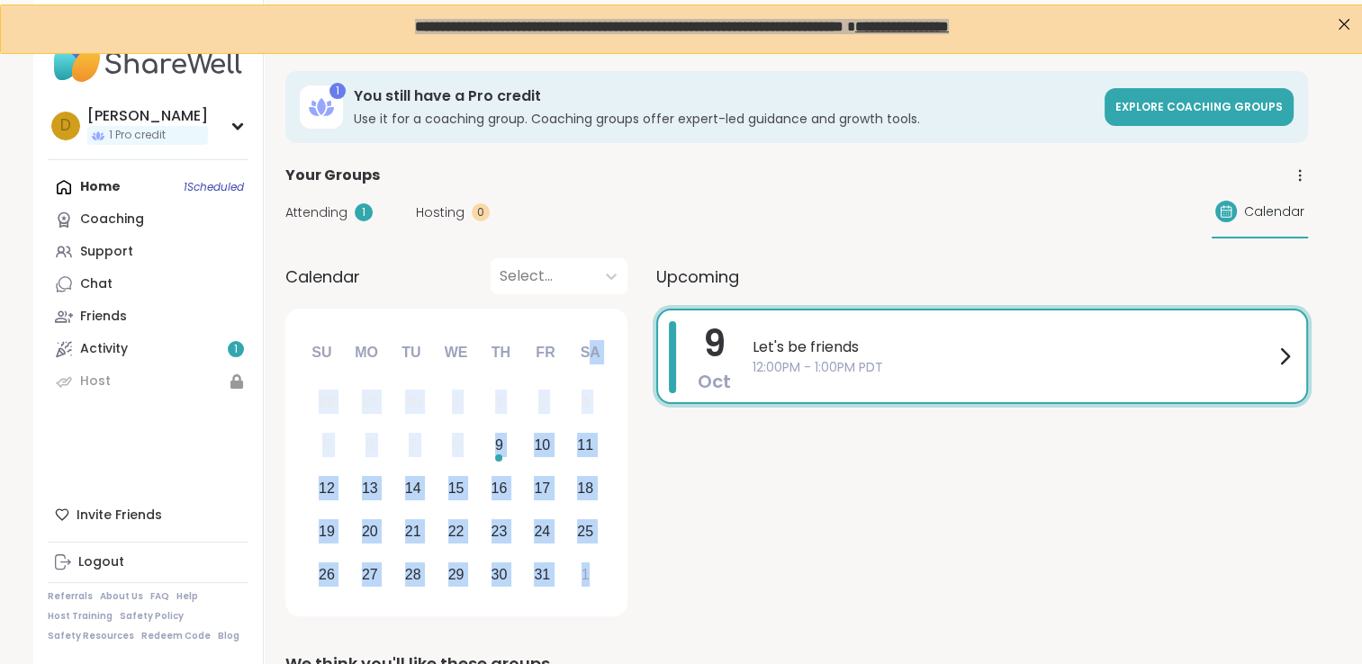
drag, startPoint x: 594, startPoint y: 321, endPoint x: 617, endPoint y: 560, distance: 239.6
click at [617, 560] on div "October 2025 Su Mo Tu We Th Fr Sa 28 29 30 1 2 3 4 5 6 7 8 9 10 11 12 13 14 15 …" at bounding box center [456, 463] width 342 height 308
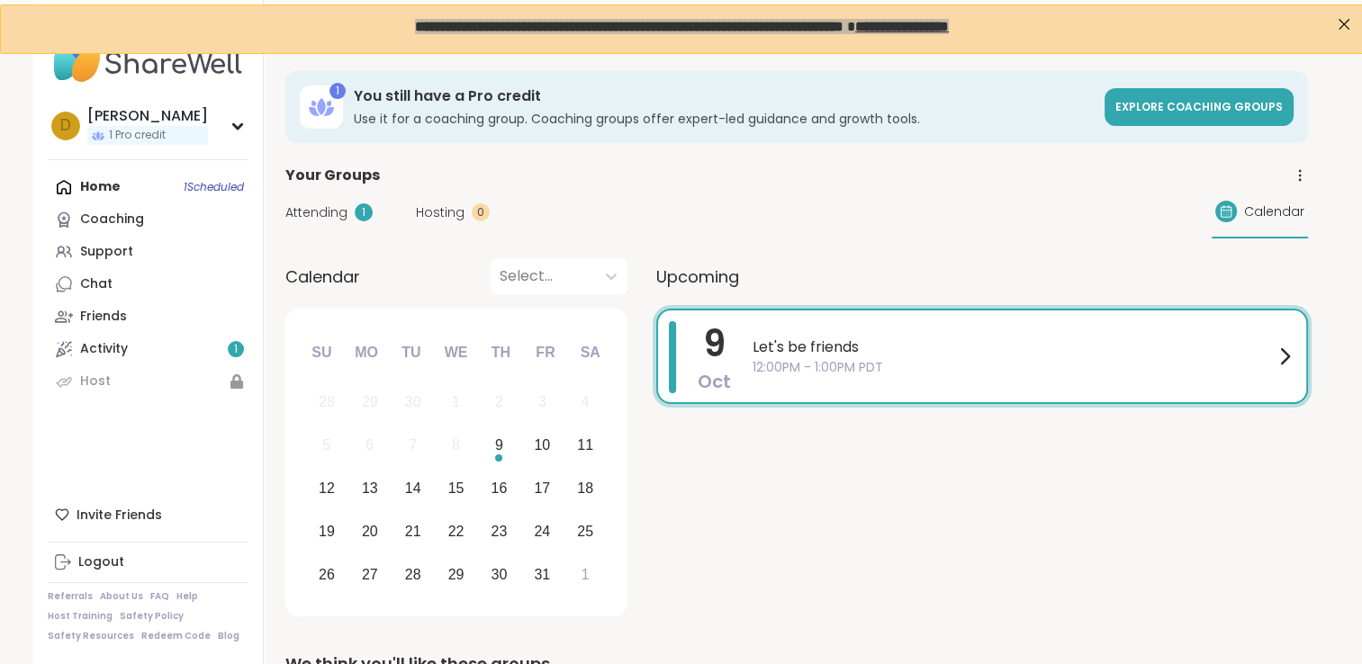
drag, startPoint x: 617, startPoint y: 560, endPoint x: 699, endPoint y: 566, distance: 82.2
click at [699, 566] on div "9 Oct Let's be friends 12:00PM - 1:00PM PDT" at bounding box center [982, 466] width 652 height 314
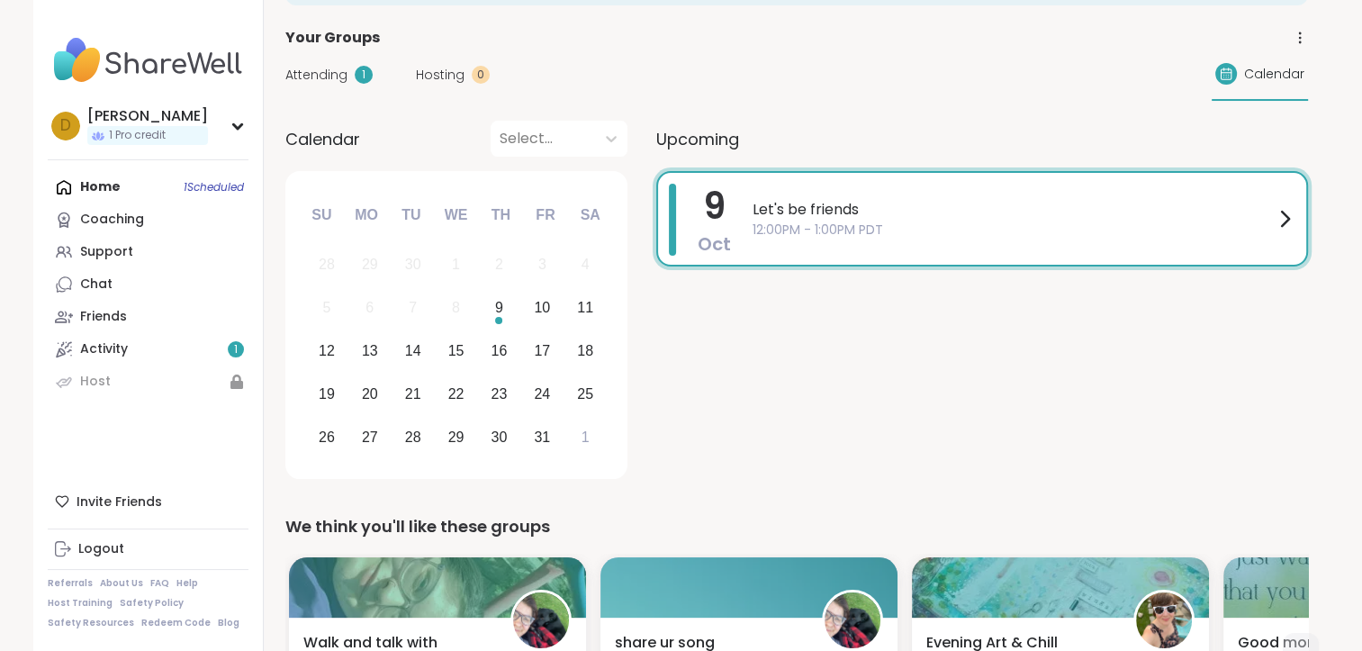
scroll to position [0, 0]
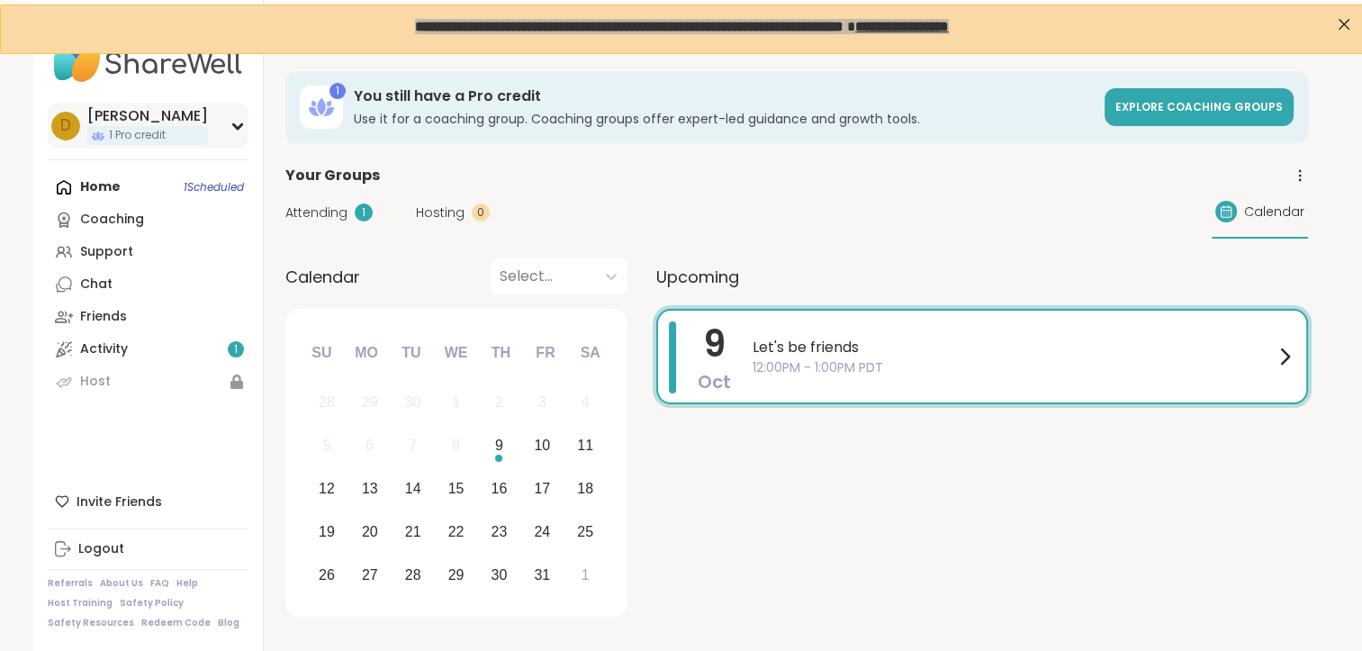
click at [230, 144] on div "D Deann 1 Pro credit" at bounding box center [148, 126] width 201 height 46
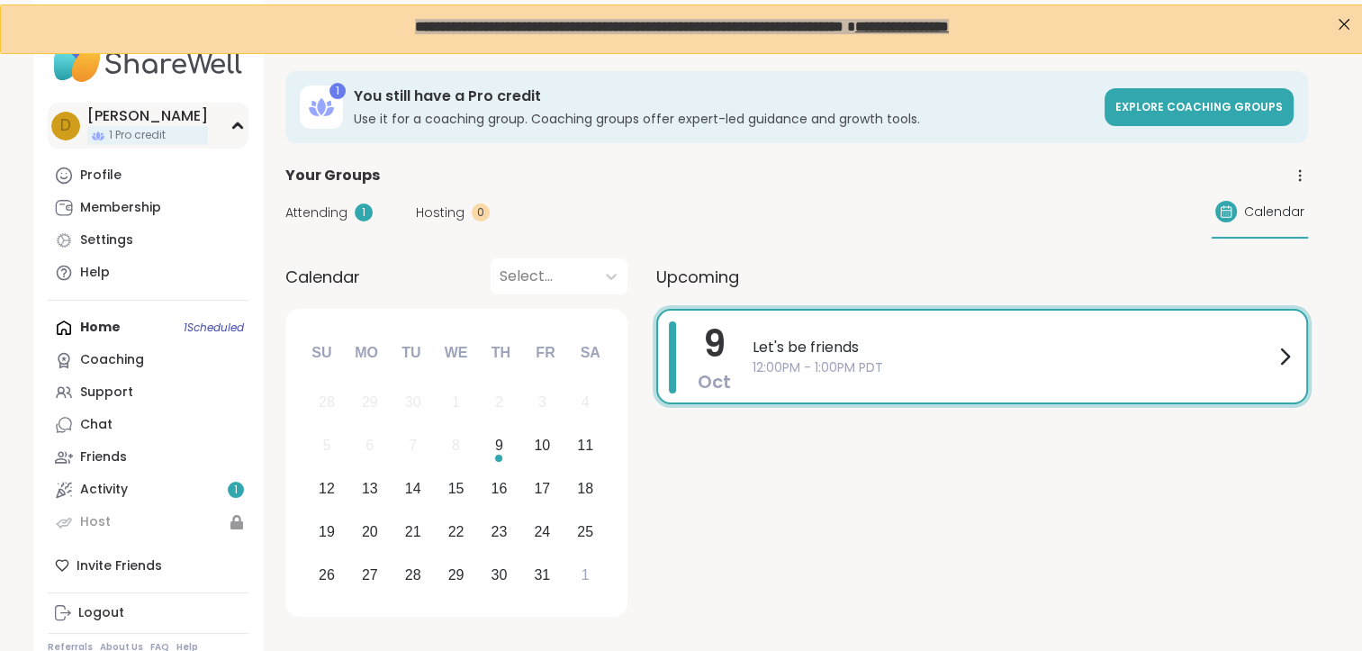
click at [230, 144] on div "D Deann 1 Pro credit" at bounding box center [148, 126] width 201 height 46
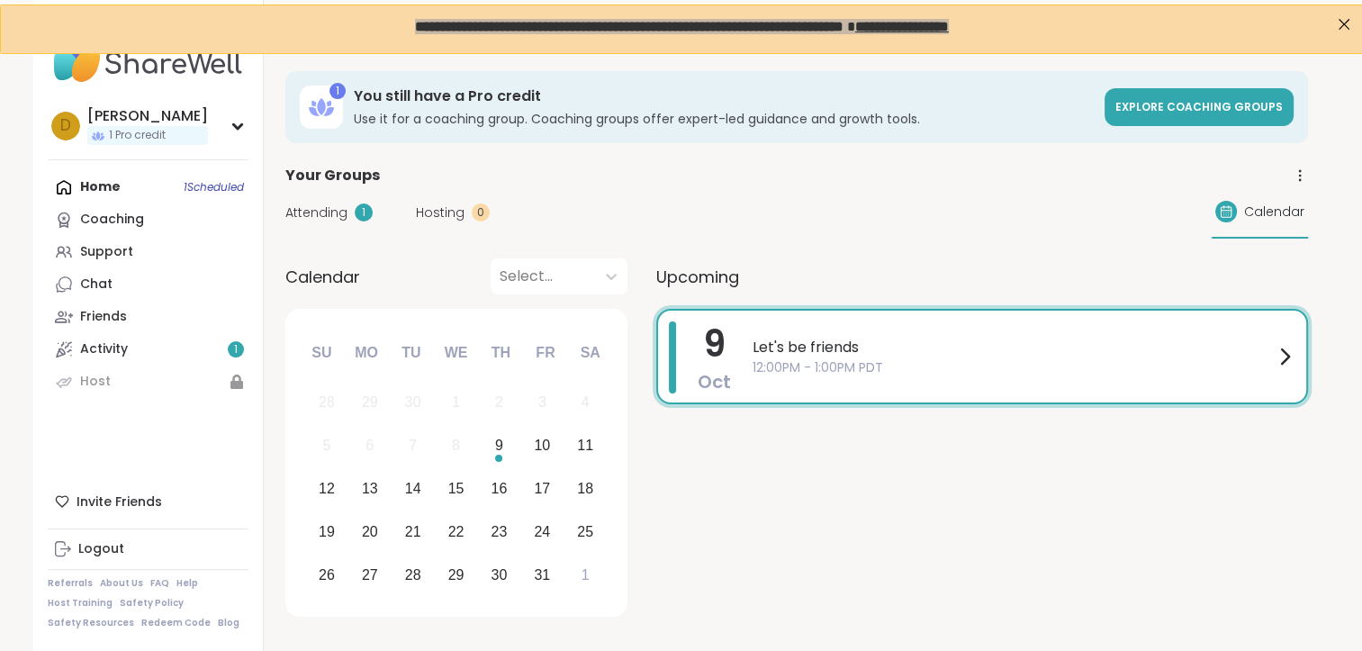
click at [940, 513] on div "9 Oct Let's be friends 12:00PM - 1:00PM PDT" at bounding box center [982, 466] width 652 height 314
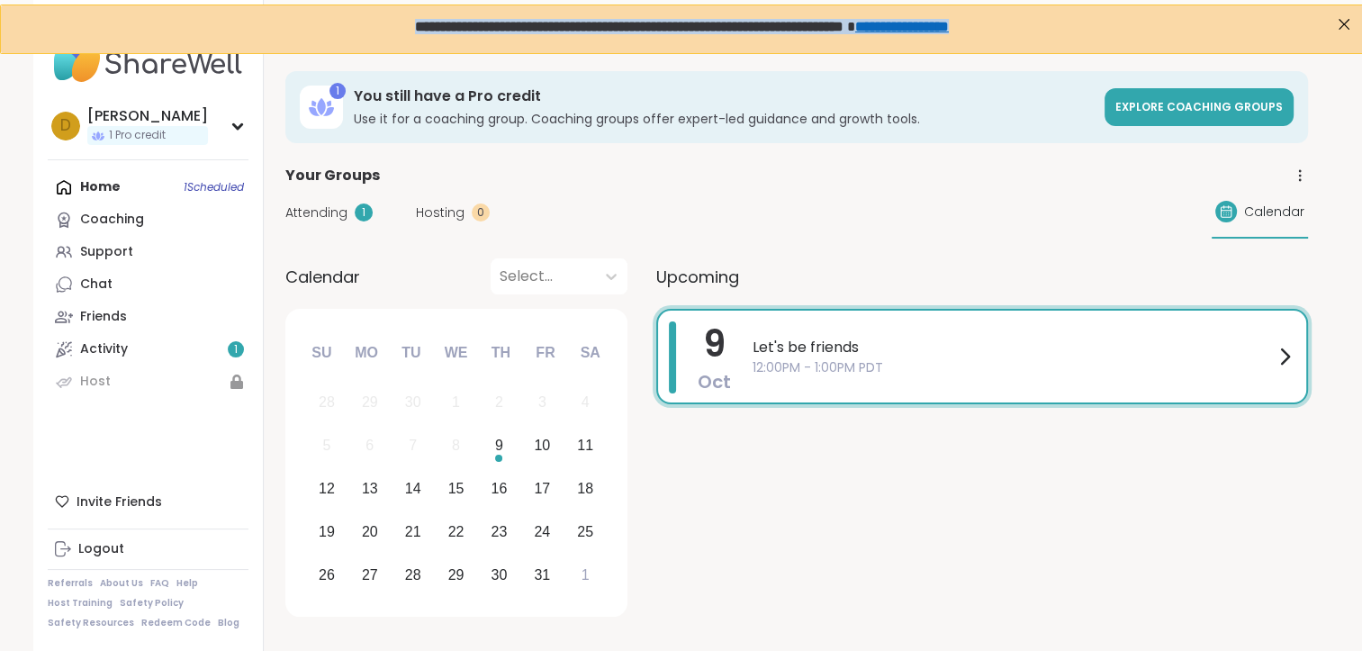
click at [791, 32] on span "**********" at bounding box center [628, 26] width 429 height 14
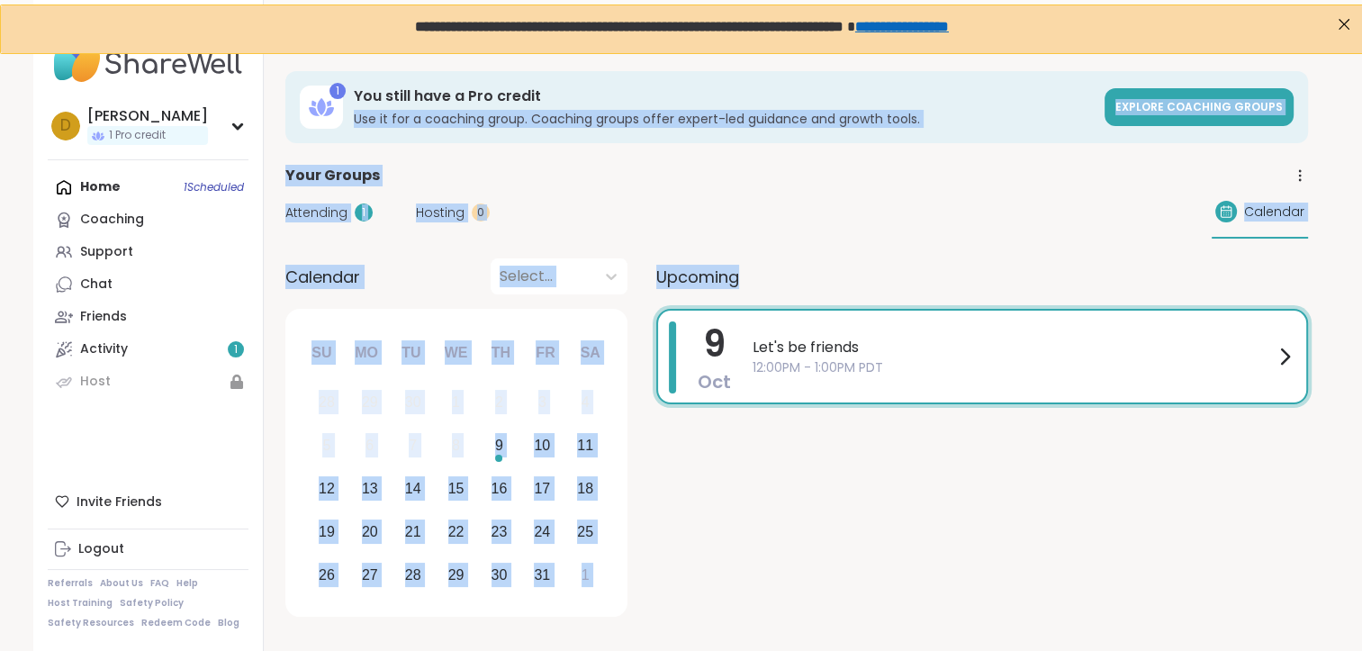
drag, startPoint x: 802, startPoint y: 53, endPoint x: 853, endPoint y: 271, distance: 223.8
click at [855, 271] on div "Upcoming" at bounding box center [982, 276] width 652 height 36
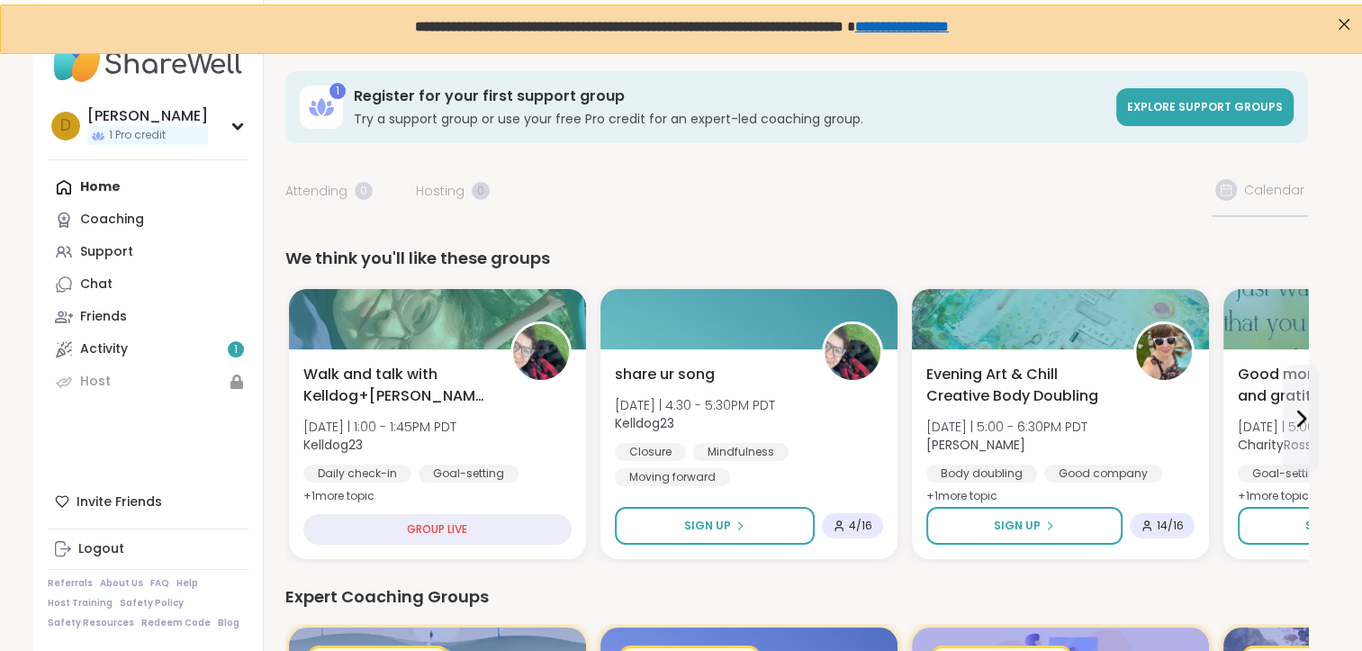
click at [790, 250] on div "We think you'll like these groups" at bounding box center [796, 258] width 1023 height 25
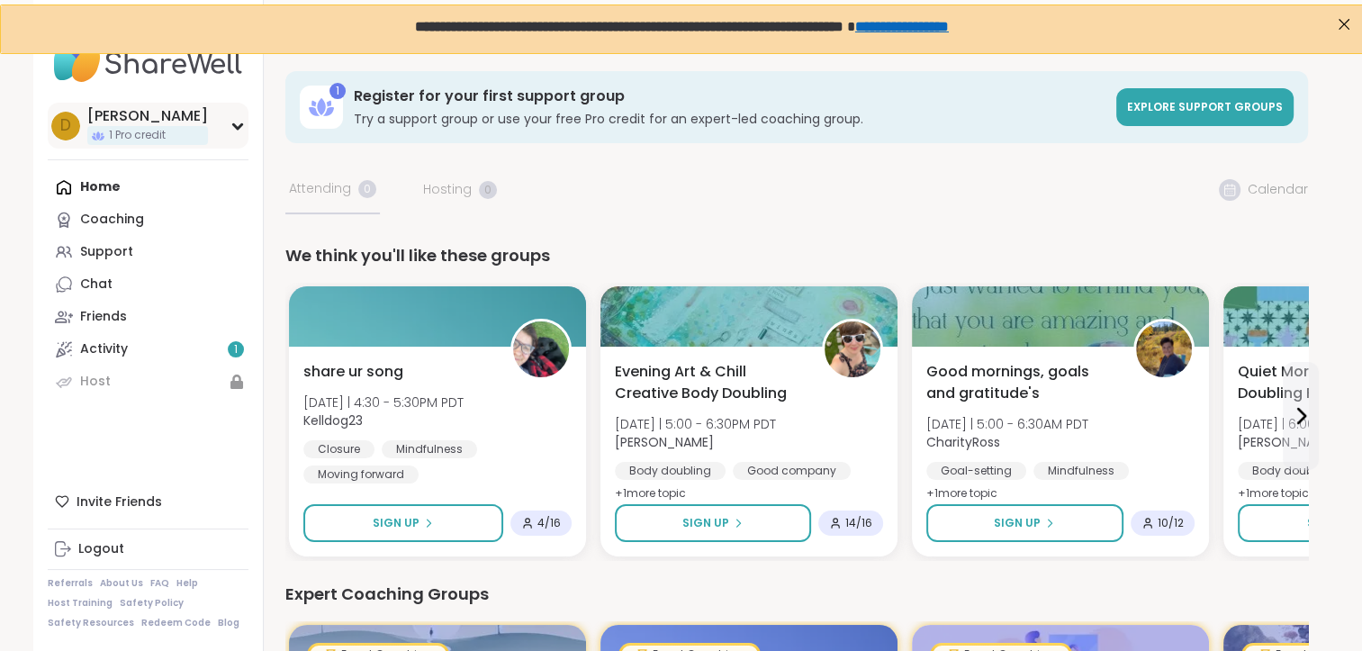
click at [78, 126] on div "D" at bounding box center [65, 126] width 29 height 29
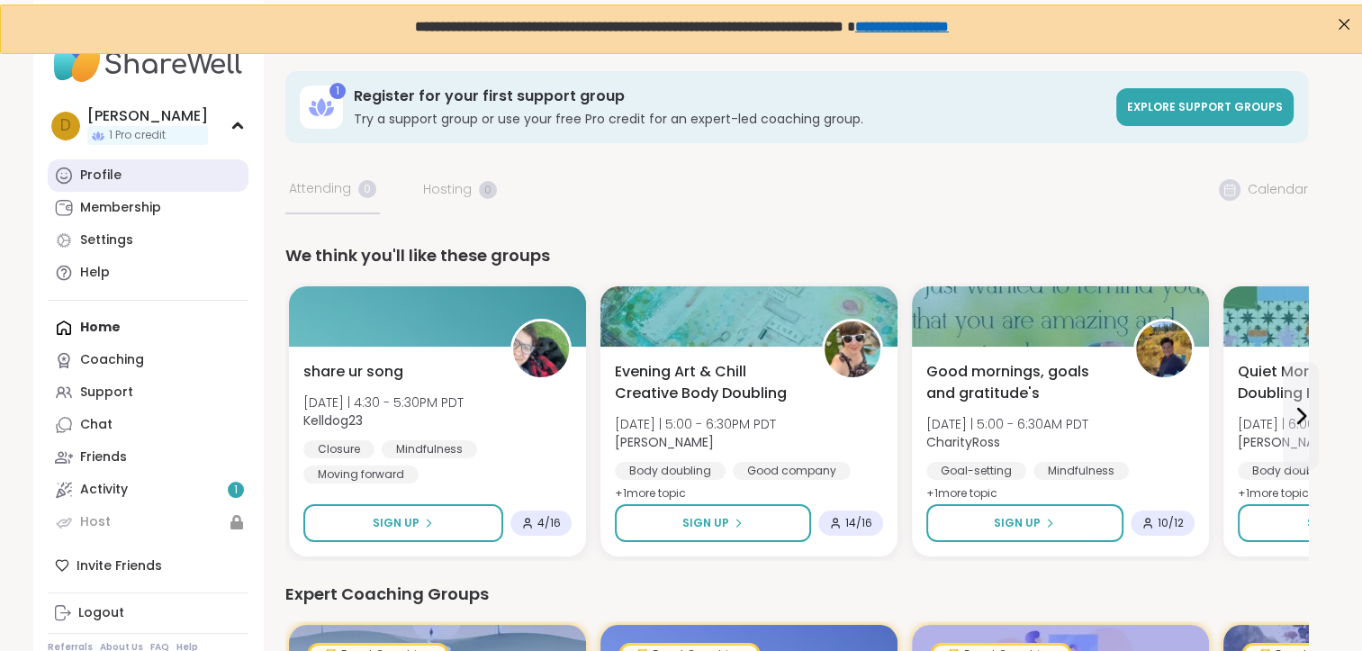
click at [103, 179] on div "Profile" at bounding box center [100, 176] width 41 height 18
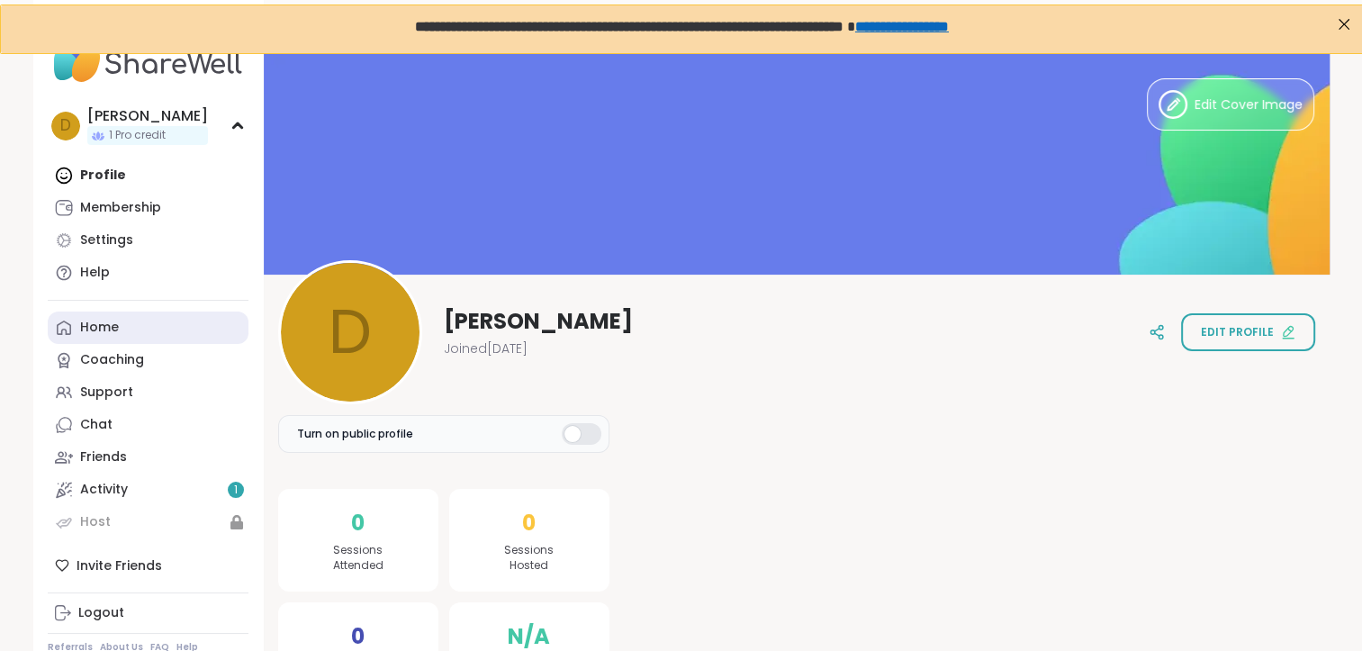
click at [116, 338] on link "Home" at bounding box center [148, 327] width 201 height 32
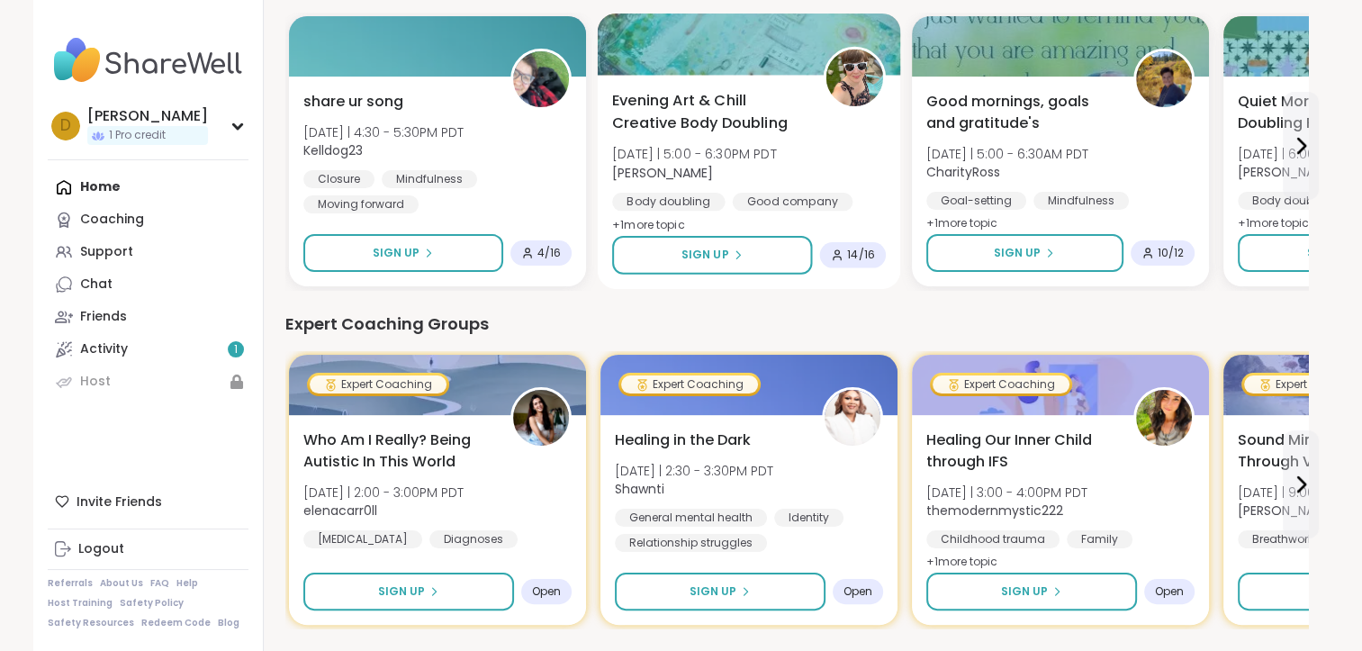
scroll to position [180, 0]
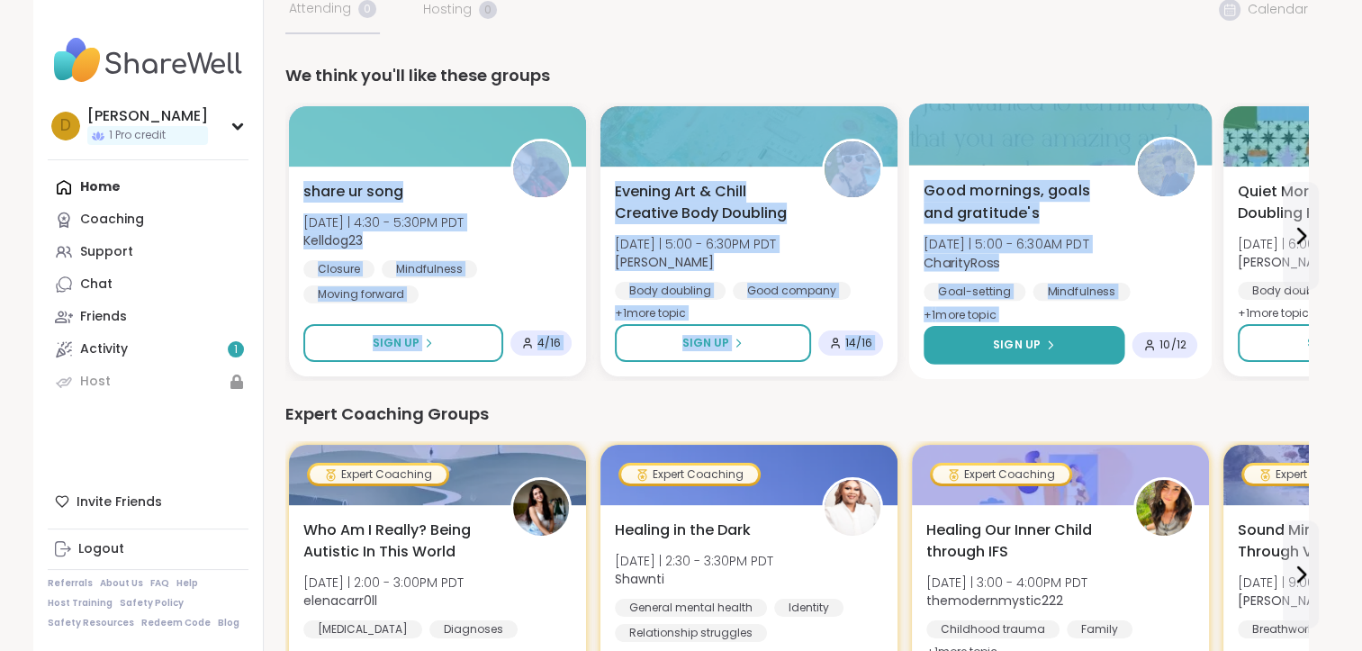
drag, startPoint x: 866, startPoint y: 50, endPoint x: 928, endPoint y: 328, distance: 285.0
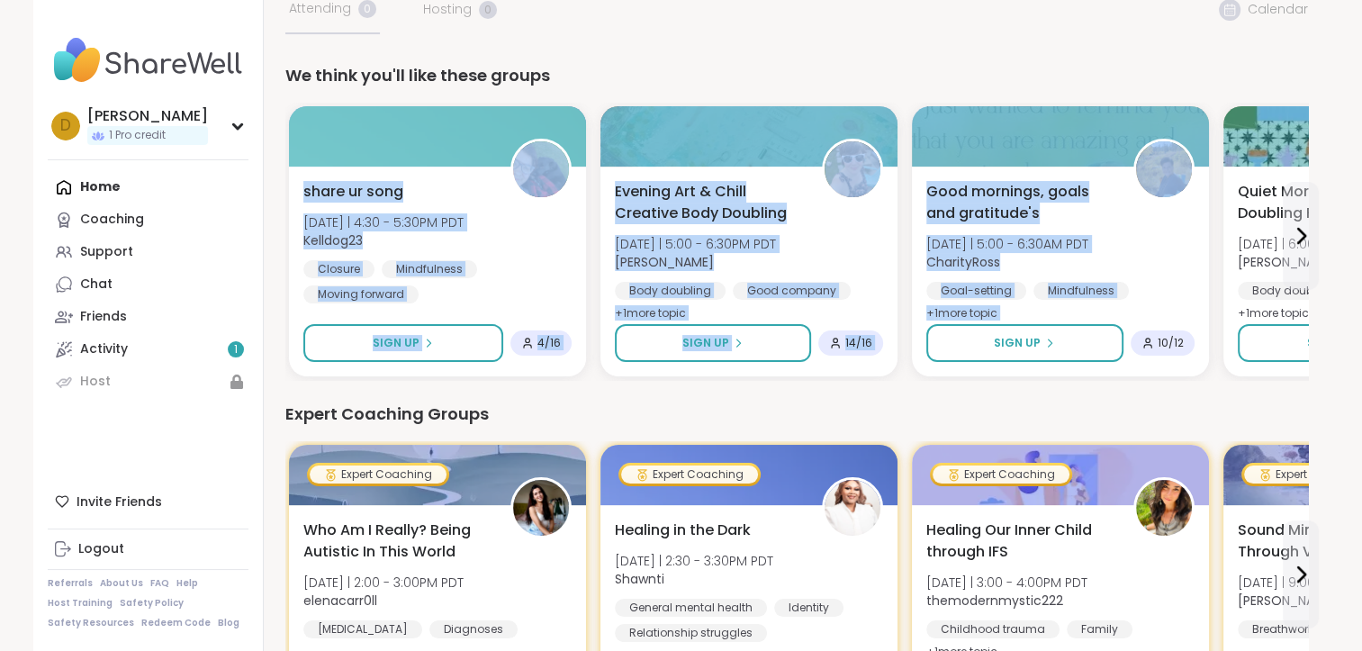
drag, startPoint x: 928, startPoint y: 328, endPoint x: 895, endPoint y: 49, distance: 281.1
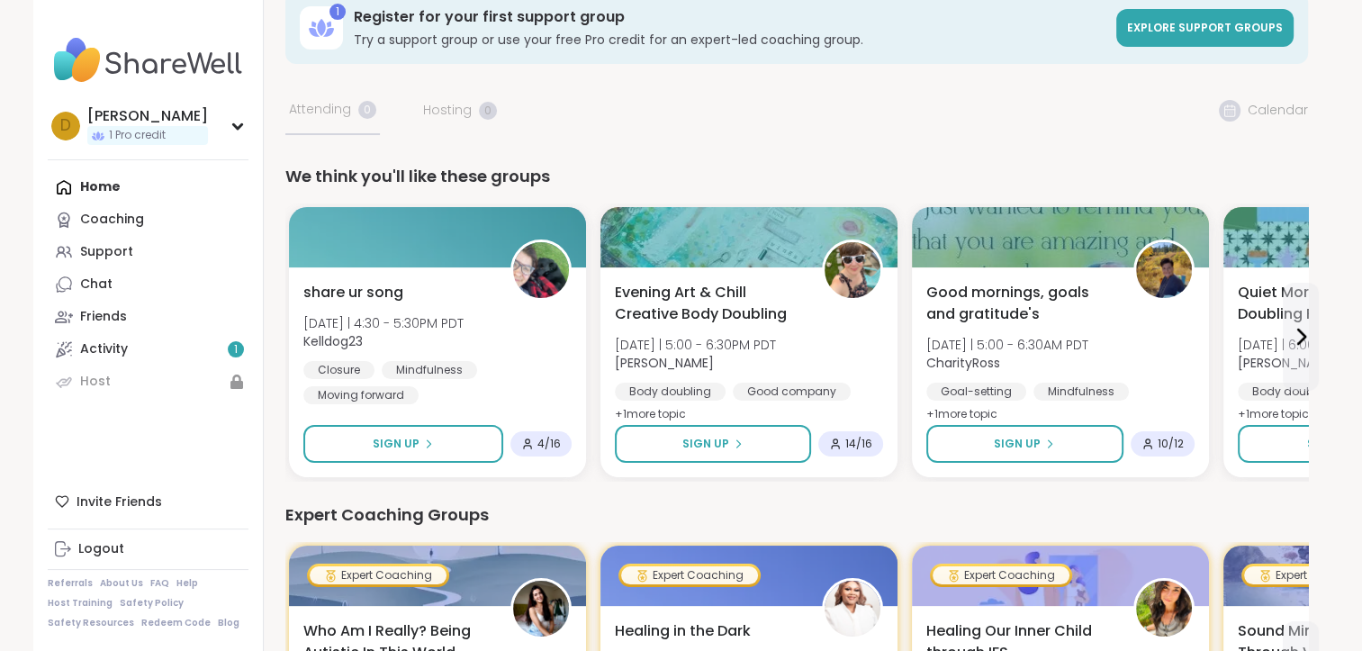
scroll to position [0, 0]
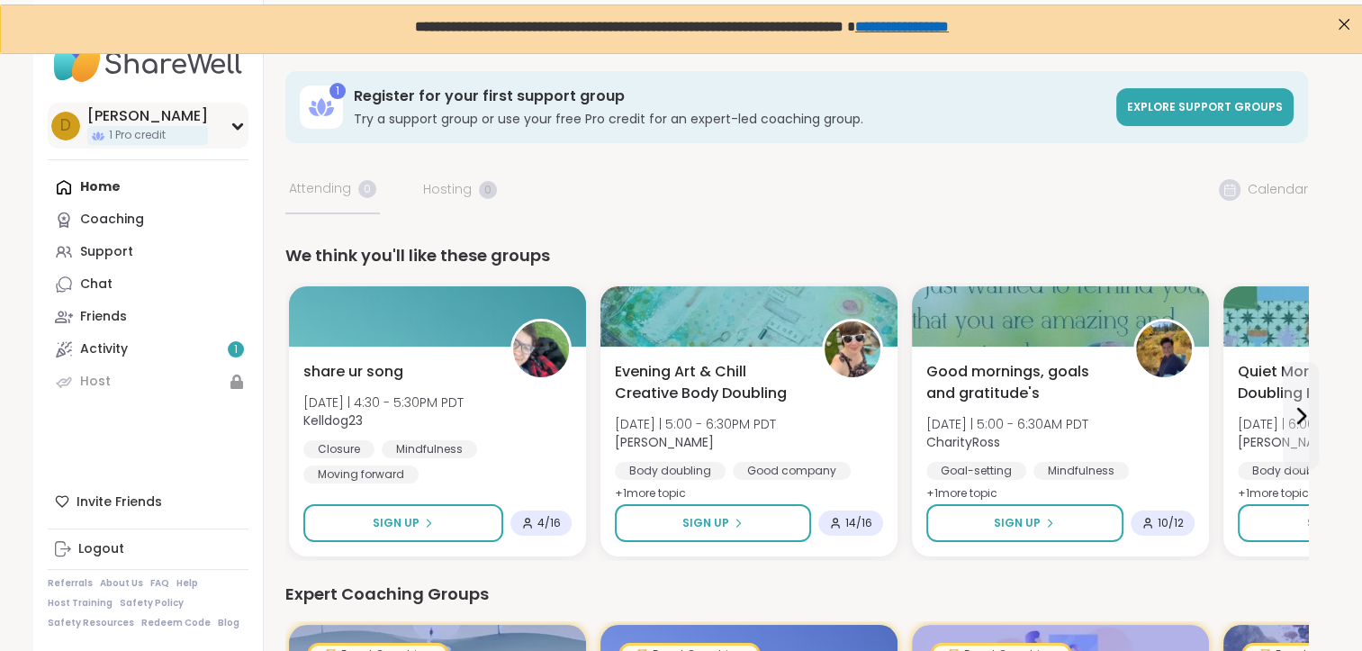
click at [152, 119] on div "[PERSON_NAME]" at bounding box center [147, 116] width 121 height 20
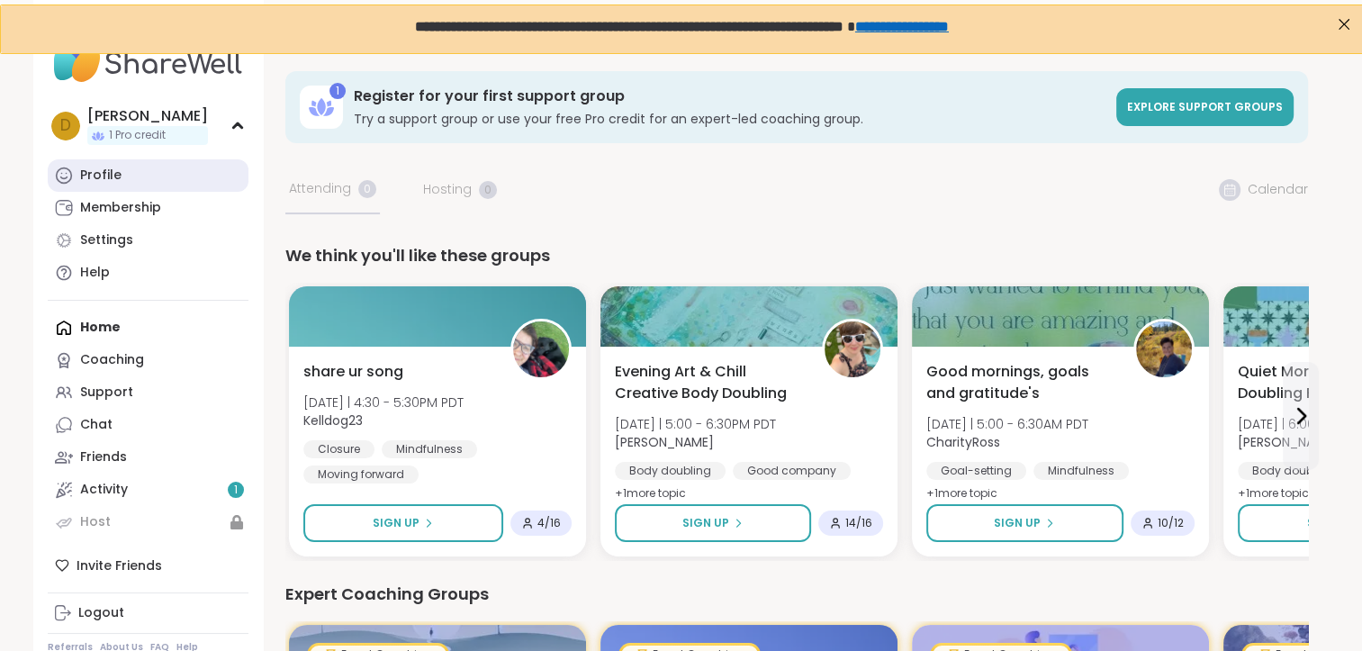
click at [239, 172] on link "Profile" at bounding box center [148, 175] width 201 height 32
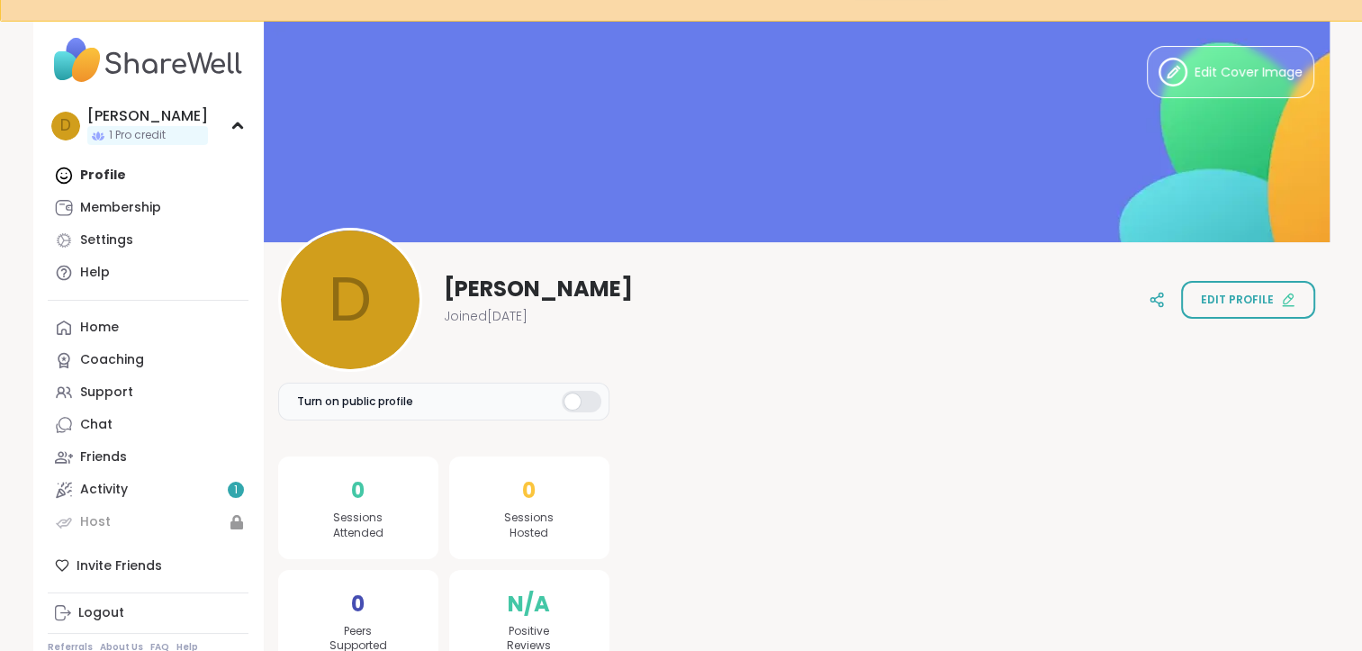
scroll to position [254, 0]
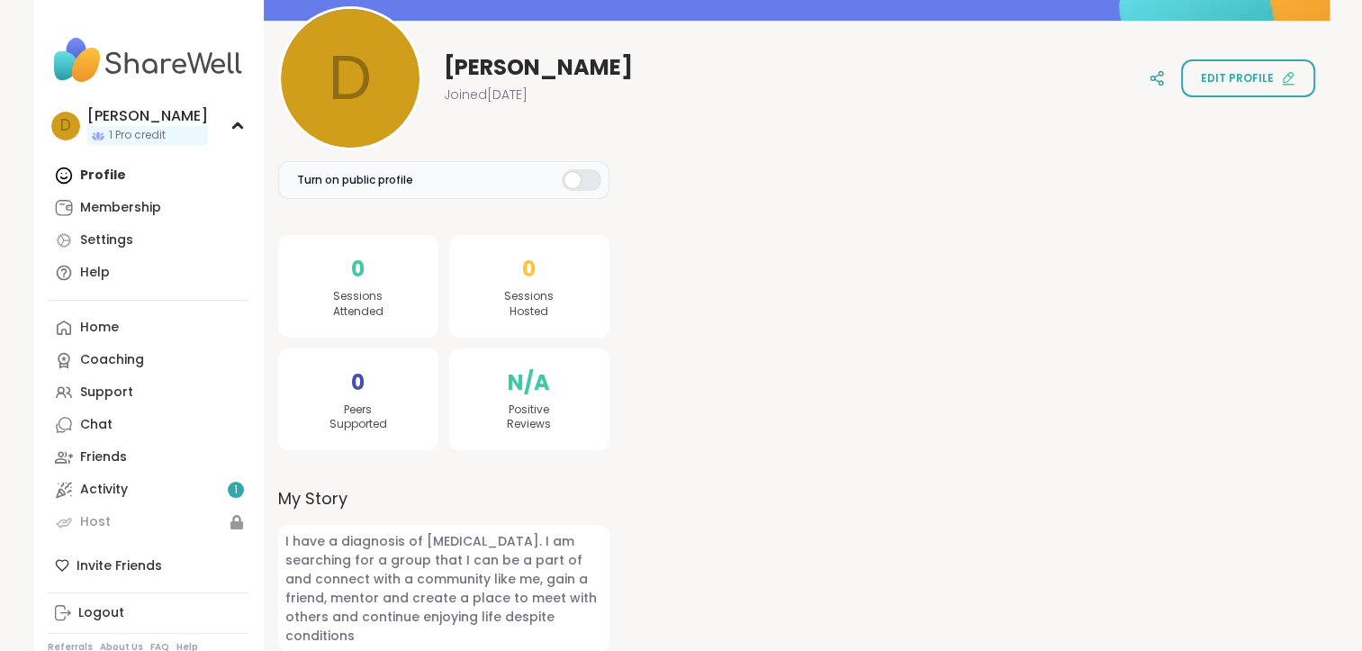
click at [493, 65] on span "[PERSON_NAME]" at bounding box center [538, 67] width 189 height 29
drag, startPoint x: 493, startPoint y: 65, endPoint x: 611, endPoint y: 73, distance: 118.2
click at [611, 73] on div "D Deann Joined Oct 2025 Edit profile" at bounding box center [796, 78] width 1037 height 144
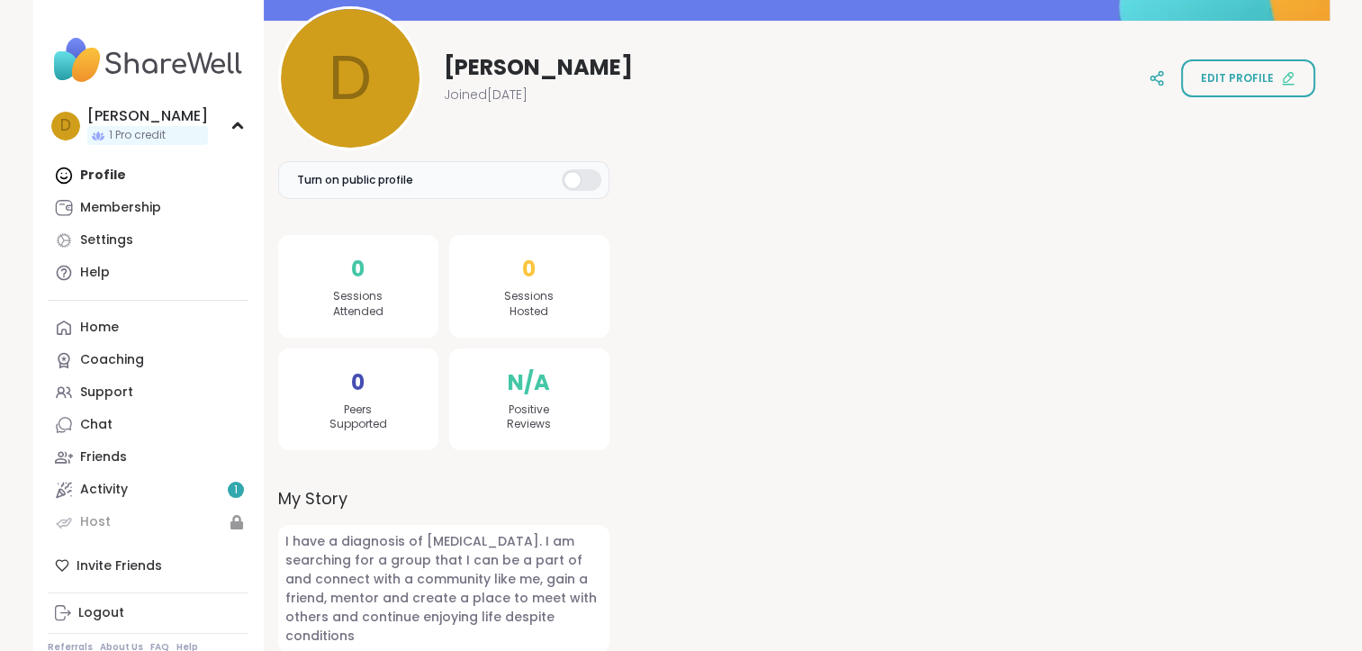
drag, startPoint x: 611, startPoint y: 73, endPoint x: 570, endPoint y: 94, distance: 46.3
click at [570, 94] on div "D Deann Joined Oct 2025 Edit profile" at bounding box center [796, 78] width 1037 height 144
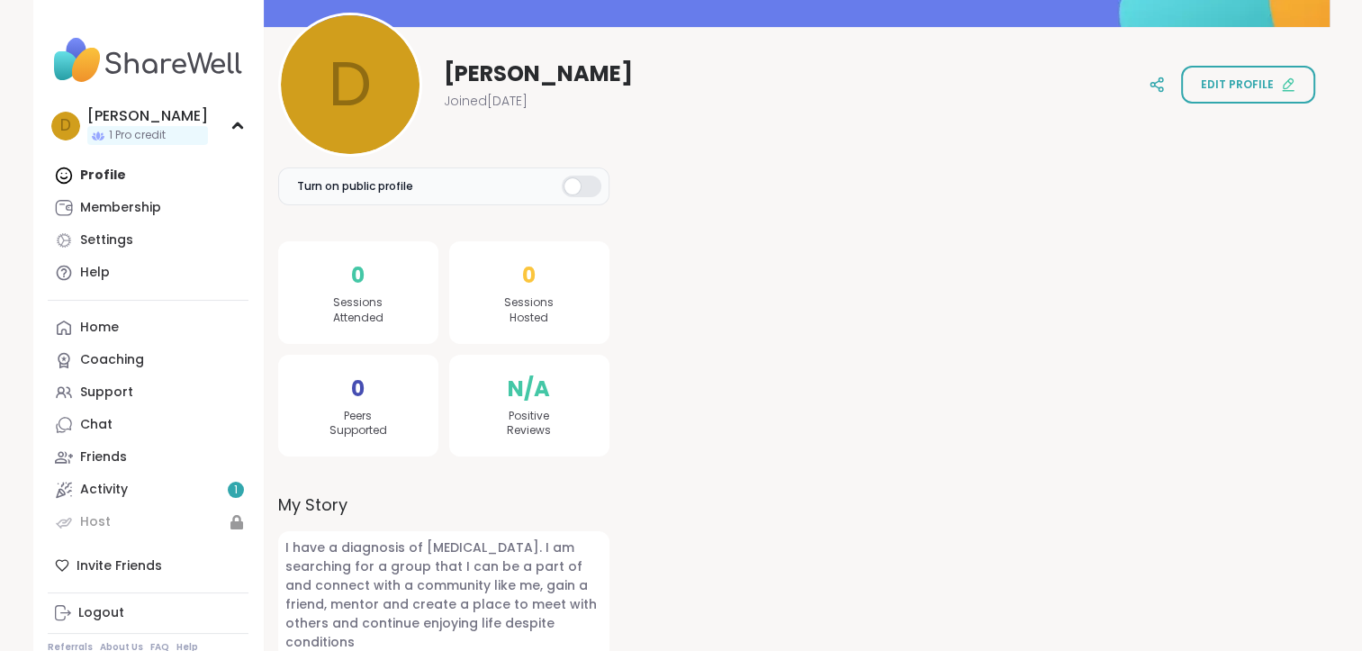
scroll to position [0, 0]
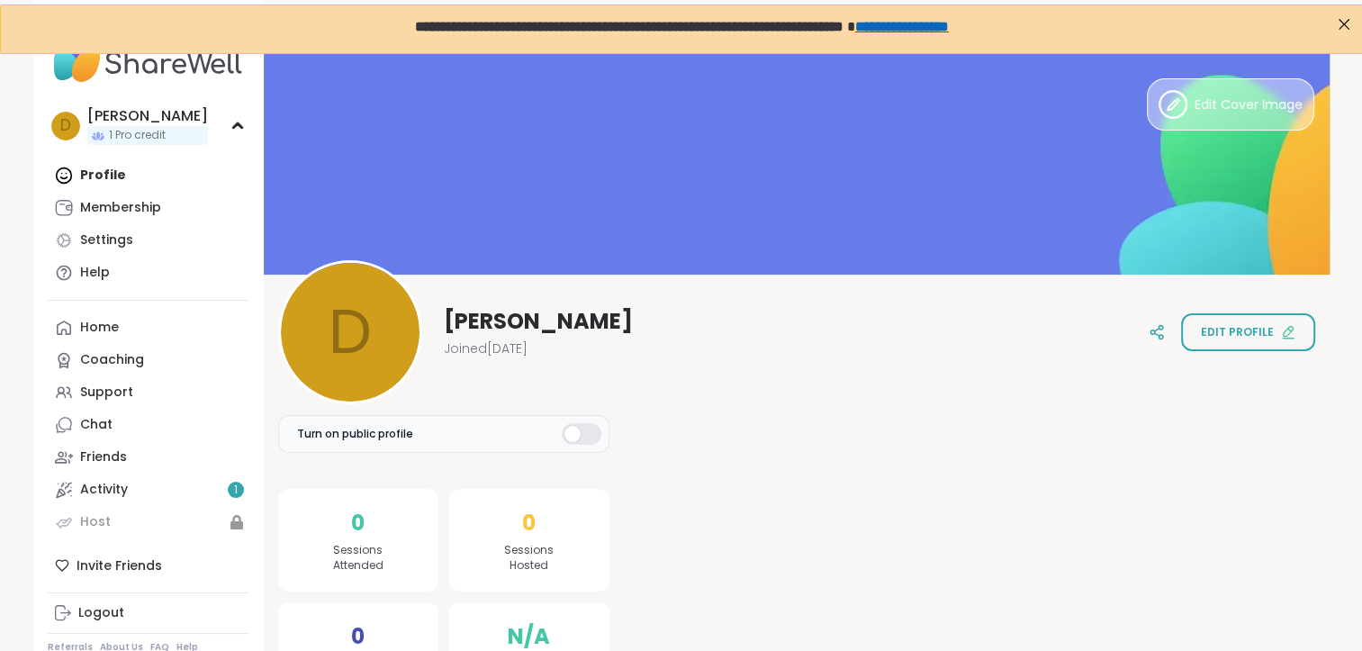
click at [1250, 106] on span "Edit Cover Image" at bounding box center [1249, 104] width 108 height 19
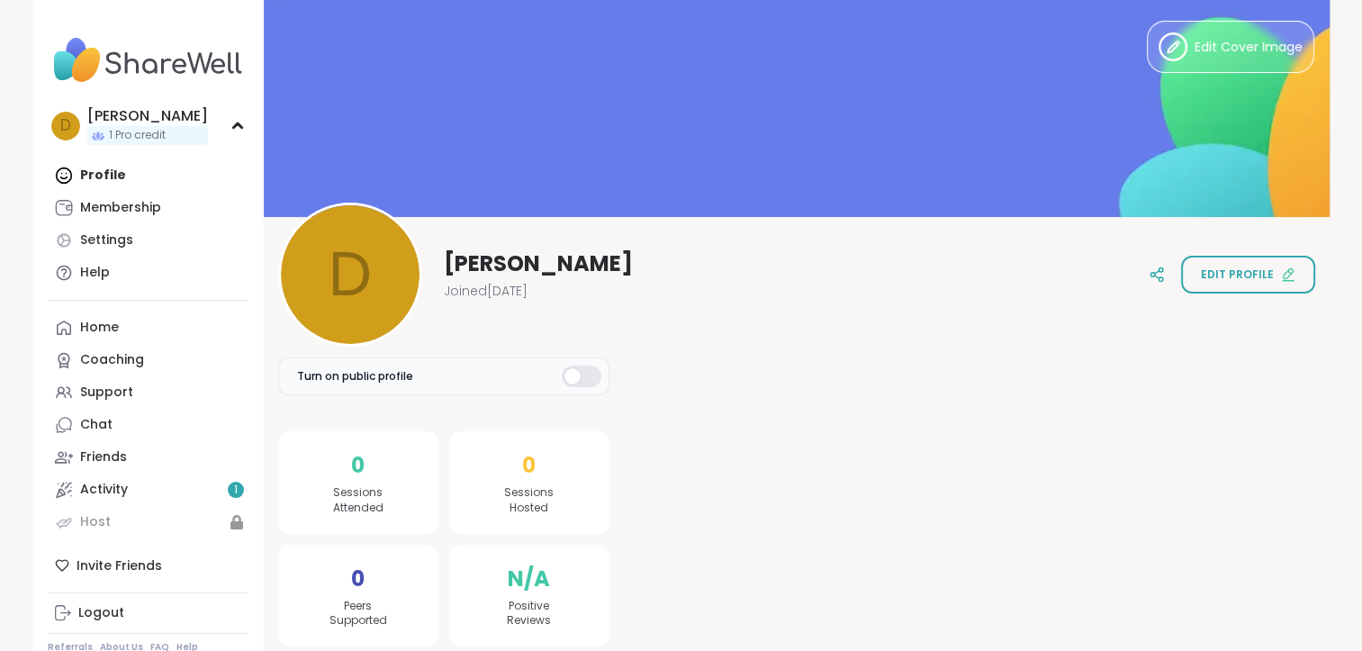
scroll to position [90, 0]
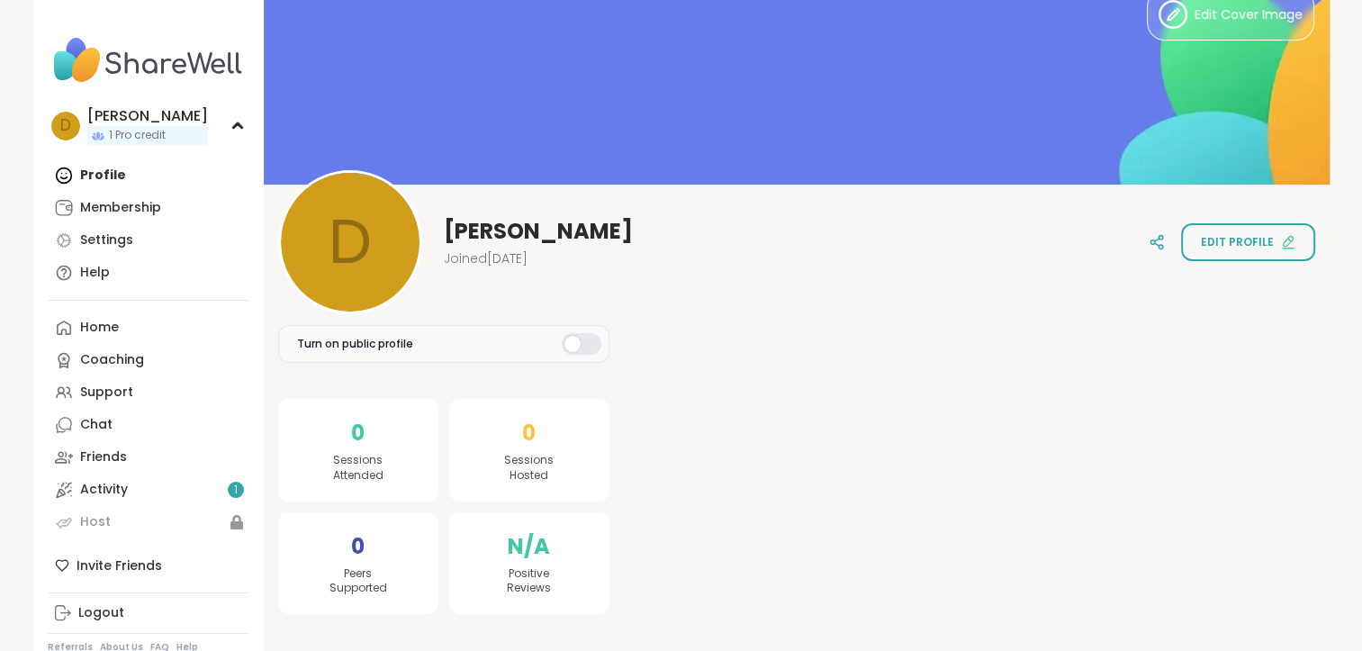
click at [159, 176] on div "Profile Membership Settings Help" at bounding box center [148, 224] width 201 height 130
click at [72, 118] on div "D" at bounding box center [65, 126] width 29 height 29
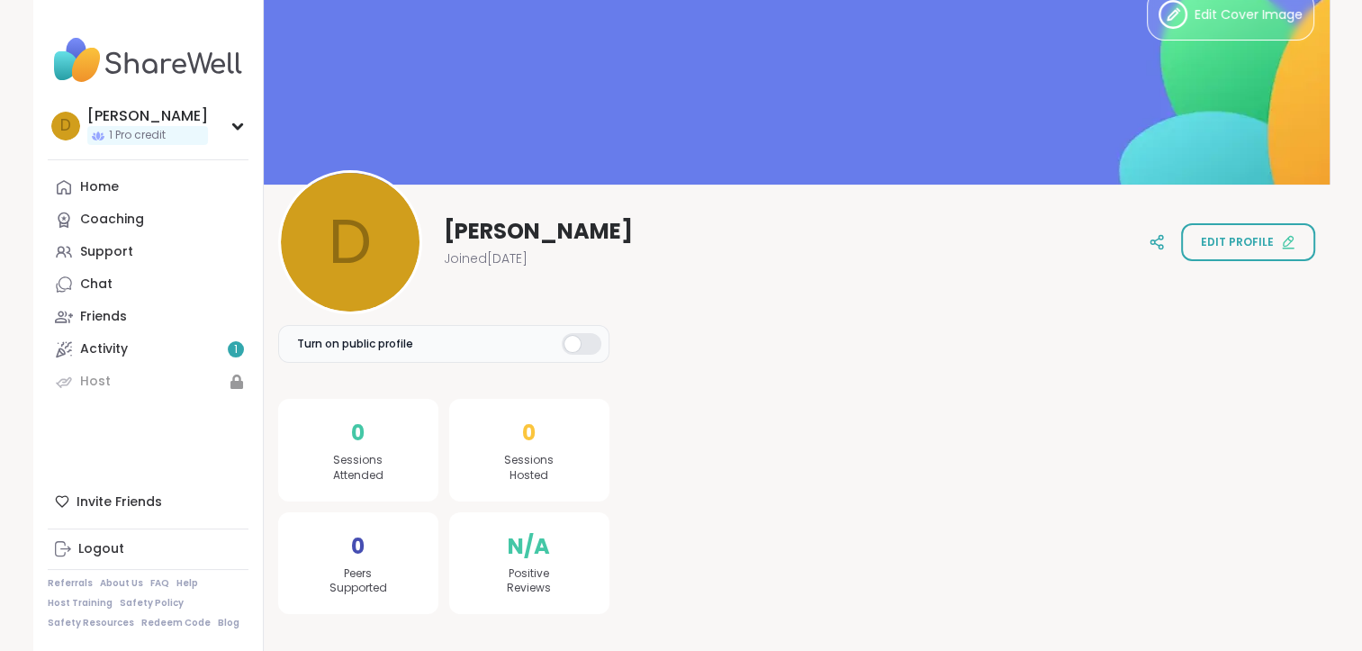
click at [157, 52] on img at bounding box center [148, 60] width 201 height 63
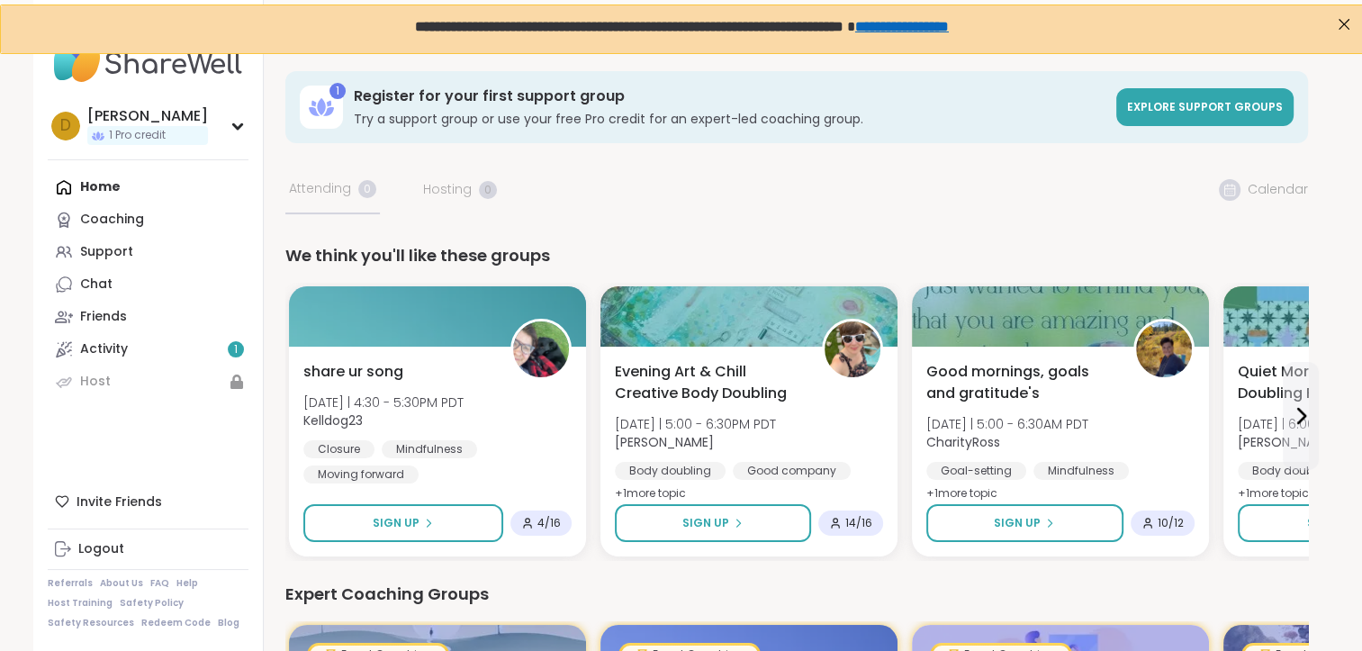
click at [97, 190] on div "Home Coaching Support Chat Friends Activity 1 Host" at bounding box center [148, 284] width 201 height 227
click at [135, 216] on div "Coaching" at bounding box center [112, 220] width 64 height 18
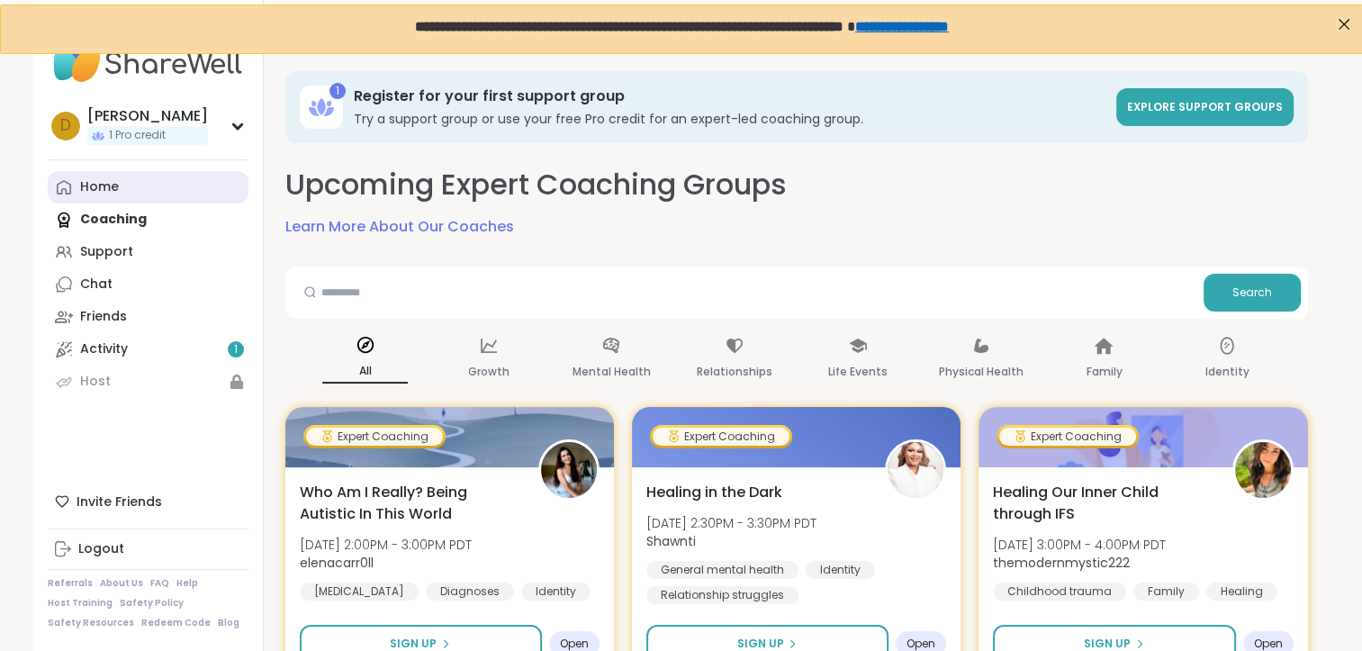
click at [108, 200] on link "Home" at bounding box center [148, 187] width 201 height 32
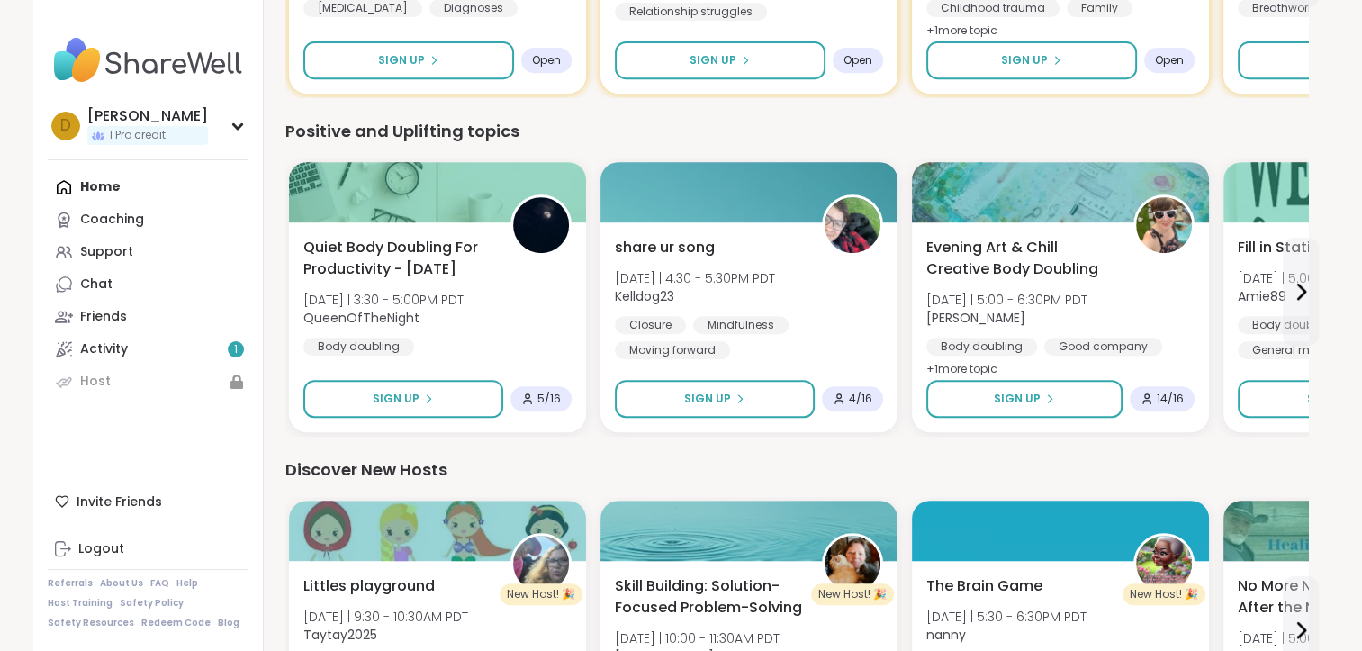
scroll to position [761, 0]
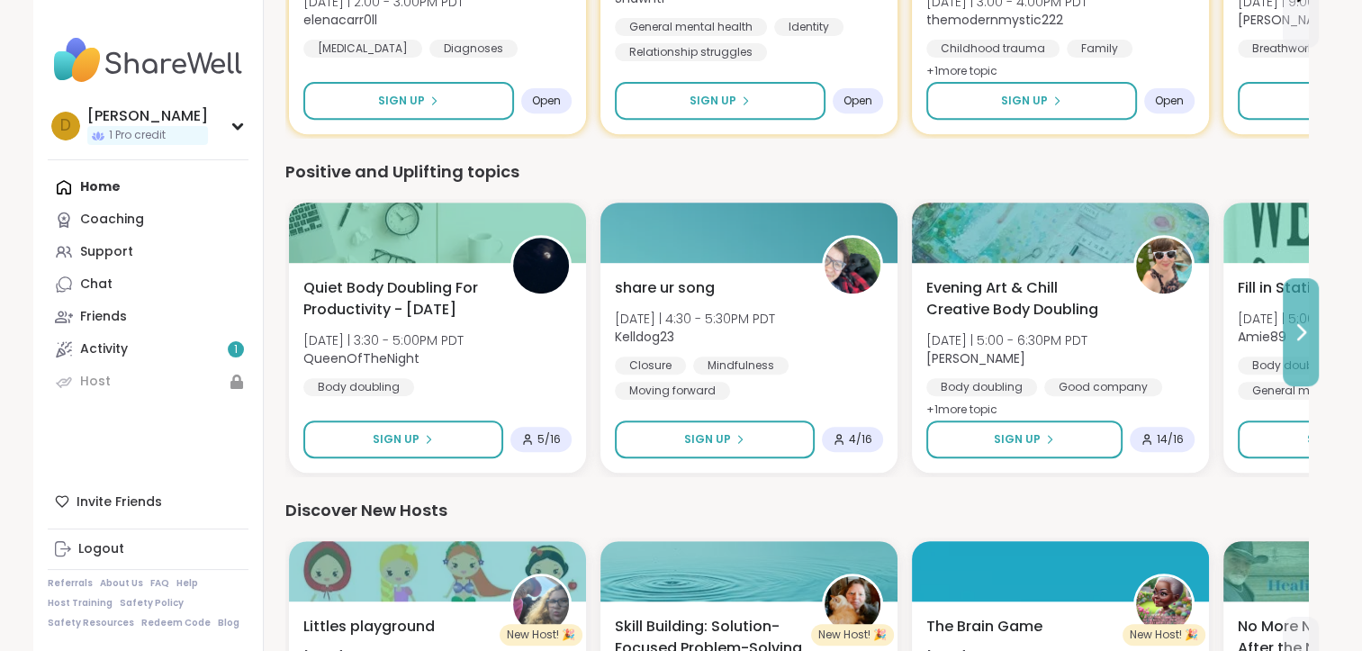
click at [1304, 334] on icon at bounding box center [1301, 332] width 22 height 22
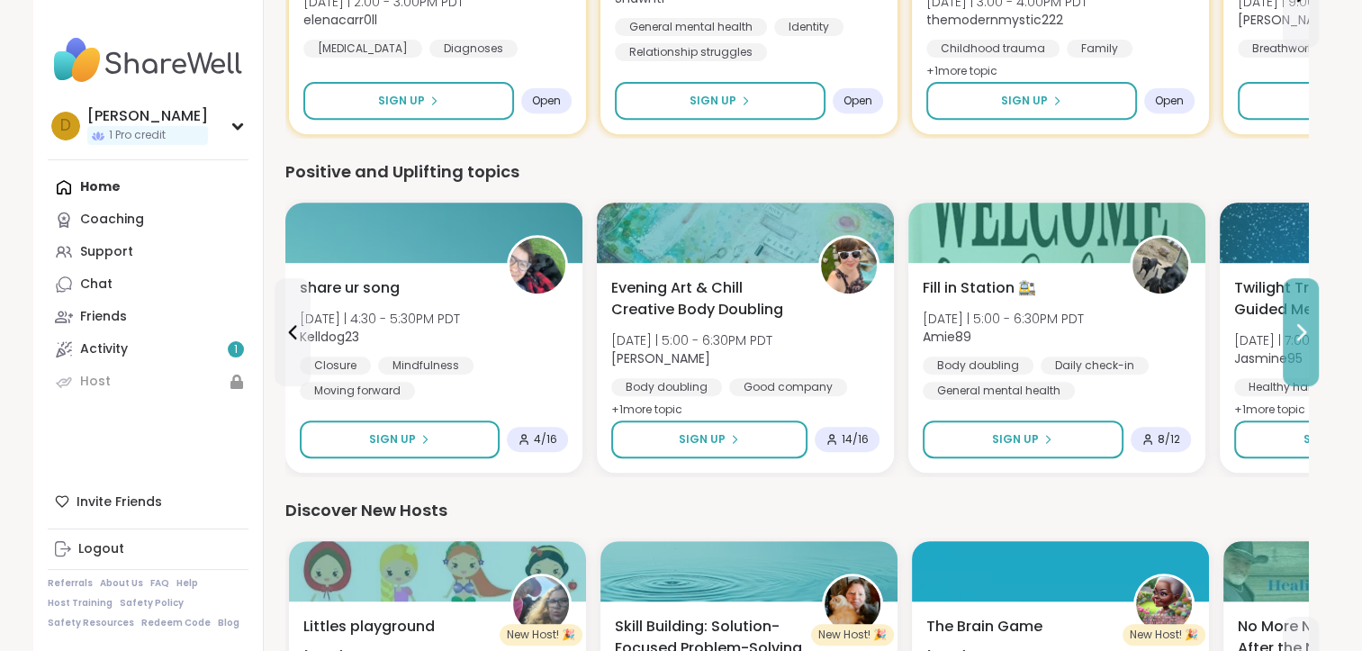
click at [1297, 337] on icon at bounding box center [1301, 332] width 22 height 22
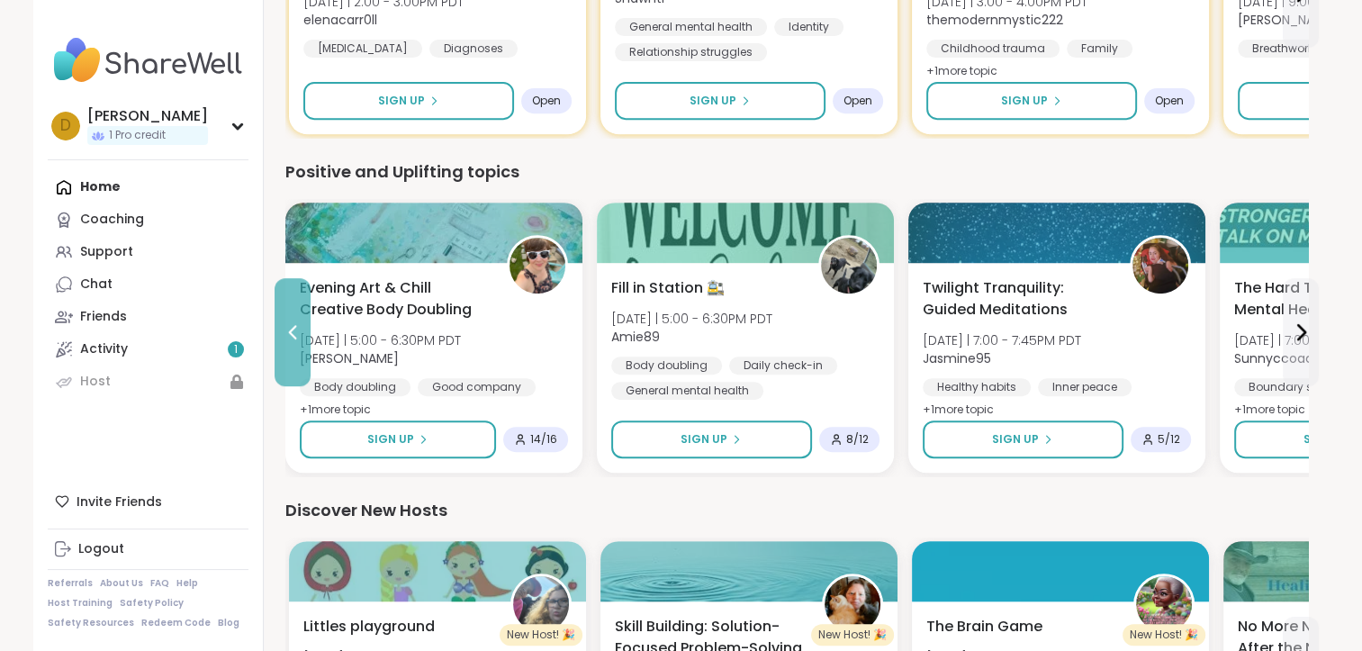
click at [294, 335] on icon at bounding box center [292, 332] width 8 height 14
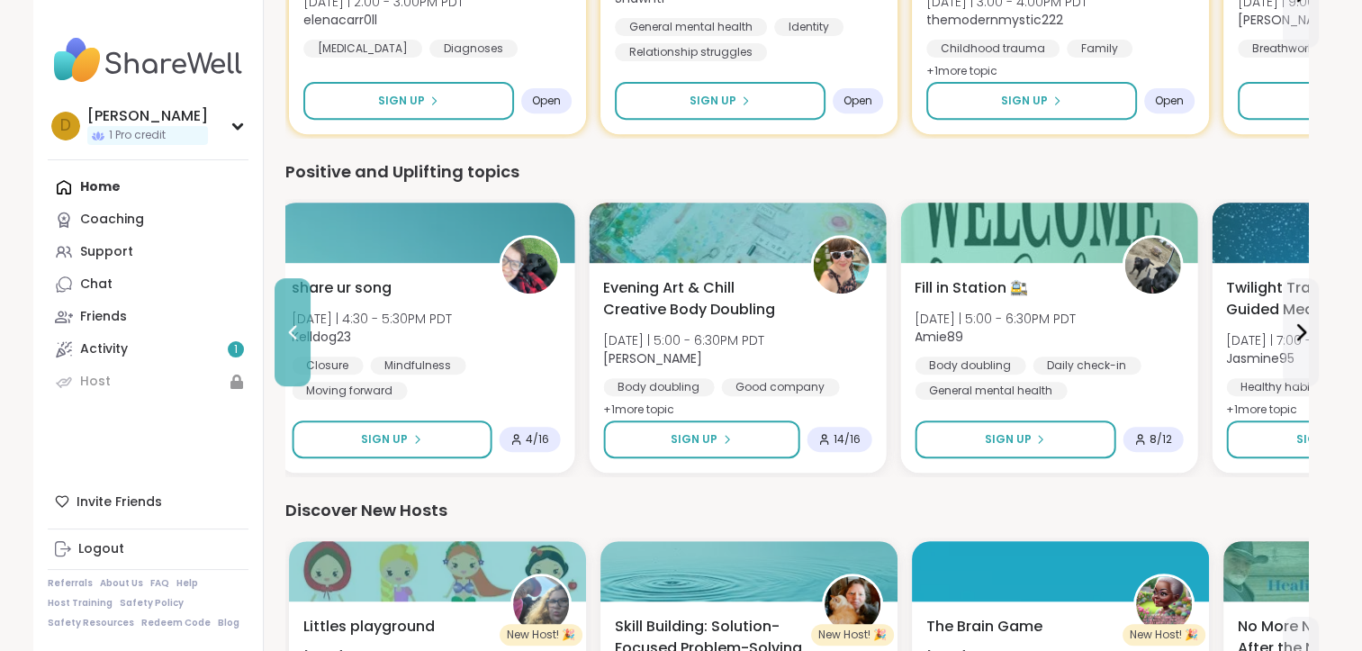
click at [294, 335] on icon at bounding box center [292, 332] width 8 height 14
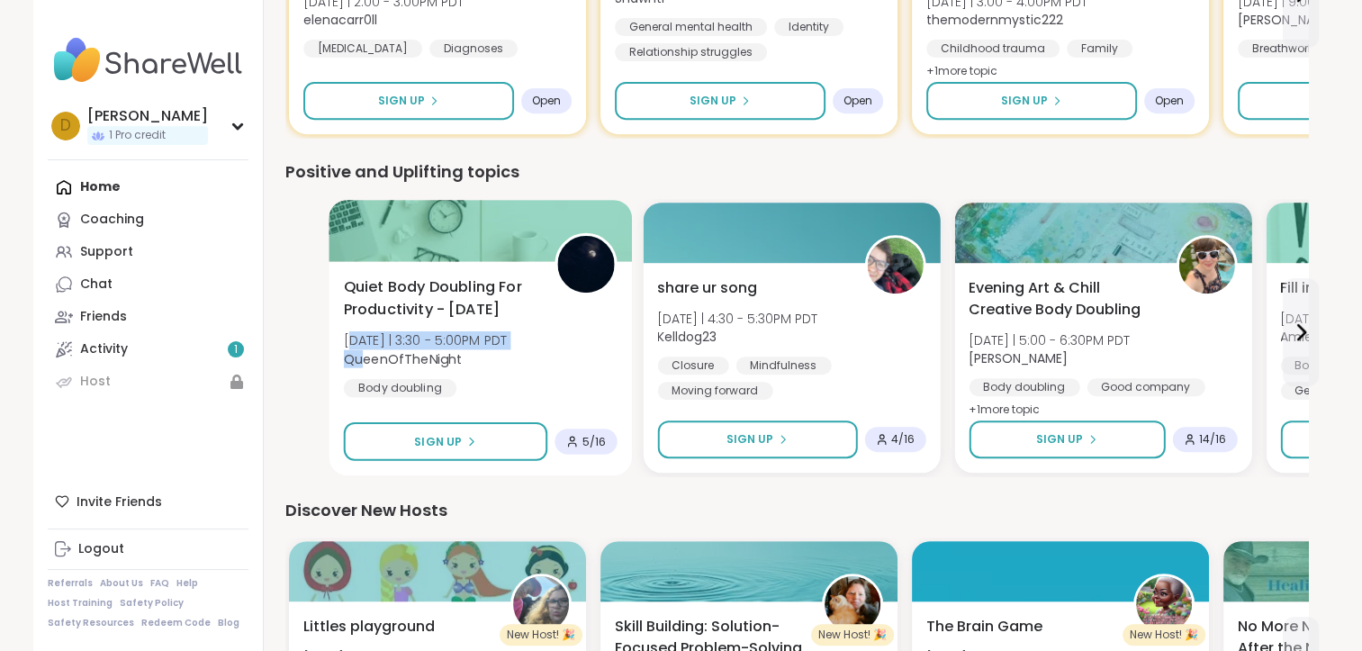
drag, startPoint x: 294, startPoint y: 335, endPoint x: 366, endPoint y: 355, distance: 74.7
click at [366, 355] on div "Thu 10/9 | 3:30 - 5:00PM PDT QueenOfTheNight" at bounding box center [425, 349] width 164 height 37
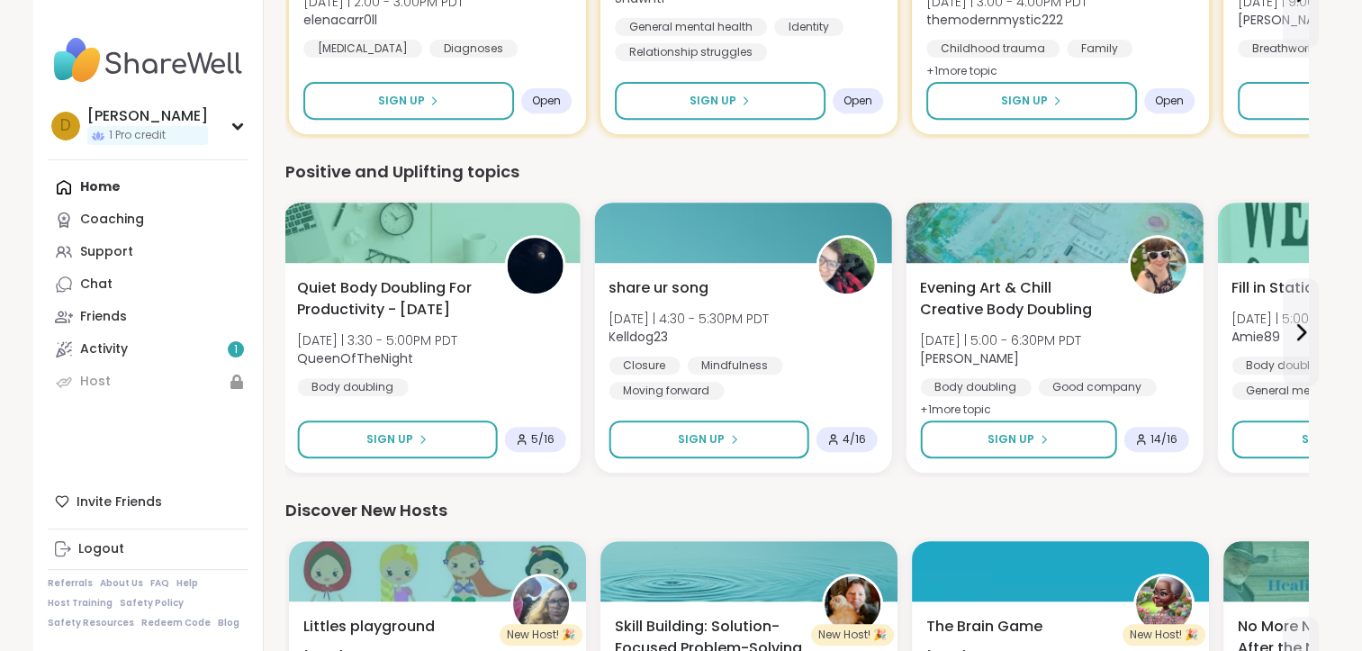
drag, startPoint x: 366, startPoint y: 355, endPoint x: 277, endPoint y: 298, distance: 105.6
click at [277, 298] on div "1 Register for your first support group Try a support group or use your free Pr…" at bounding box center [797, 251] width 1066 height 1924
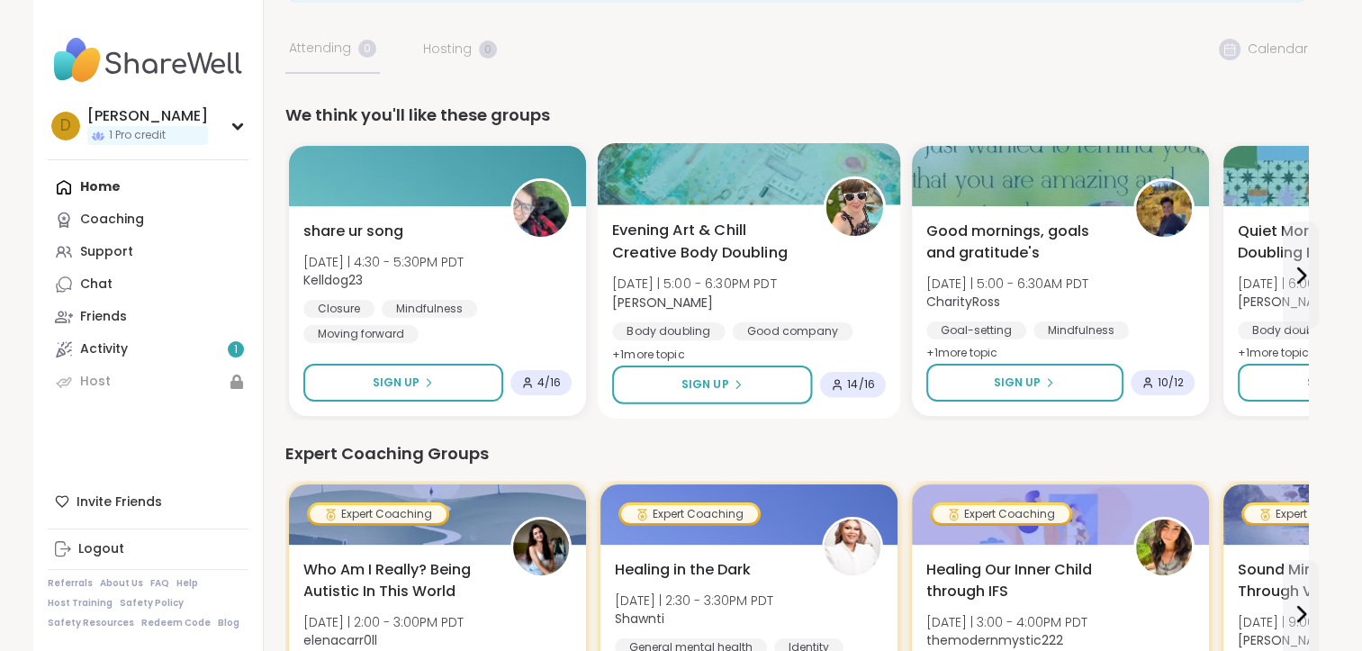
scroll to position [0, 0]
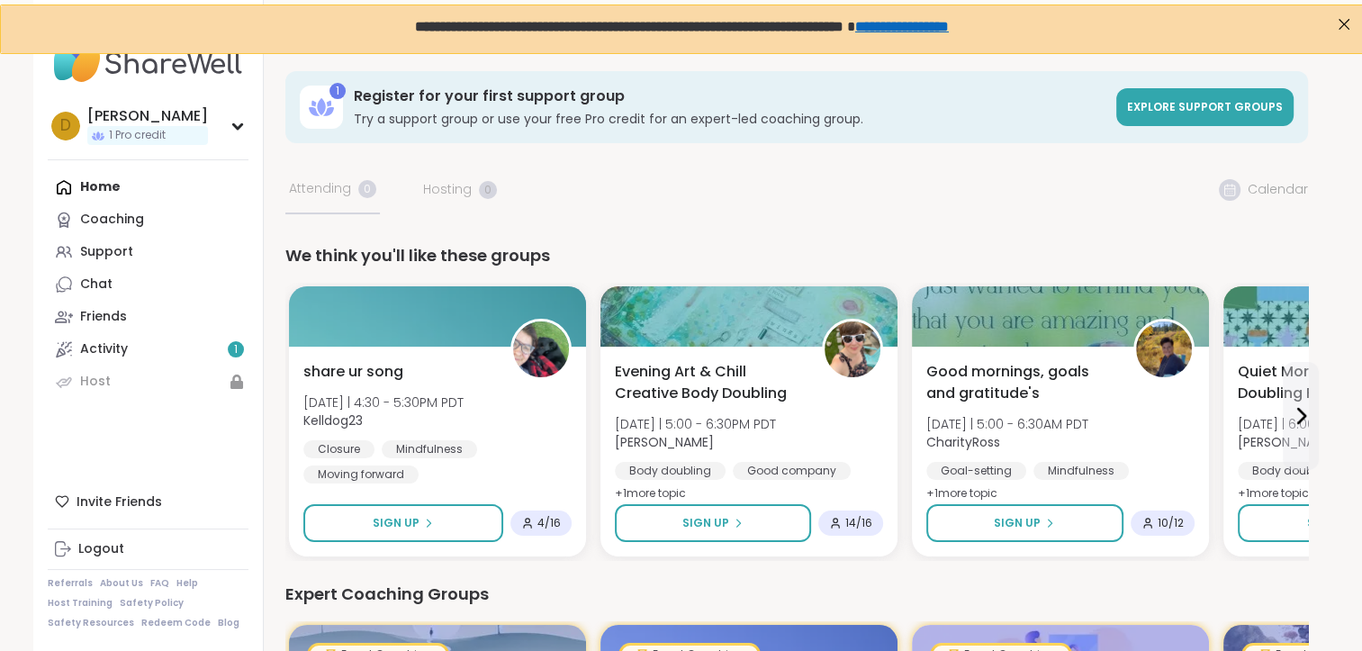
click at [414, 27] on span "**********" at bounding box center [628, 26] width 429 height 14
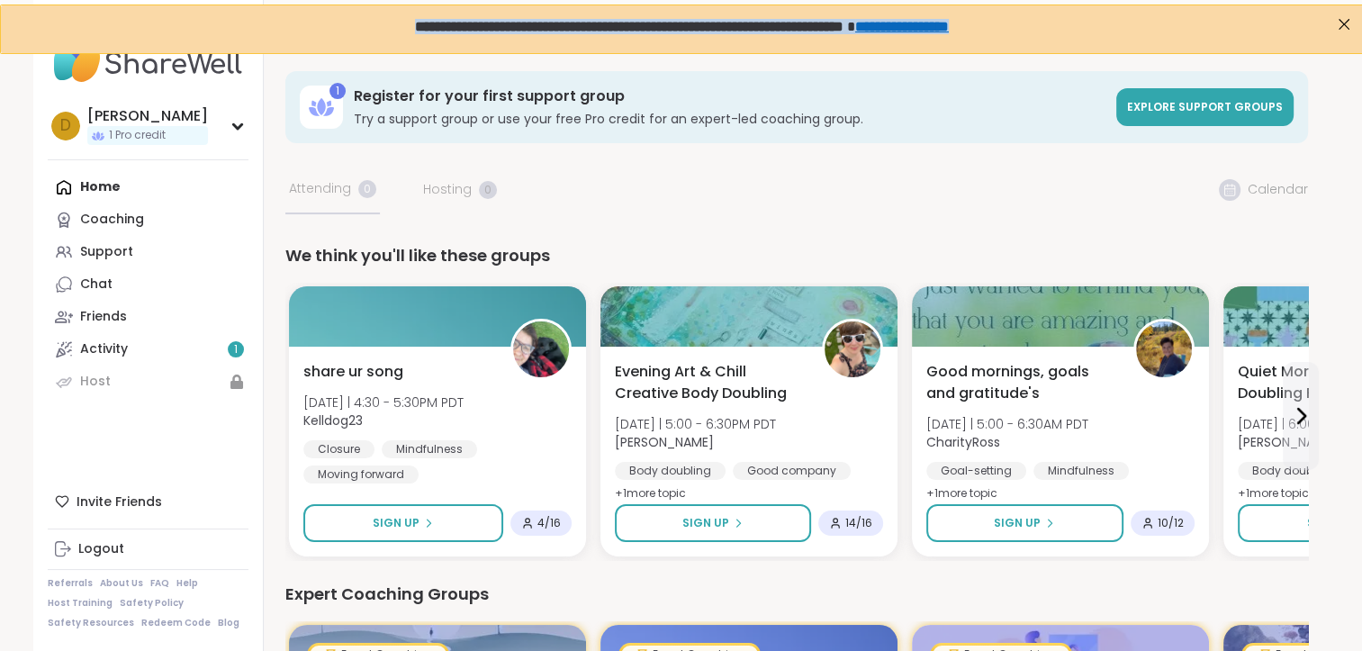
click at [414, 27] on span "**********" at bounding box center [628, 26] width 429 height 14
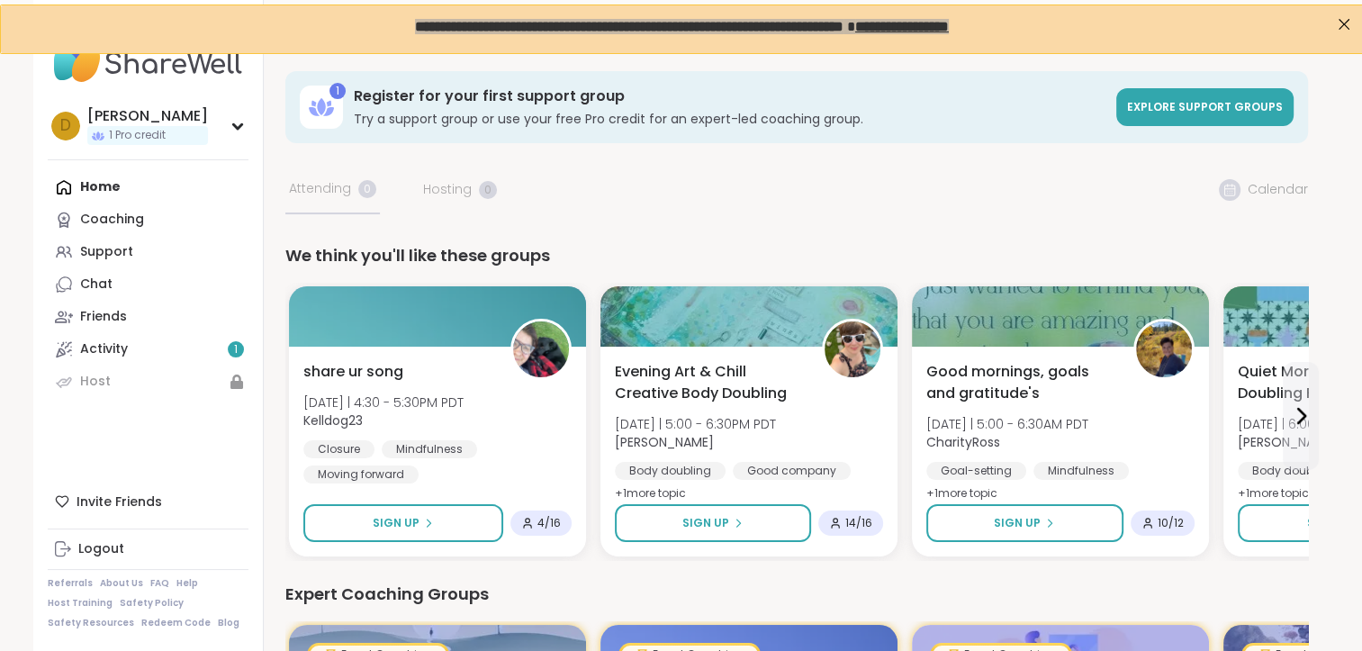
drag, startPoint x: 327, startPoint y: 23, endPoint x: 611, endPoint y: 176, distance: 323.5
drag, startPoint x: 719, startPoint y: 207, endPoint x: 670, endPoint y: 193, distance: 51.6
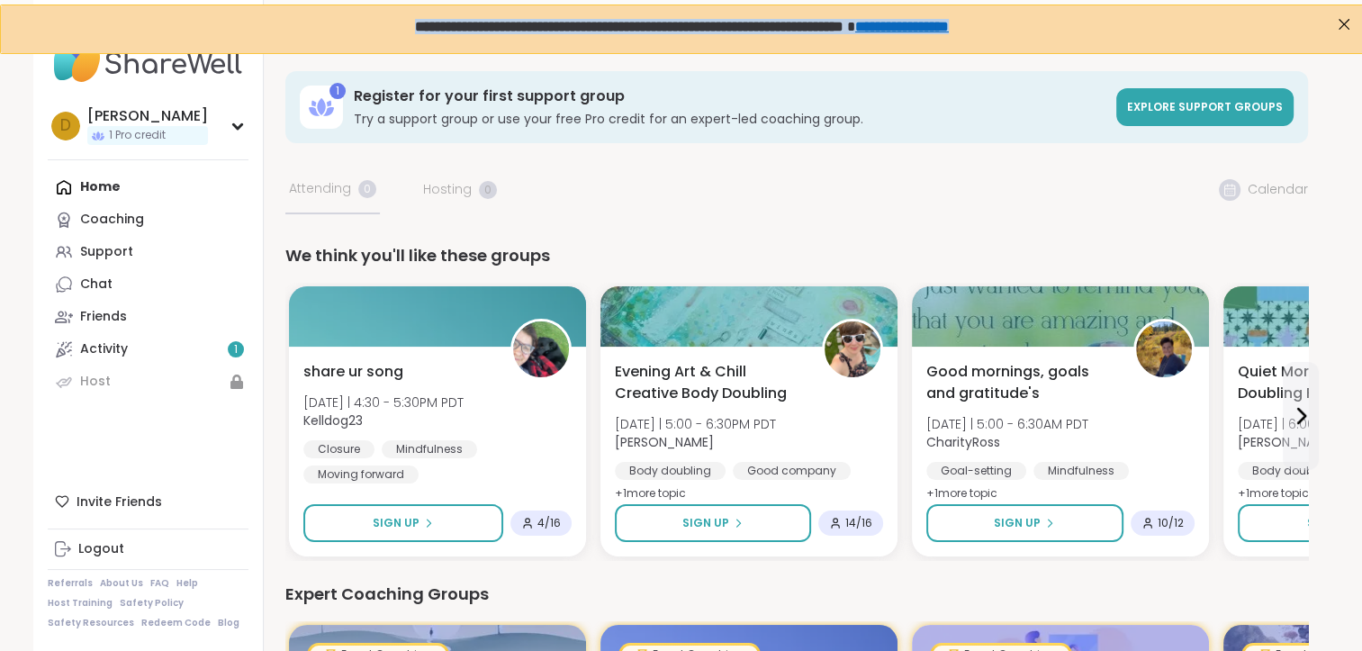
click at [561, 32] on span "**********" at bounding box center [628, 26] width 429 height 14
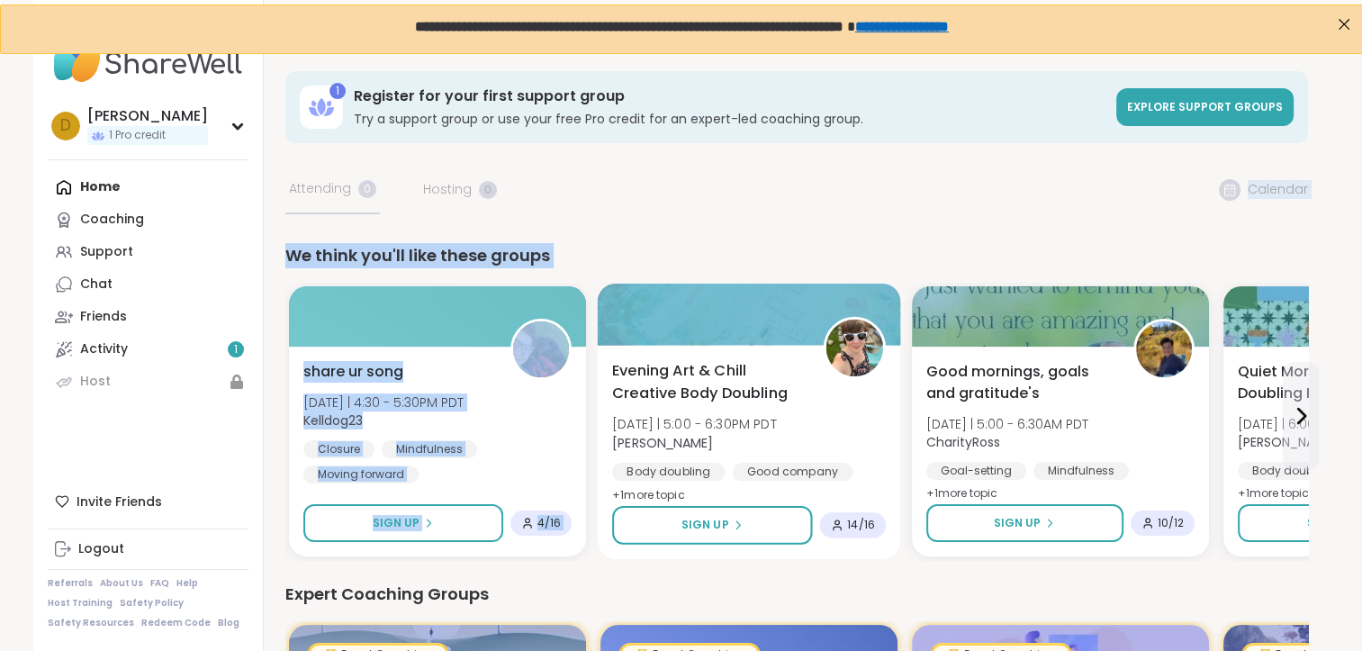
drag, startPoint x: 674, startPoint y: 160, endPoint x: 736, endPoint y: 287, distance: 140.9
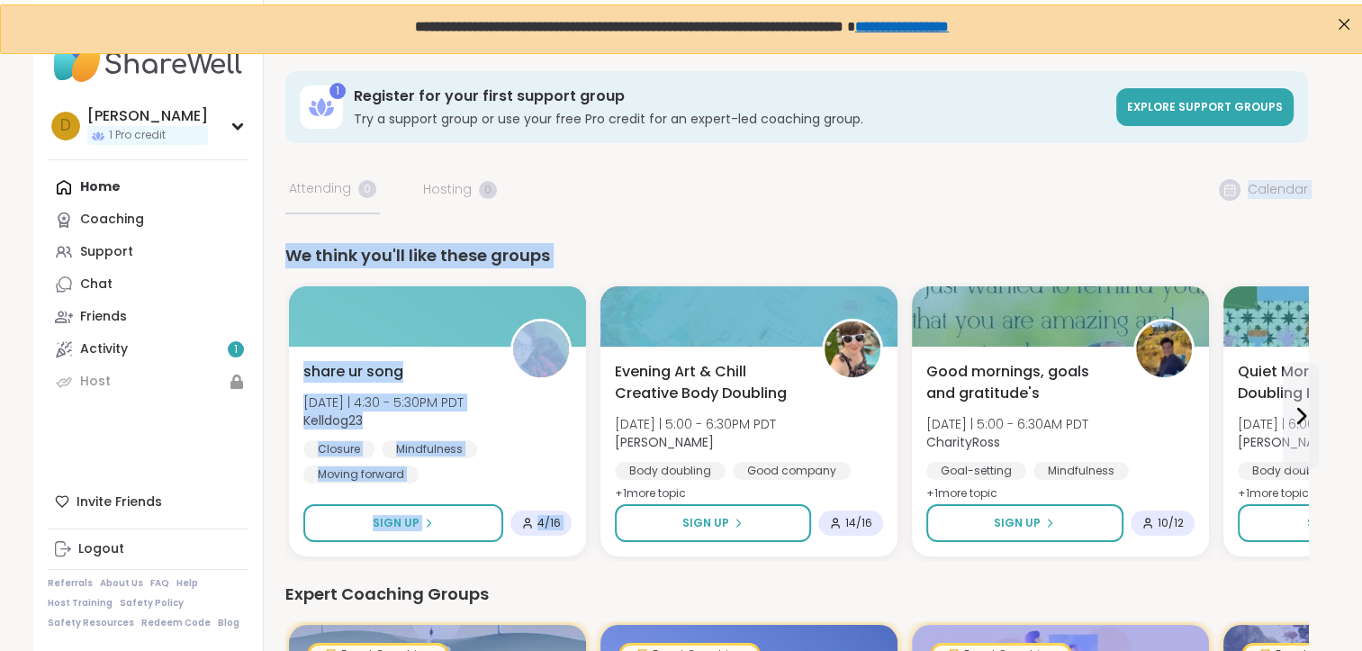
drag, startPoint x: 736, startPoint y: 287, endPoint x: 635, endPoint y: 200, distance: 133.4
drag, startPoint x: 635, startPoint y: 200, endPoint x: 579, endPoint y: 194, distance: 56.2
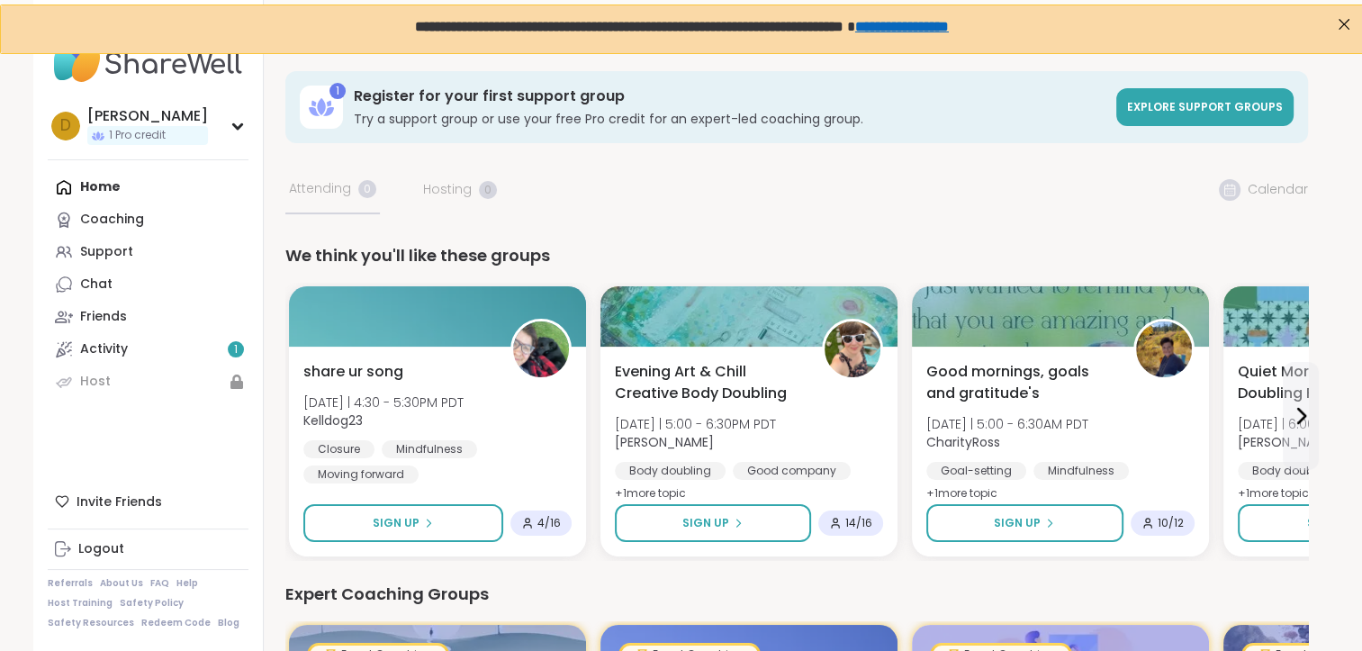
click at [897, 130] on div "1 Register for your first support group Try a support group or use your free Pr…" at bounding box center [796, 107] width 1023 height 72
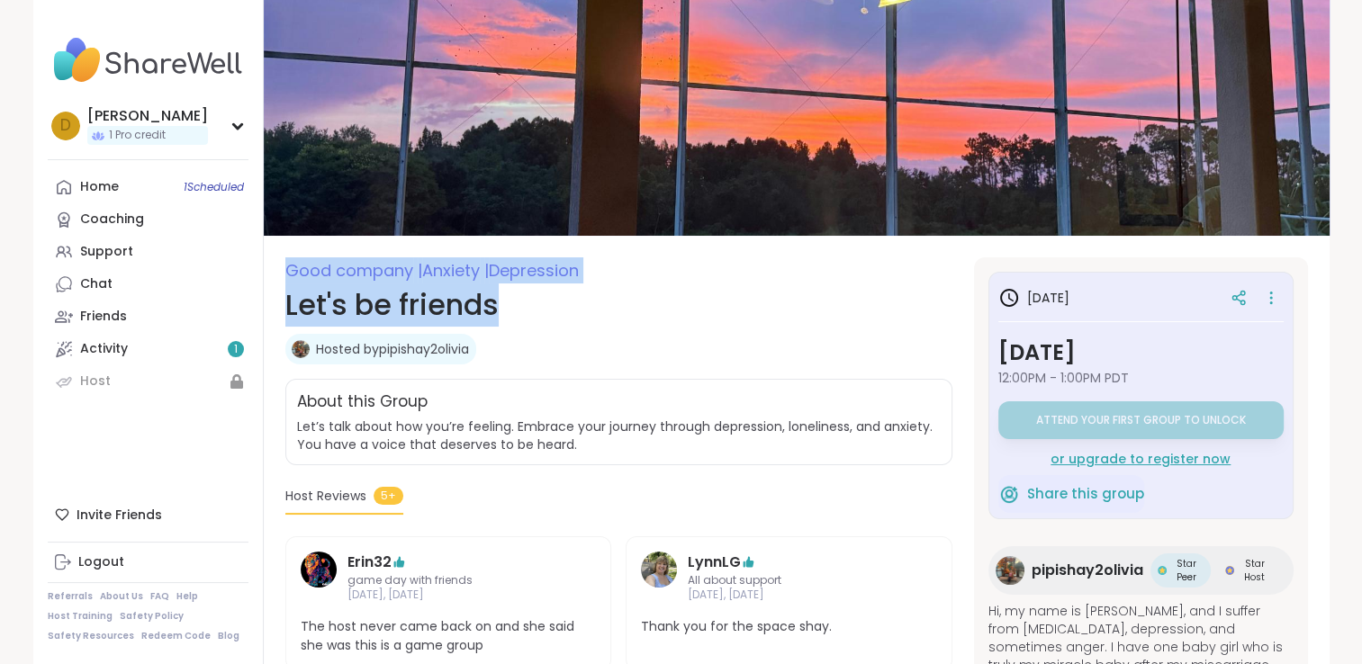
drag, startPoint x: 611, startPoint y: 295, endPoint x: 564, endPoint y: 69, distance: 230.8
click at [645, 324] on h1 "Let's be friends" at bounding box center [618, 305] width 667 height 43
drag, startPoint x: 821, startPoint y: 348, endPoint x: 819, endPoint y: 232, distance: 116.1
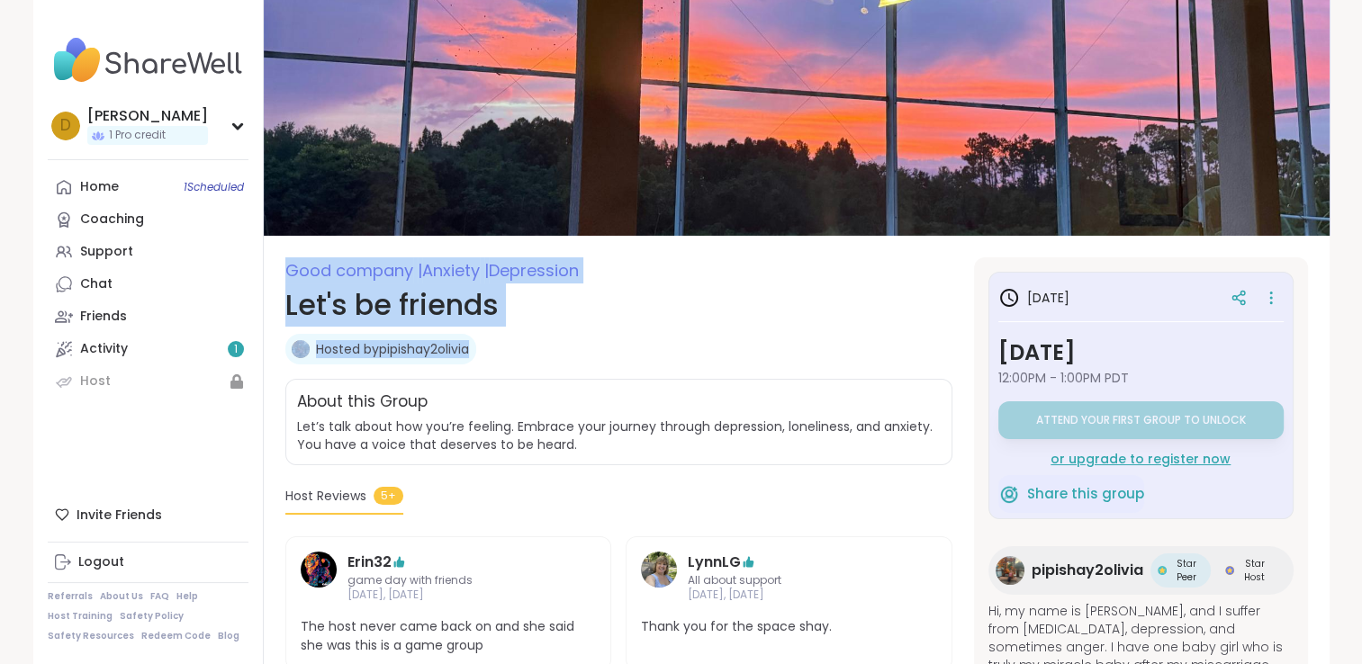
drag, startPoint x: 819, startPoint y: 232, endPoint x: 787, endPoint y: 346, distance: 118.0
click at [787, 346] on div "Hosted by pipishay2olivia" at bounding box center [618, 349] width 667 height 31
click at [735, 347] on div "Hosted by pipishay2olivia" at bounding box center [618, 349] width 667 height 31
click at [724, 344] on div "Hosted by pipishay2olivia" at bounding box center [618, 349] width 667 height 31
click at [663, 317] on h1 "Let's be friends" at bounding box center [618, 305] width 667 height 43
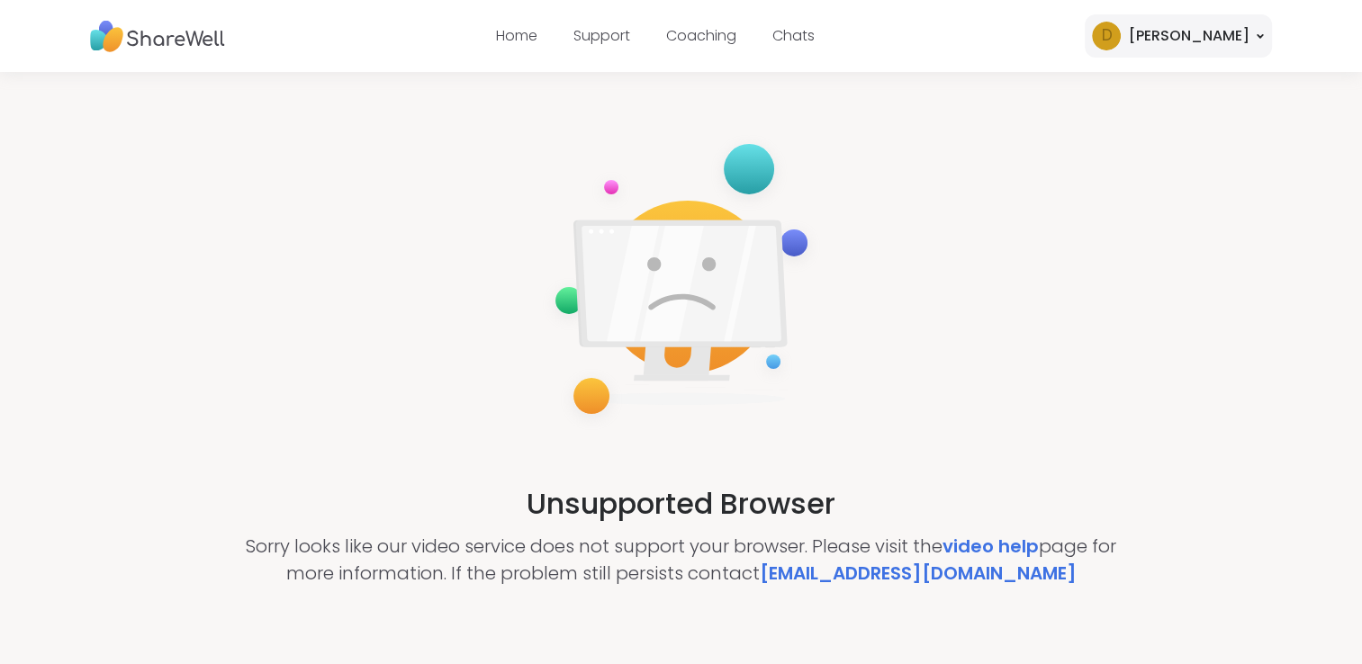
click at [1270, 45] on div "D [PERSON_NAME]" at bounding box center [1178, 35] width 187 height 43
click at [997, 49] on nav "Home Support Coaching Chats D Deann" at bounding box center [681, 36] width 1362 height 72
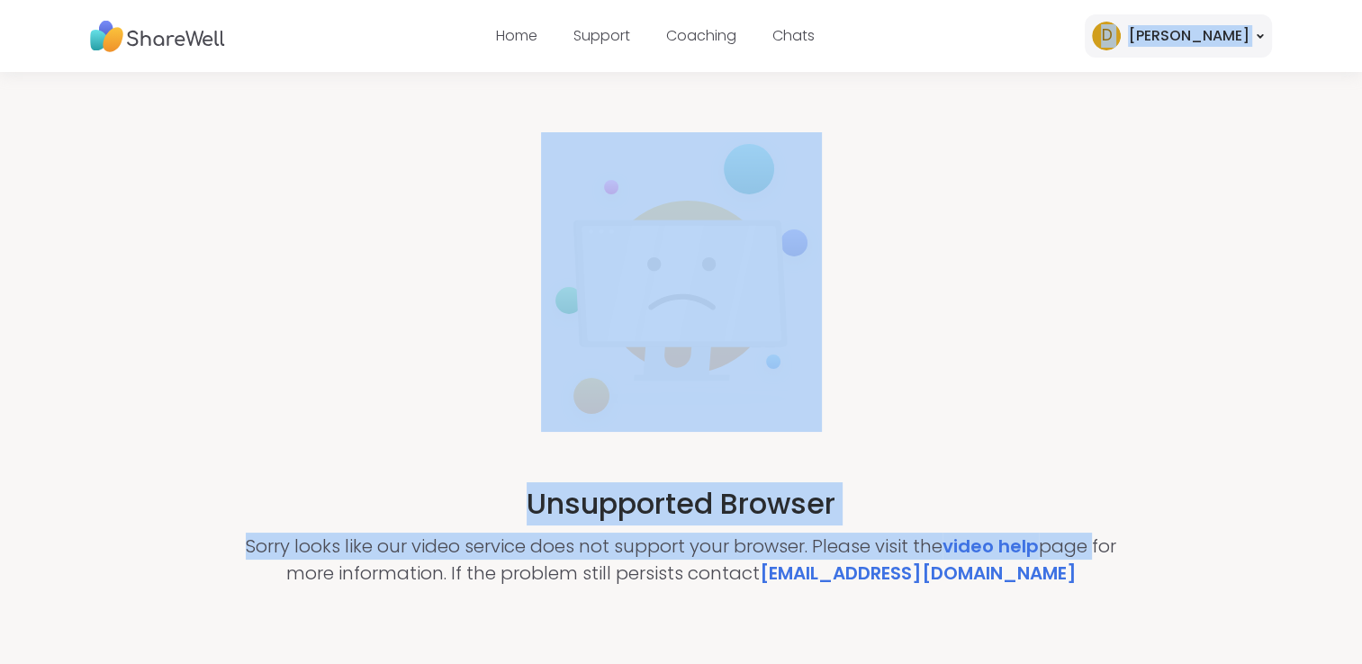
drag, startPoint x: 996, startPoint y: 49, endPoint x: 1051, endPoint y: 450, distance: 405.4
click at [1051, 450] on div "HOME Support Coaching Chats Profile Settings Logout Home Support Coaching Chats…" at bounding box center [681, 540] width 1362 height 1081
drag, startPoint x: 1051, startPoint y: 450, endPoint x: 1015, endPoint y: 360, distance: 97.0
click at [1015, 360] on div "Unsupported Browser Sorry looks like our video service does not support your br…" at bounding box center [681, 359] width 1362 height 574
click at [976, 289] on div "Unsupported Browser Sorry looks like our video service does not support your br…" at bounding box center [681, 359] width 1362 height 574
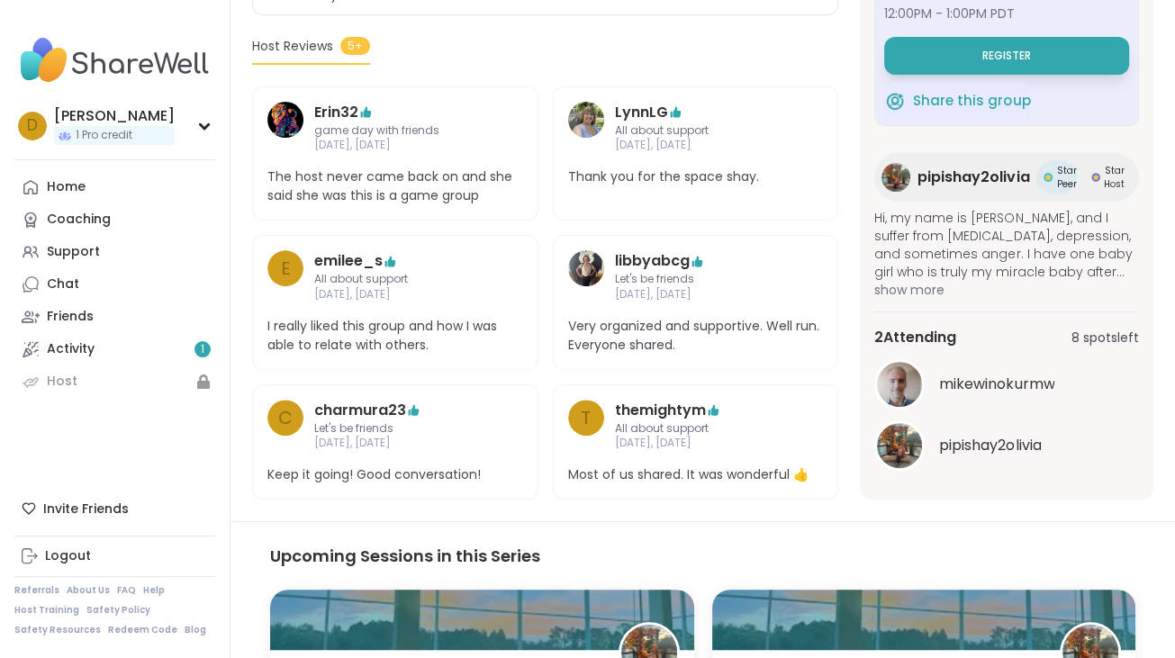
scroll to position [360, 0]
